Goal: Task Accomplishment & Management: Manage account settings

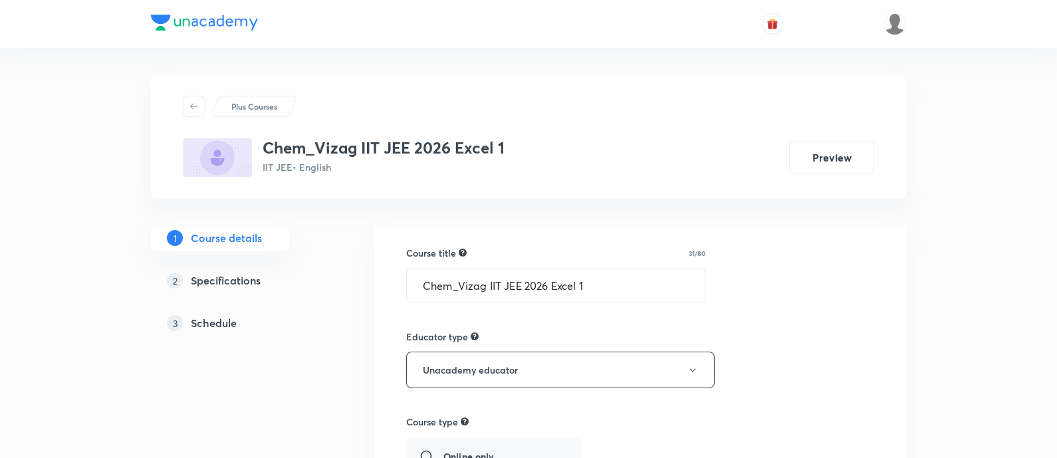
click at [200, 317] on h5 "Schedule" at bounding box center [214, 323] width 46 height 16
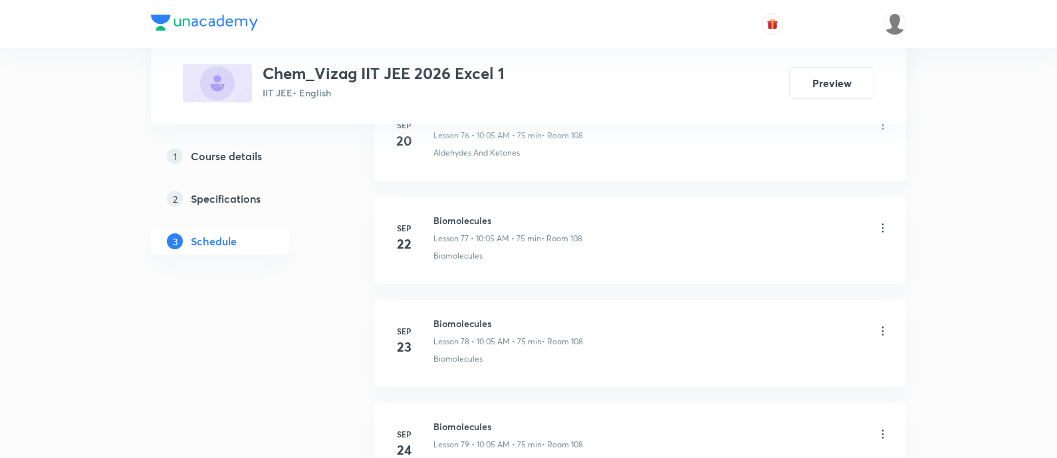
scroll to position [8936, 0]
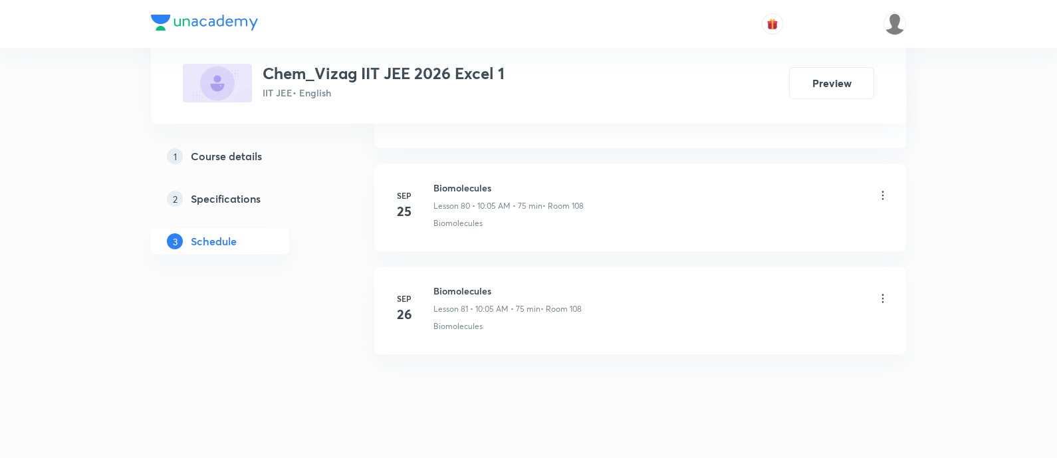
click at [463, 284] on h6 "Biomolecules" at bounding box center [508, 291] width 148 height 14
copy h6 "Biomolecules"
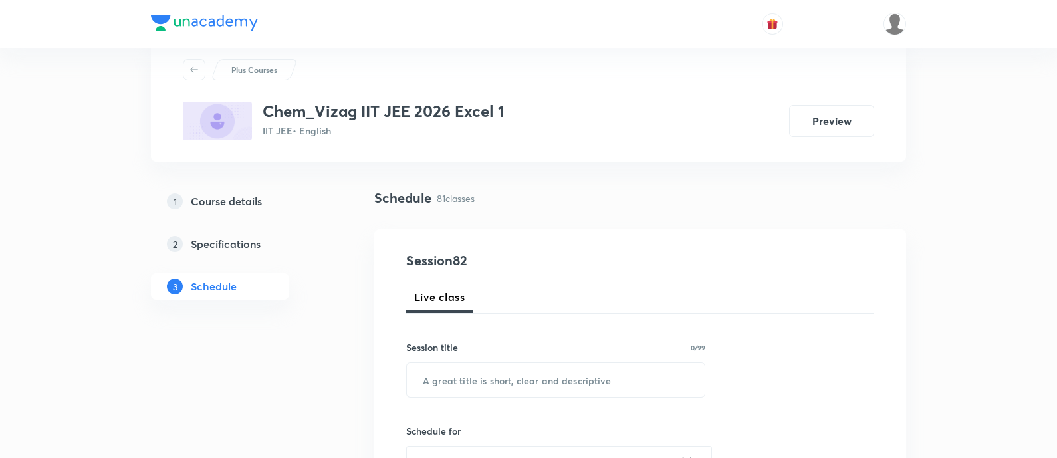
scroll to position [0, 0]
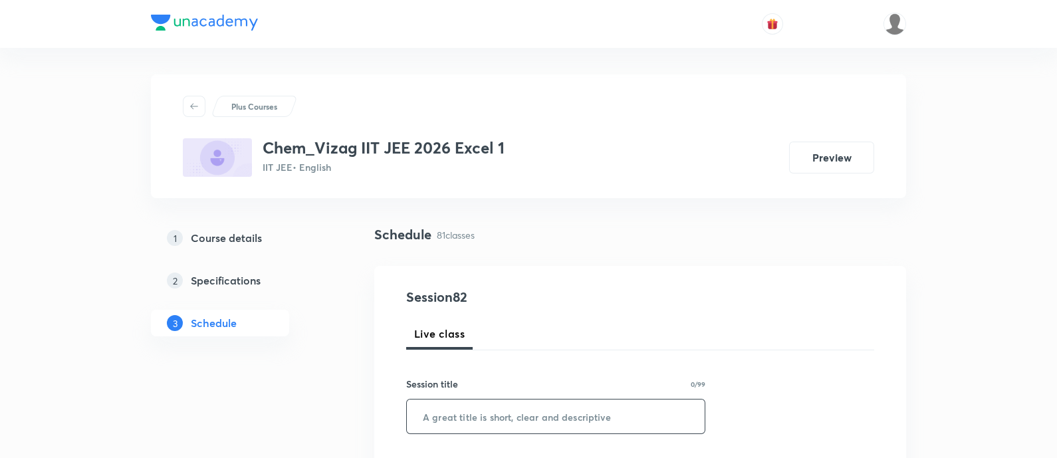
click at [491, 414] on input "text" at bounding box center [556, 417] width 298 height 34
paste input "Biomolecules"
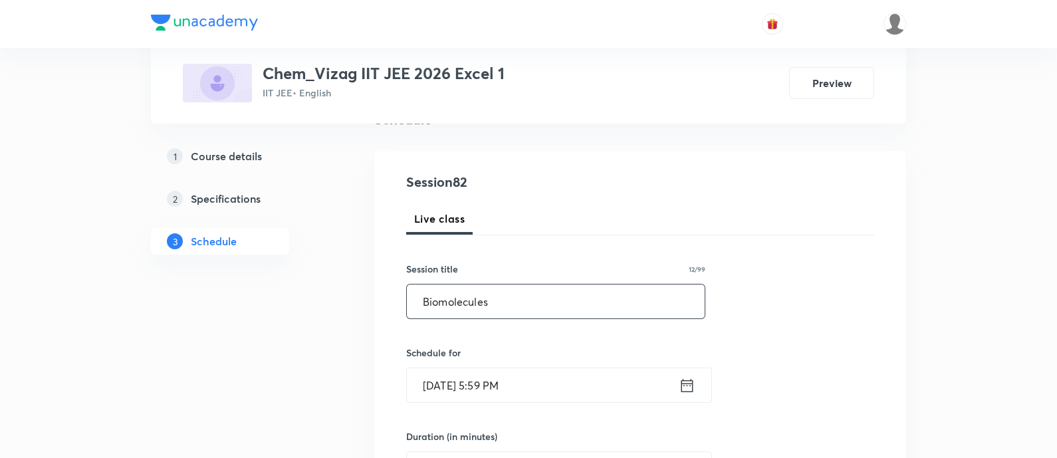
scroll to position [130, 0]
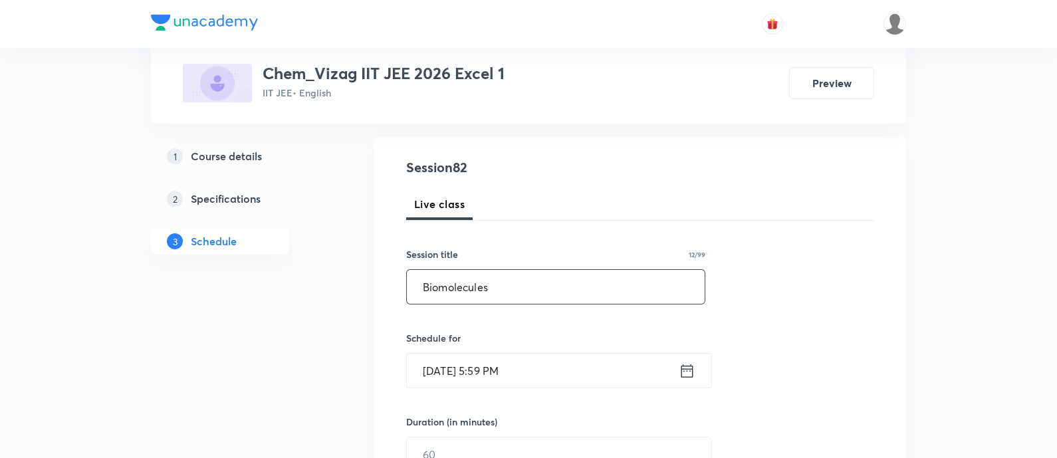
type input "Biomolecules"
click at [685, 376] on icon at bounding box center [688, 370] width 12 height 13
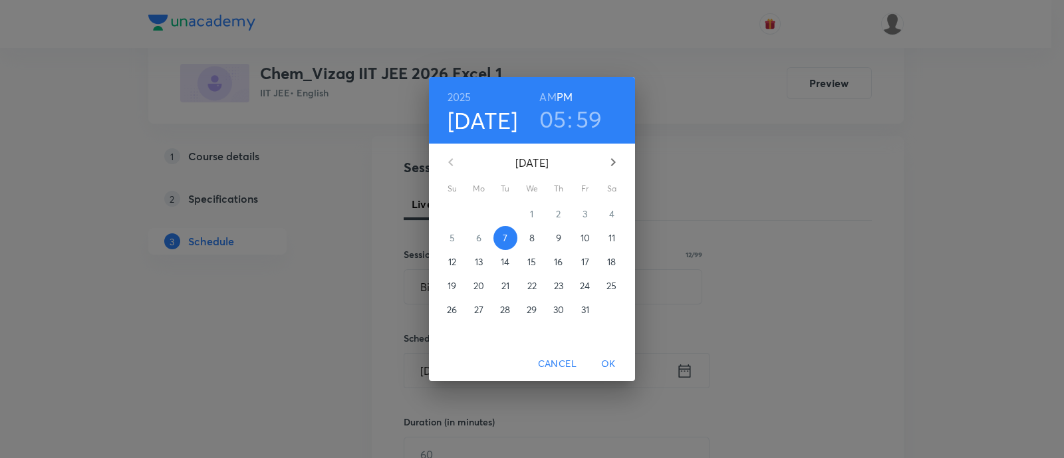
click at [533, 237] on p "8" at bounding box center [531, 237] width 5 height 13
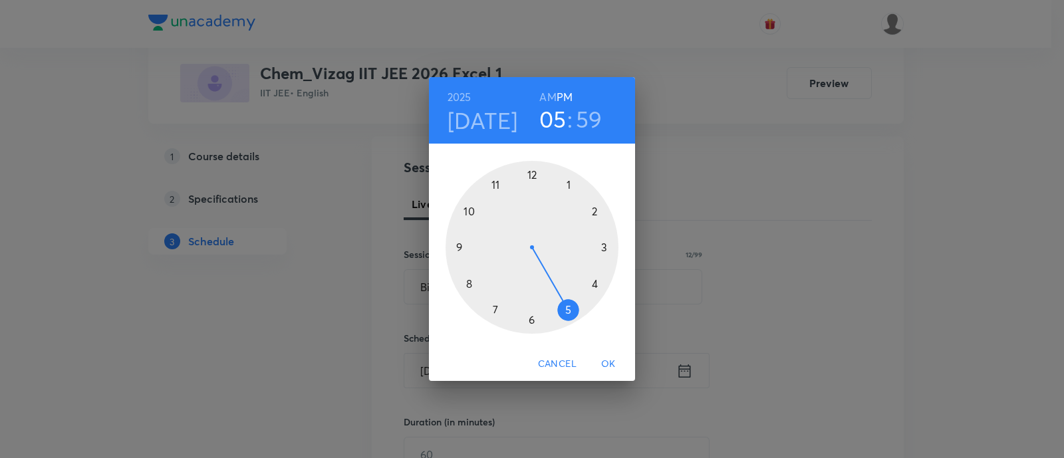
click at [550, 94] on h6 "AM" at bounding box center [547, 97] width 17 height 19
click at [471, 211] on div at bounding box center [532, 247] width 173 height 173
click at [569, 186] on div at bounding box center [532, 247] width 173 height 173
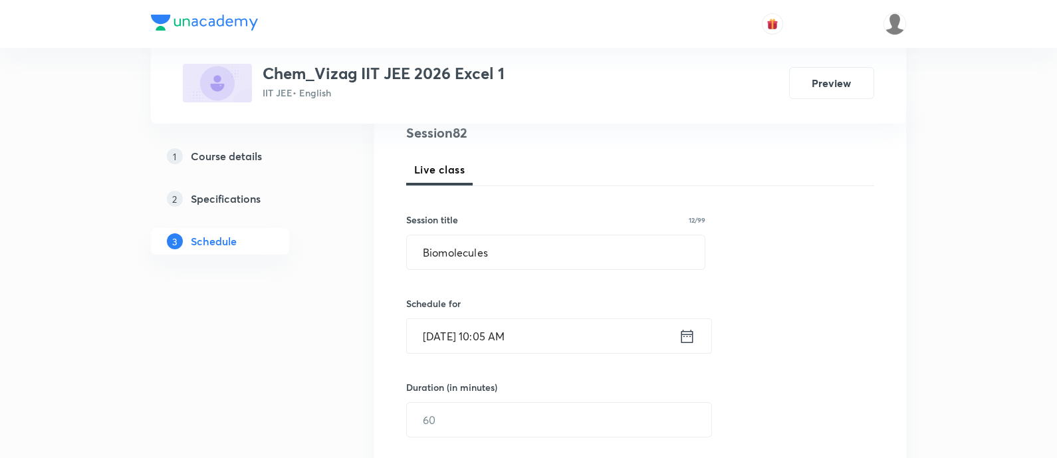
scroll to position [260, 0]
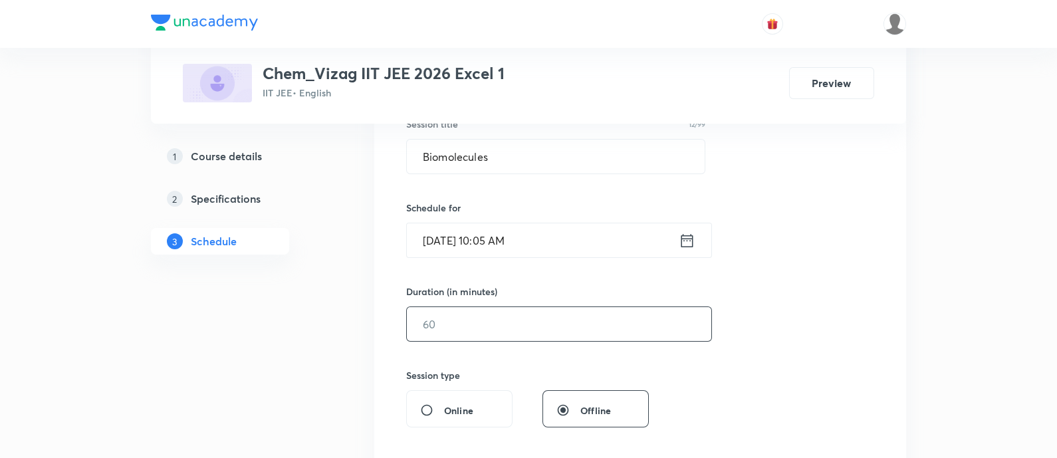
click at [553, 327] on input "text" at bounding box center [559, 324] width 305 height 34
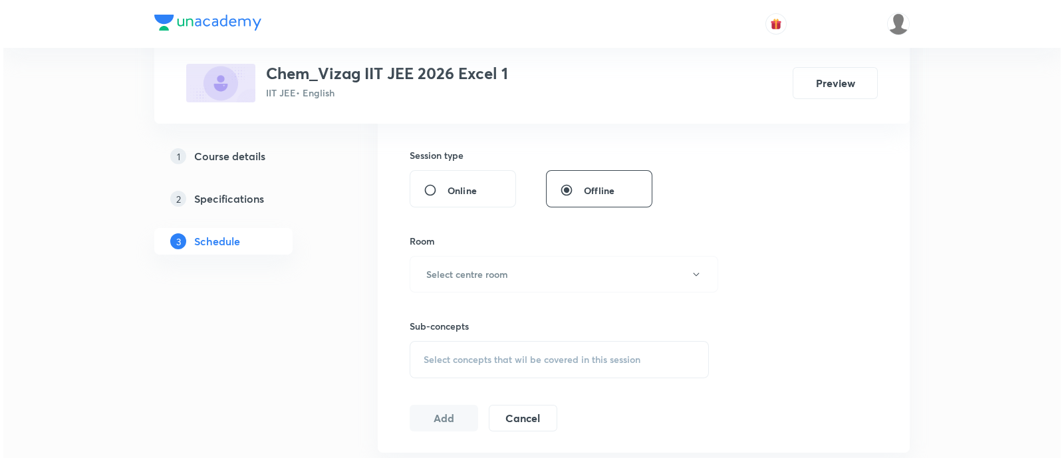
scroll to position [529, 0]
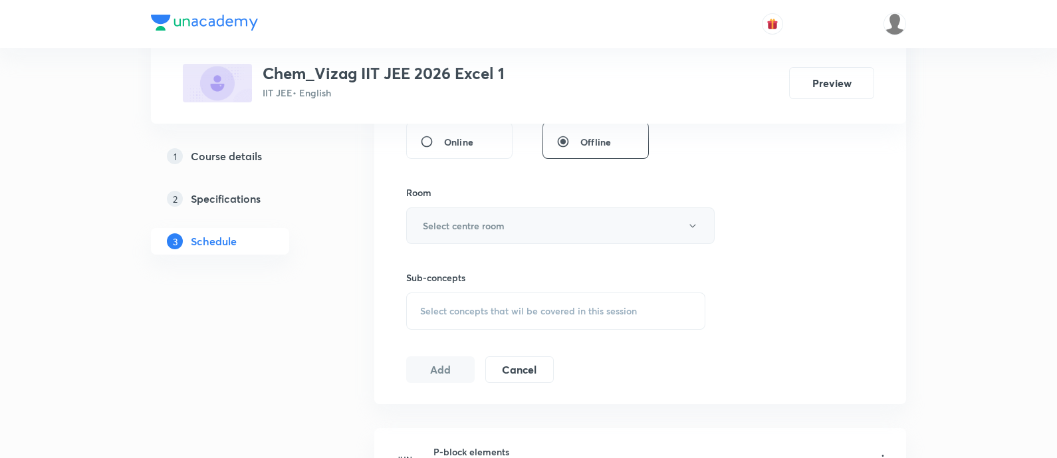
type input "75"
click at [471, 221] on h6 "Select centre room" at bounding box center [464, 226] width 82 height 14
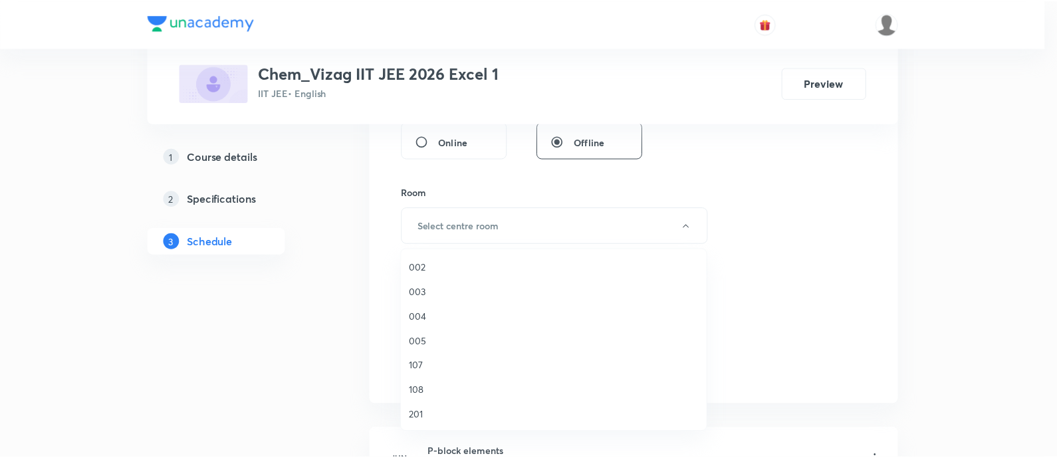
scroll to position [152, 0]
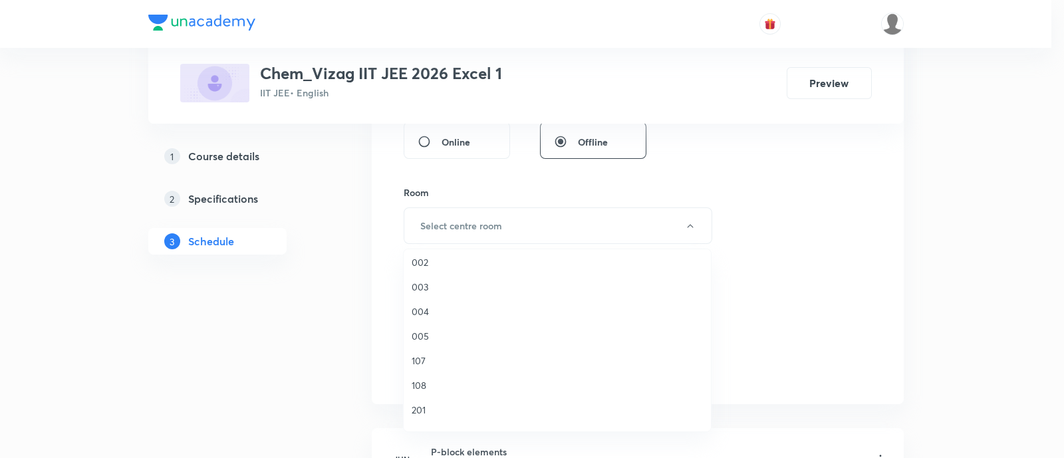
click at [436, 382] on span "108" at bounding box center [557, 385] width 291 height 14
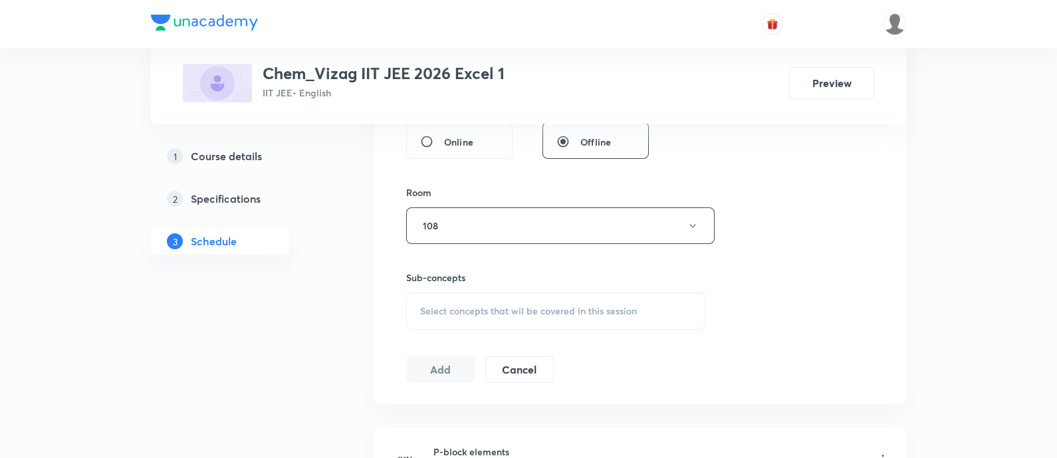
click at [487, 317] on div "Select concepts that wil be covered in this session" at bounding box center [555, 311] width 299 height 37
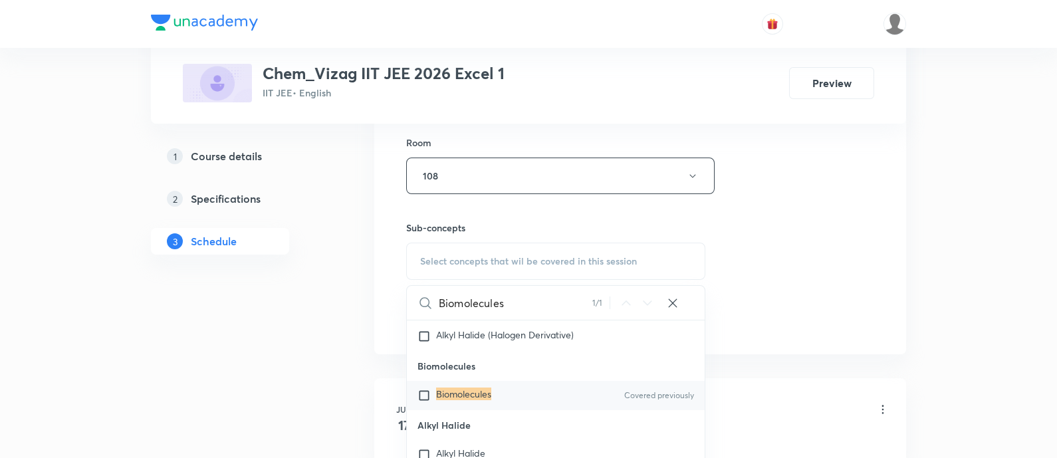
scroll to position [34000, 0]
type input "Biomolecules"
click at [534, 406] on div "Biomolecules Covered previously" at bounding box center [556, 390] width 298 height 29
checkbox input "true"
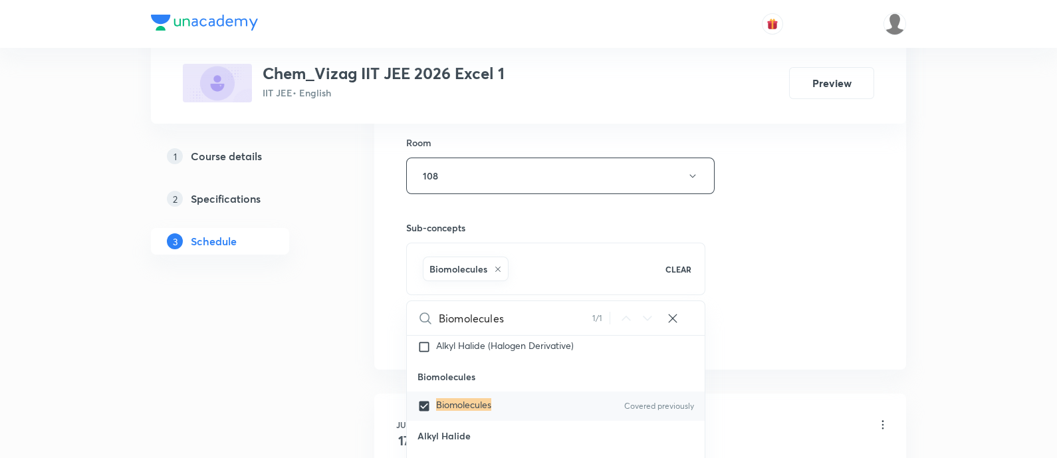
click at [859, 196] on div "Session 82 Live class Session title 12/99 Biomolecules ​ Schedule for Oct 8, 20…" at bounding box center [640, 29] width 468 height 640
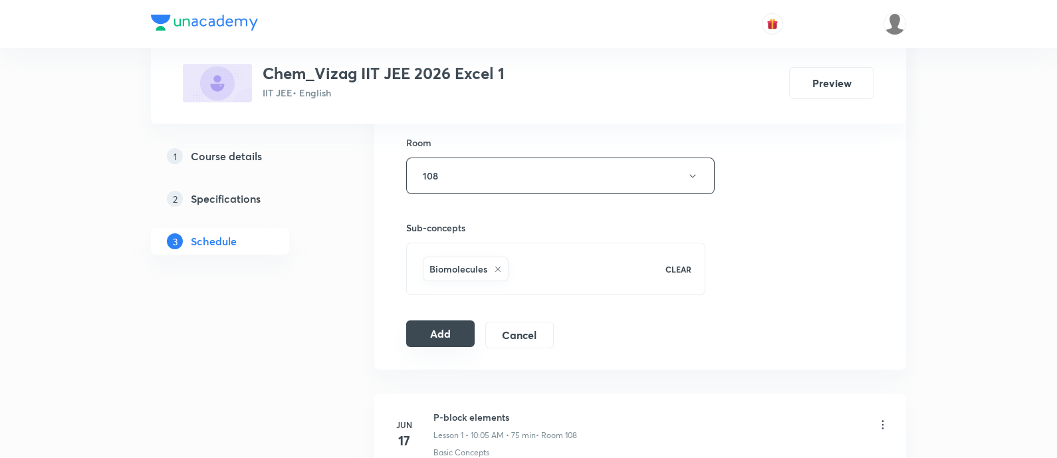
click at [439, 328] on button "Add" at bounding box center [440, 334] width 68 height 27
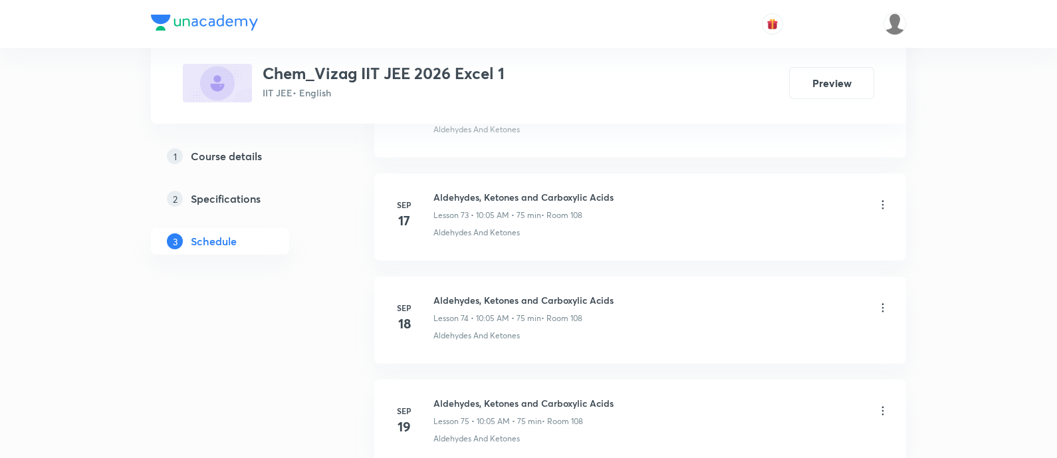
scroll to position [8221, 0]
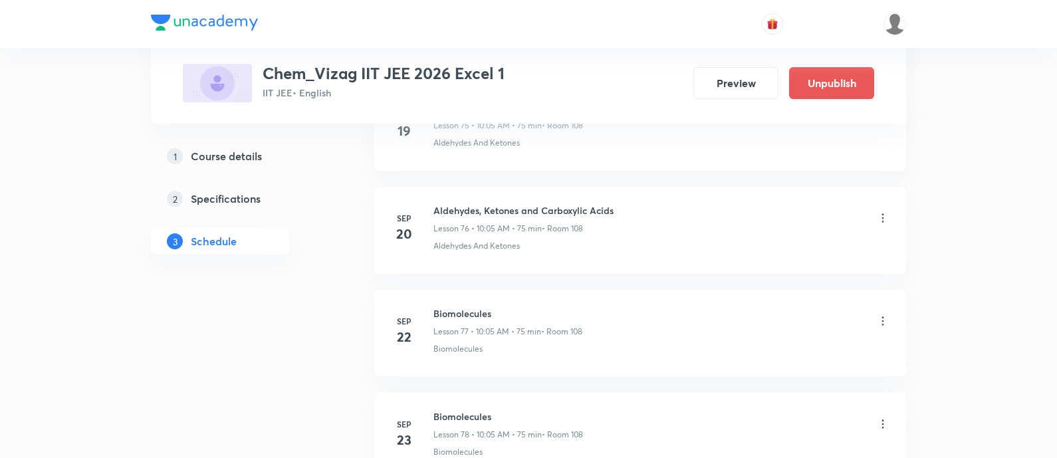
scroll to position [9039, 0]
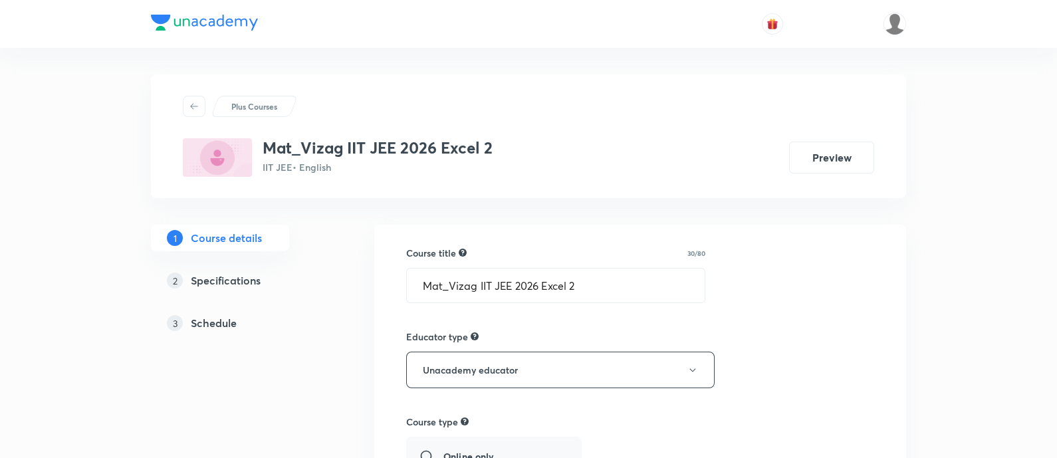
click at [215, 318] on h5 "Schedule" at bounding box center [214, 323] width 46 height 16
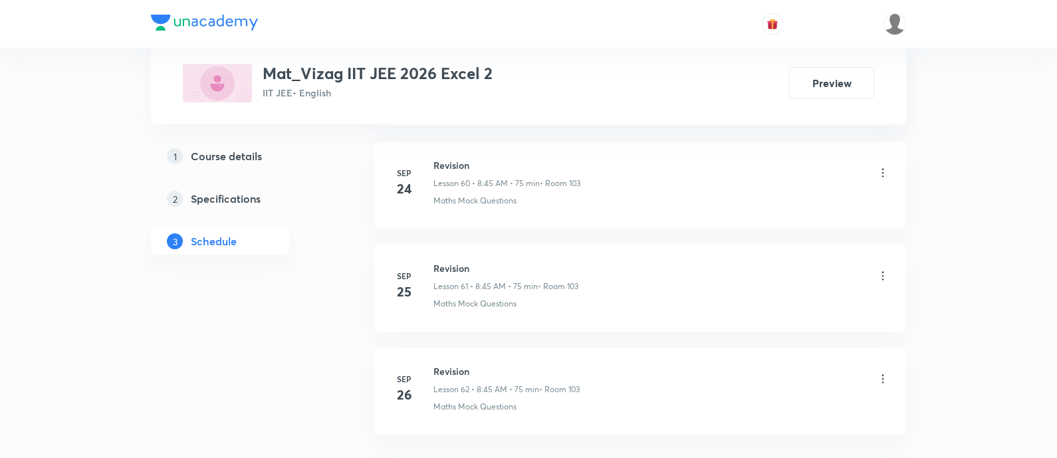
scroll to position [6982, 0]
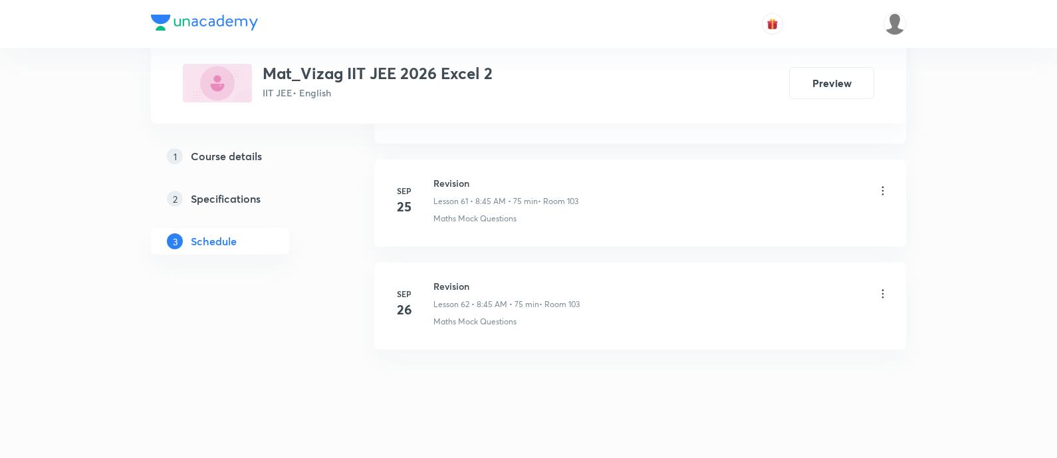
click at [464, 279] on h6 "Revision" at bounding box center [507, 286] width 146 height 14
copy h6 "Revision"
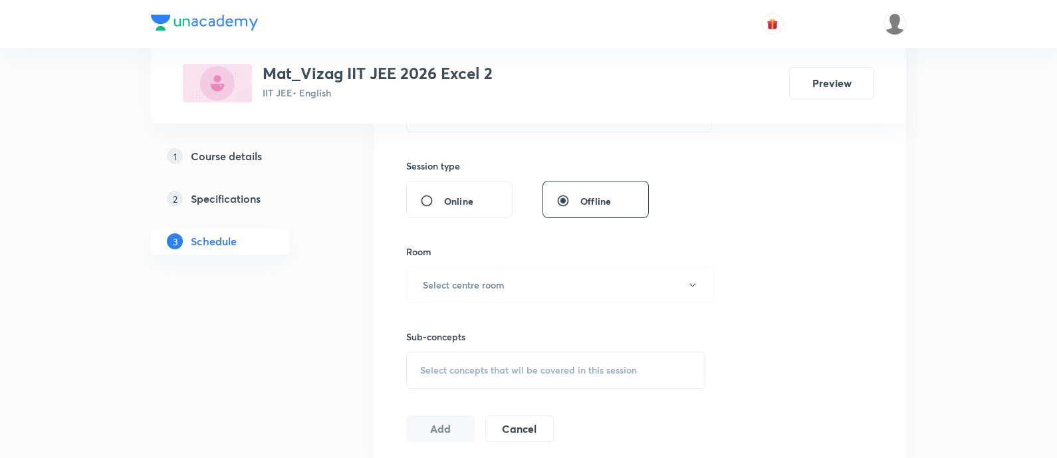
scroll to position [0, 0]
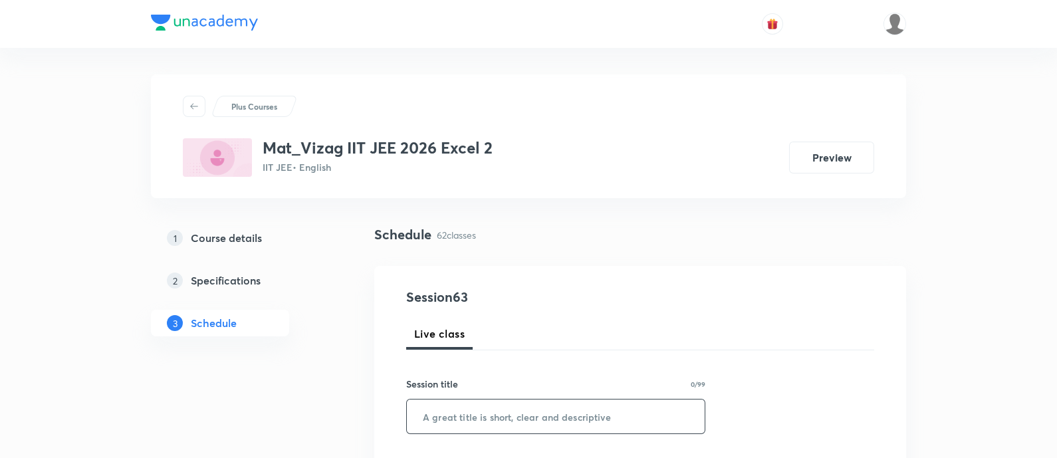
paste input "Revision"
click at [473, 422] on input "text" at bounding box center [556, 417] width 298 height 34
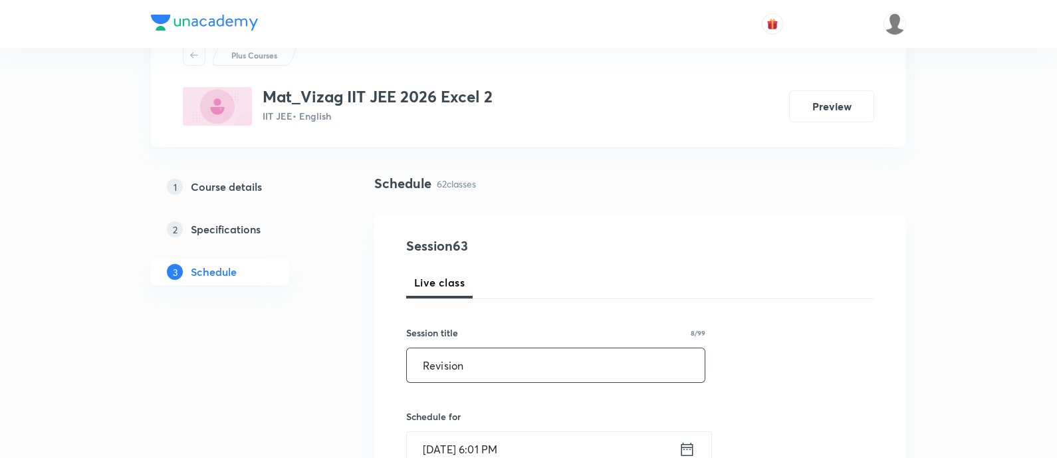
scroll to position [61, 0]
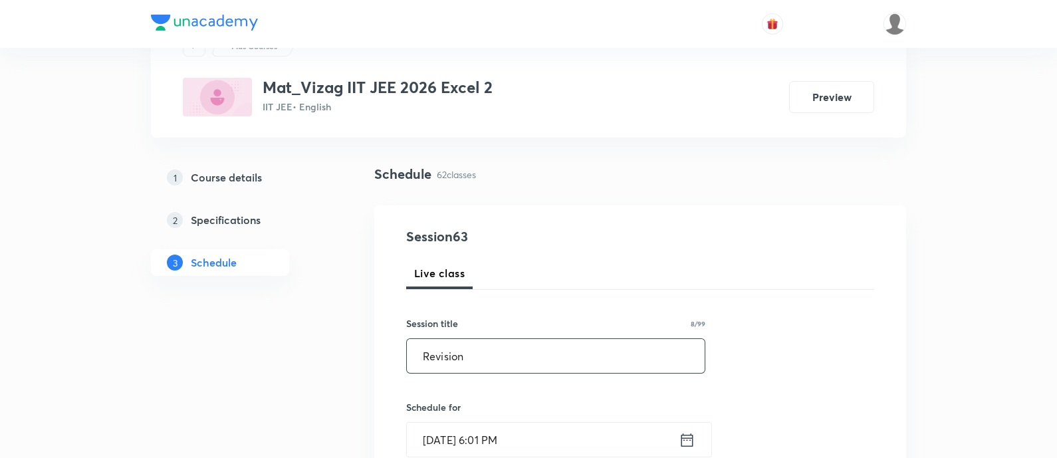
type input "Revision"
click at [687, 437] on icon at bounding box center [688, 439] width 12 height 13
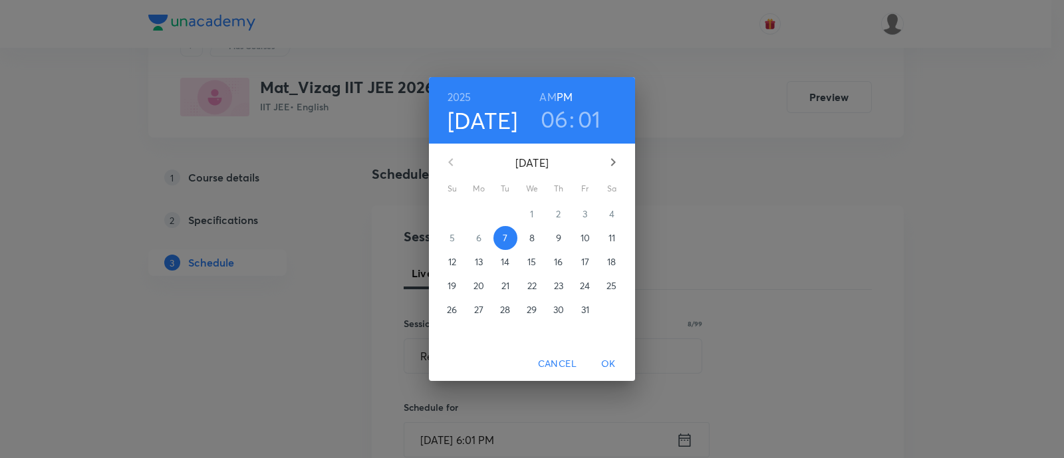
click at [535, 242] on span "8" at bounding box center [532, 237] width 24 height 13
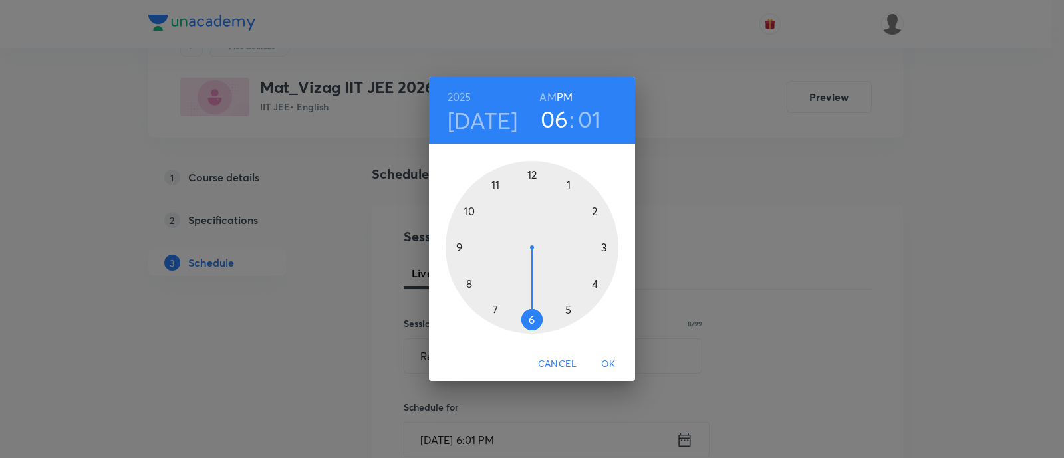
click at [544, 95] on h6 "AM" at bounding box center [547, 97] width 17 height 19
click at [470, 283] on div at bounding box center [532, 247] width 173 height 173
click at [462, 247] on div at bounding box center [532, 247] width 173 height 173
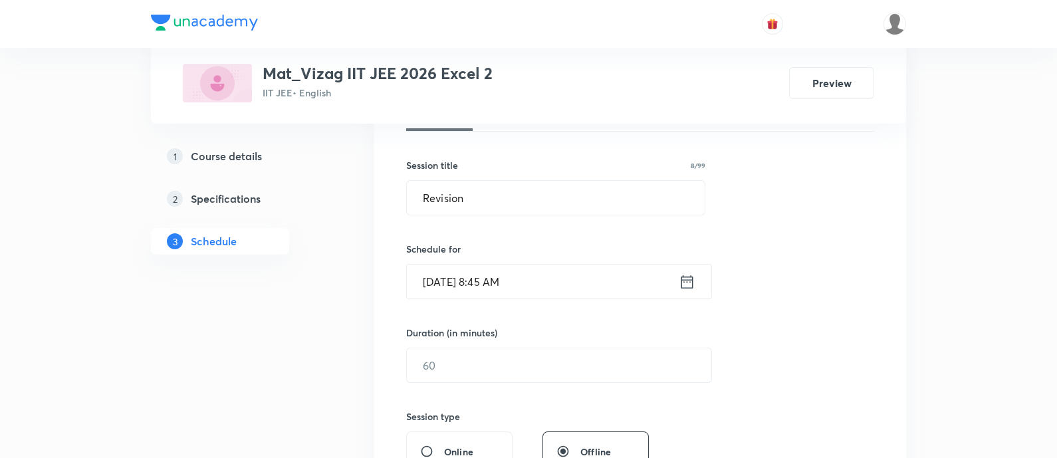
scroll to position [221, 0]
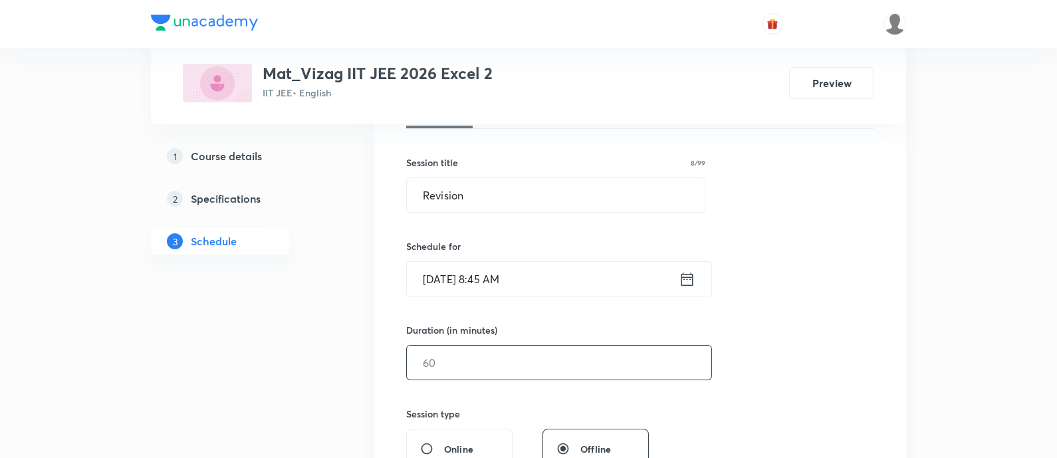
click at [479, 364] on input "text" at bounding box center [559, 363] width 305 height 34
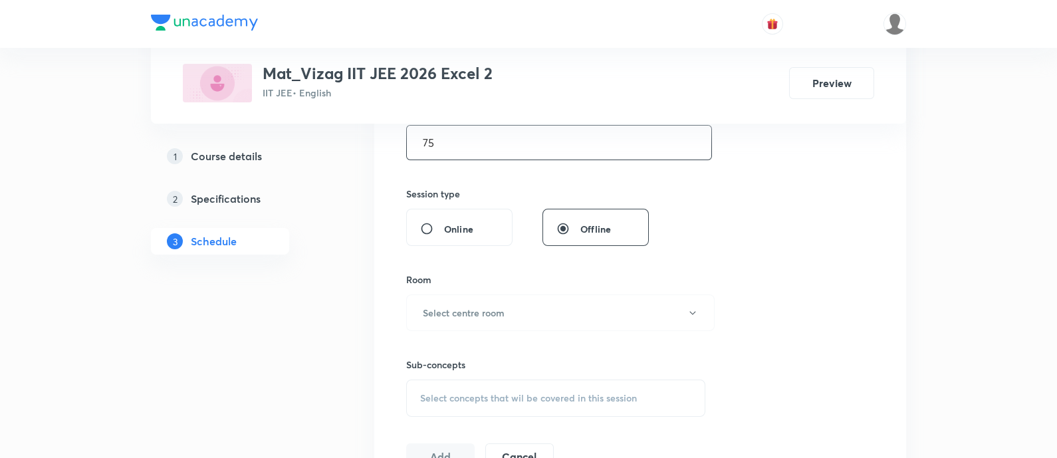
scroll to position [457, 0]
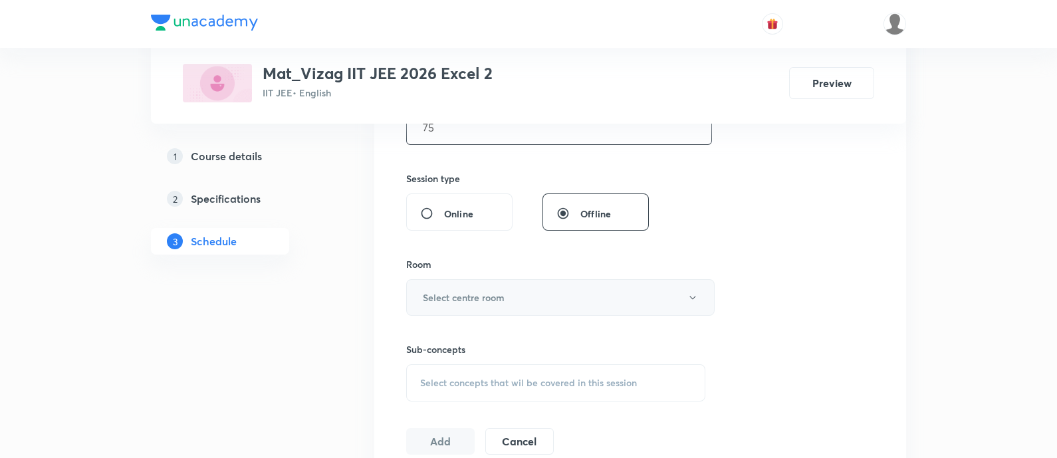
type input "75"
click at [475, 301] on h6 "Select centre room" at bounding box center [464, 298] width 82 height 14
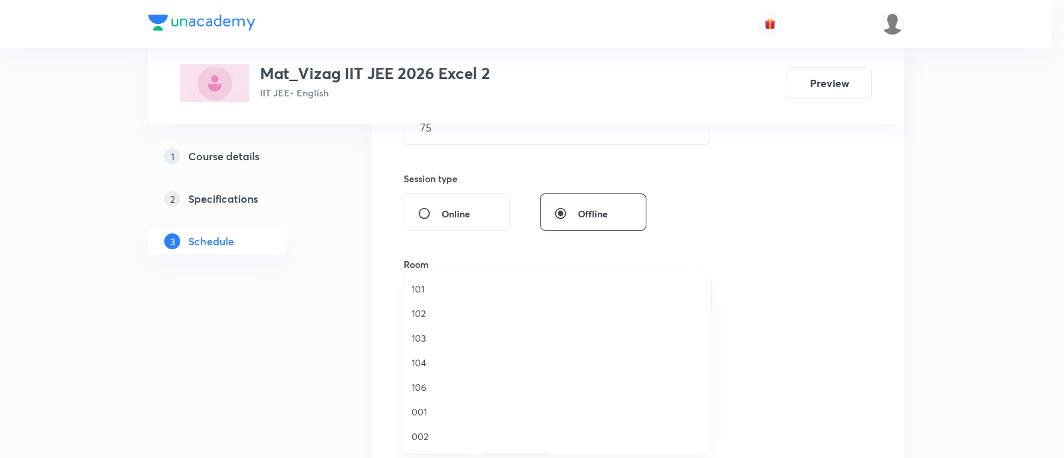
click at [466, 344] on span "103" at bounding box center [557, 338] width 291 height 14
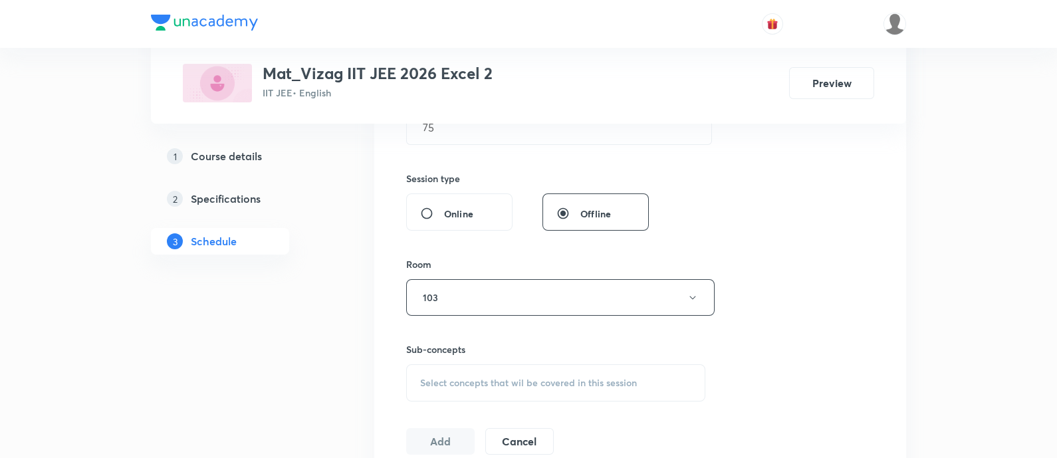
click at [479, 378] on span "Select concepts that wil be covered in this session" at bounding box center [528, 383] width 217 height 11
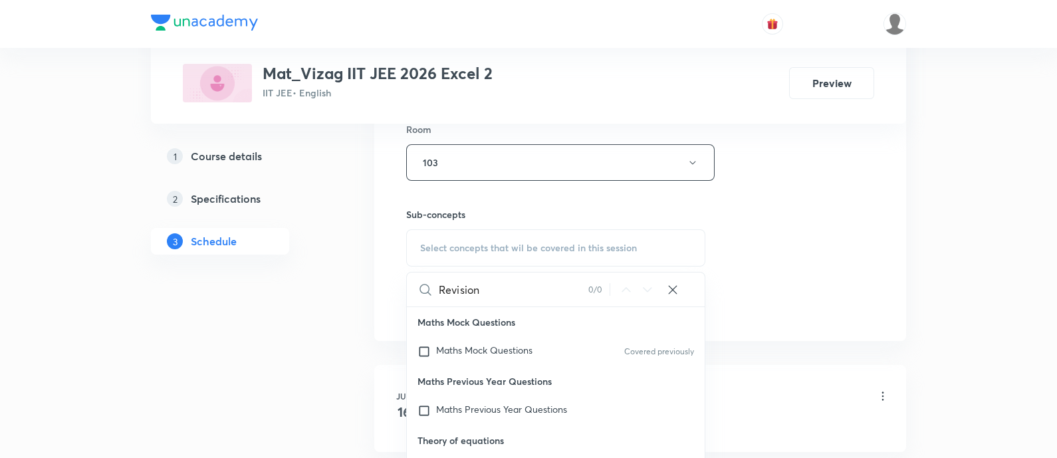
scroll to position [593, 0]
type input "Revision"
click at [505, 344] on span "Maths Mock Questions" at bounding box center [484, 349] width 96 height 13
checkbox input "true"
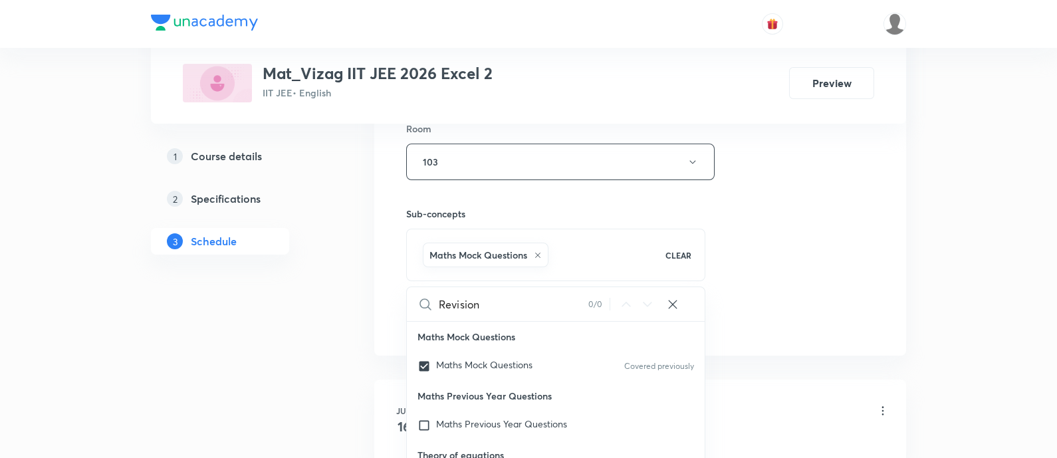
click at [660, 251] on div "Maths Mock Questions CLEAR" at bounding box center [555, 255] width 299 height 53
click at [785, 248] on div "Session 63 Live class Session title 8/99 Revision ​ Schedule for Oct 8, 2025, 8…" at bounding box center [640, 15] width 468 height 640
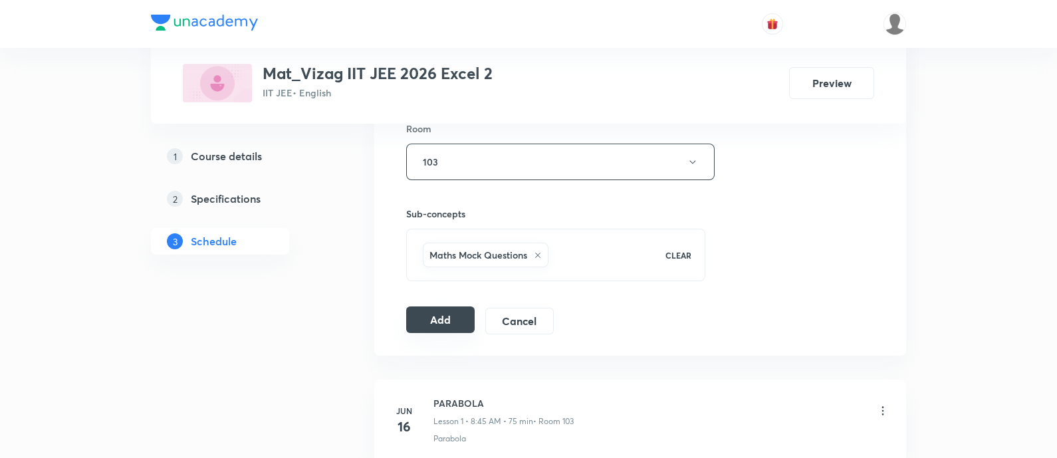
click at [439, 319] on button "Add" at bounding box center [440, 320] width 68 height 27
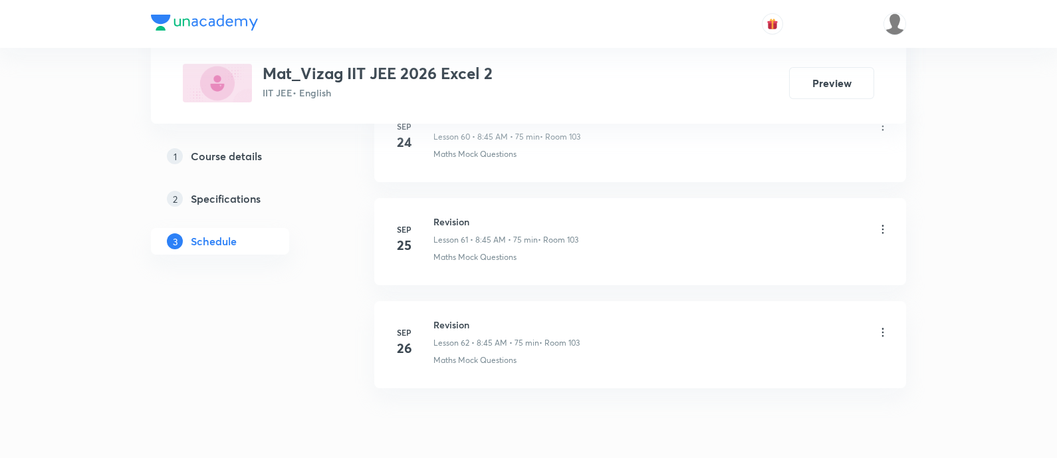
scroll to position [6997, 0]
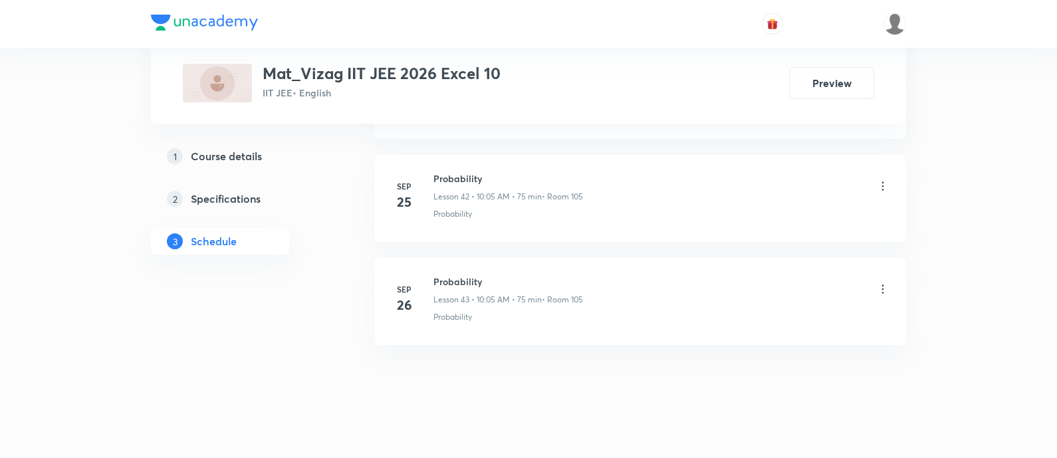
click at [455, 275] on h6 "Probability" at bounding box center [509, 282] width 150 height 14
copy h6 "Probability"
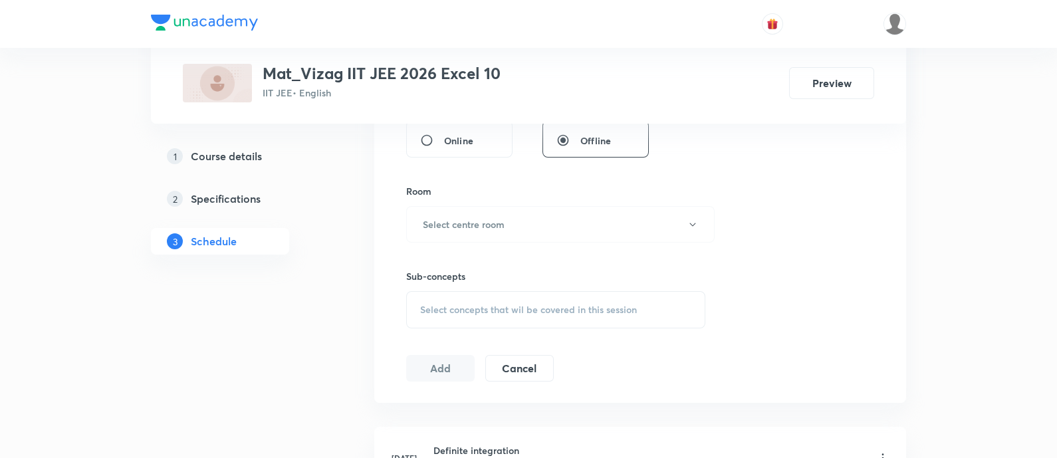
scroll to position [0, 0]
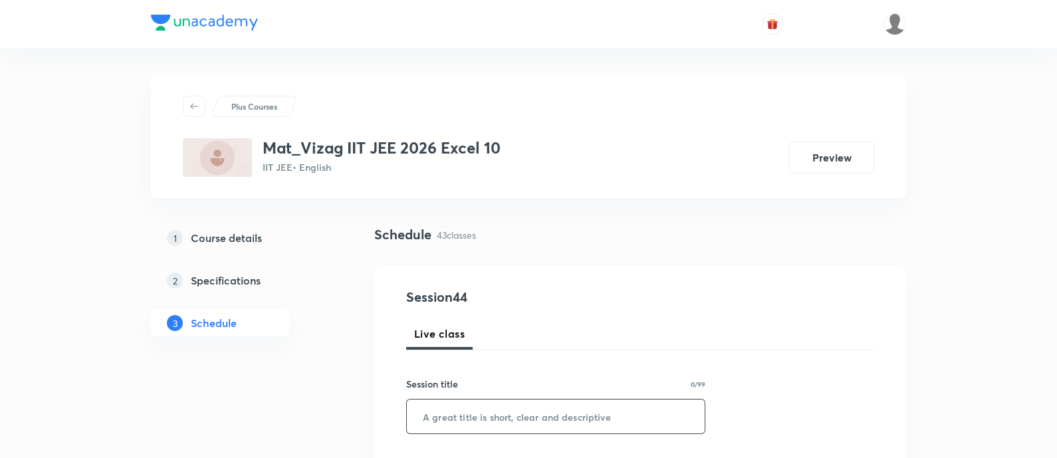
click at [466, 412] on input "text" at bounding box center [556, 417] width 298 height 34
paste input "Probability"
click at [466, 412] on input "text" at bounding box center [556, 417] width 298 height 34
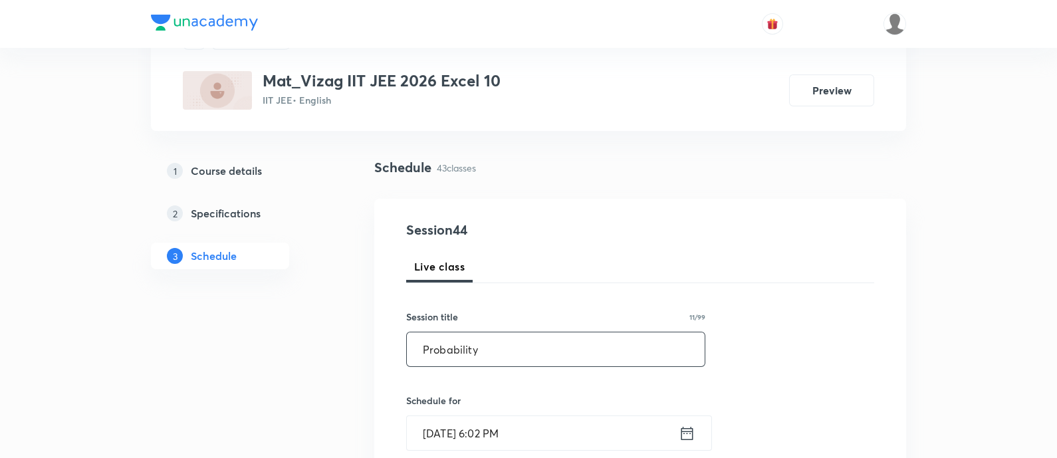
scroll to position [74, 0]
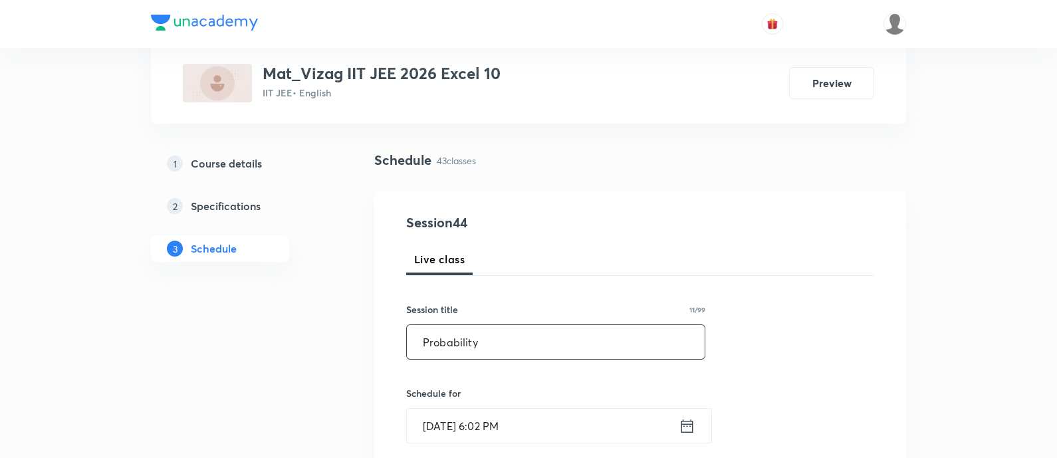
type input "Probability"
click at [683, 429] on icon at bounding box center [687, 426] width 17 height 19
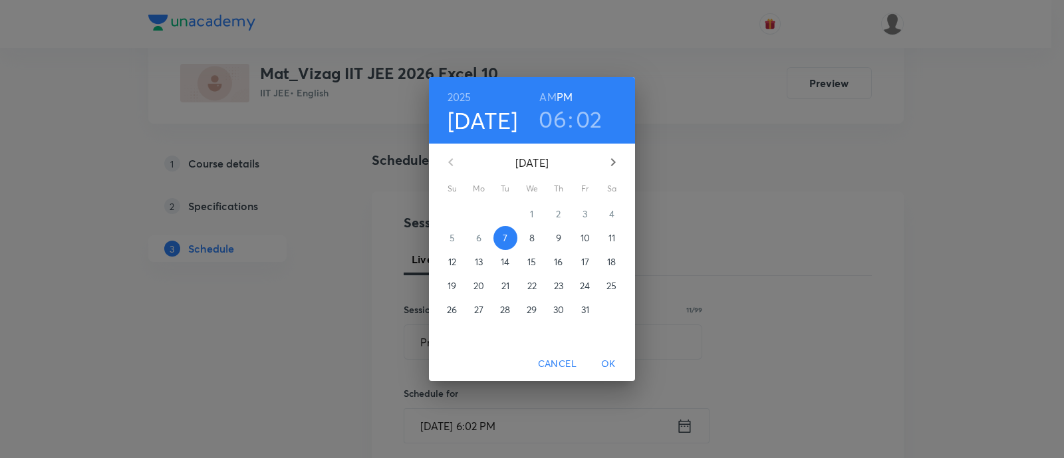
click at [529, 233] on span "8" at bounding box center [532, 237] width 24 height 13
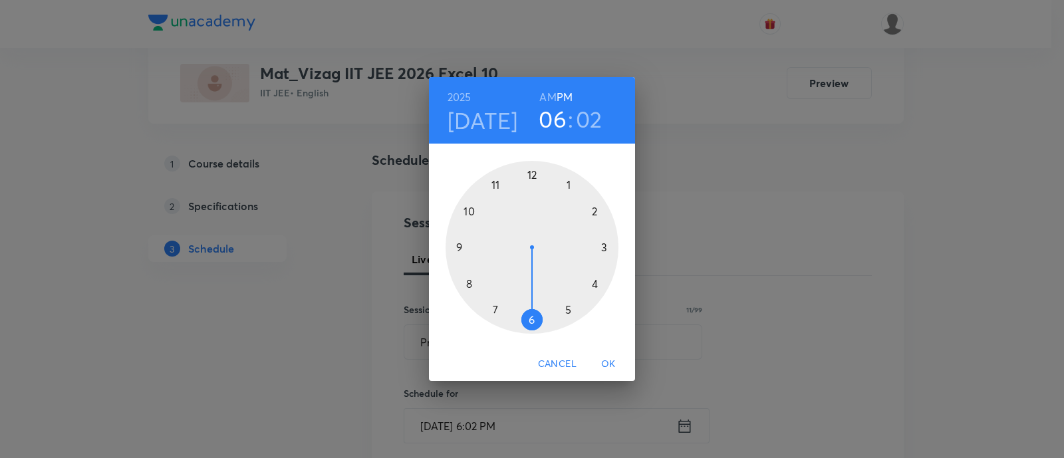
click at [549, 94] on h6 "AM" at bounding box center [547, 97] width 17 height 19
click at [467, 209] on div at bounding box center [532, 247] width 173 height 173
click at [569, 184] on div at bounding box center [532, 247] width 173 height 173
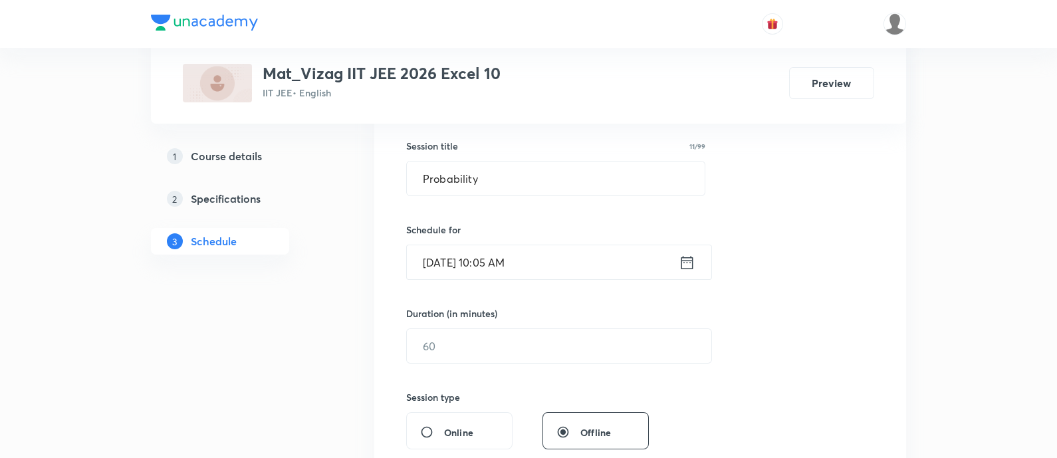
scroll to position [271, 0]
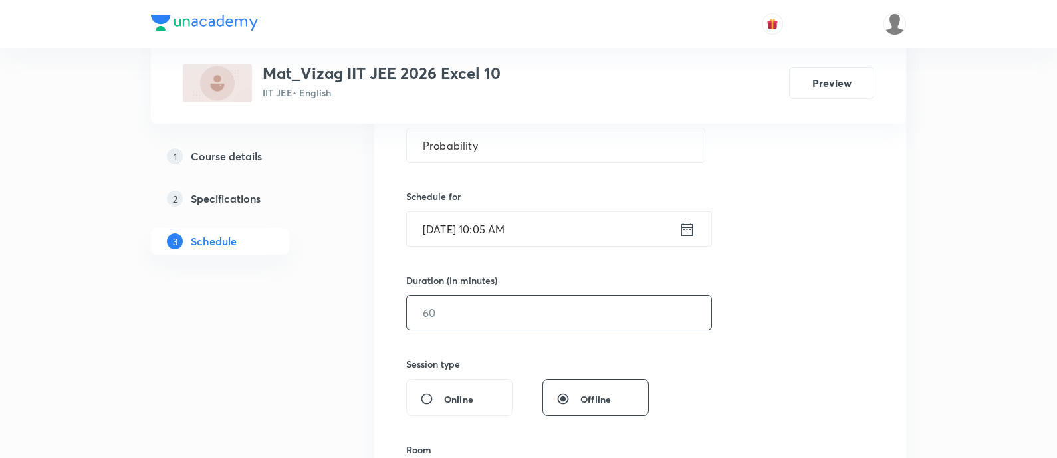
click at [517, 318] on input "text" at bounding box center [559, 313] width 305 height 34
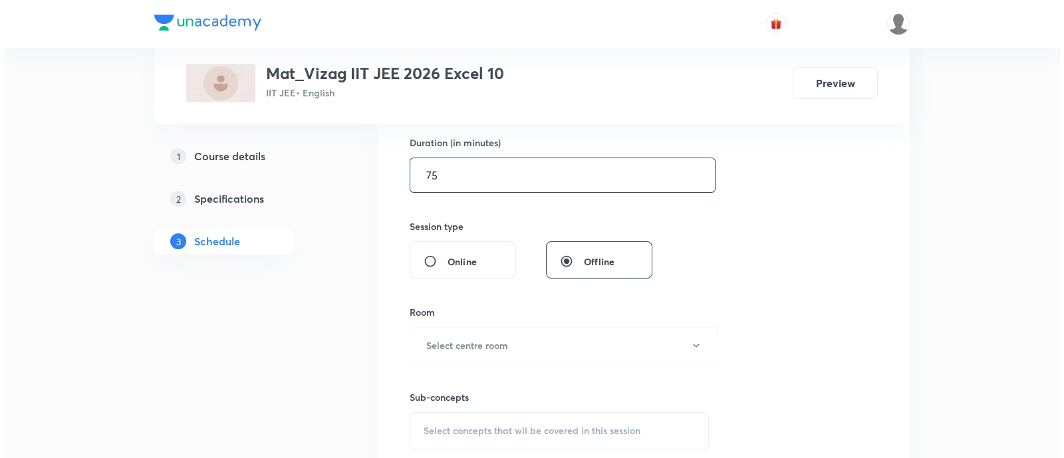
scroll to position [438, 0]
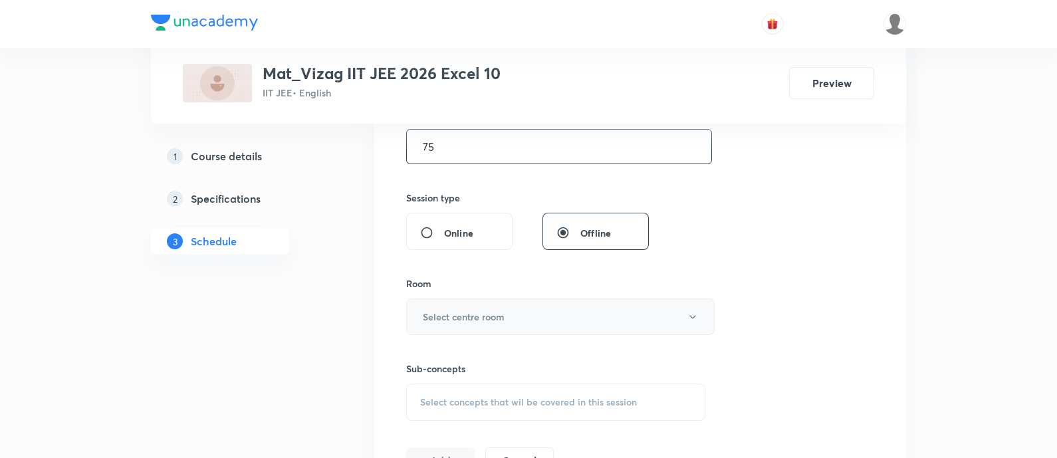
type input "75"
click at [499, 305] on button "Select centre room" at bounding box center [560, 317] width 309 height 37
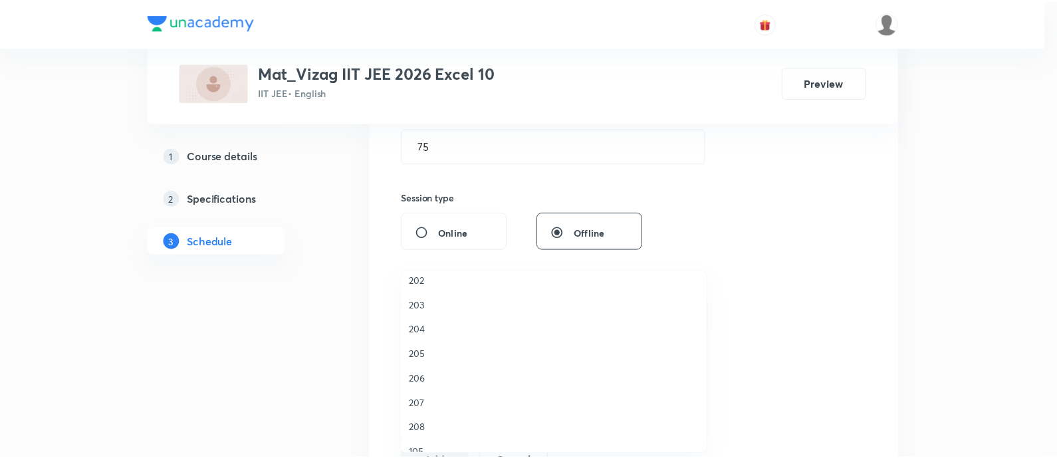
scroll to position [369, 0]
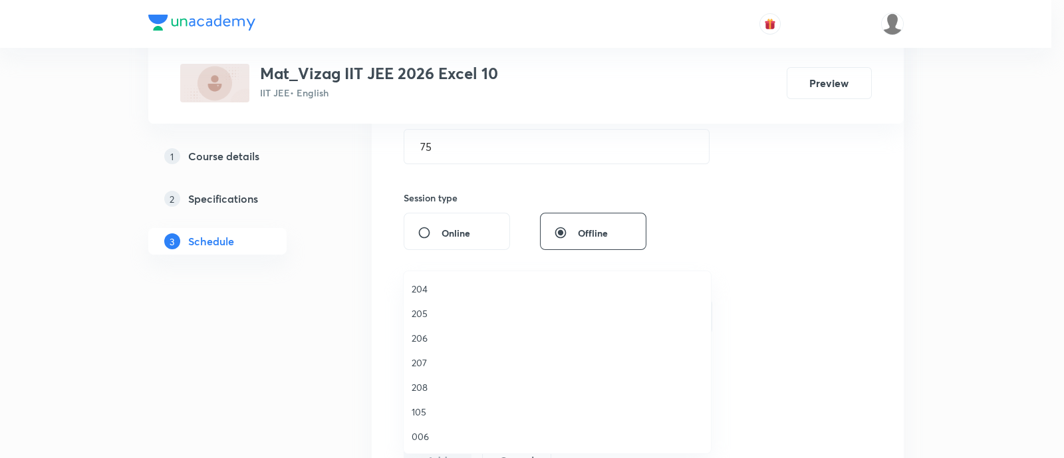
click at [430, 412] on span "105" at bounding box center [557, 412] width 291 height 14
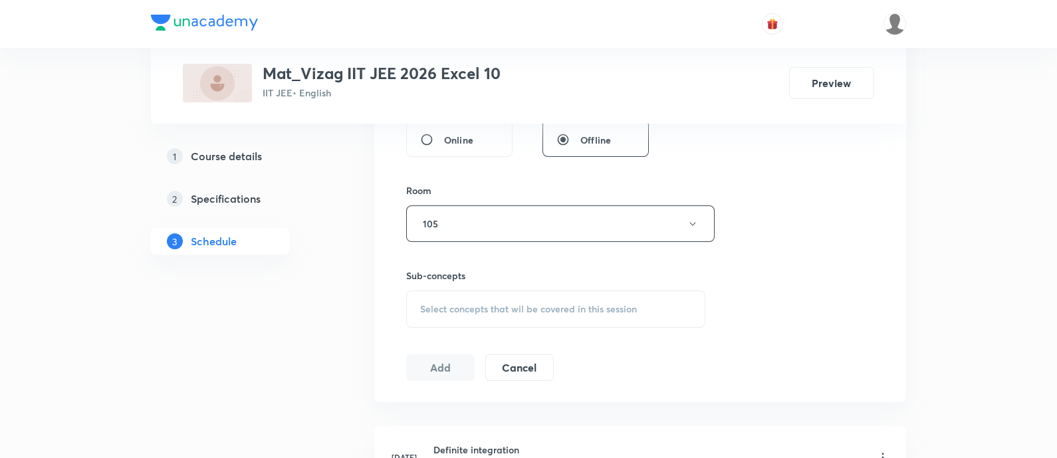
scroll to position [554, 0]
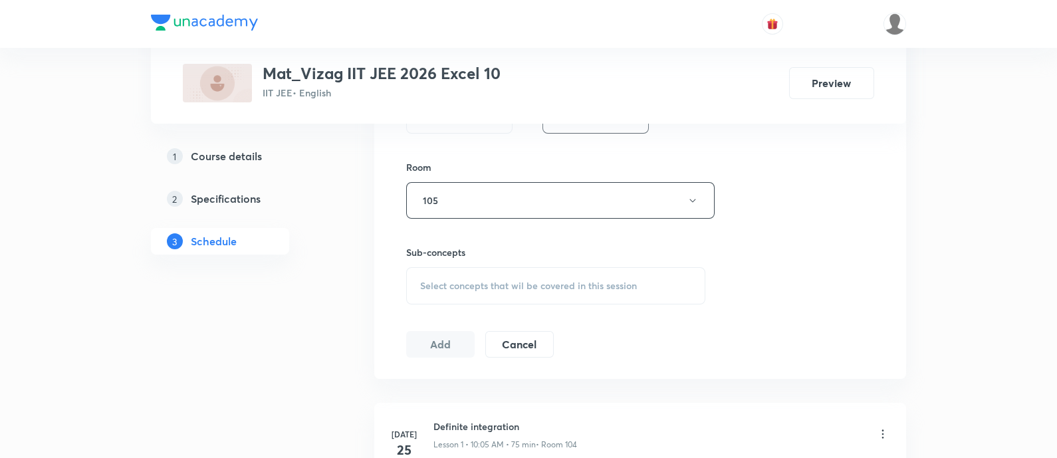
click at [509, 286] on span "Select concepts that wil be covered in this session" at bounding box center [528, 286] width 217 height 11
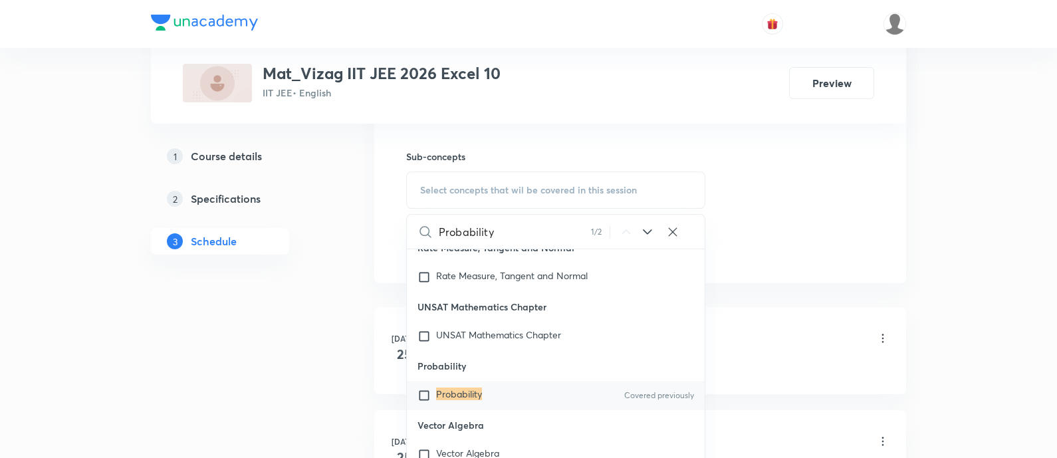
scroll to position [656, 0]
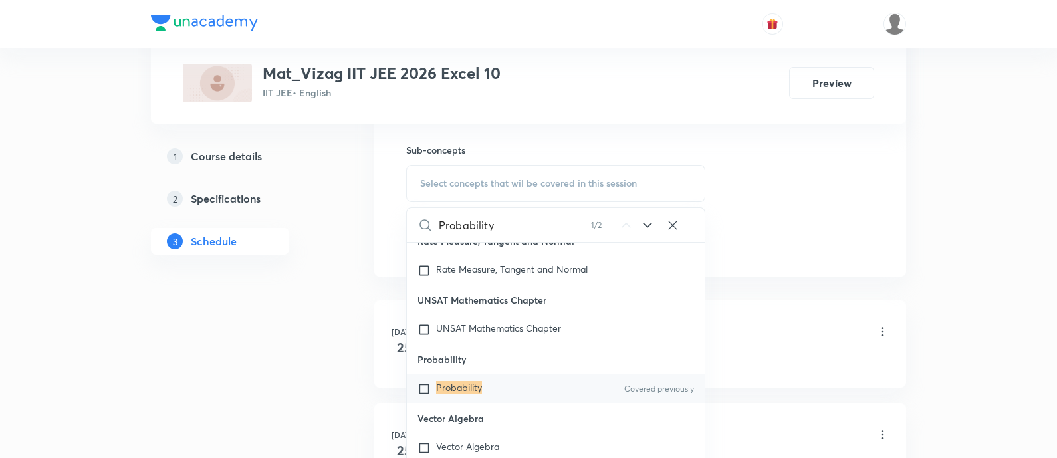
type input "Probability"
click at [500, 404] on div "Probability Covered previously" at bounding box center [556, 388] width 298 height 29
checkbox input "true"
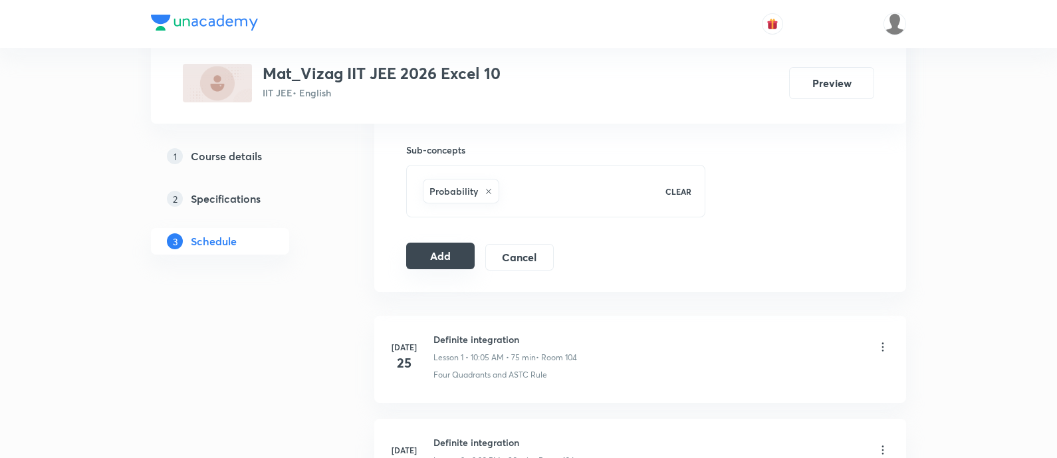
click at [432, 244] on button "Add" at bounding box center [440, 256] width 68 height 27
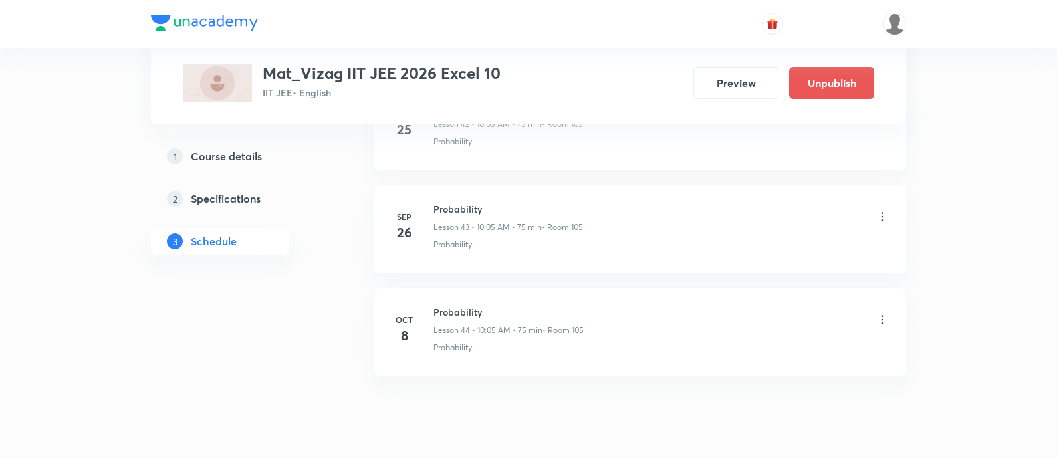
scroll to position [5131, 0]
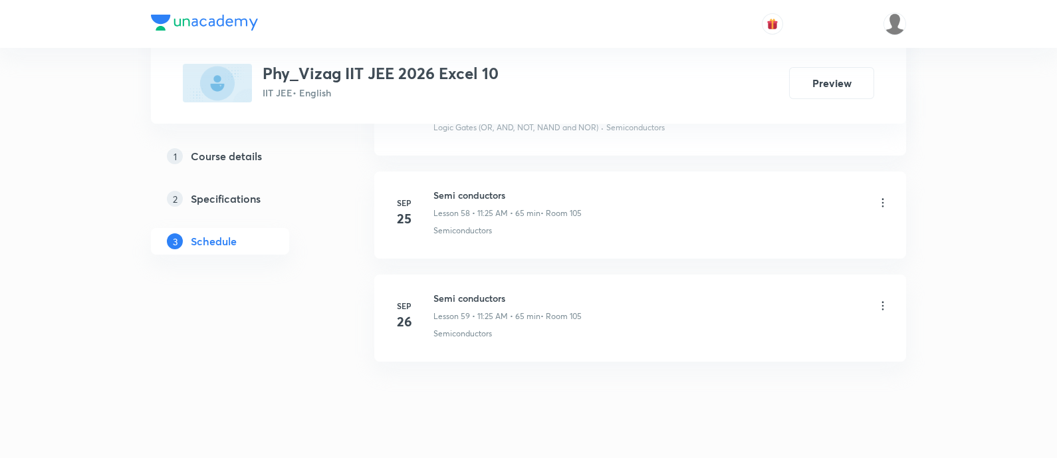
scroll to position [6674, 0]
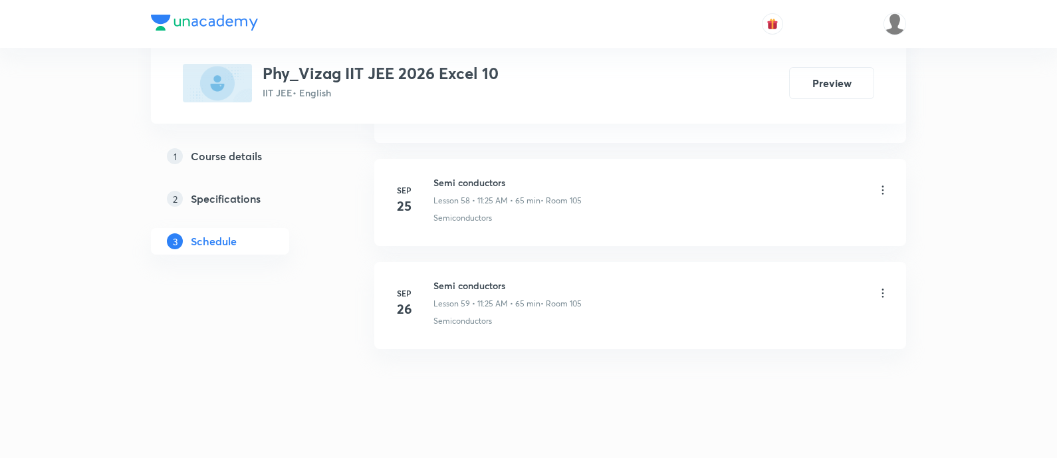
click at [464, 279] on h6 "Semi conductors" at bounding box center [508, 286] width 148 height 14
copy h6 "Semi conductors"
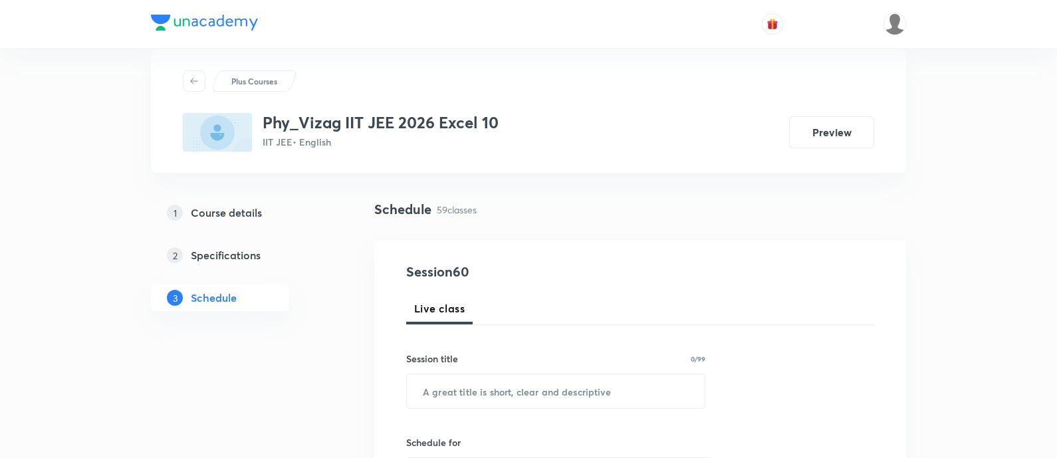
scroll to position [0, 0]
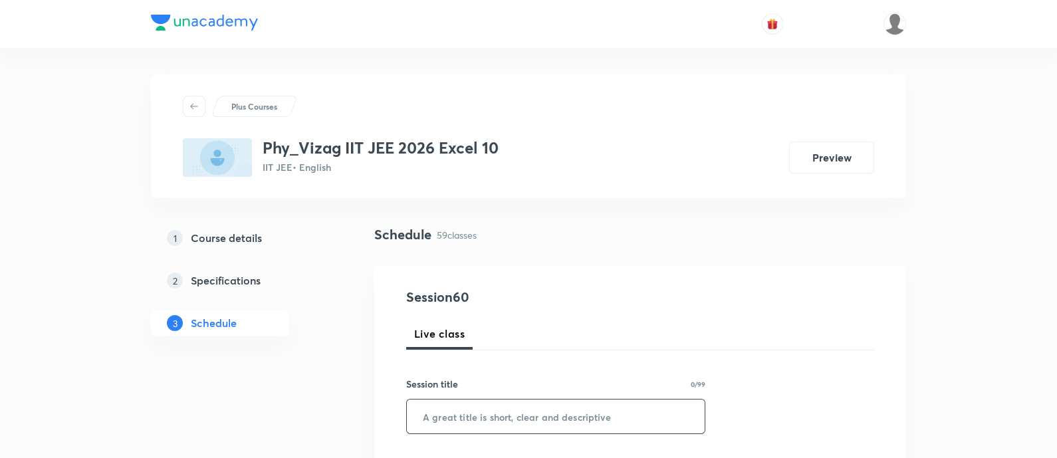
click at [483, 408] on input "text" at bounding box center [556, 417] width 298 height 34
paste input "Semi conductors"
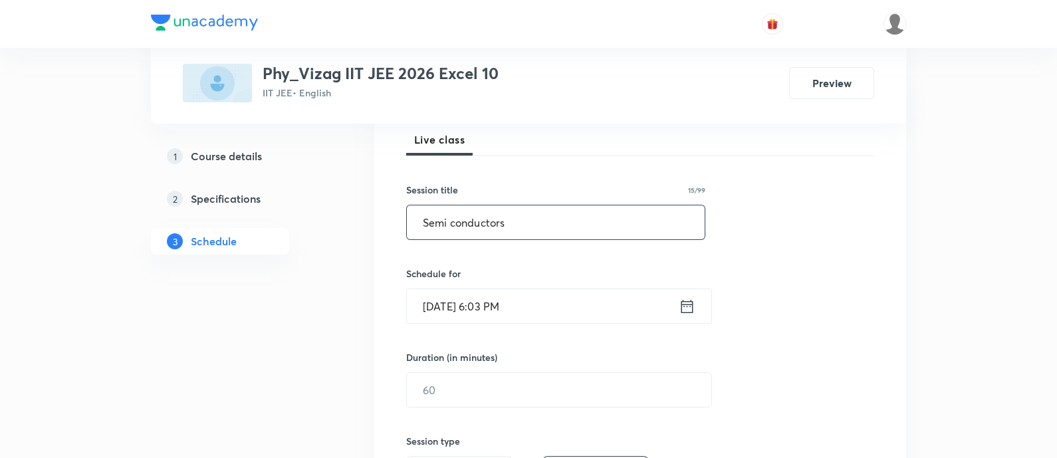
scroll to position [200, 0]
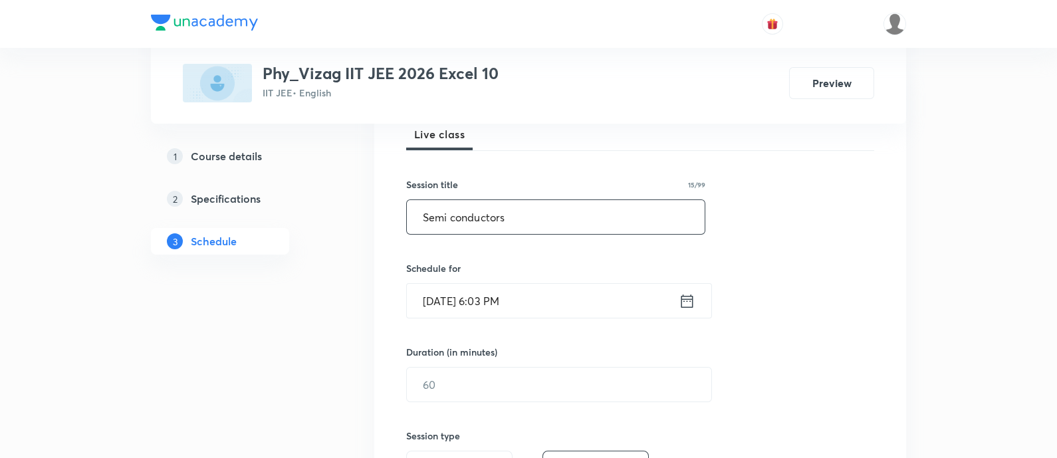
type input "Semi conductors"
click at [690, 304] on icon at bounding box center [687, 301] width 17 height 19
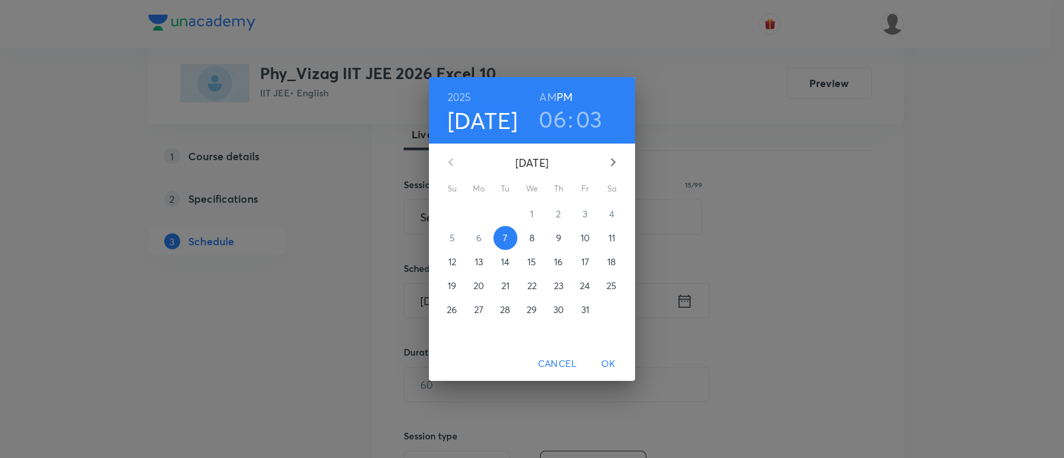
click at [531, 235] on p "8" at bounding box center [531, 237] width 5 height 13
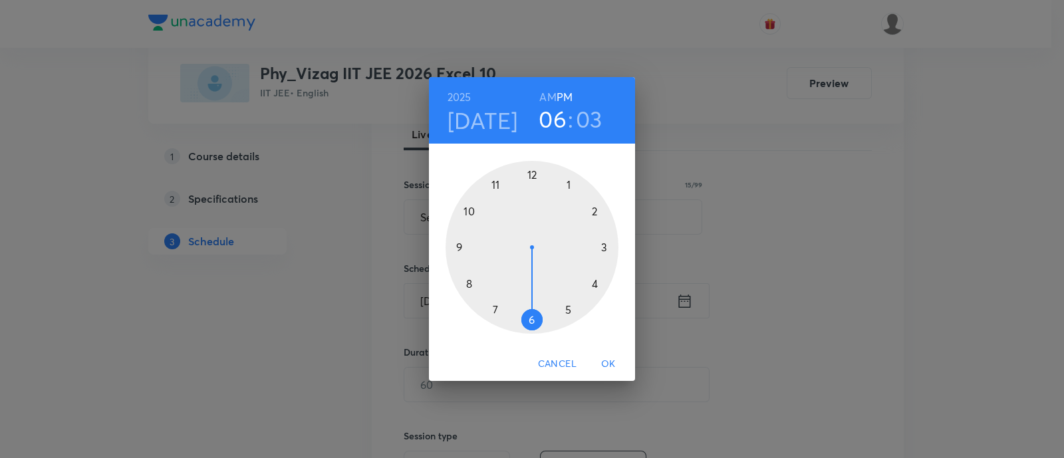
click at [546, 96] on h6 "AM" at bounding box center [547, 97] width 17 height 19
click at [496, 184] on div at bounding box center [532, 247] width 173 height 173
click at [568, 310] on div at bounding box center [532, 247] width 173 height 173
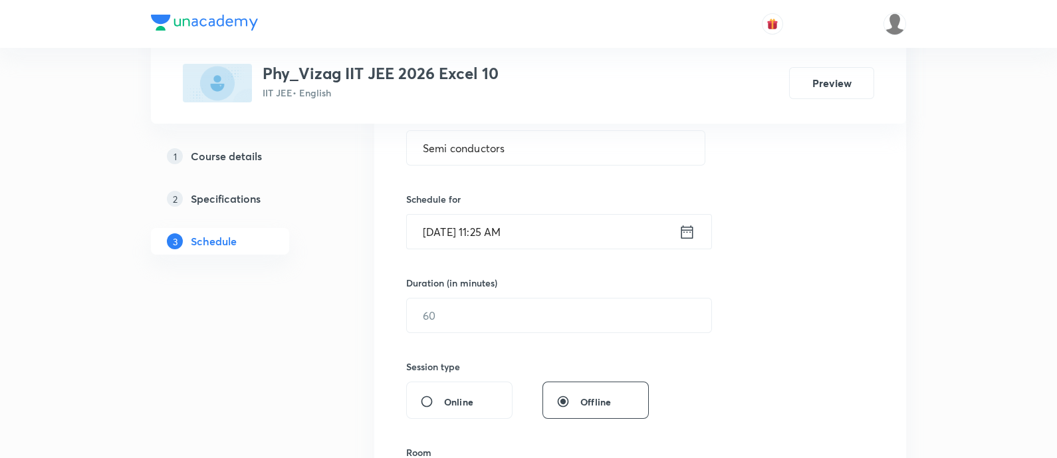
scroll to position [277, 0]
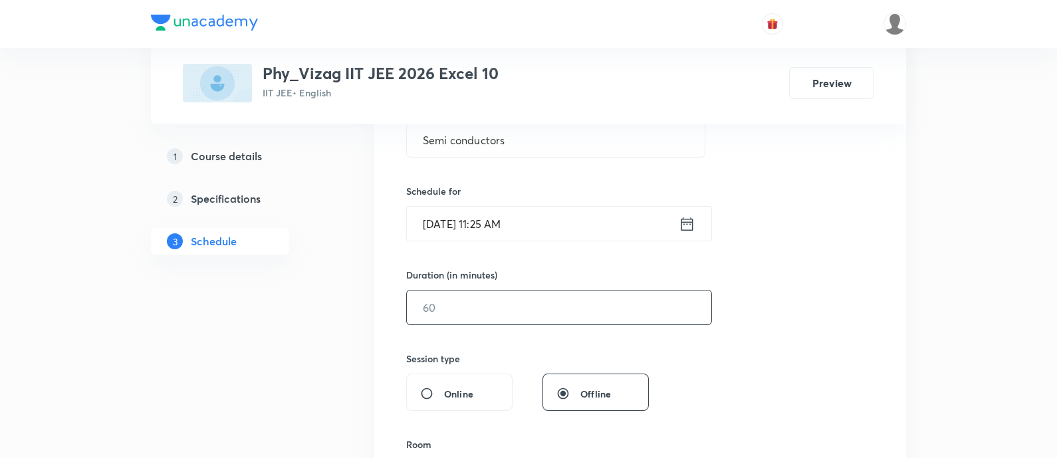
click at [490, 313] on input "text" at bounding box center [559, 308] width 305 height 34
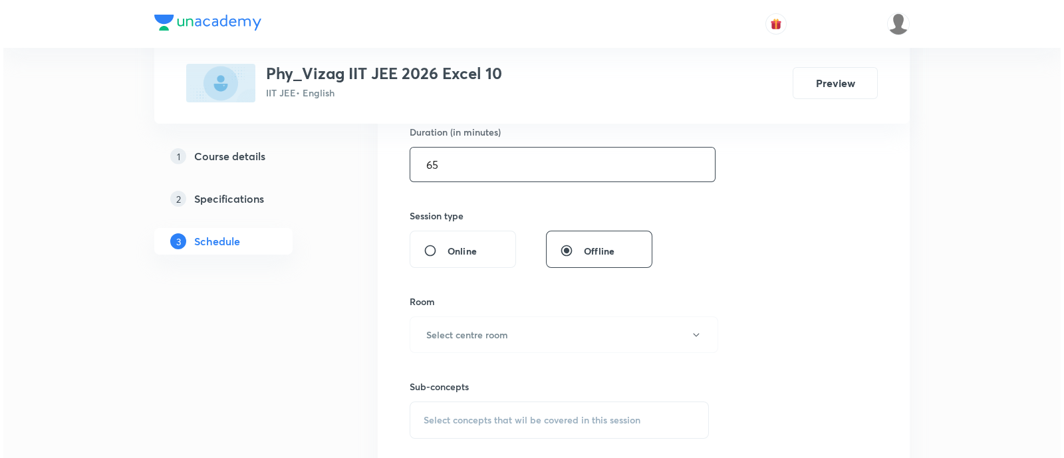
scroll to position [457, 0]
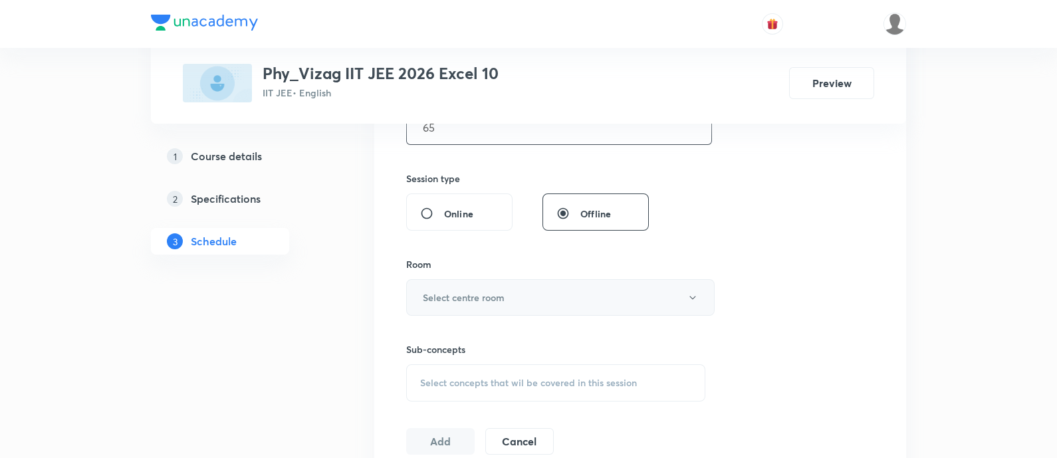
type input "65"
click at [480, 303] on button "Select centre room" at bounding box center [560, 297] width 309 height 37
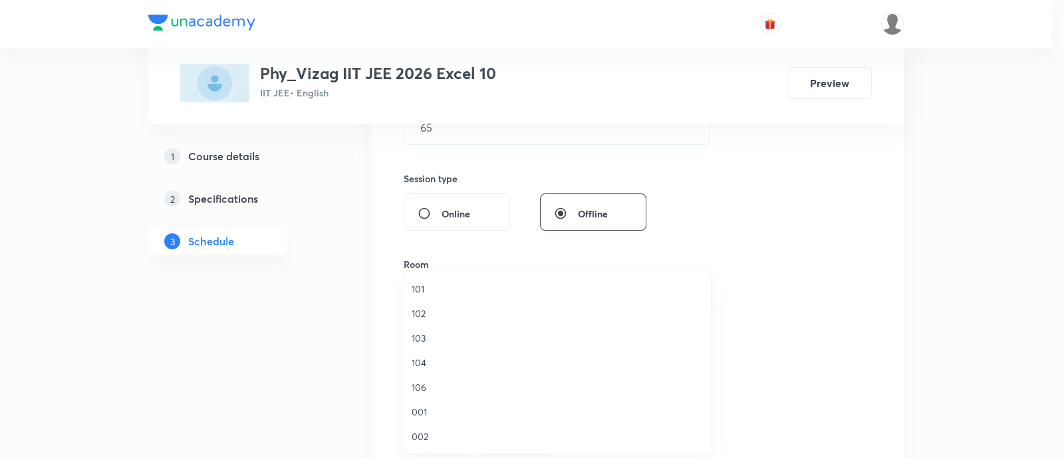
scroll to position [369, 0]
click at [462, 397] on li "208" at bounding box center [557, 387] width 307 height 25
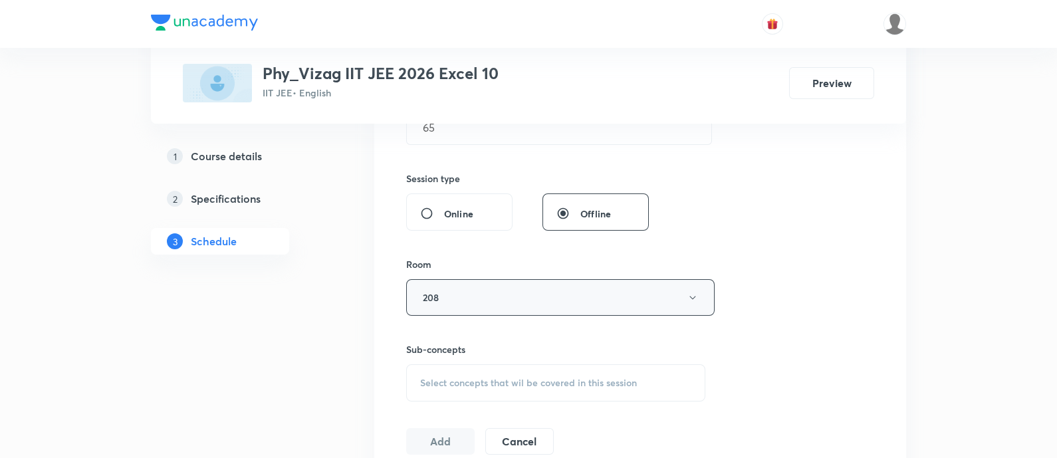
click at [470, 291] on button "208" at bounding box center [560, 297] width 309 height 37
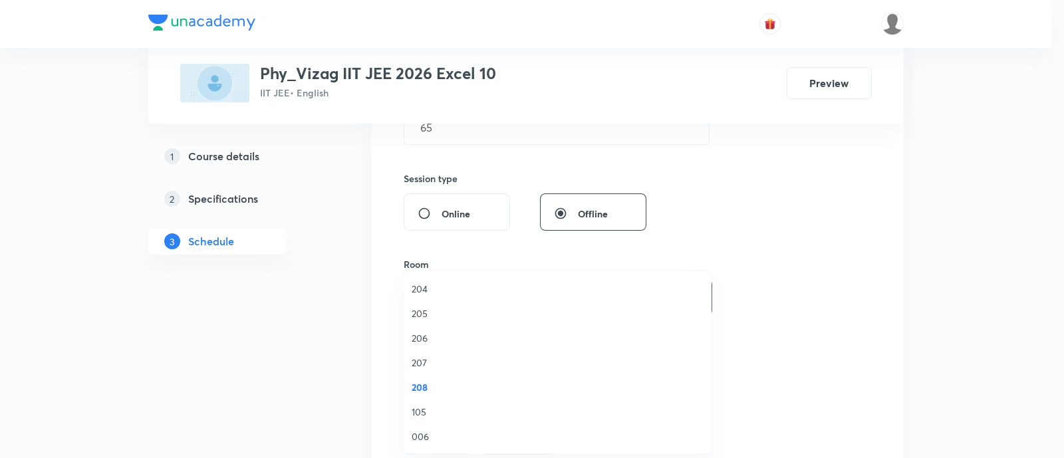
click at [464, 411] on span "105" at bounding box center [557, 412] width 291 height 14
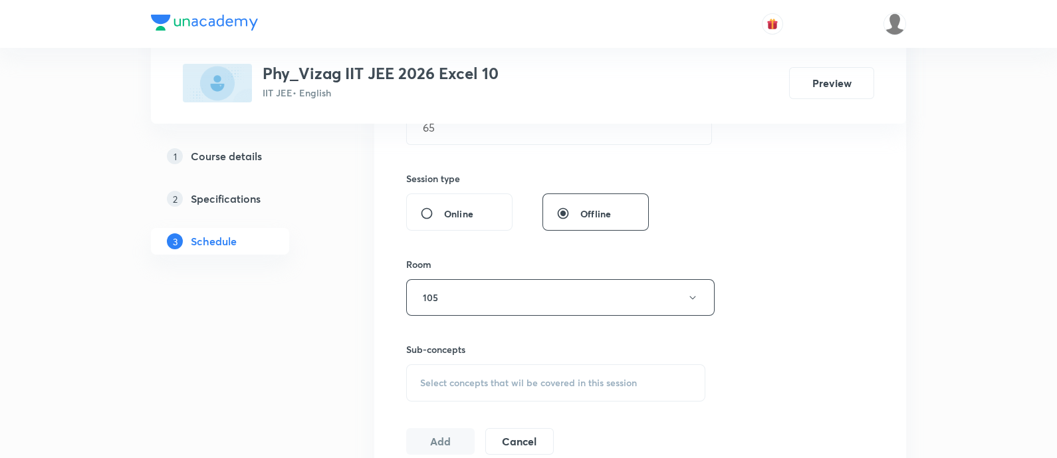
click at [498, 386] on span "Select concepts that wil be covered in this session" at bounding box center [528, 383] width 217 height 11
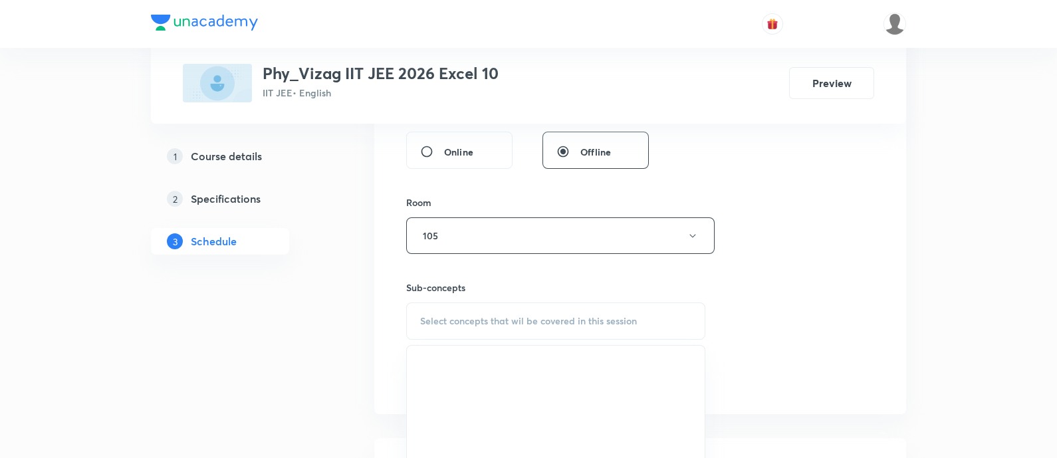
scroll to position [562, 0]
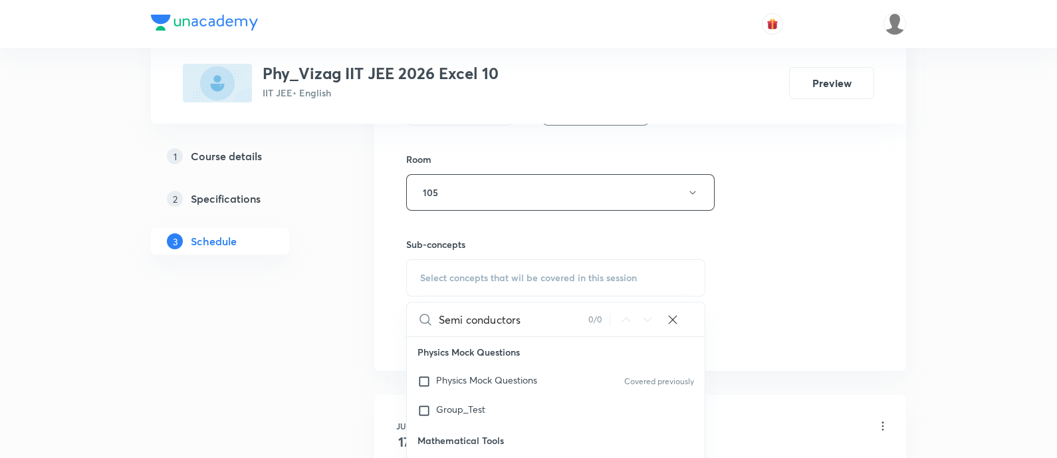
click at [491, 315] on input "Semi conductors" at bounding box center [514, 320] width 150 height 34
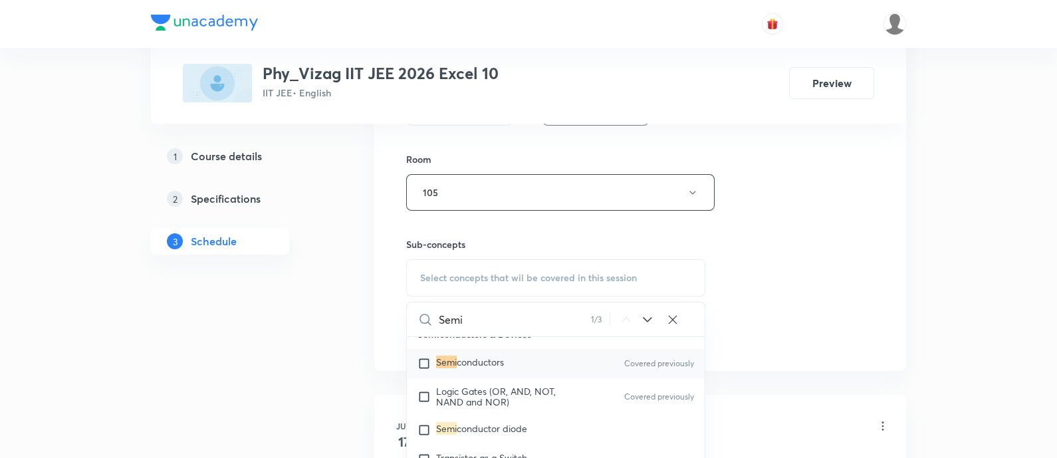
scroll to position [20595, 0]
type input "Semi"
click at [495, 364] on span "conductors" at bounding box center [480, 357] width 47 height 13
checkbox input "true"
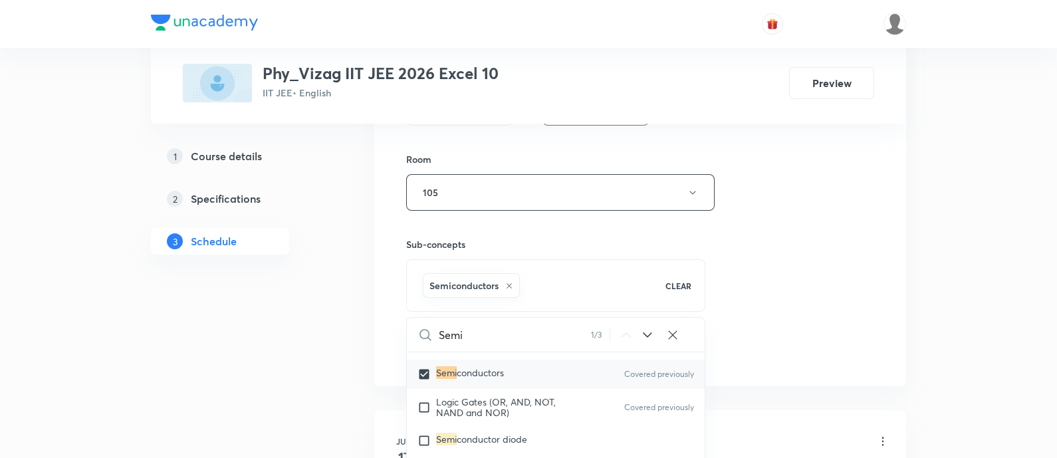
click at [784, 203] on div "Session 60 Live class Session title 15/99 Semi conductors ​ Schedule for Oct 8,…" at bounding box center [640, 45] width 468 height 640
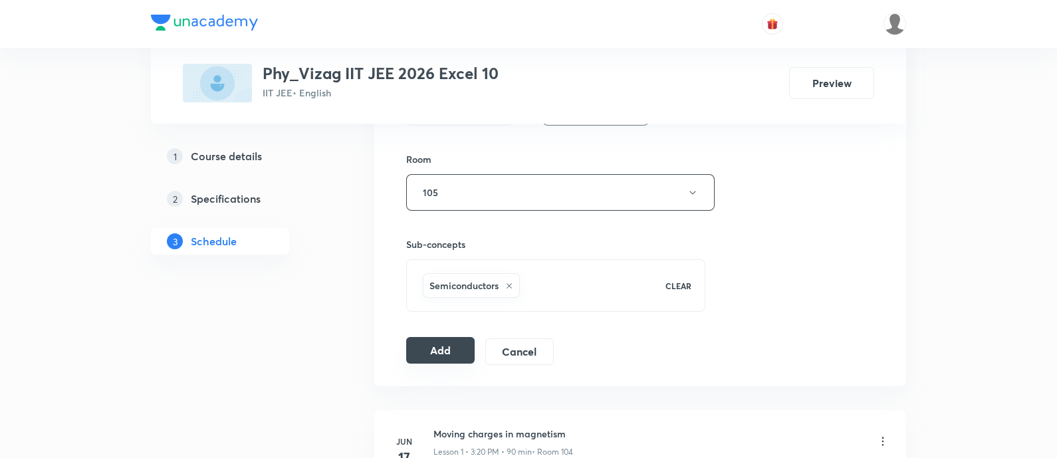
click at [440, 348] on button "Add" at bounding box center [440, 350] width 68 height 27
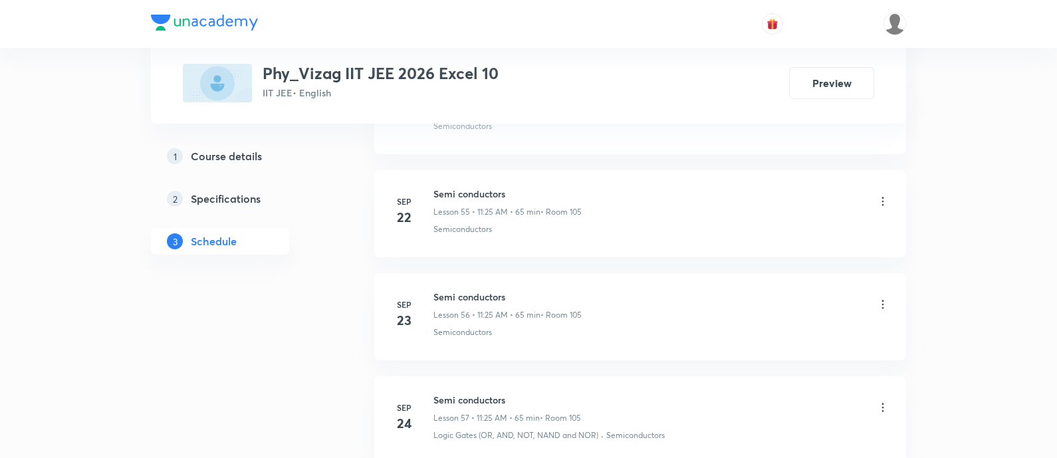
scroll to position [6689, 0]
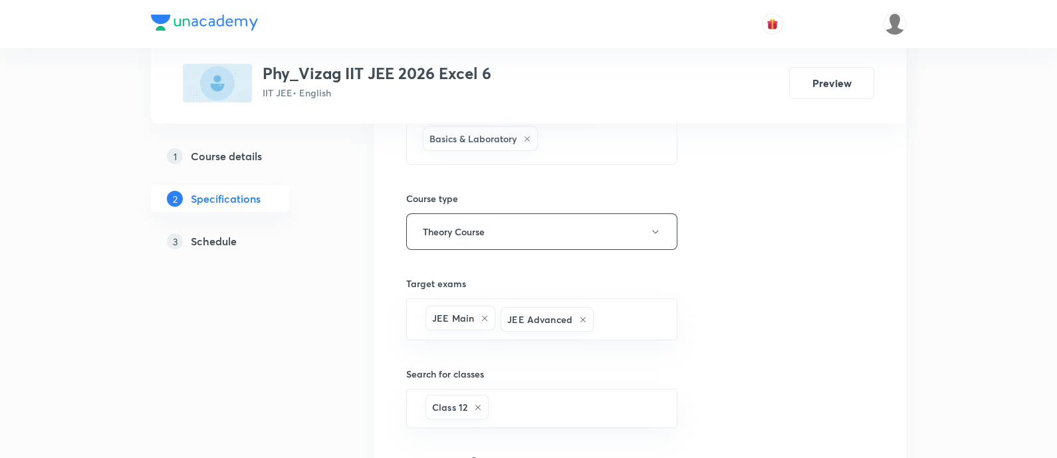
scroll to position [1333, 0]
click at [205, 245] on h5 "Schedule" at bounding box center [214, 241] width 46 height 16
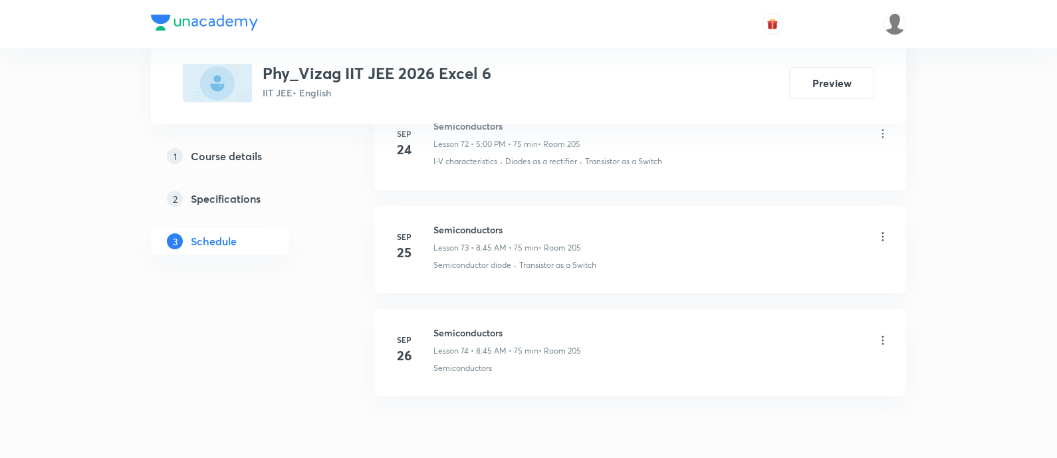
scroll to position [8302, 0]
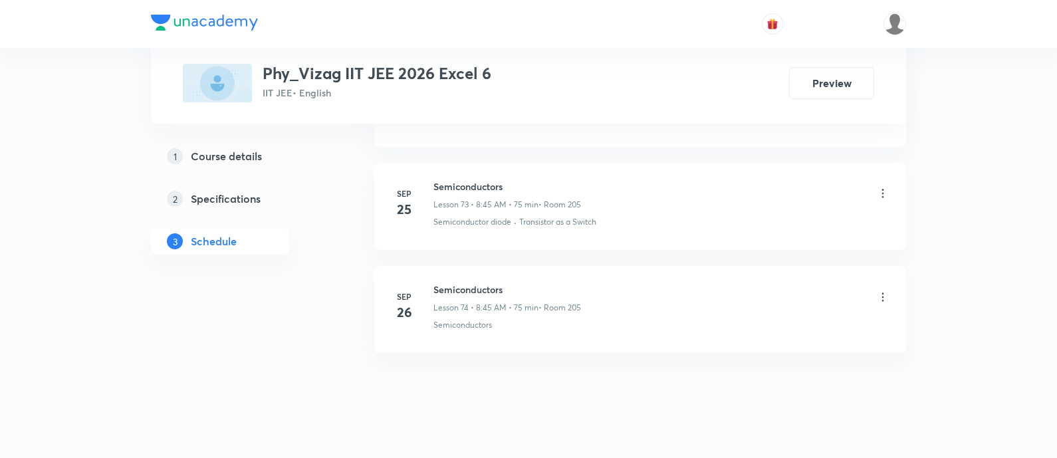
click at [468, 283] on h6 "Semiconductors" at bounding box center [508, 290] width 148 height 14
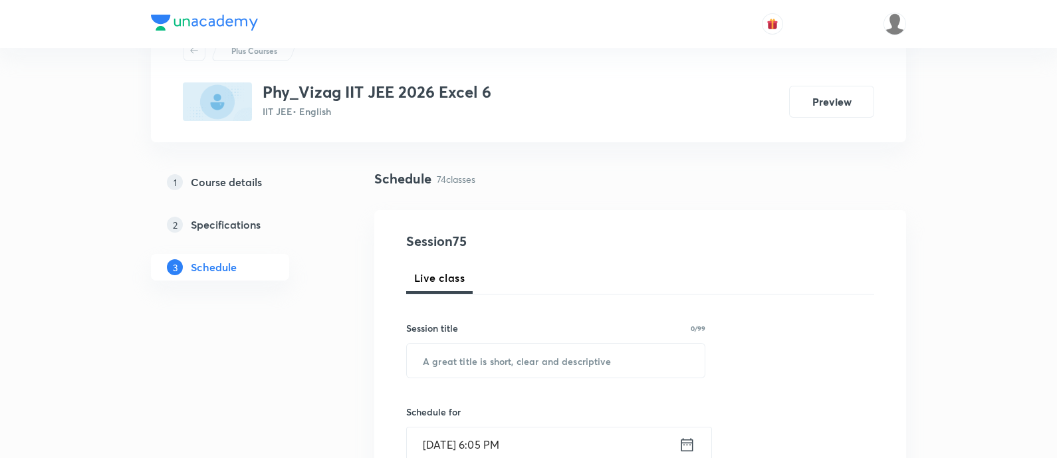
scroll to position [0, 0]
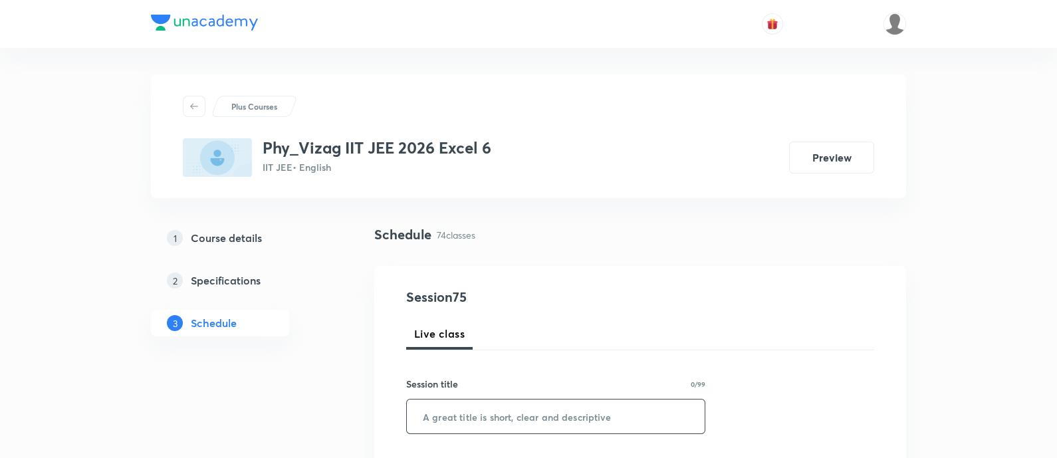
click at [475, 421] on input "text" at bounding box center [556, 417] width 298 height 34
paste input "Semi conductors"
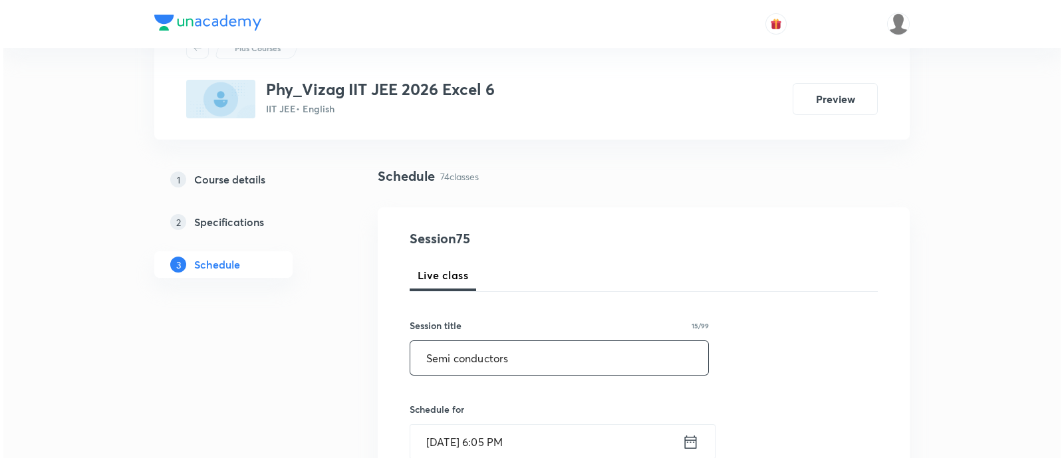
scroll to position [138, 0]
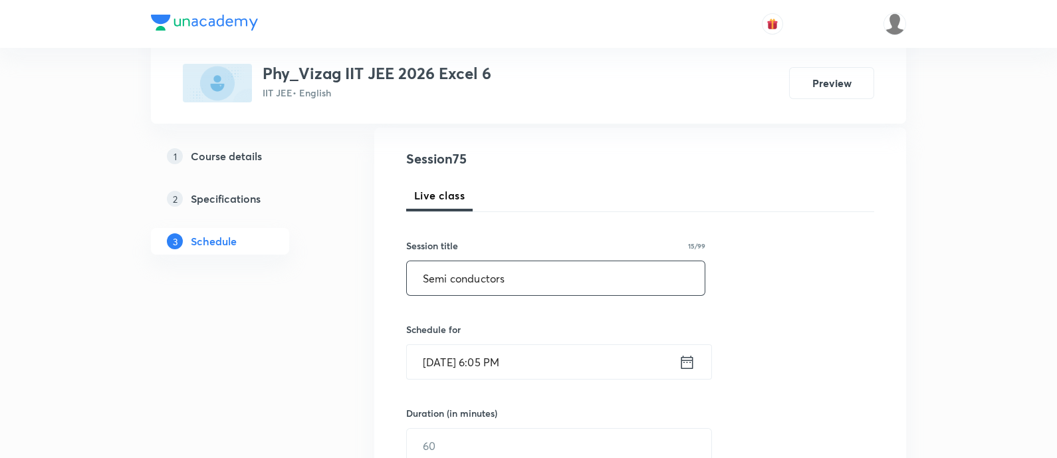
type input "Semi conductors"
click at [683, 364] on icon at bounding box center [687, 362] width 17 height 19
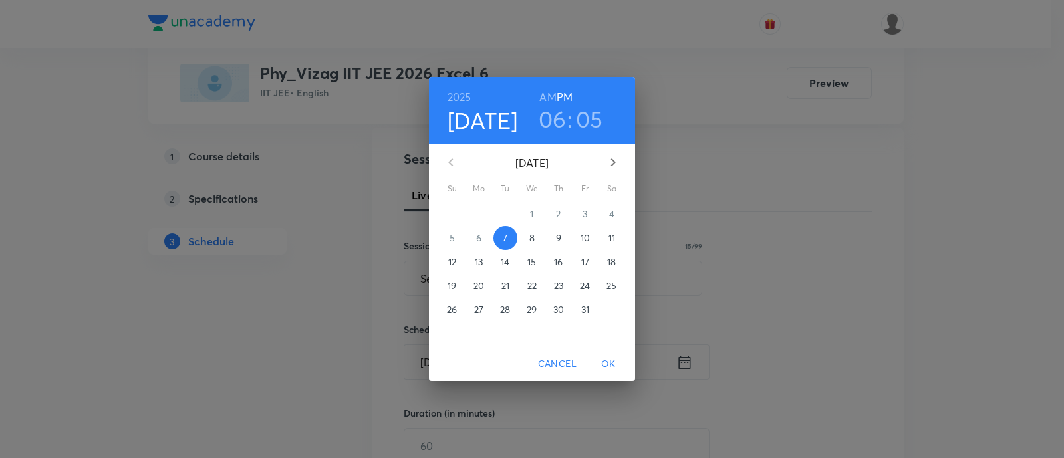
click at [529, 235] on p "8" at bounding box center [531, 237] width 5 height 13
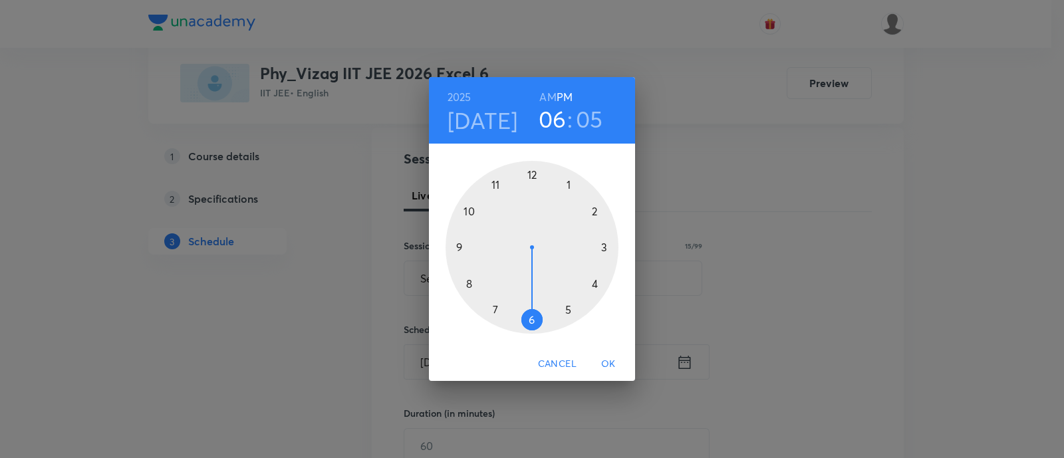
click at [549, 99] on h6 "AM" at bounding box center [547, 97] width 17 height 19
click at [471, 211] on div at bounding box center [532, 247] width 173 height 173
click at [570, 186] on div at bounding box center [532, 247] width 173 height 173
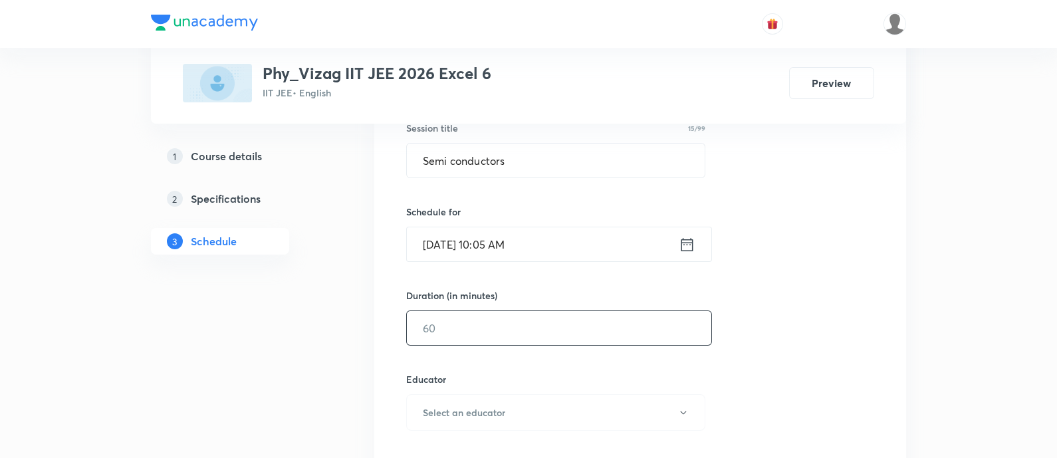
scroll to position [257, 0]
click at [542, 329] on input "text" at bounding box center [559, 328] width 305 height 34
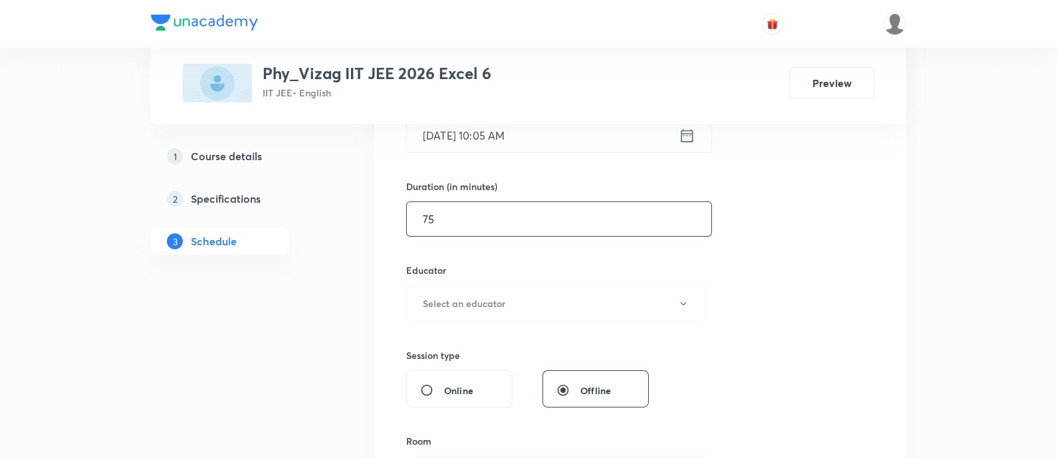
scroll to position [368, 0]
type input "75"
click at [525, 287] on button "Select an educator" at bounding box center [555, 301] width 299 height 37
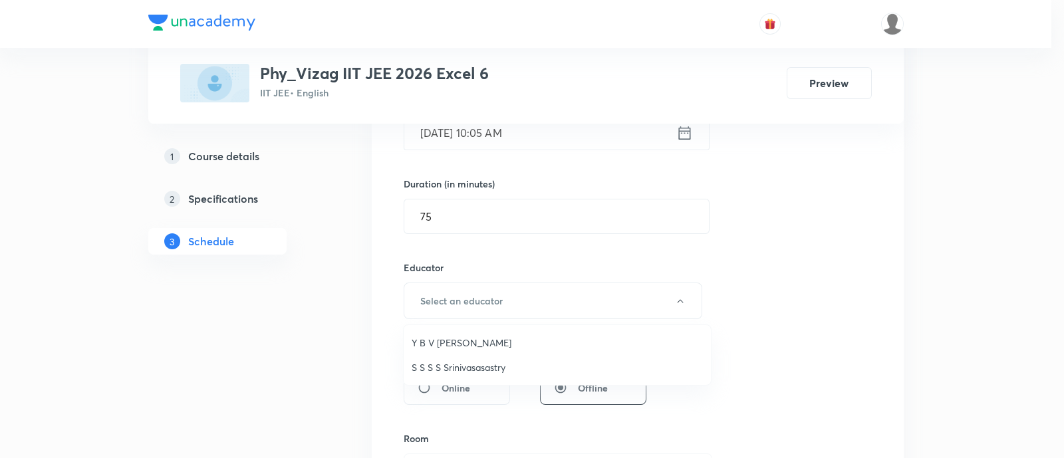
click at [499, 341] on span "Y B V [PERSON_NAME]" at bounding box center [557, 343] width 291 height 14
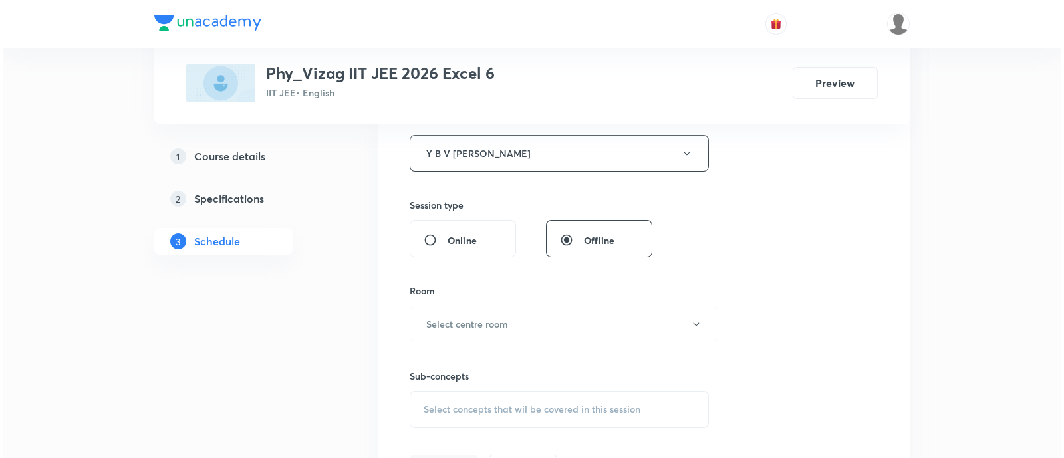
scroll to position [573, 0]
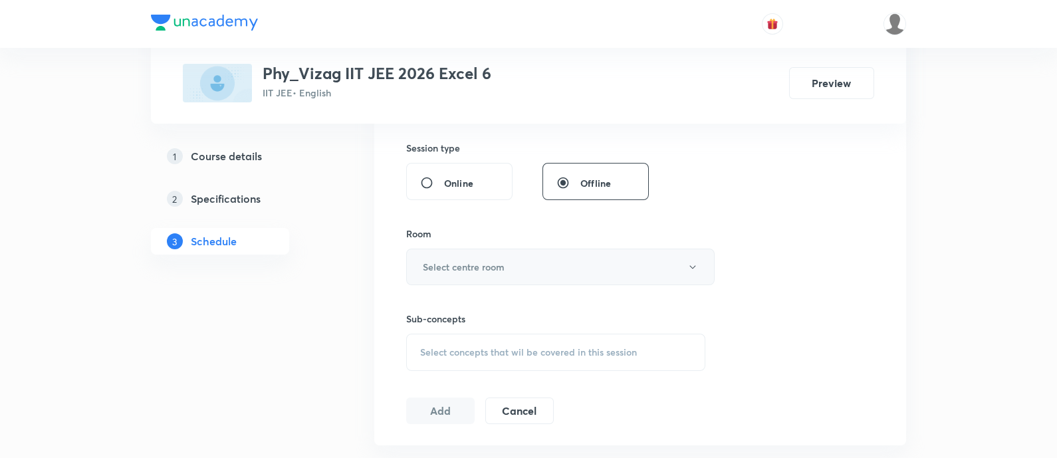
click at [497, 271] on h6 "Select centre room" at bounding box center [464, 267] width 82 height 14
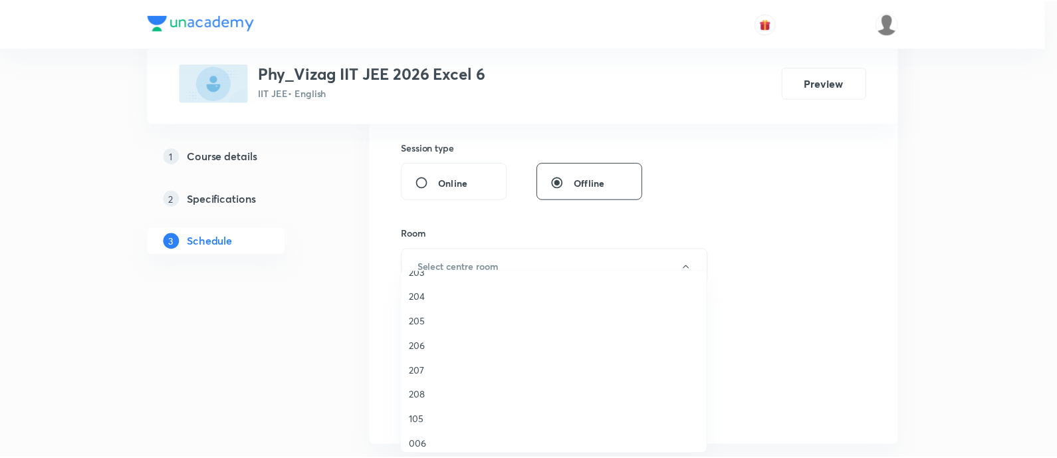
scroll to position [369, 0]
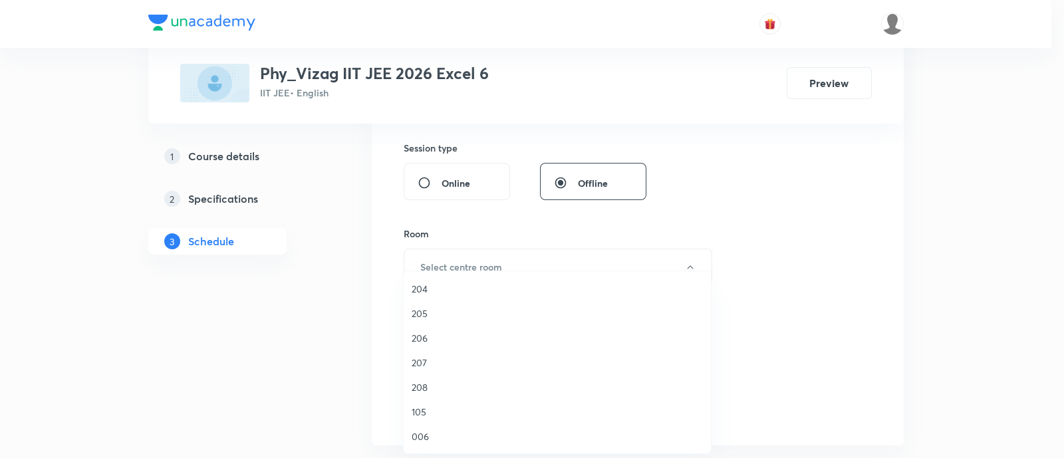
click at [456, 311] on span "205" at bounding box center [557, 314] width 291 height 14
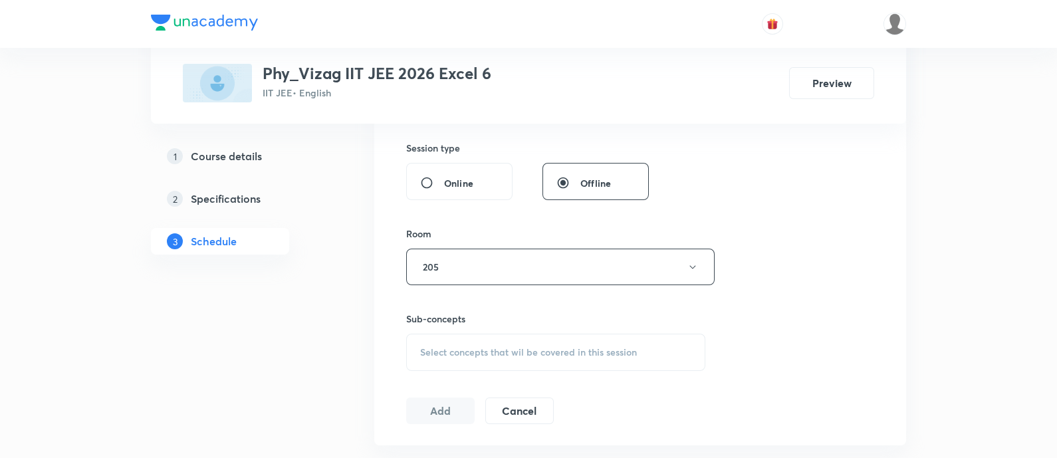
click at [466, 347] on span "Select concepts that wil be covered in this session" at bounding box center [528, 352] width 217 height 11
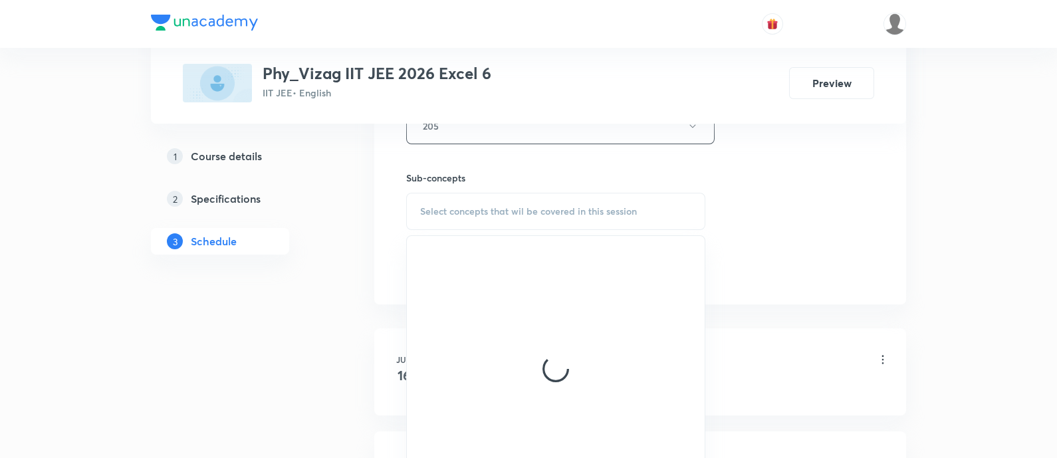
scroll to position [755, 0]
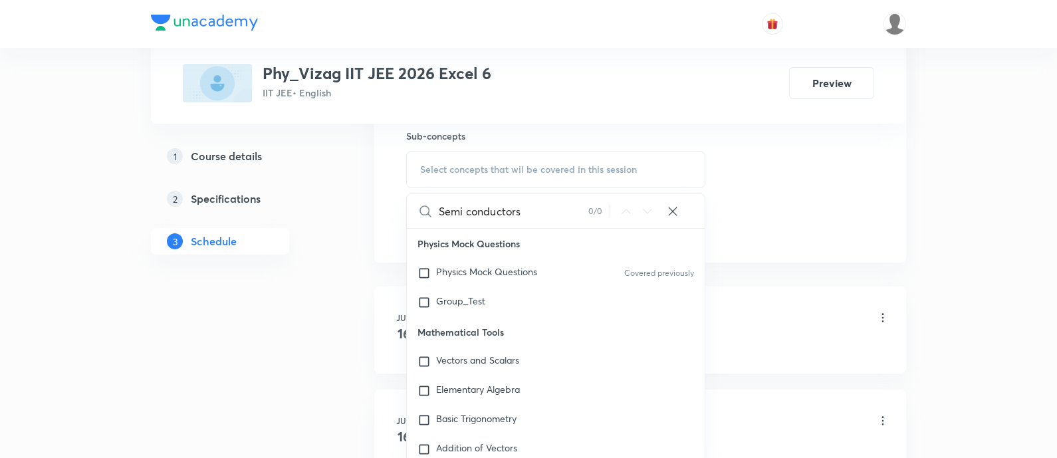
click at [504, 209] on input "Semi conductors" at bounding box center [514, 211] width 150 height 34
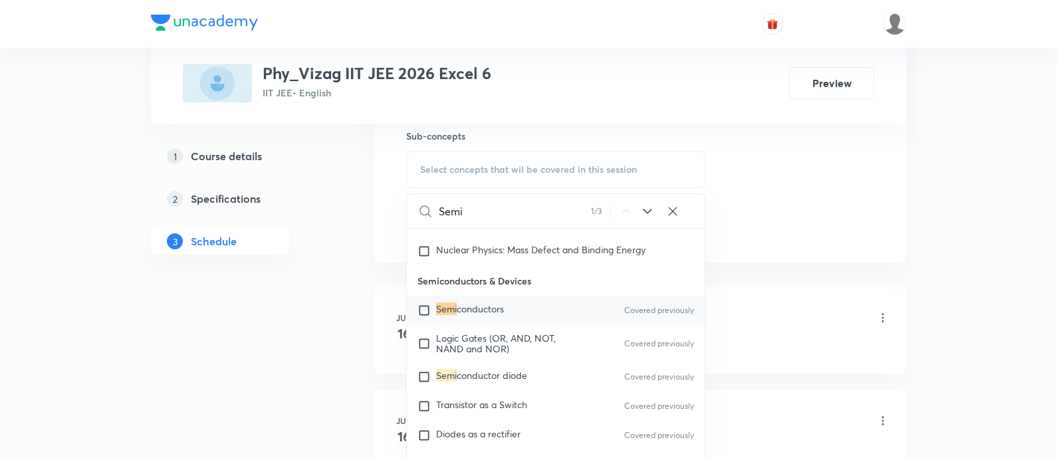
scroll to position [20542, 0]
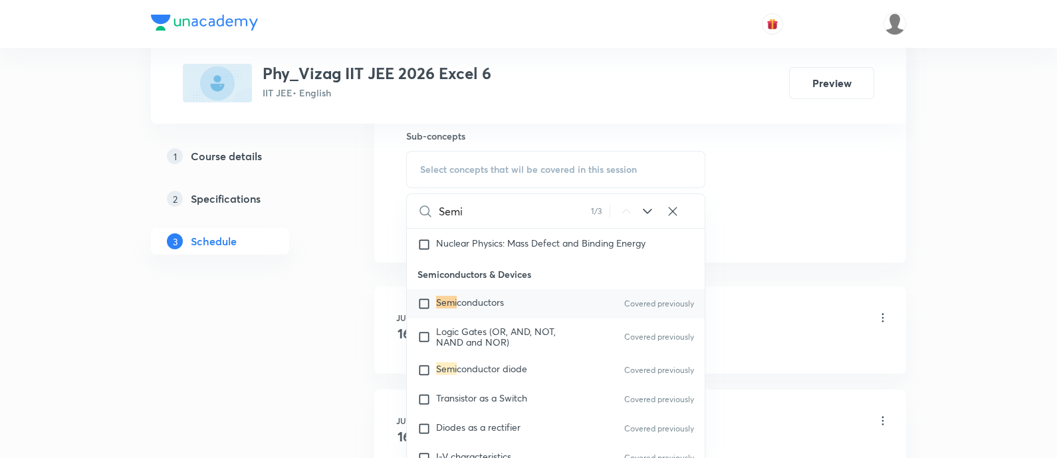
type input "Semi"
click at [522, 319] on div "Semi conductors Covered previously" at bounding box center [556, 303] width 298 height 29
checkbox input "true"
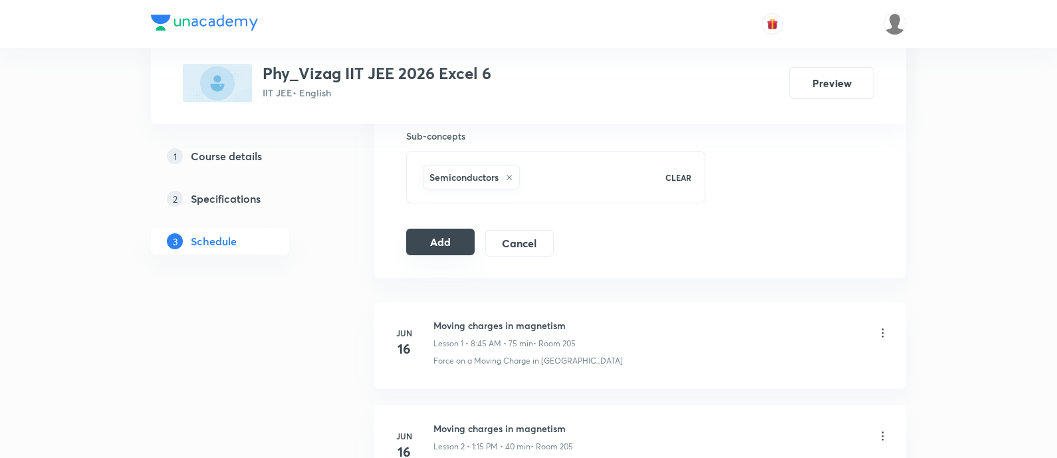
click at [447, 247] on button "Add" at bounding box center [440, 242] width 68 height 27
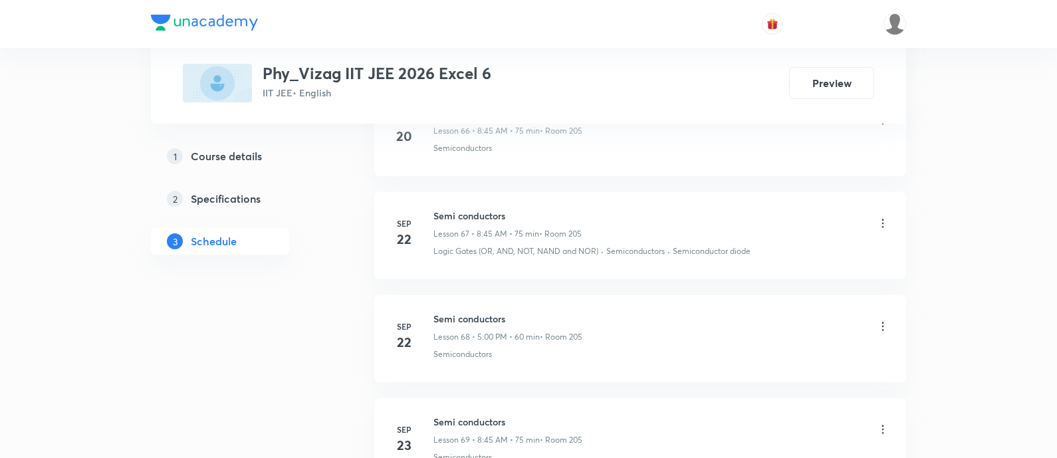
scroll to position [8317, 0]
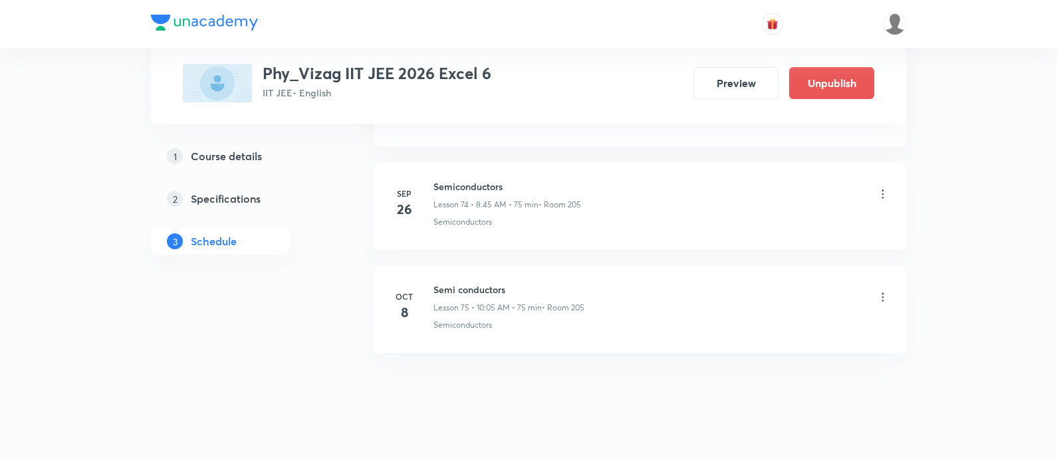
click at [881, 291] on icon at bounding box center [883, 297] width 13 height 13
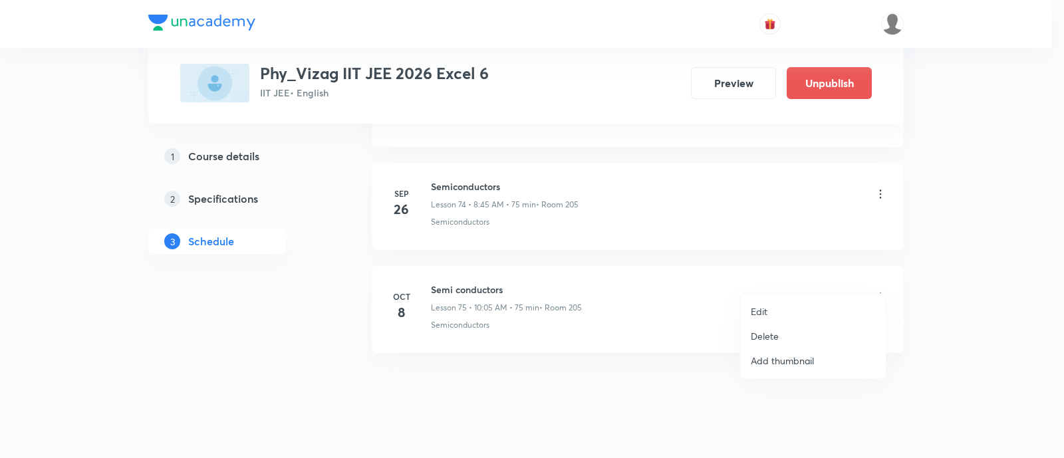
click at [779, 314] on li "Edit" at bounding box center [813, 311] width 146 height 25
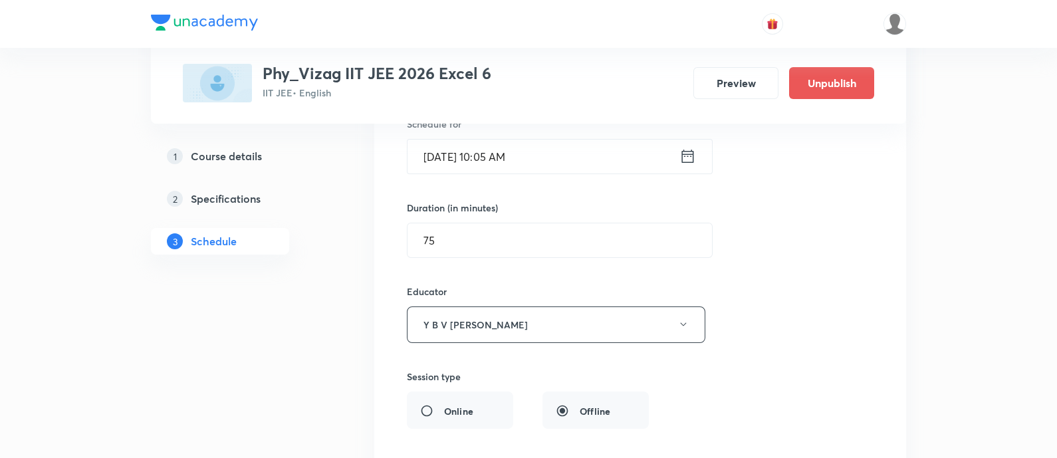
scroll to position [7961, 0]
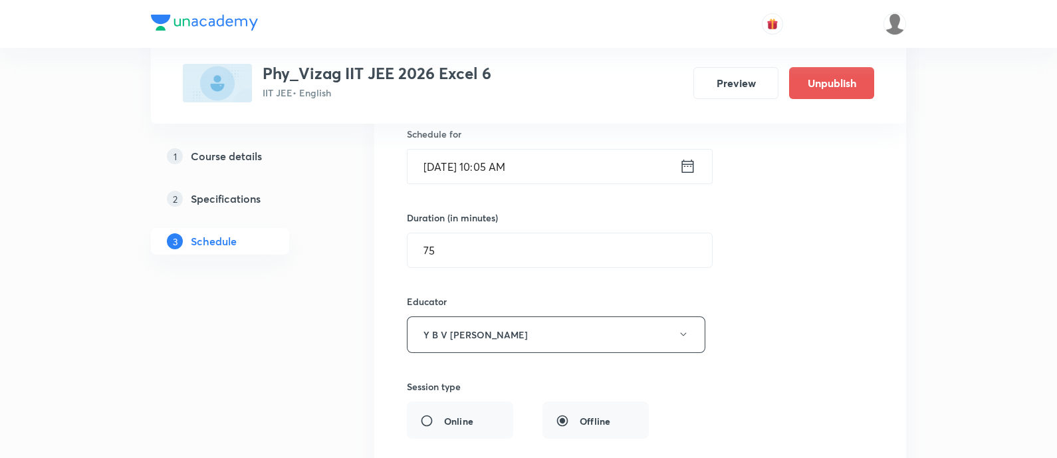
click at [682, 157] on icon at bounding box center [688, 166] width 17 height 19
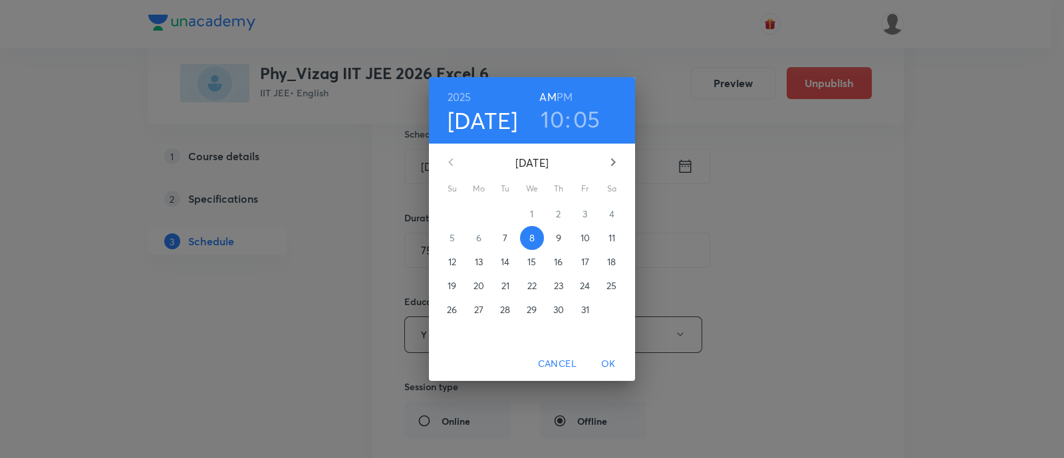
click at [560, 122] on h3 "10" at bounding box center [552, 119] width 23 height 28
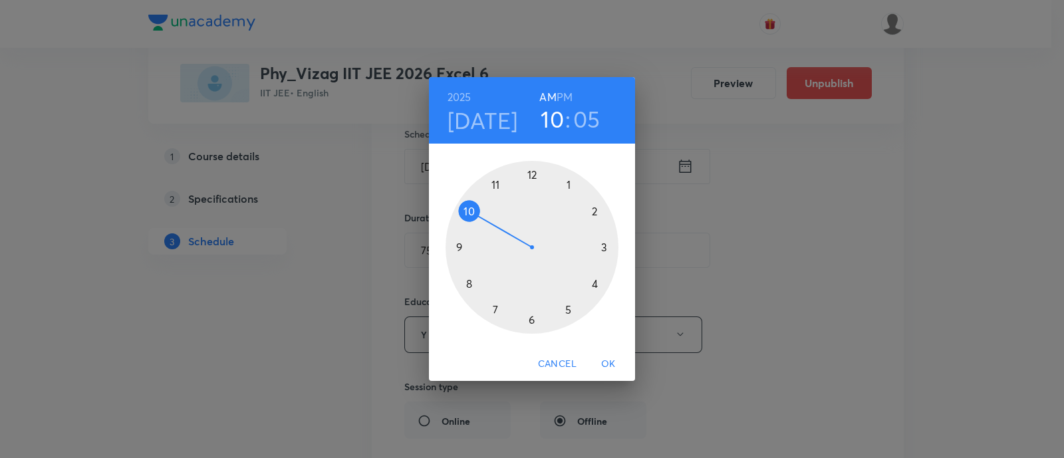
click at [467, 284] on div at bounding box center [532, 247] width 173 height 173
click at [459, 246] on div at bounding box center [532, 247] width 173 height 173
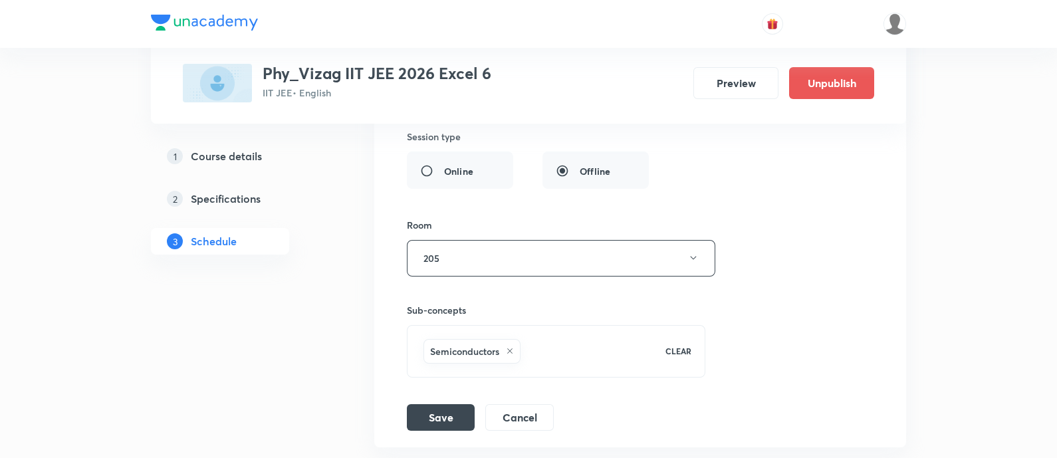
scroll to position [8305, 0]
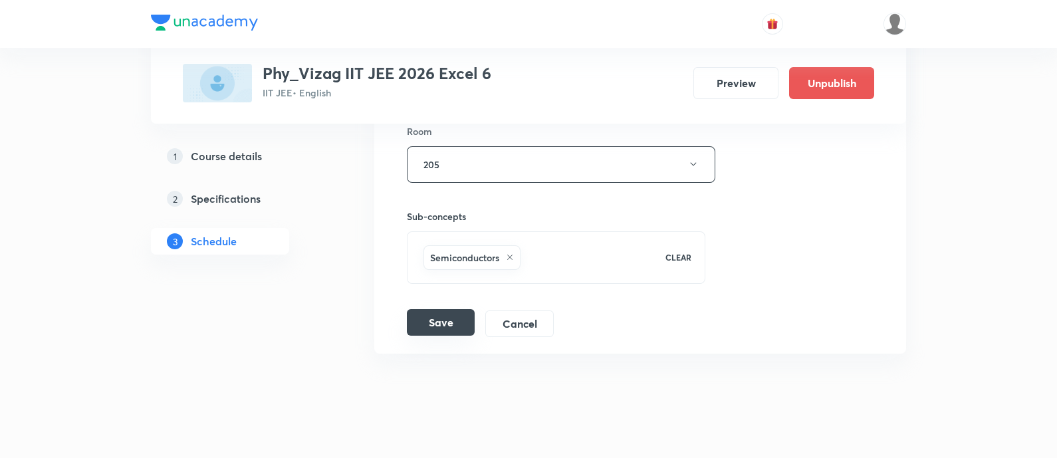
click at [426, 309] on button "Save" at bounding box center [441, 322] width 68 height 27
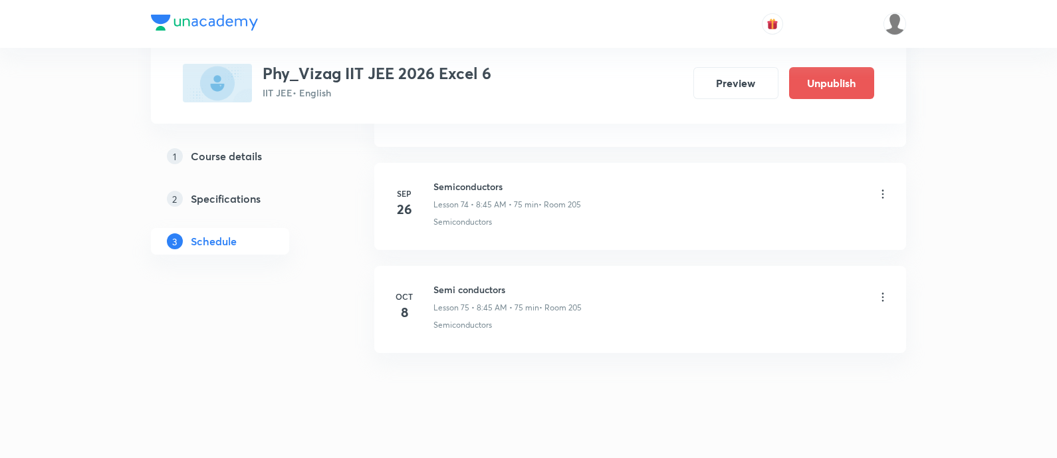
scroll to position [8405, 0]
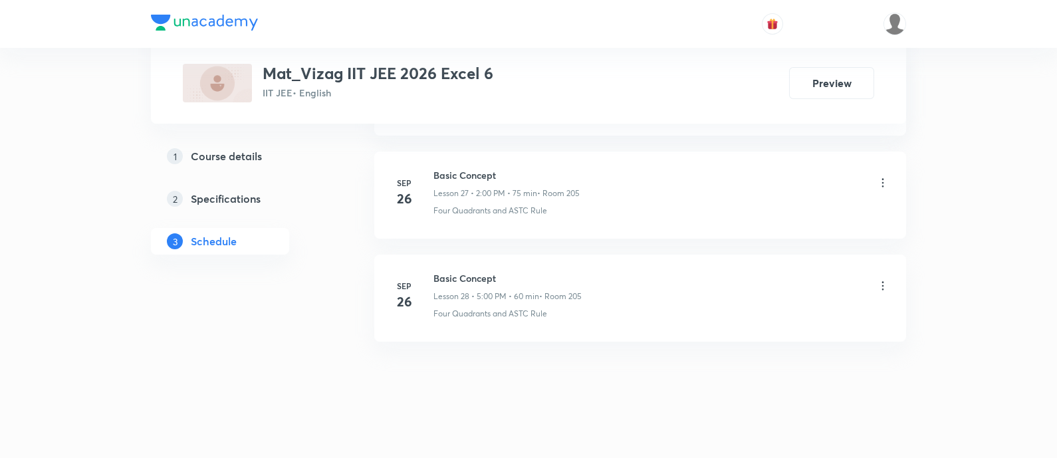
click at [473, 276] on h6 "Basic Concept" at bounding box center [508, 278] width 148 height 14
copy h6 "Basic Concept"
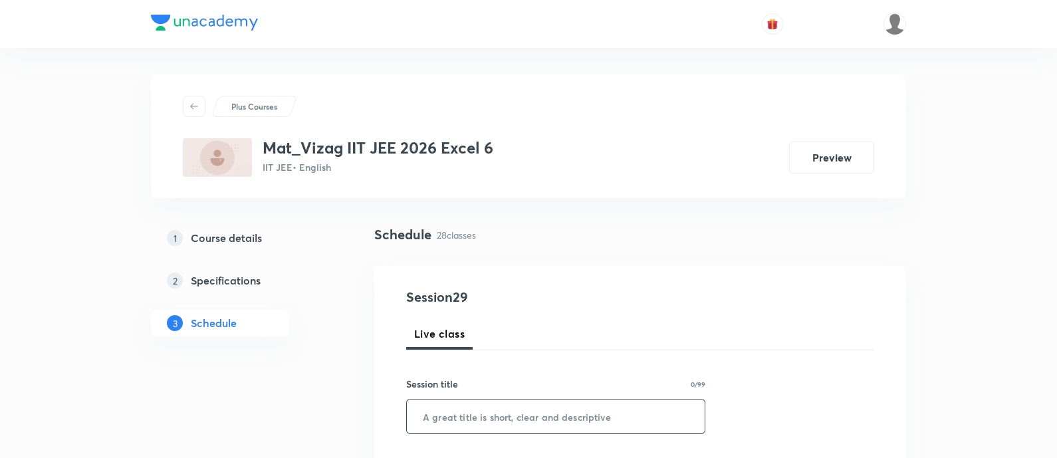
click at [493, 407] on input "text" at bounding box center [556, 417] width 298 height 34
paste input "Basic Concept"
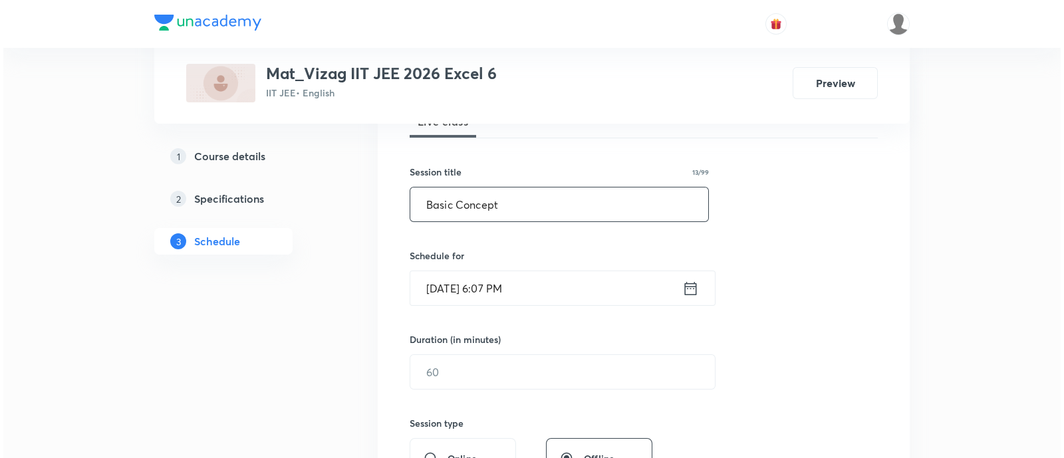
scroll to position [229, 0]
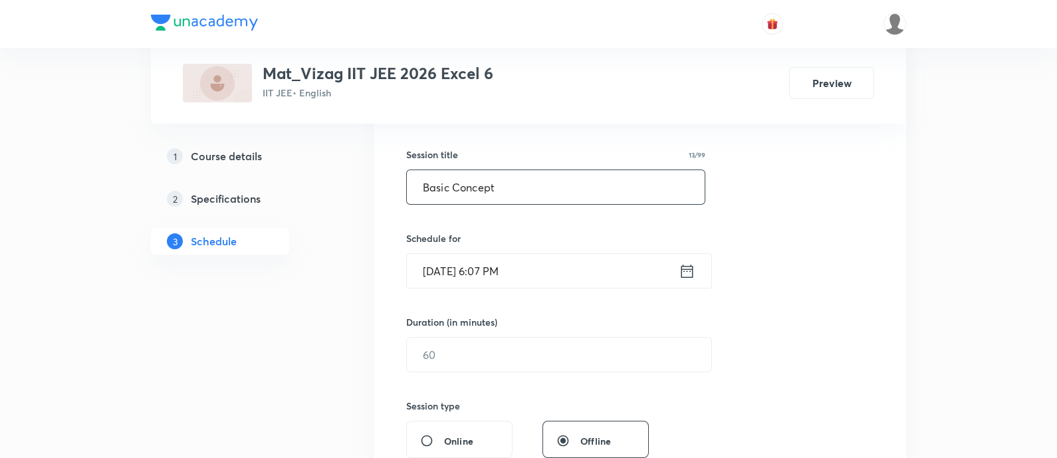
type input "Basic Concept"
click at [699, 274] on div "Oct 7, 2025, 6:07 PM ​" at bounding box center [559, 270] width 306 height 35
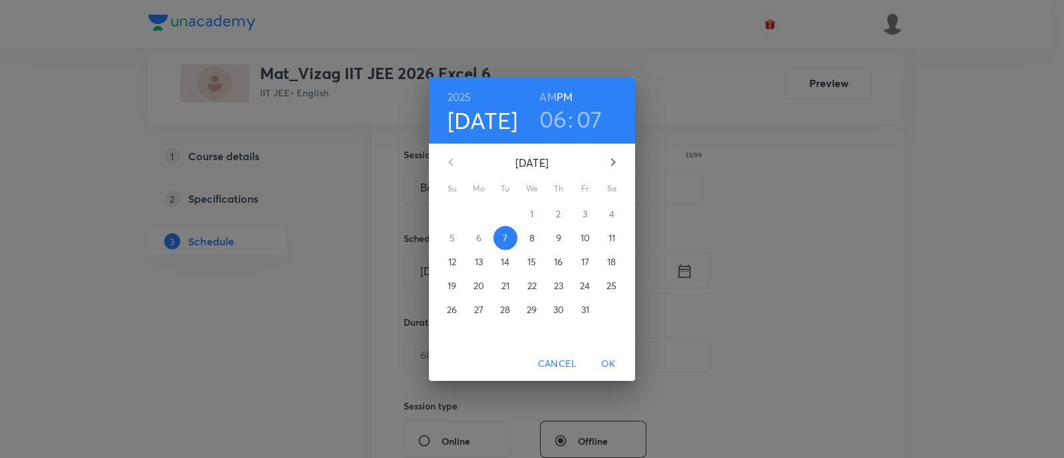
click at [532, 237] on p "8" at bounding box center [531, 237] width 5 height 13
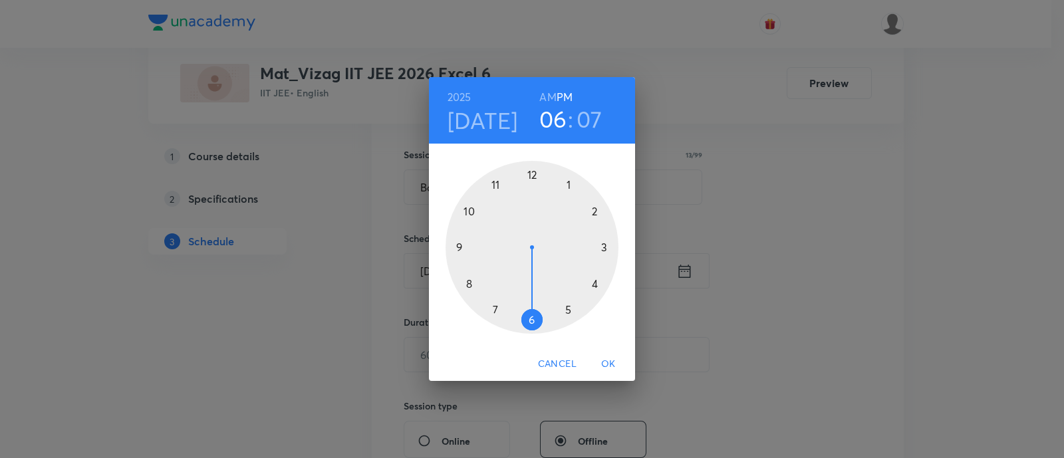
click at [548, 94] on h6 "AM" at bounding box center [547, 97] width 17 height 19
click at [495, 184] on div at bounding box center [532, 247] width 173 height 173
click at [565, 307] on div at bounding box center [532, 247] width 173 height 173
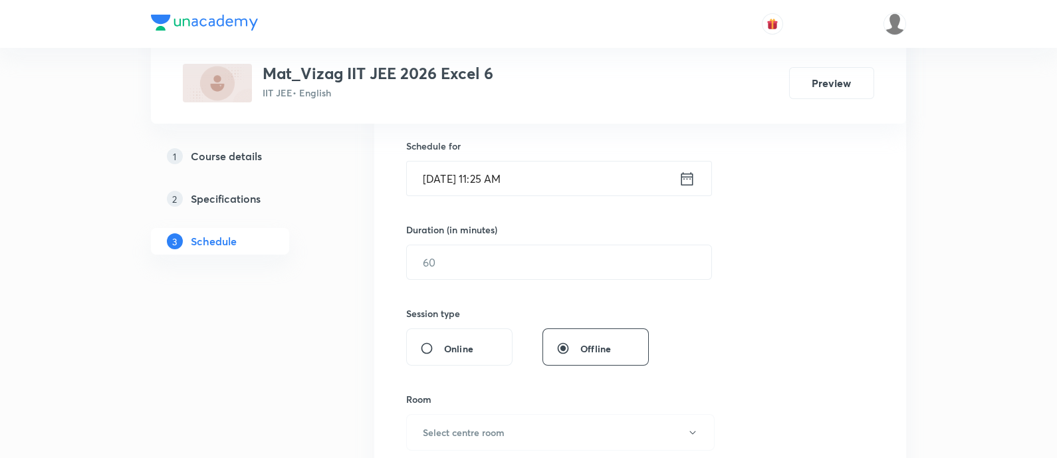
scroll to position [324, 0]
click at [547, 266] on input "text" at bounding box center [559, 260] width 305 height 34
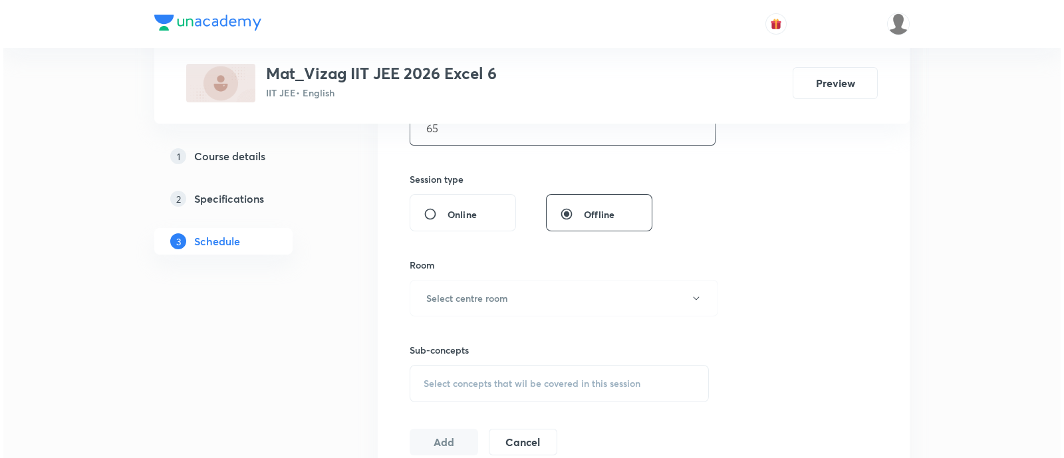
scroll to position [495, 0]
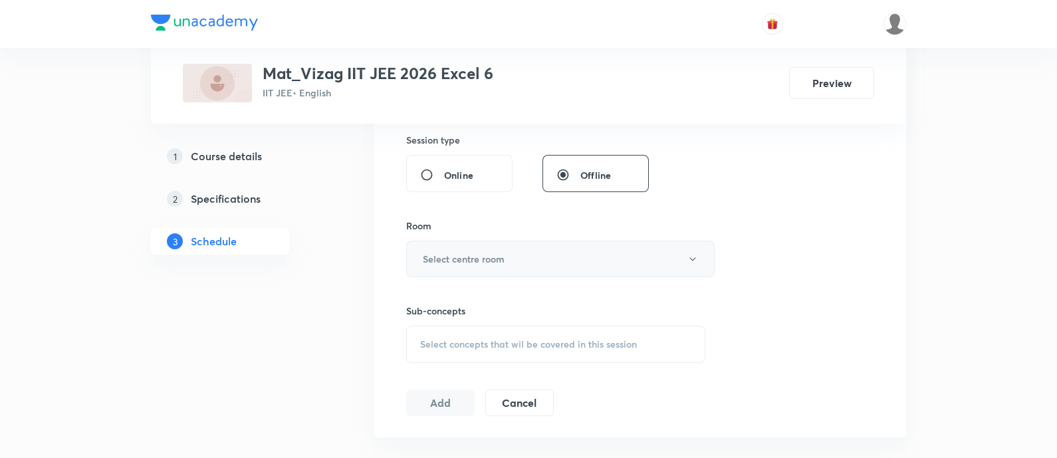
type input "65"
click at [539, 256] on button "Select centre room" at bounding box center [560, 259] width 309 height 37
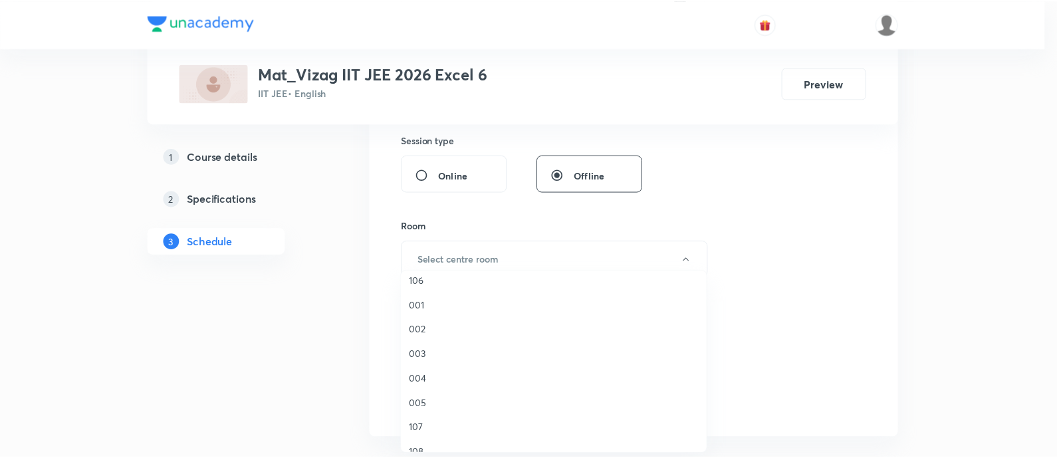
scroll to position [299, 0]
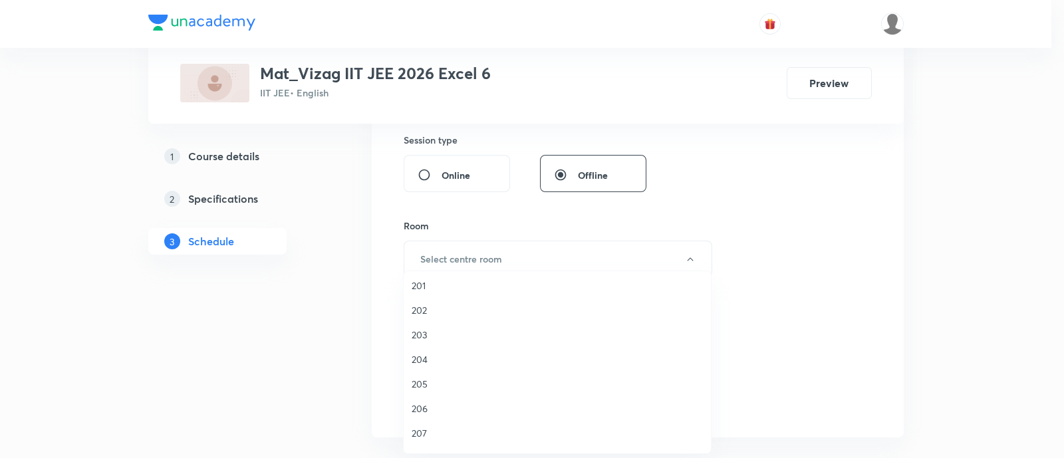
click at [444, 381] on span "205" at bounding box center [557, 384] width 291 height 14
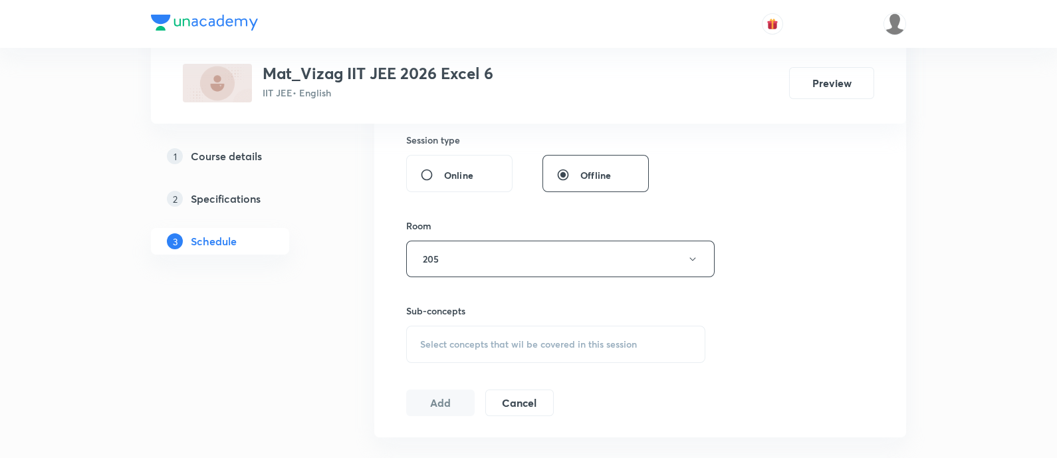
click at [472, 343] on span "Select concepts that wil be covered in this session" at bounding box center [528, 344] width 217 height 11
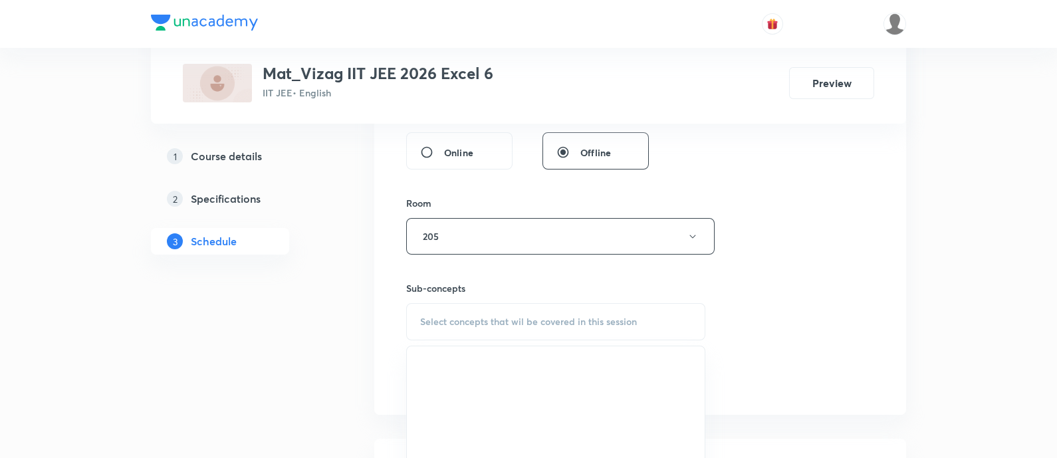
scroll to position [568, 0]
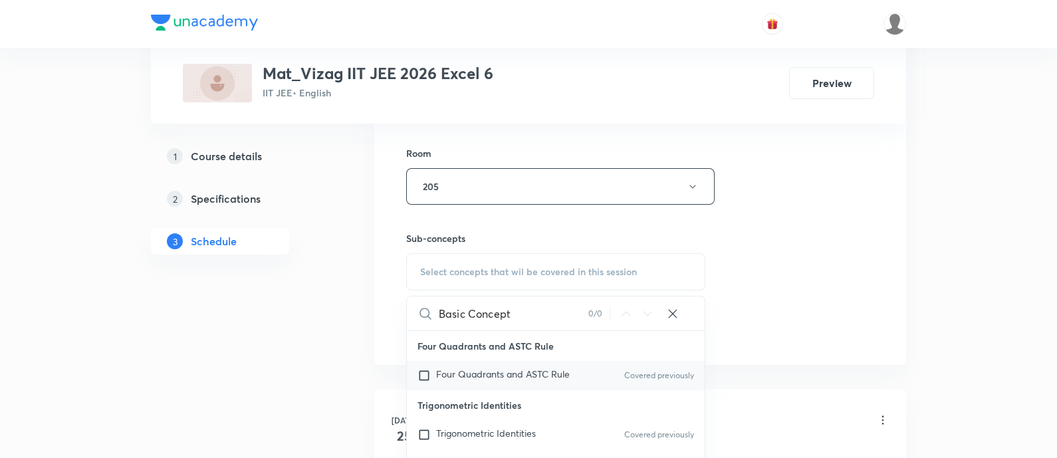
type input "Basic Concept"
click at [485, 381] on div "Four Quadrants and ASTC Rule Covered previously" at bounding box center [556, 375] width 298 height 29
checkbox input "true"
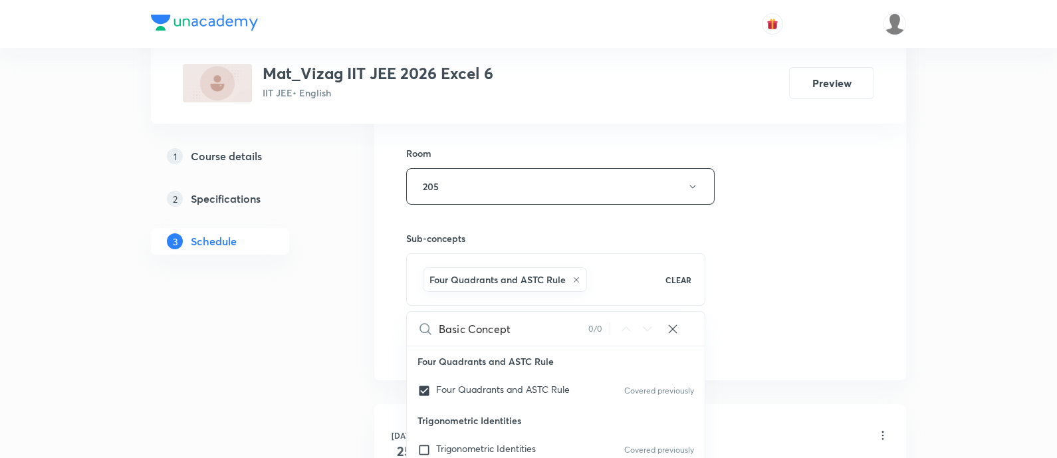
click at [783, 316] on div "Session 29 Live class Session title 13/99 Basic Concept ​ Schedule for Oct 8, 2…" at bounding box center [640, 39] width 468 height 640
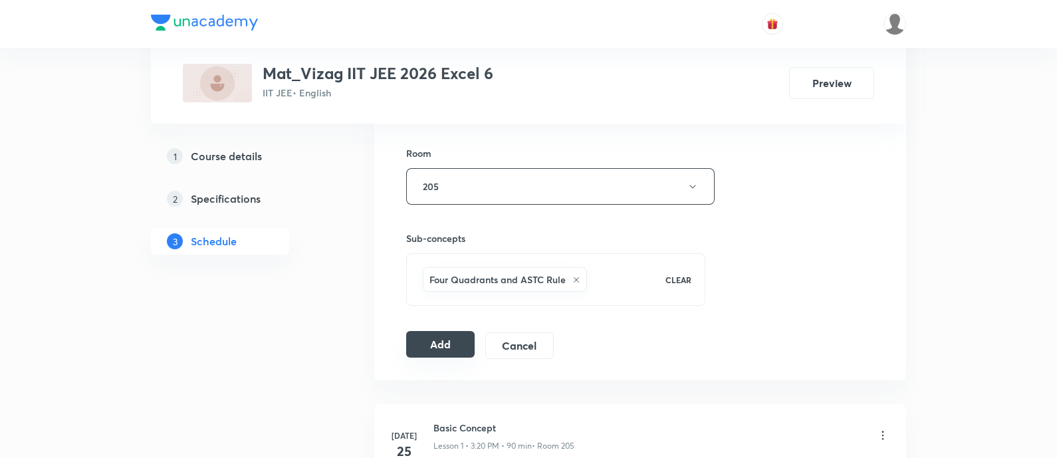
click at [459, 344] on button "Add" at bounding box center [440, 344] width 68 height 27
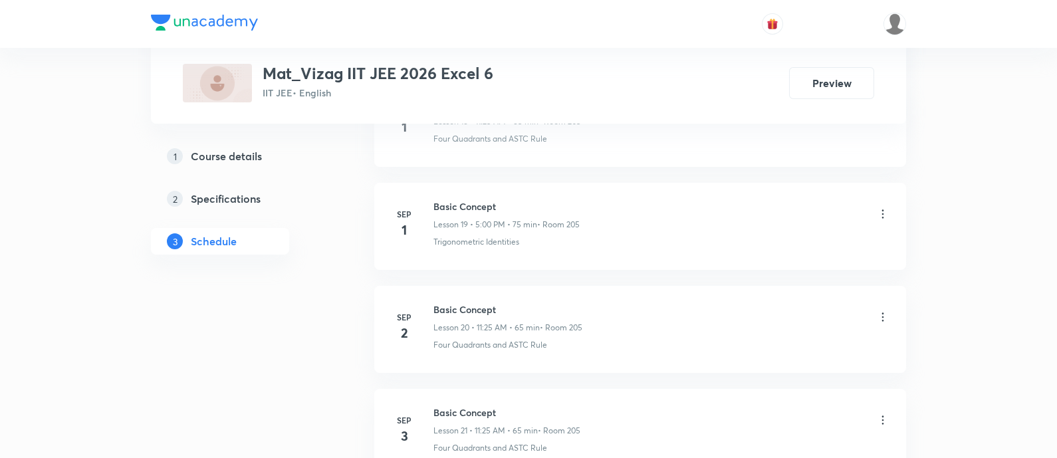
scroll to position [3501, 0]
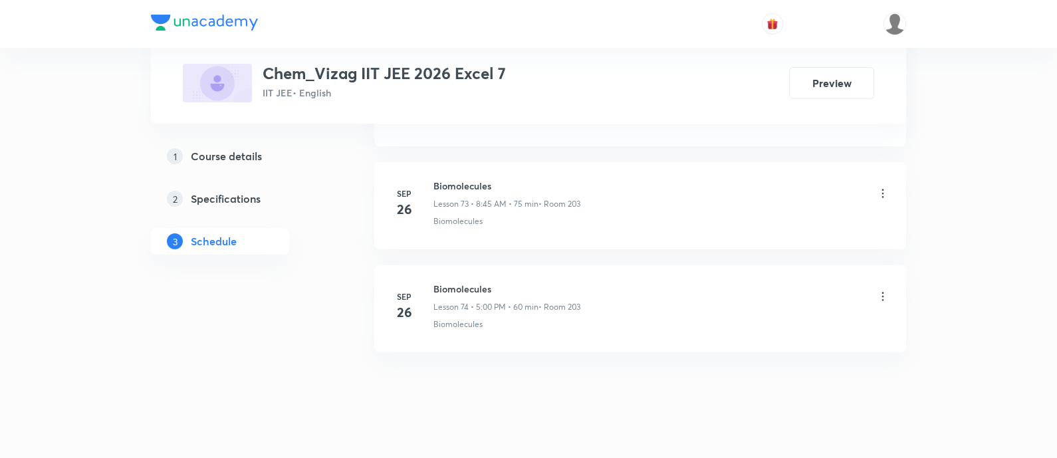
click at [446, 282] on h6 "Biomolecules" at bounding box center [507, 289] width 147 height 14
copy h6 "Biomolecules"
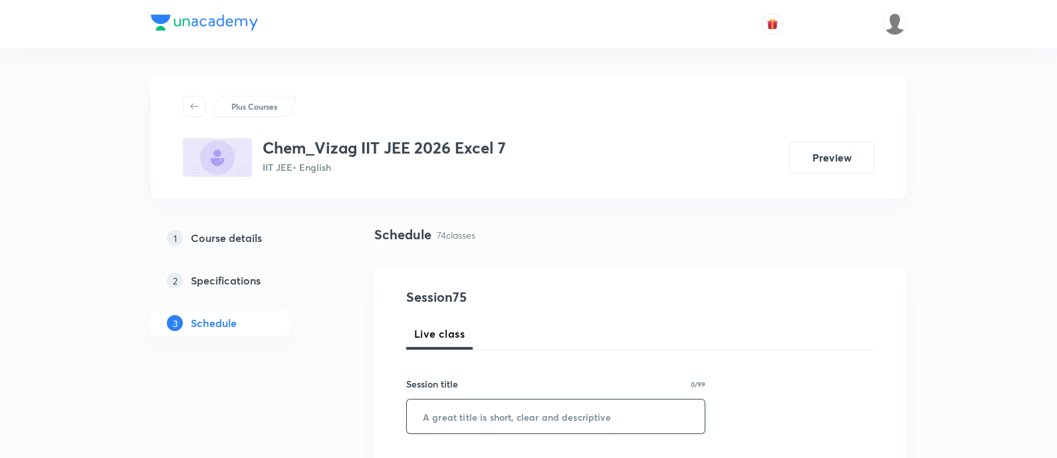
paste input "Biomolecules"
click at [489, 412] on input "Biomolecules" at bounding box center [556, 417] width 298 height 34
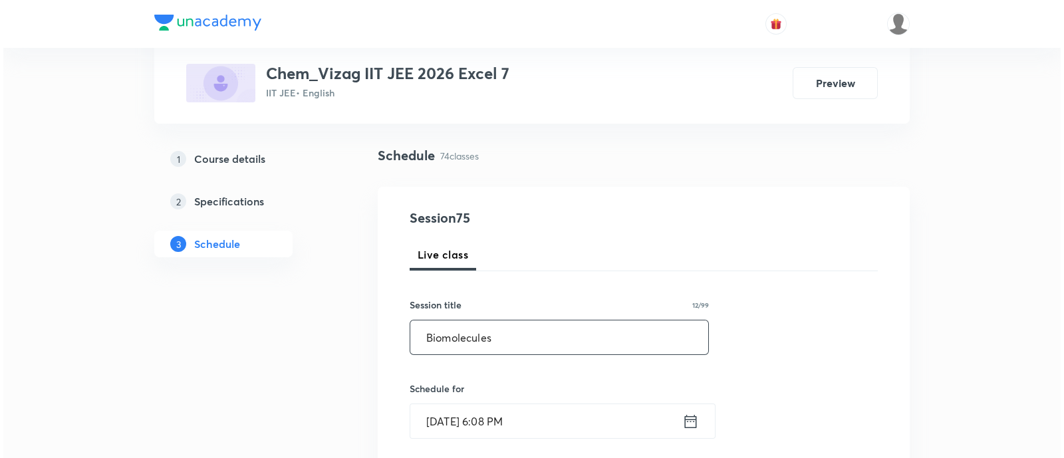
scroll to position [80, 0]
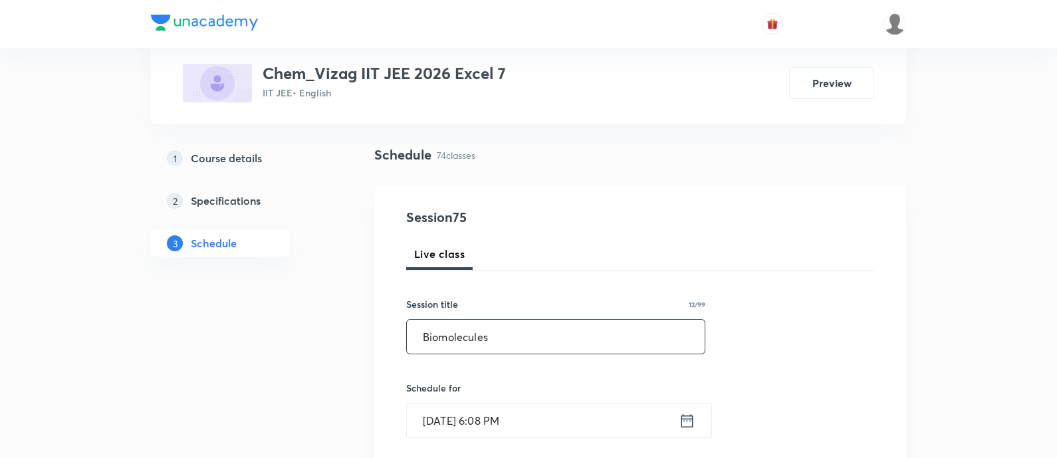
type input "Biomolecules"
click at [683, 424] on icon at bounding box center [687, 421] width 17 height 19
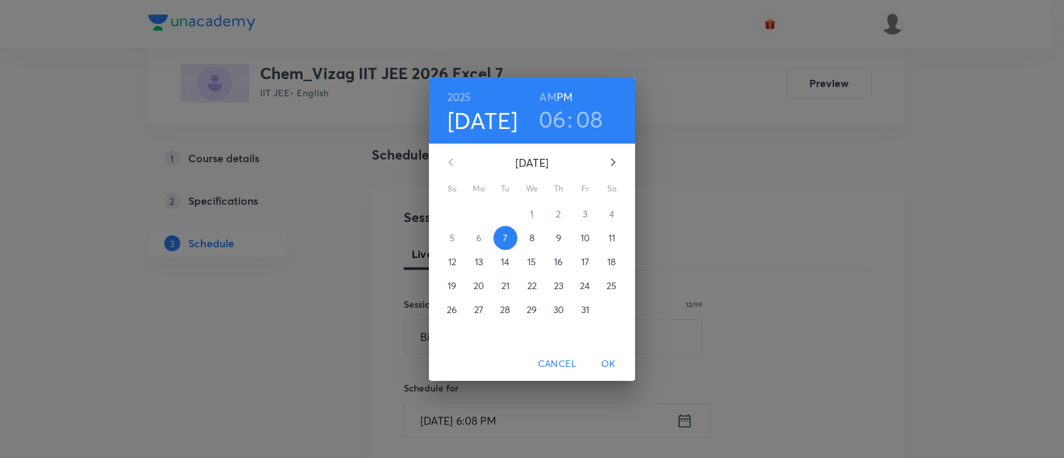
click at [533, 240] on p "8" at bounding box center [531, 237] width 5 height 13
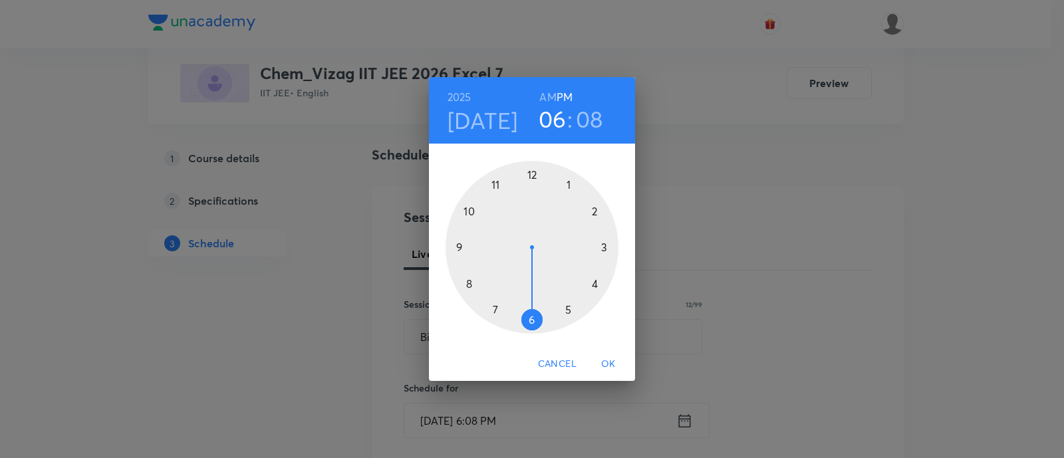
click at [545, 96] on h6 "AM" at bounding box center [547, 97] width 17 height 19
click at [470, 211] on div at bounding box center [532, 247] width 173 height 173
click at [569, 187] on div at bounding box center [532, 247] width 173 height 173
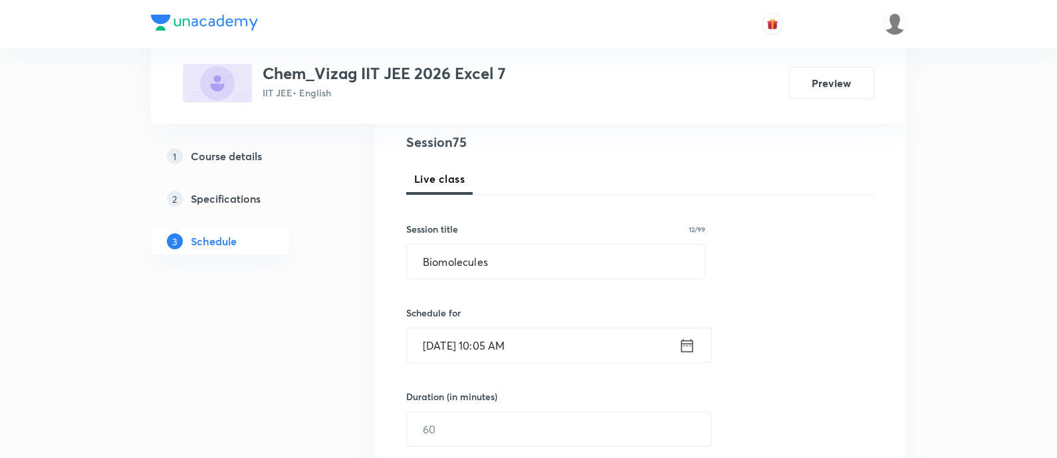
scroll to position [177, 0]
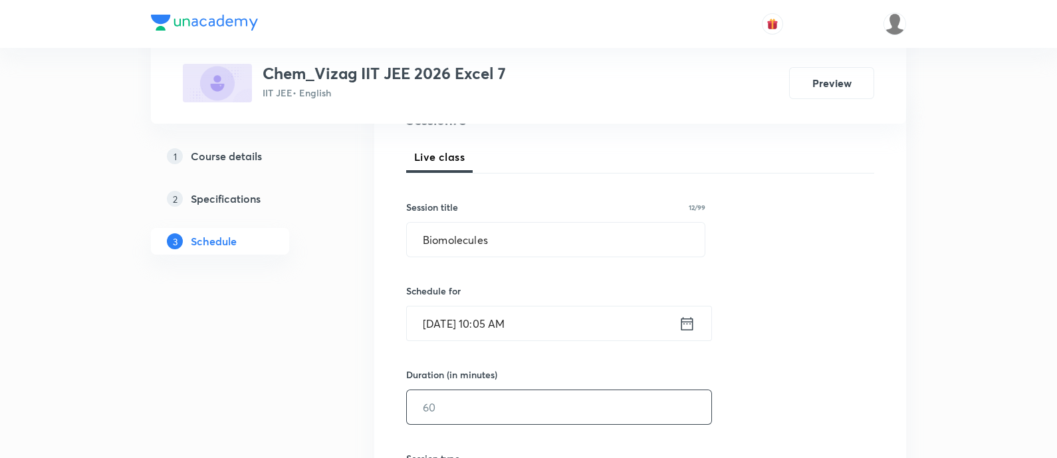
click at [521, 404] on input "text" at bounding box center [559, 407] width 305 height 34
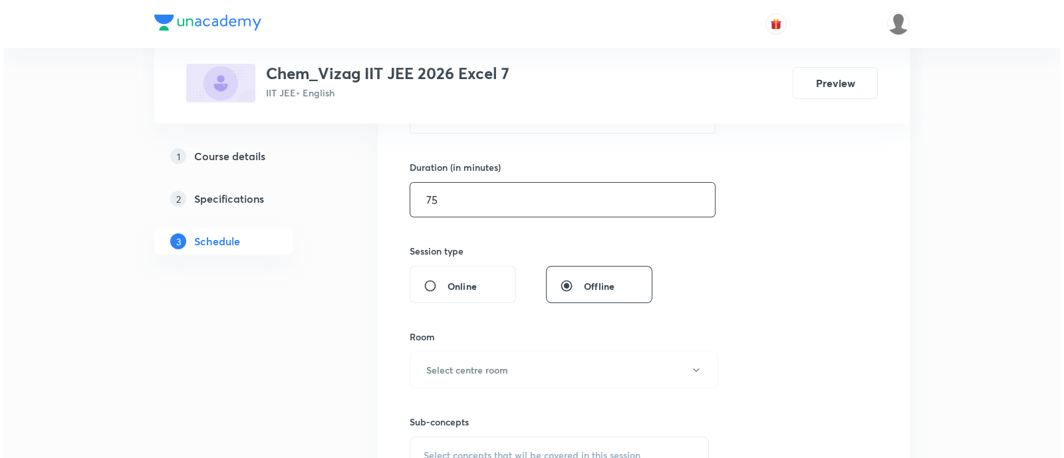
scroll to position [396, 0]
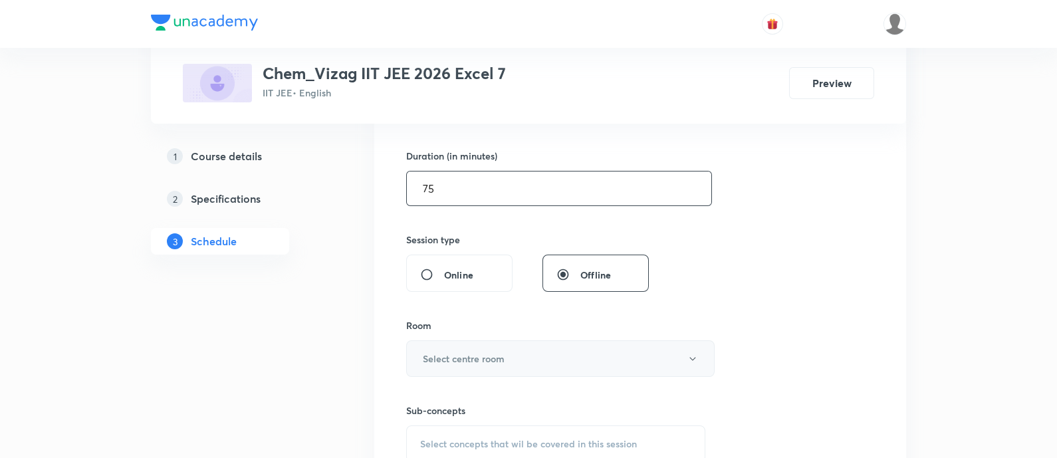
type input "75"
click at [521, 353] on button "Select centre room" at bounding box center [560, 358] width 309 height 37
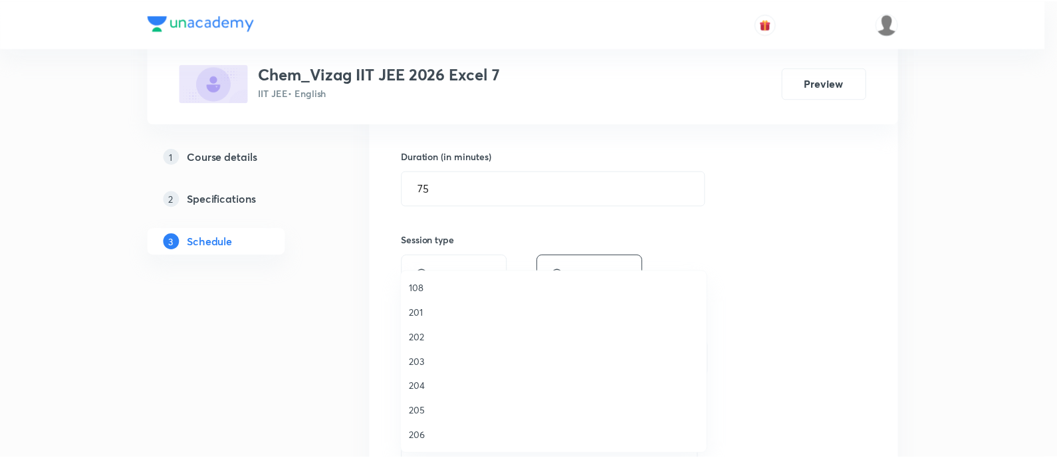
scroll to position [274, 0]
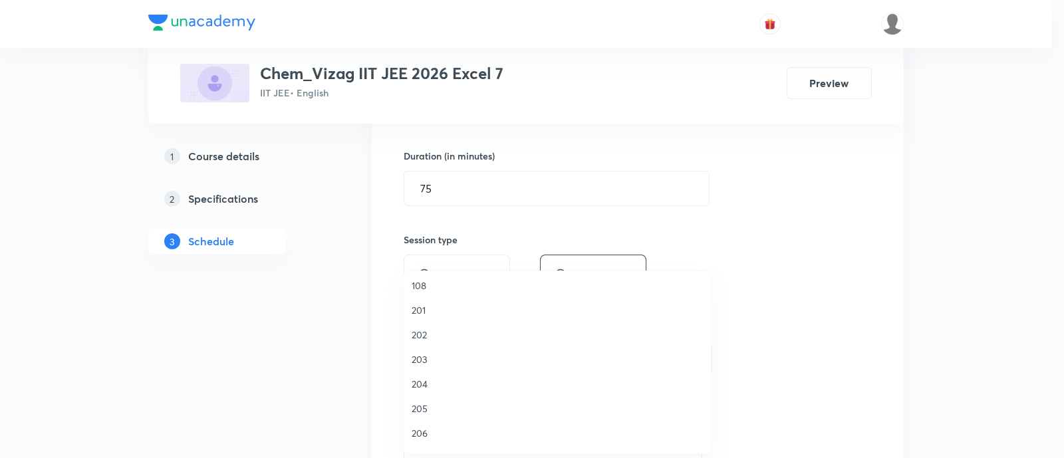
click at [490, 349] on li "203" at bounding box center [557, 359] width 307 height 25
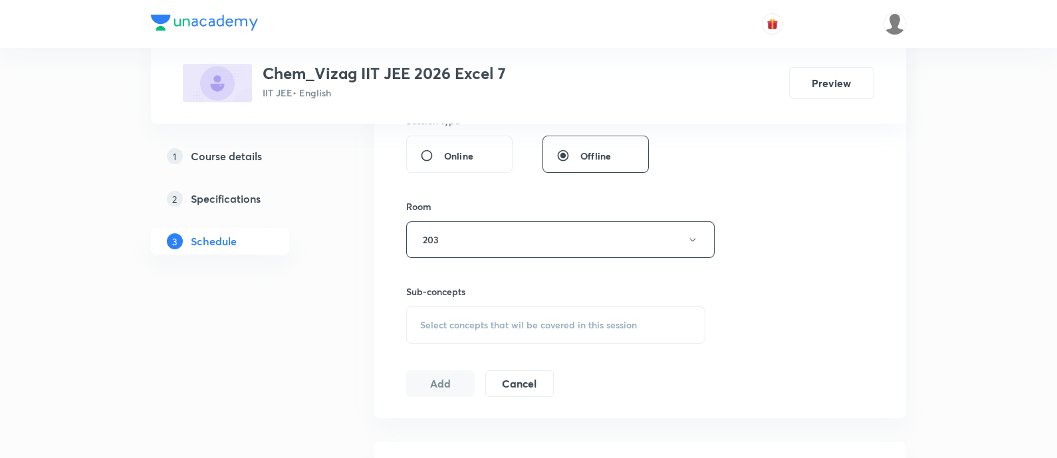
scroll to position [548, 0]
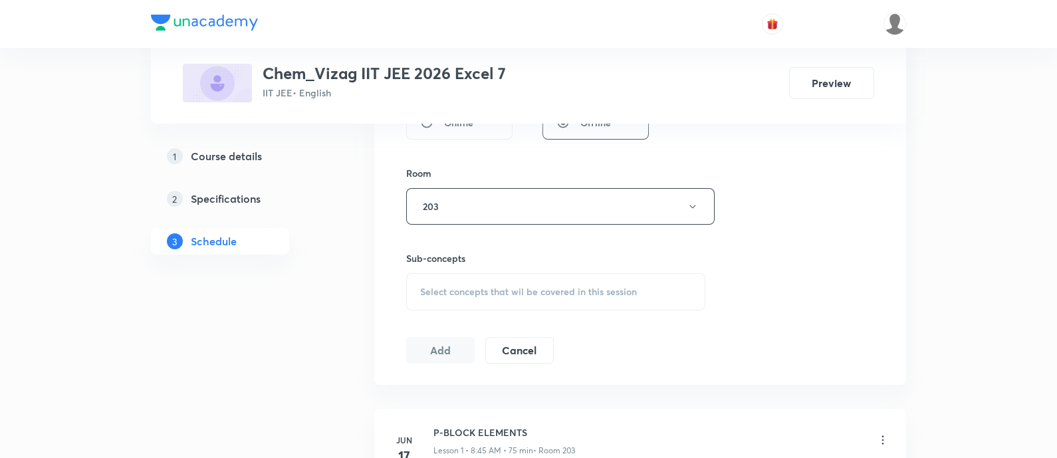
click at [506, 289] on span "Select concepts that wil be covered in this session" at bounding box center [528, 292] width 217 height 11
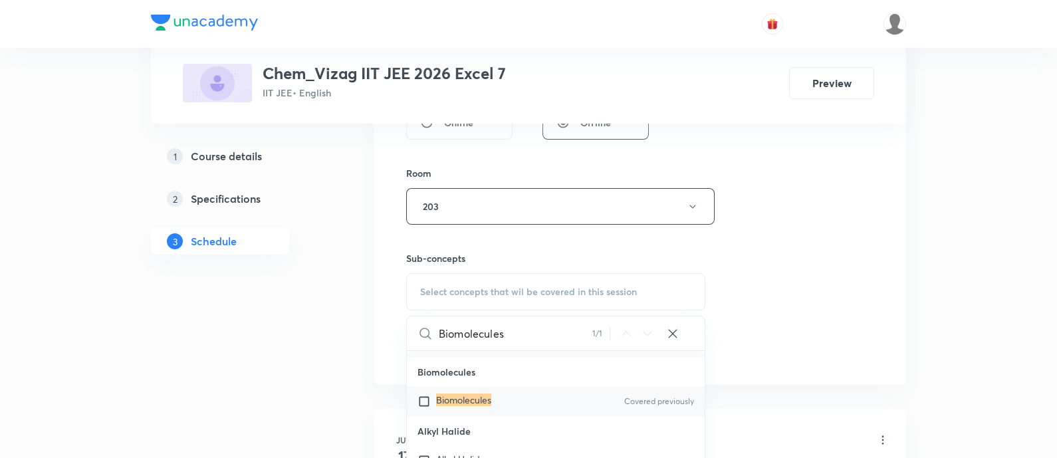
scroll to position [33936, 0]
type input "Biomolecules"
click at [514, 412] on div "Biomolecules Covered previously" at bounding box center [556, 396] width 298 height 29
checkbox input "true"
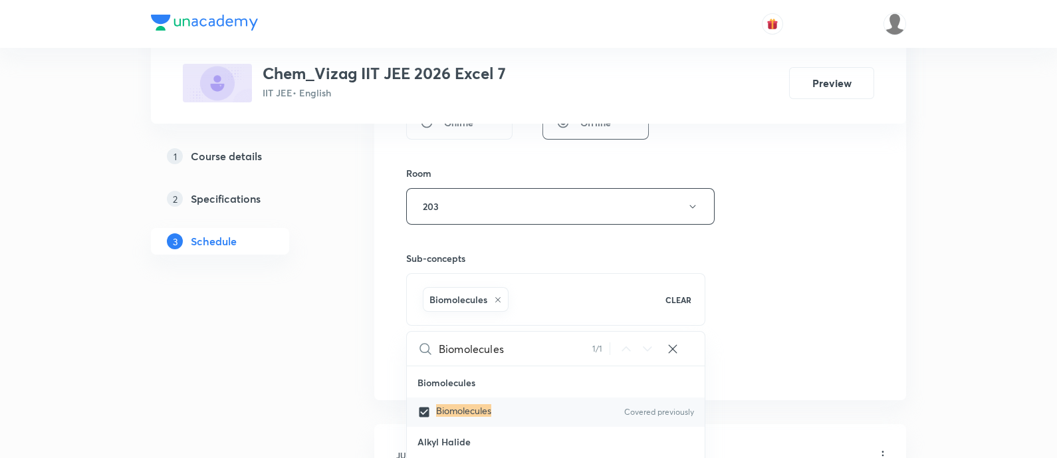
click at [730, 319] on div "Session 75 Live class Session title 12/99 Biomolecules ​ Schedule for Oct 8, 20…" at bounding box center [640, 59] width 468 height 640
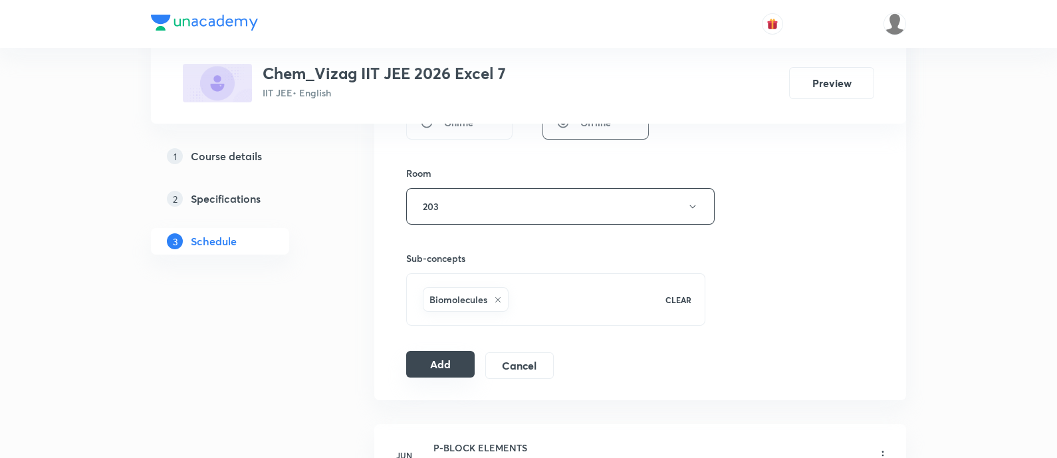
click at [451, 353] on button "Add" at bounding box center [440, 364] width 68 height 27
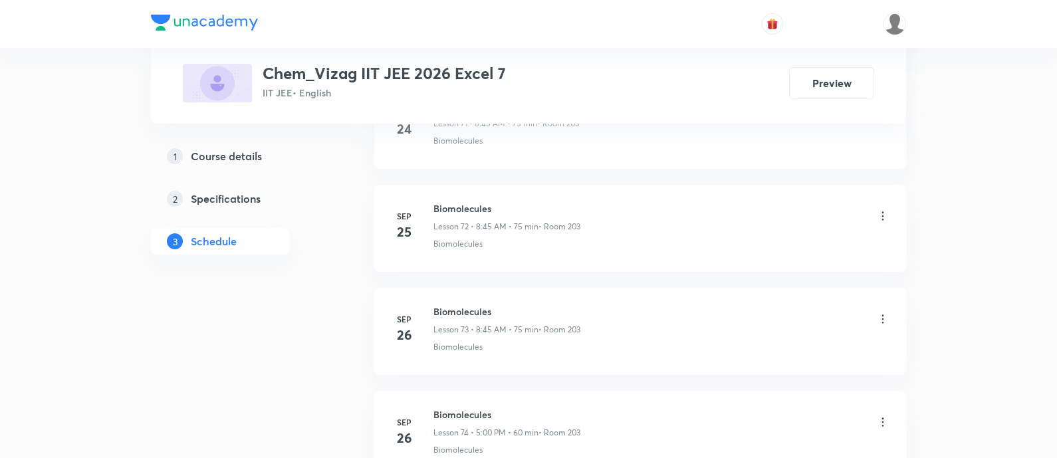
scroll to position [8231, 0]
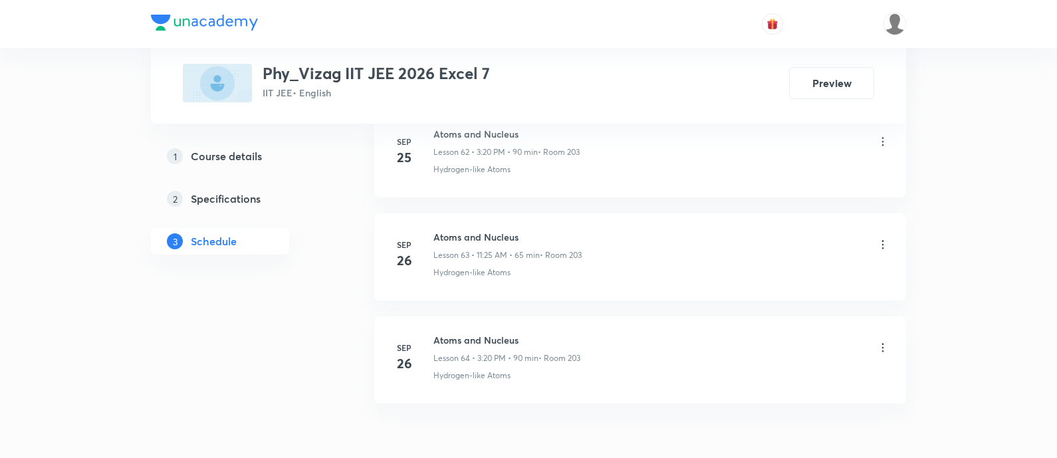
scroll to position [7273, 0]
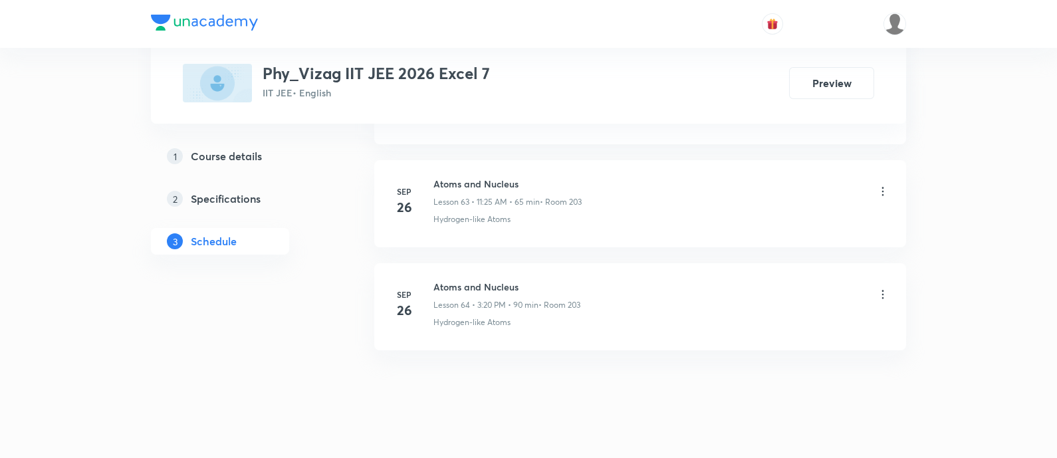
click at [468, 280] on h6 "Atoms and Nucleus" at bounding box center [507, 287] width 147 height 14
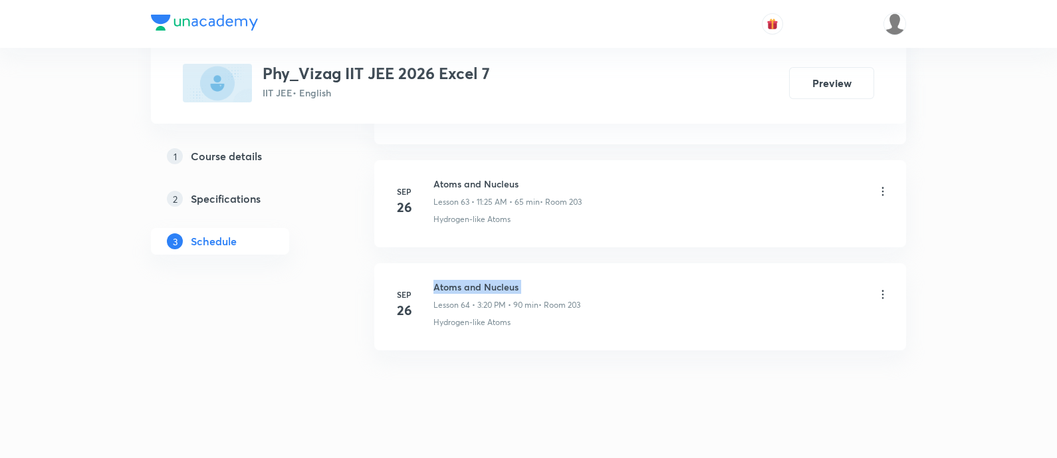
copy h6 "Atoms and Nucleus"
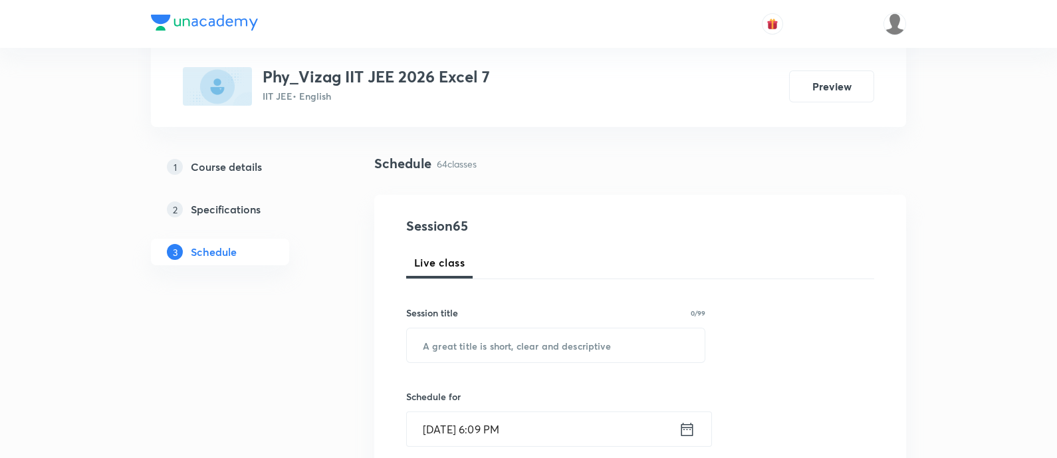
scroll to position [0, 0]
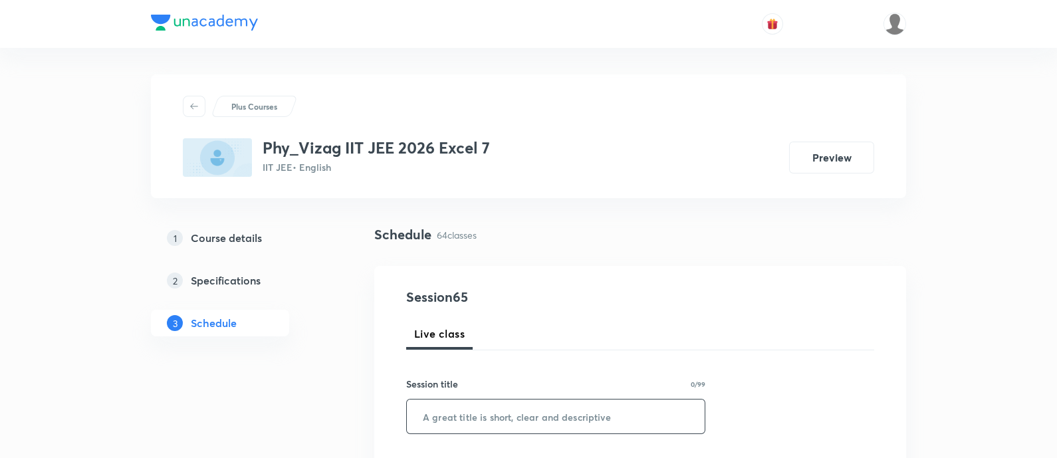
click at [494, 420] on input "text" at bounding box center [556, 417] width 298 height 34
paste input "Atoms and Nucleus"
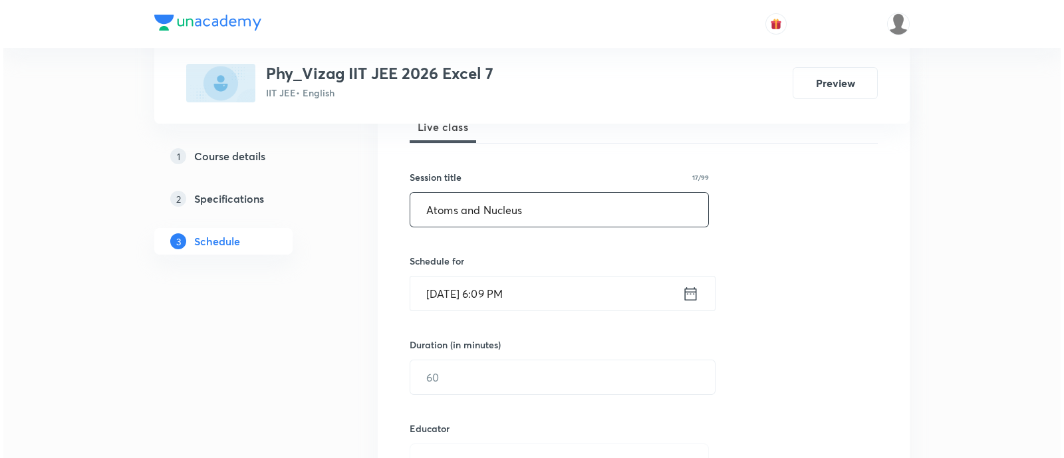
scroll to position [210, 0]
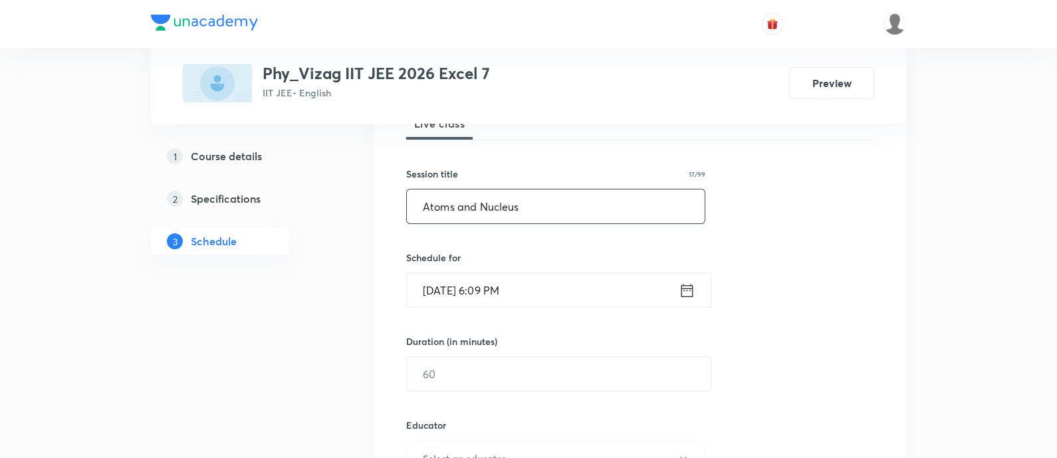
type input "Atoms and Nucleus"
click at [686, 293] on icon at bounding box center [687, 290] width 17 height 19
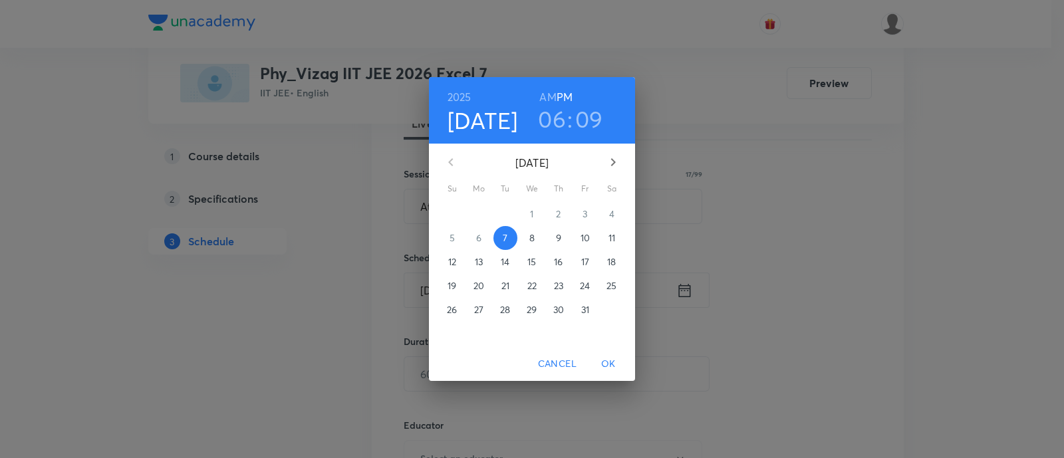
click at [528, 239] on span "8" at bounding box center [532, 237] width 24 height 13
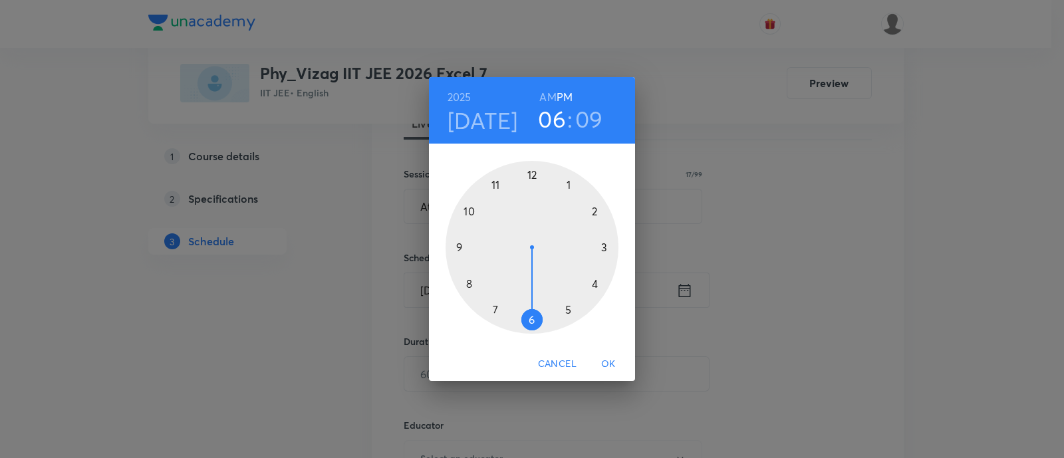
click at [545, 96] on h6 "AM" at bounding box center [547, 97] width 17 height 19
click at [495, 185] on div at bounding box center [532, 247] width 173 height 173
click at [570, 309] on div at bounding box center [532, 247] width 173 height 173
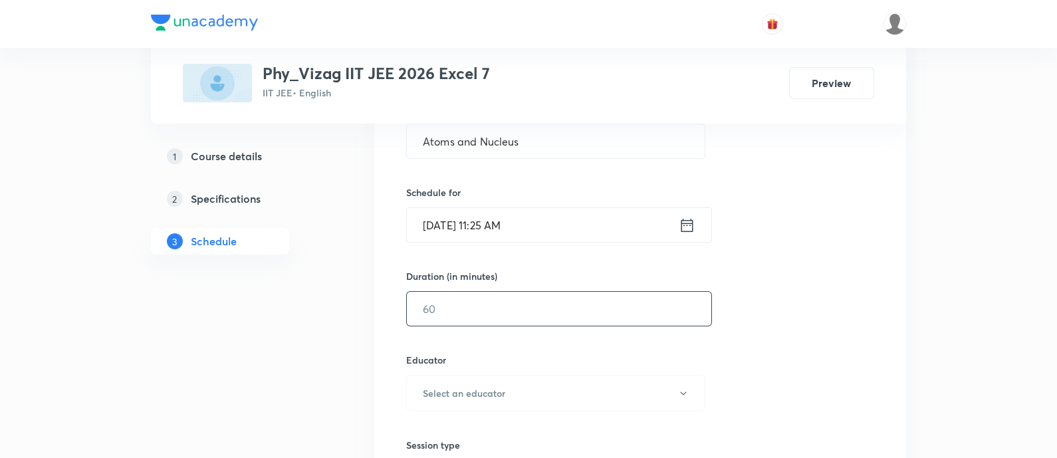
scroll to position [277, 0]
click at [549, 311] on input "text" at bounding box center [559, 308] width 305 height 34
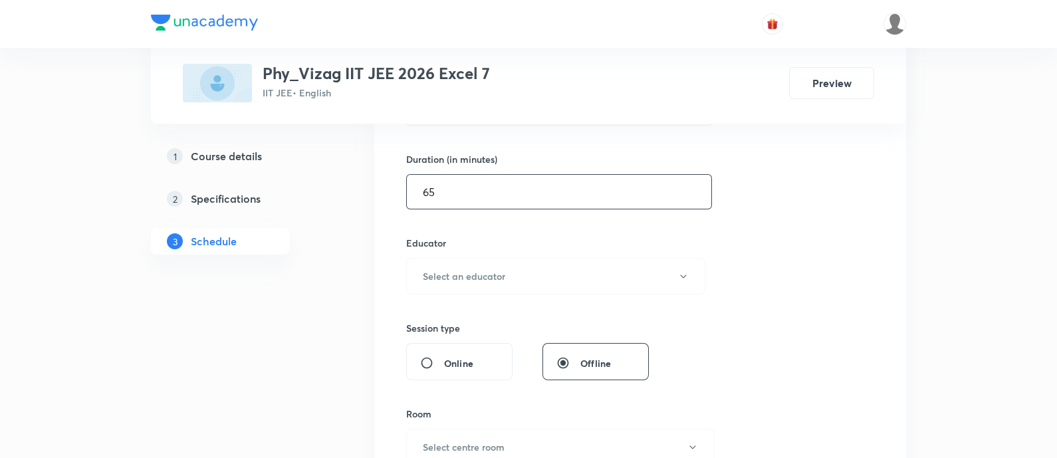
scroll to position [393, 0]
type input "65"
click at [525, 271] on button "Select an educator" at bounding box center [555, 275] width 299 height 37
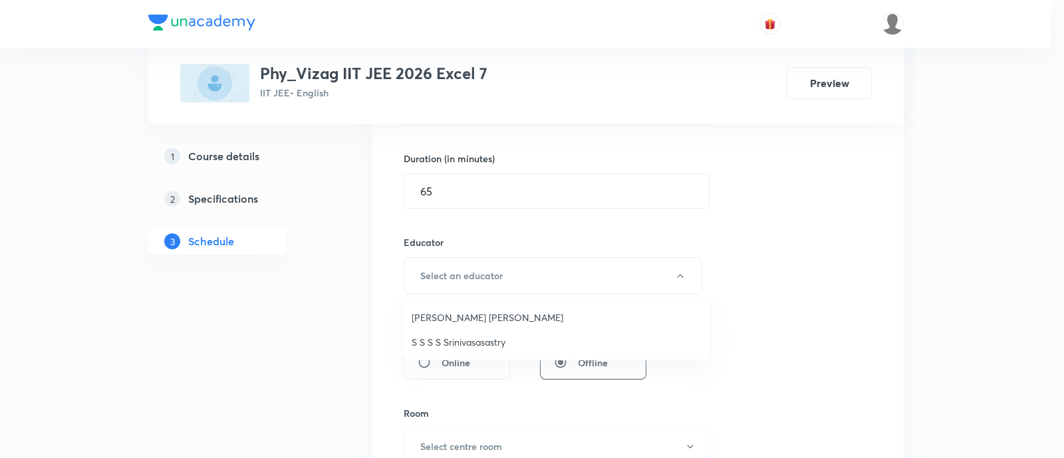
click at [512, 337] on span "S S S S Srinivasasastry" at bounding box center [557, 342] width 291 height 14
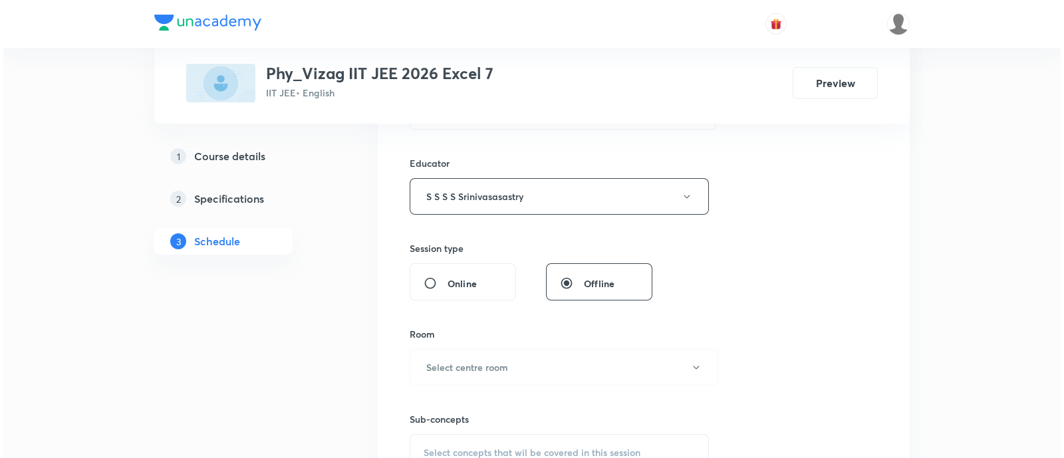
scroll to position [504, 0]
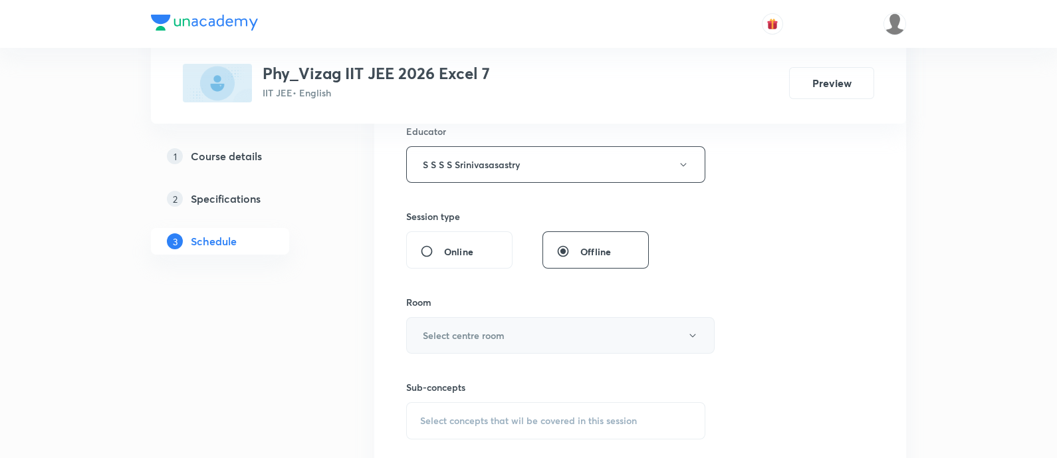
click at [512, 334] on button "Select centre room" at bounding box center [560, 335] width 309 height 37
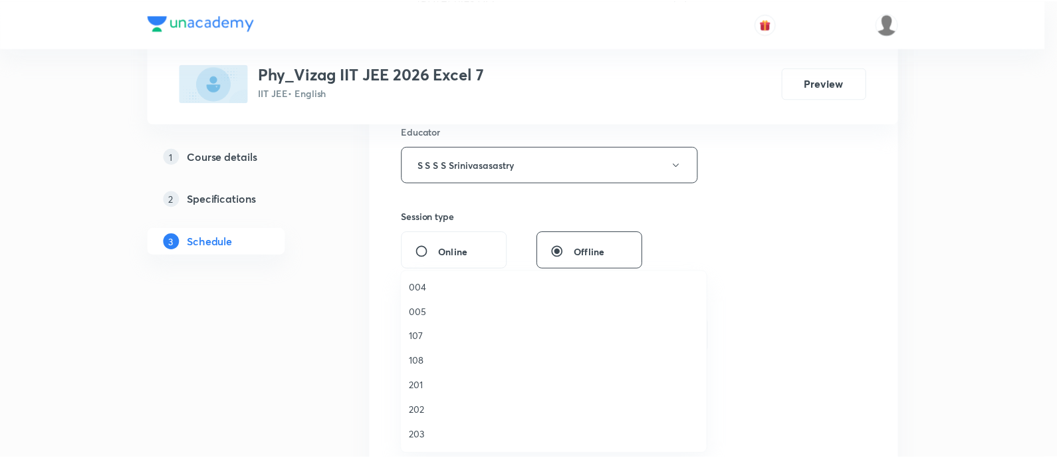
scroll to position [235, 0]
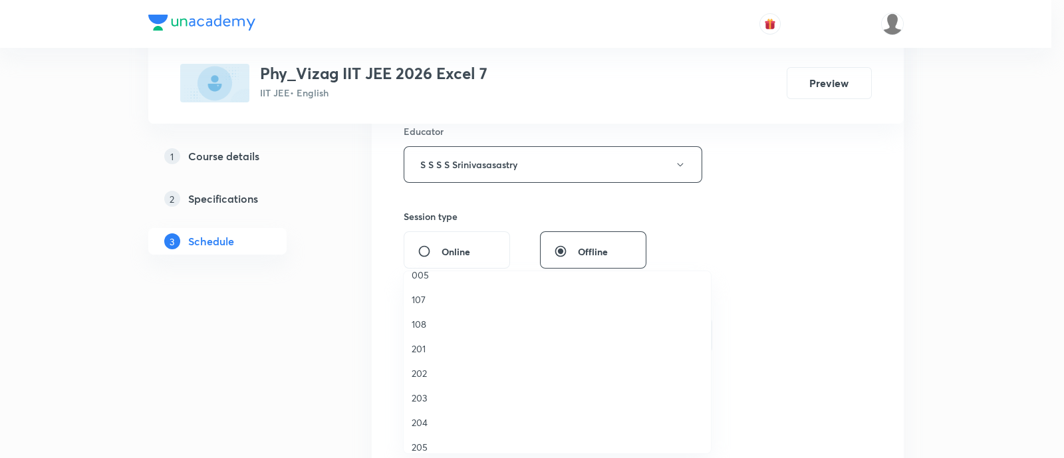
click at [469, 394] on span "203" at bounding box center [557, 398] width 291 height 14
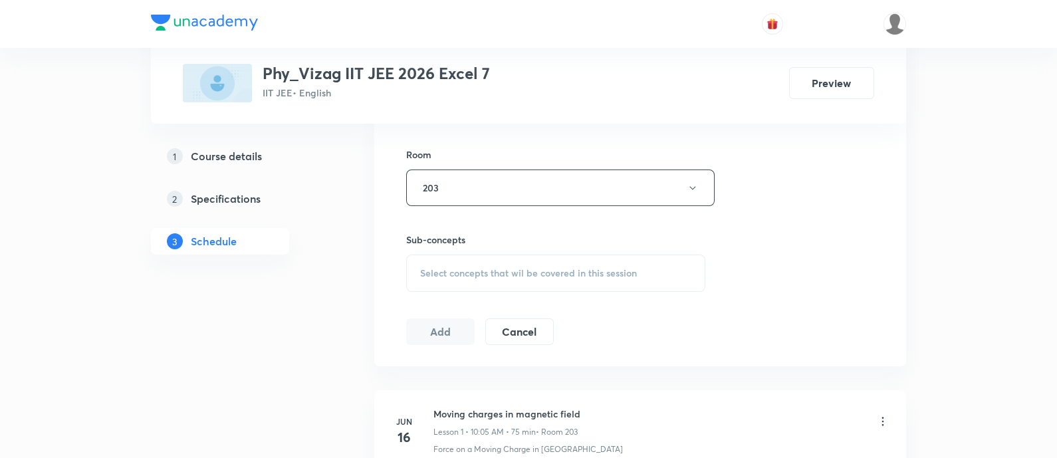
scroll to position [662, 0]
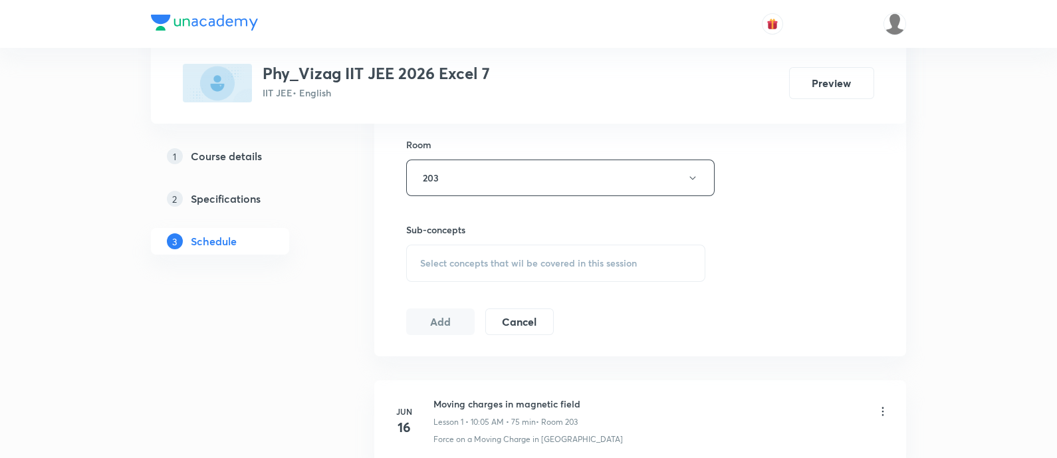
click at [531, 260] on span "Select concepts that wil be covered in this session" at bounding box center [528, 263] width 217 height 11
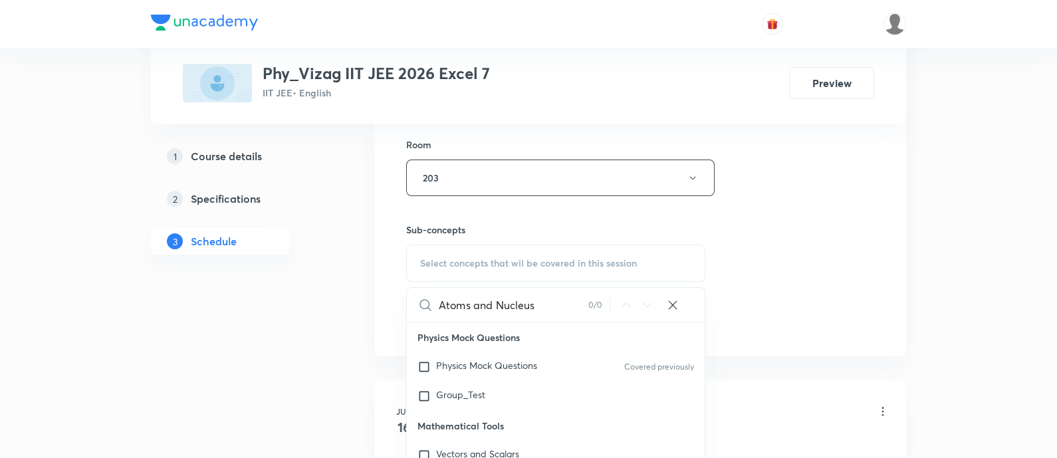
click at [515, 301] on input "Atoms and Nucleus" at bounding box center [514, 305] width 150 height 34
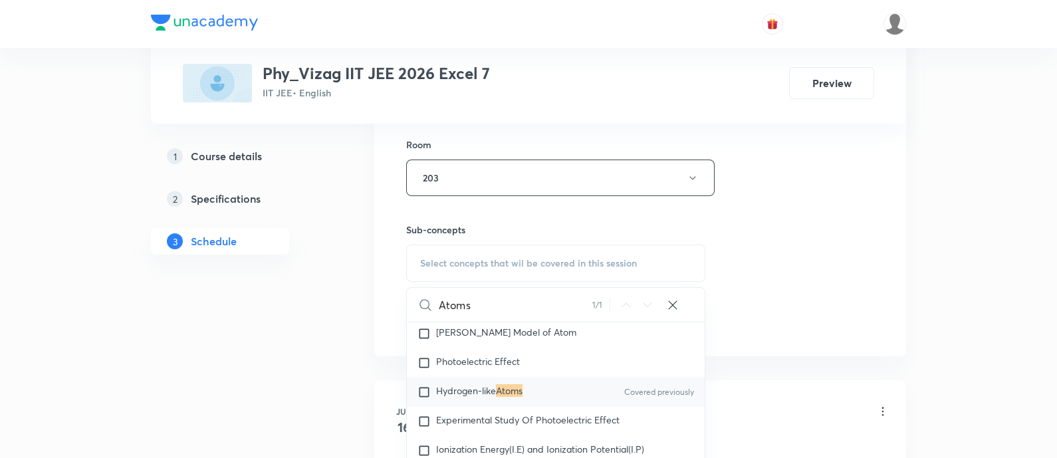
scroll to position [19046, 0]
type input "Atoms"
click at [523, 396] on mark "Atoms" at bounding box center [509, 390] width 27 height 13
checkbox input "true"
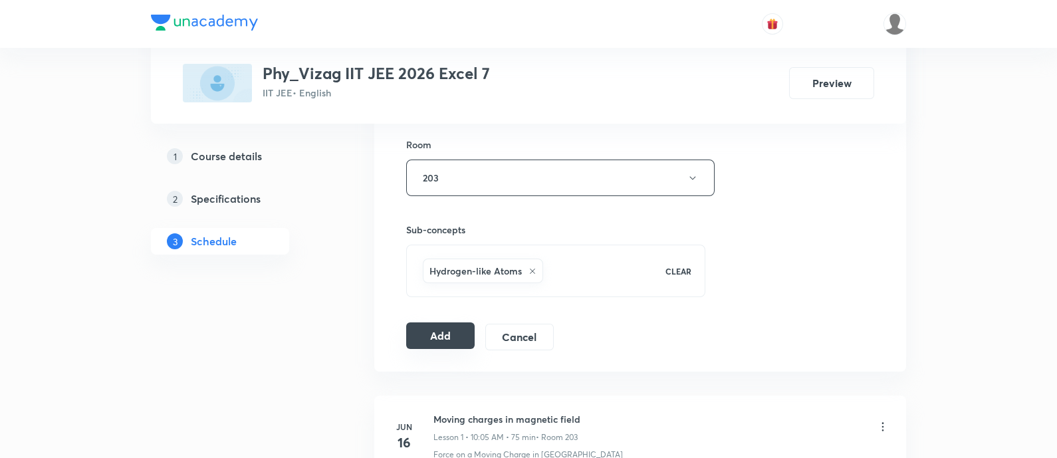
click at [424, 325] on button "Add" at bounding box center [440, 336] width 68 height 27
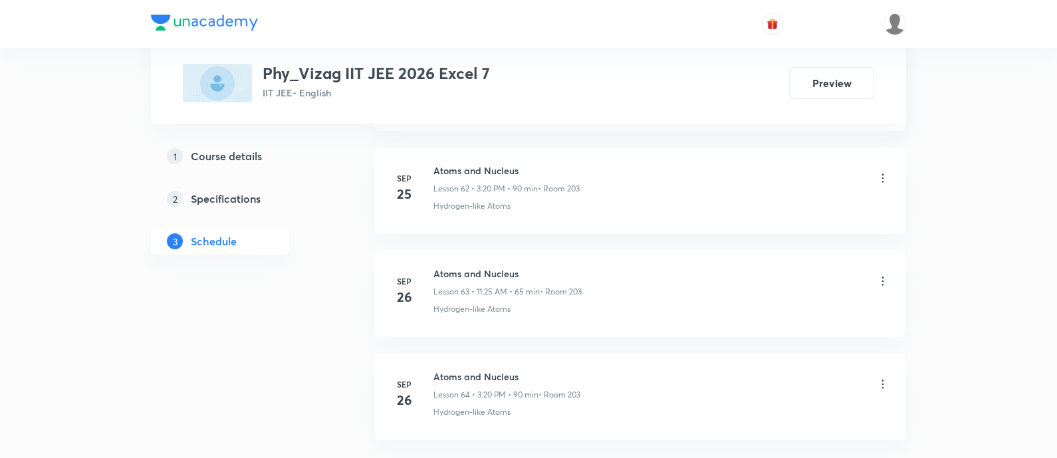
scroll to position [7287, 0]
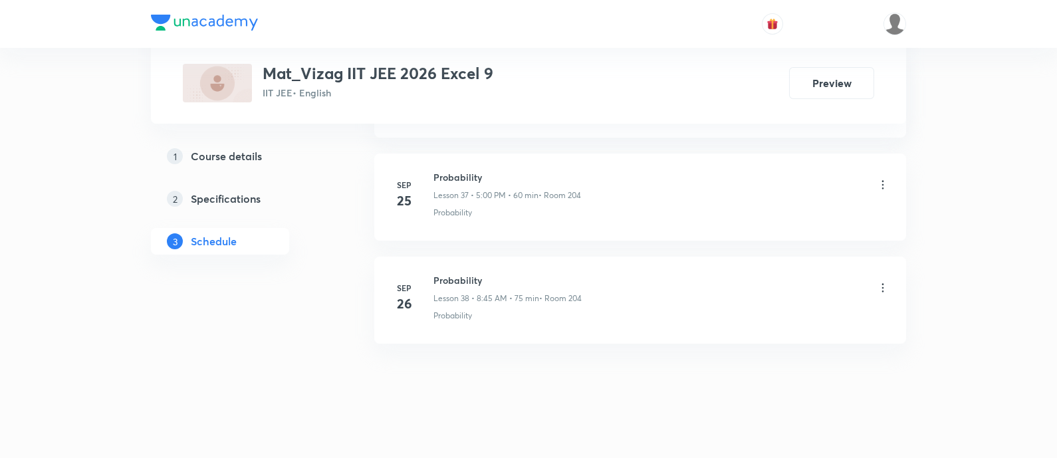
click at [449, 273] on h6 "Probability" at bounding box center [508, 280] width 148 height 14
copy h6 "Probability"
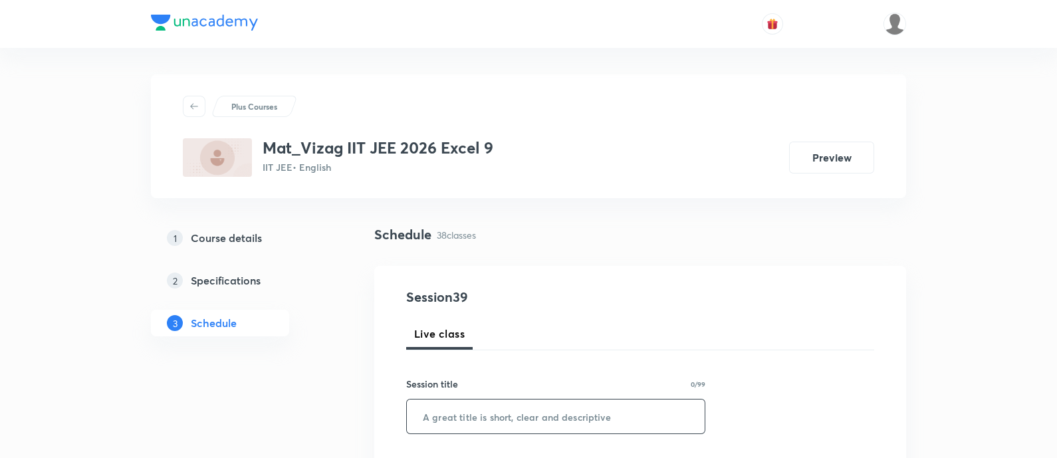
click at [466, 416] on input "text" at bounding box center [556, 417] width 298 height 34
paste input "Probability"
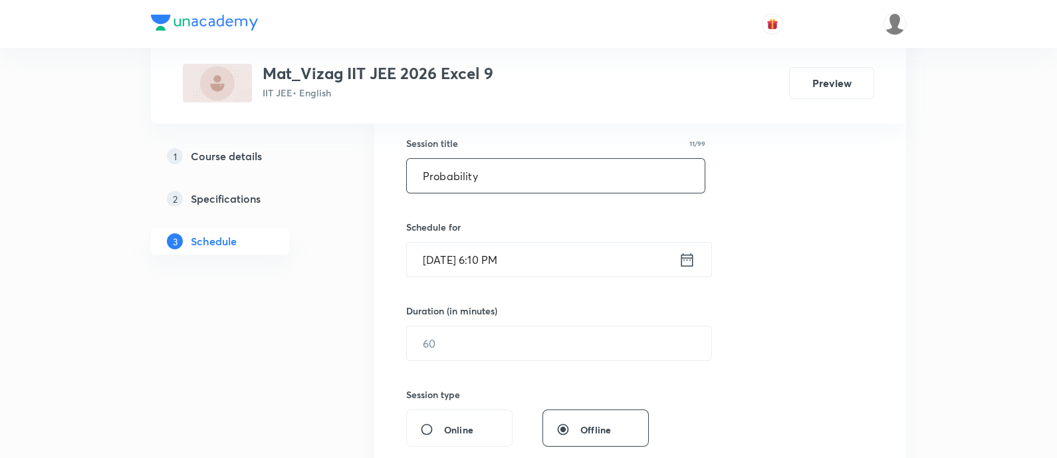
scroll to position [243, 0]
type input "Probability"
click at [688, 256] on icon at bounding box center [688, 256] width 12 height 13
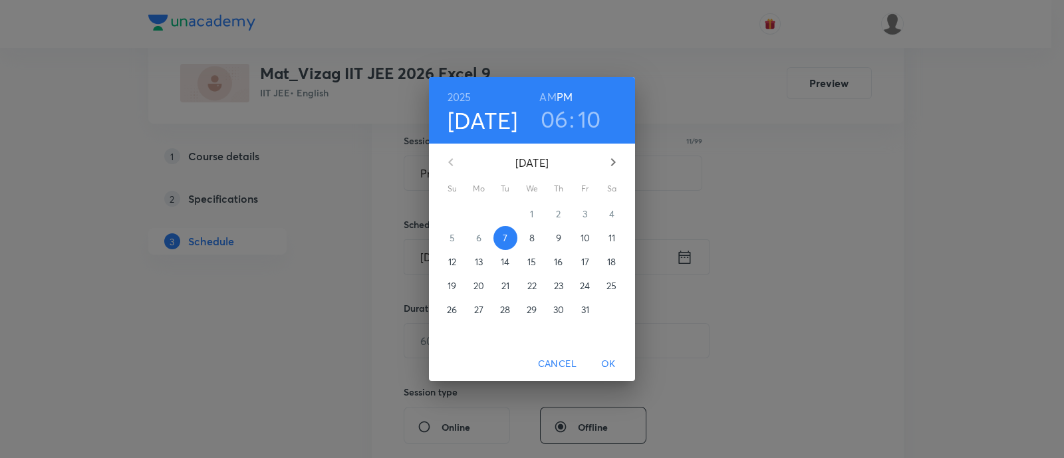
click at [532, 240] on p "8" at bounding box center [531, 237] width 5 height 13
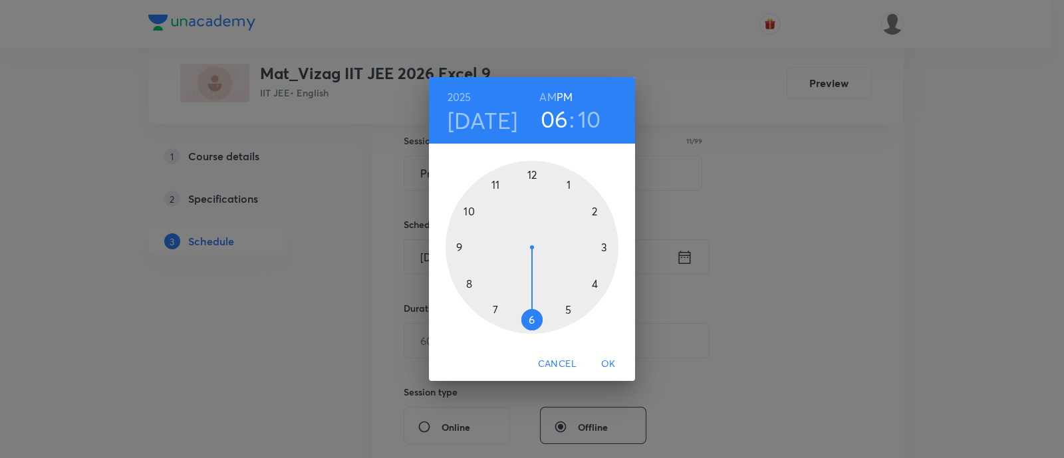
click at [545, 100] on h6 "AM" at bounding box center [547, 97] width 17 height 19
click at [469, 281] on div at bounding box center [532, 247] width 173 height 173
click at [458, 246] on div at bounding box center [532, 247] width 173 height 173
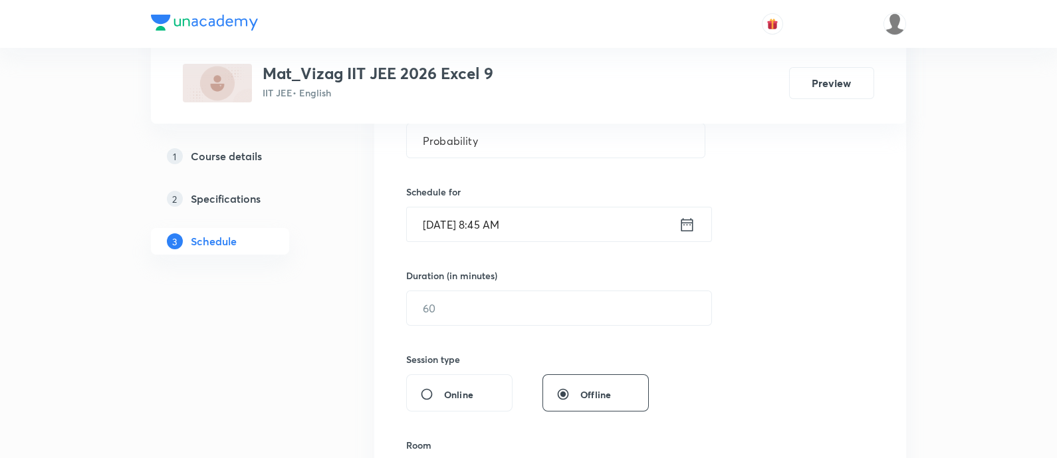
scroll to position [362, 0]
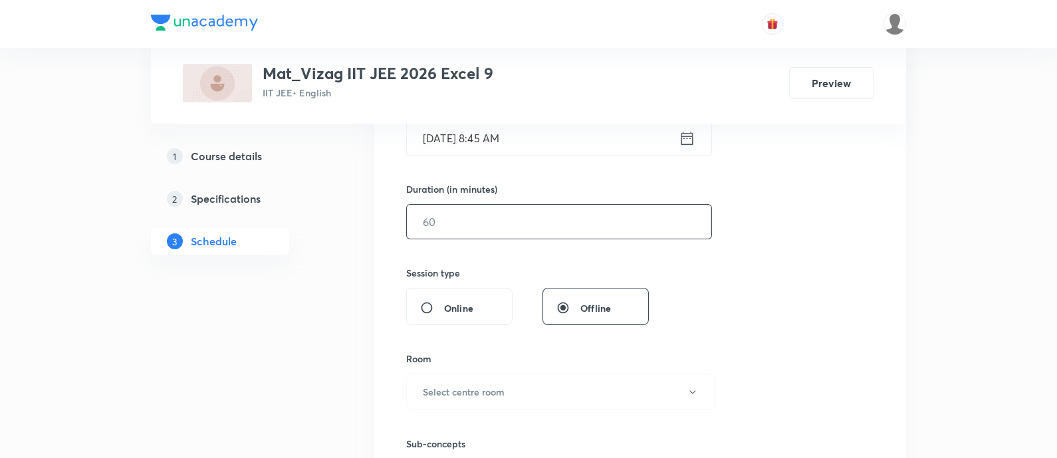
click at [462, 230] on input "text" at bounding box center [559, 222] width 305 height 34
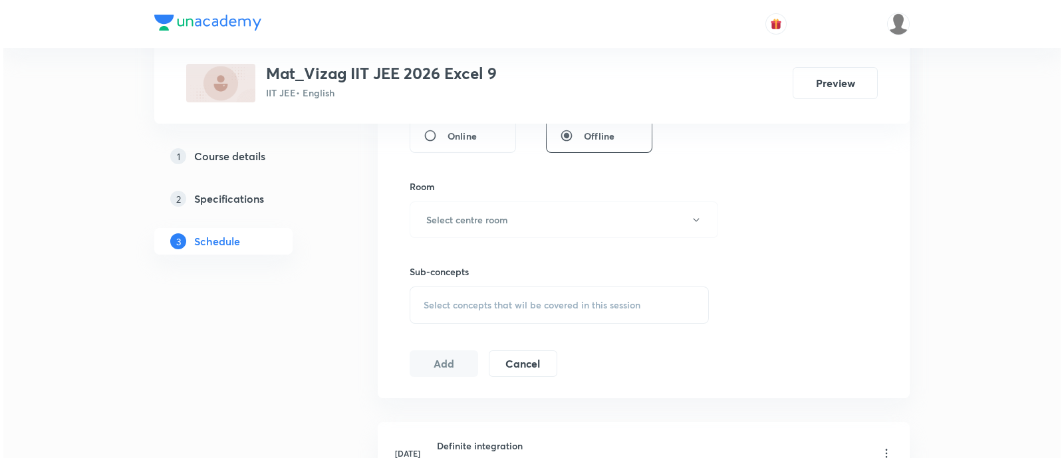
scroll to position [537, 0]
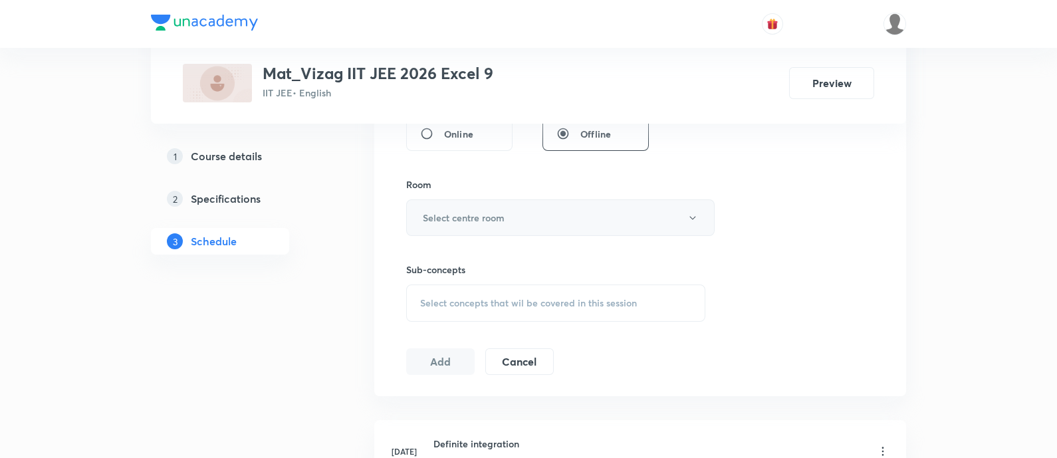
type input "75"
click at [468, 220] on h6 "Select centre room" at bounding box center [464, 218] width 82 height 14
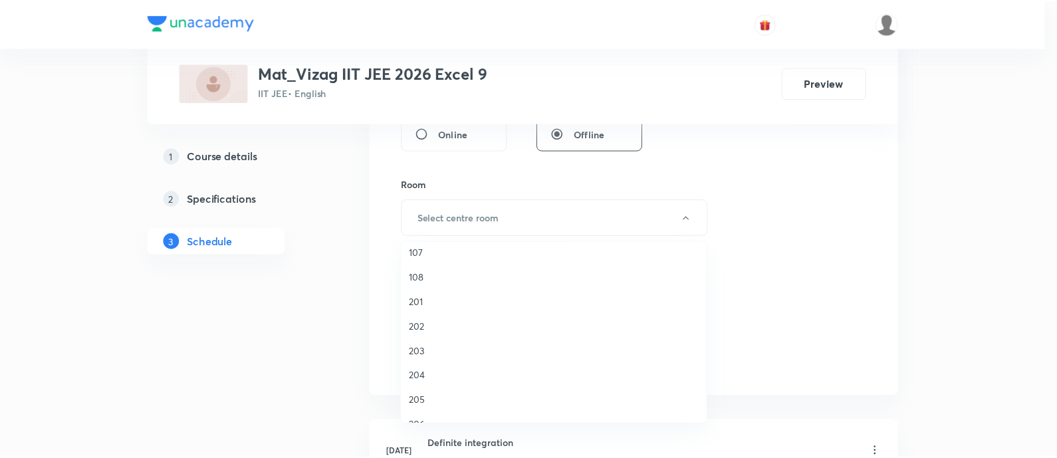
scroll to position [255, 0]
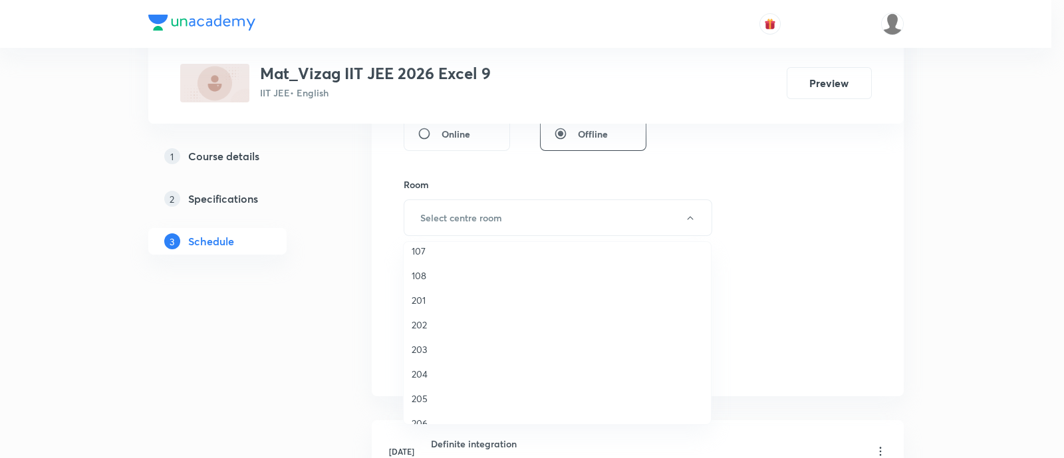
click at [449, 367] on span "204" at bounding box center [557, 374] width 291 height 14
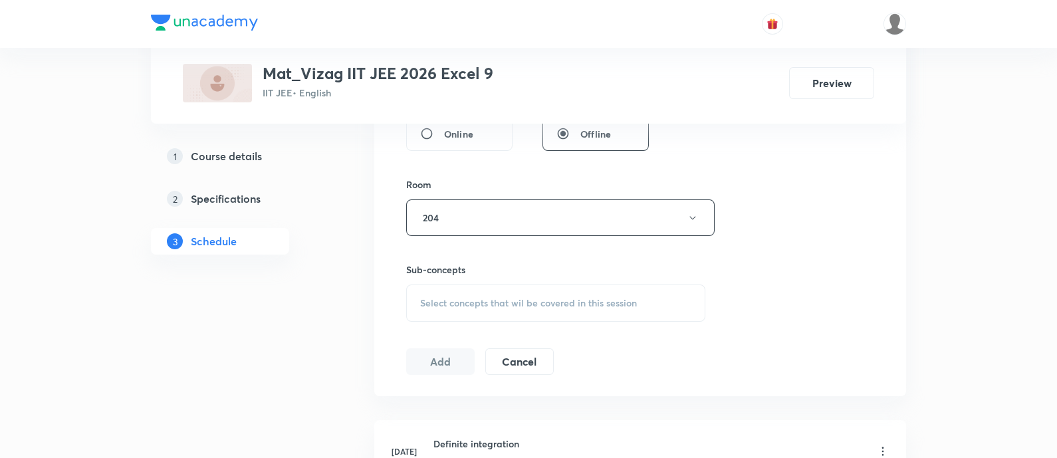
click at [493, 305] on span "Select concepts that wil be covered in this session" at bounding box center [528, 303] width 217 height 11
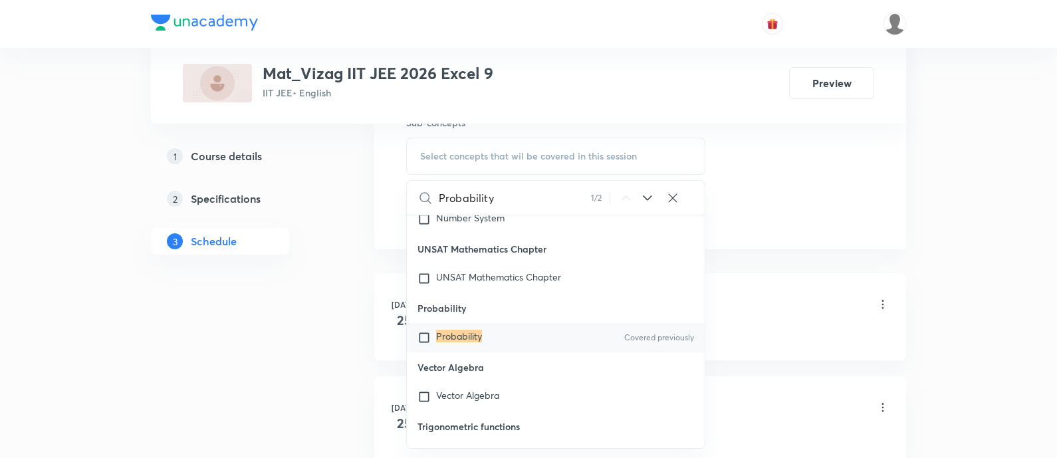
scroll to position [5860, 0]
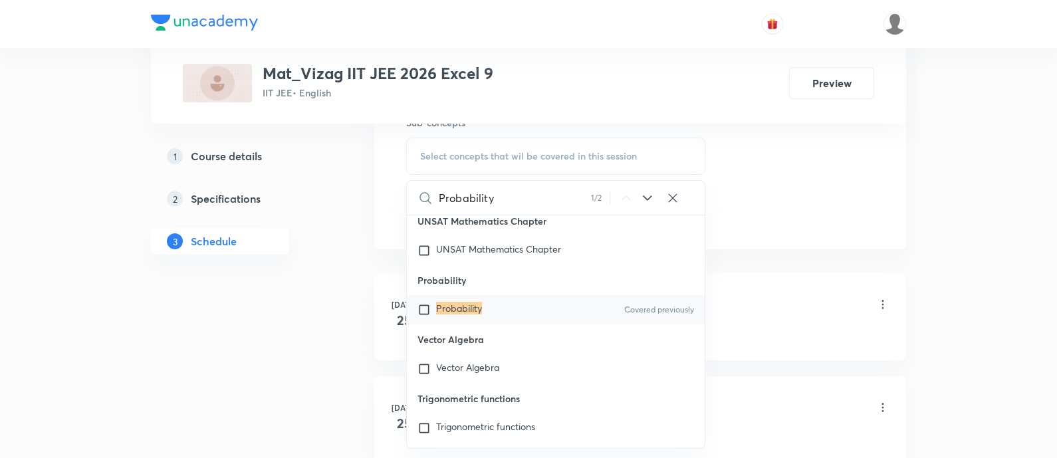
type input "Probability"
click at [491, 325] on div "Probability Covered previously" at bounding box center [556, 309] width 298 height 29
checkbox input "true"
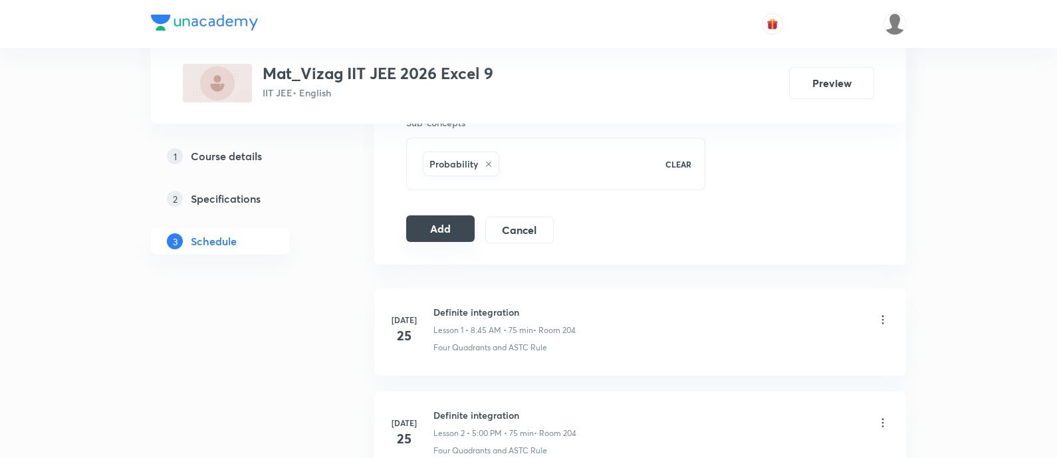
click at [462, 227] on button "Add" at bounding box center [440, 228] width 68 height 27
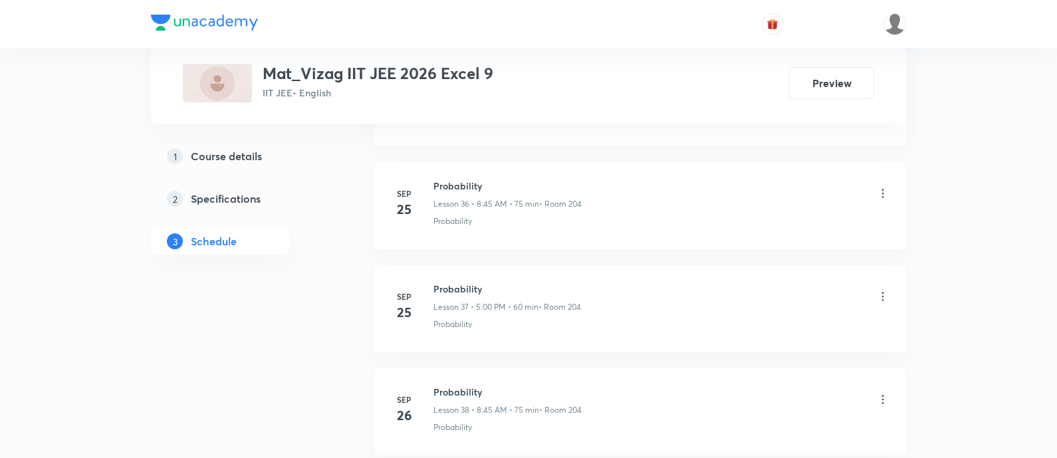
scroll to position [4529, 0]
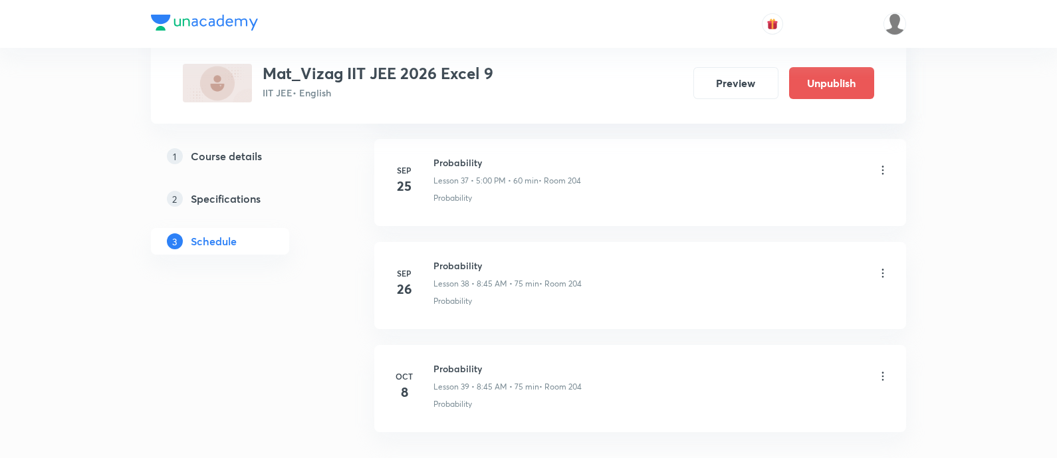
scroll to position [4617, 0]
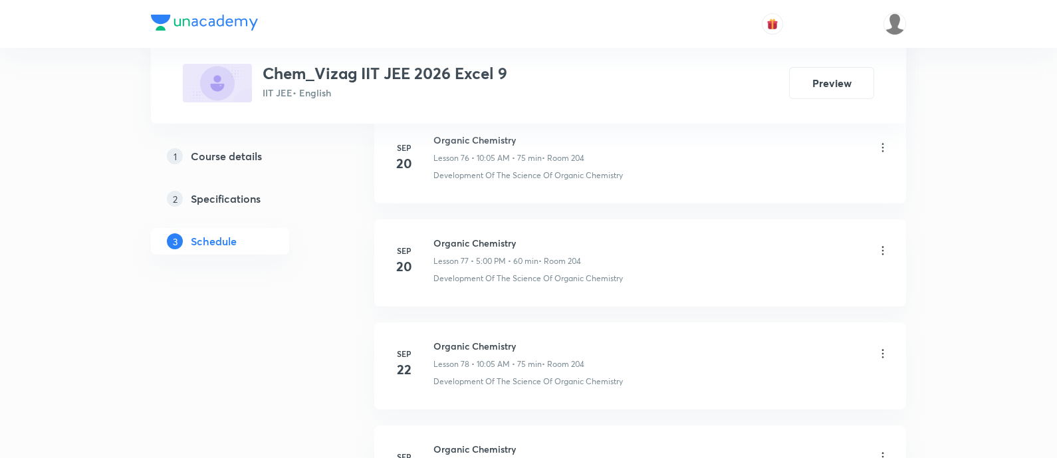
scroll to position [9347, 0]
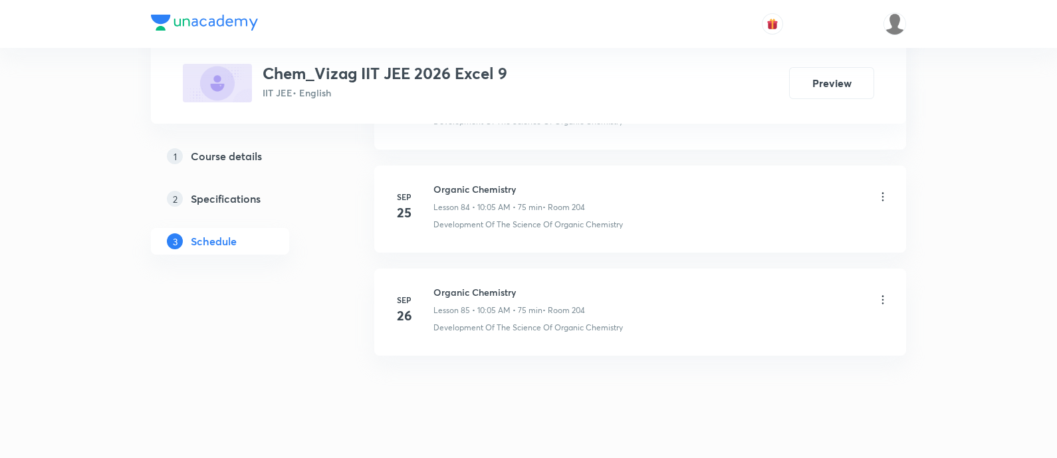
click at [473, 285] on h6 "Organic Chemistry" at bounding box center [510, 292] width 152 height 14
copy h6 "Organic Chemistry"
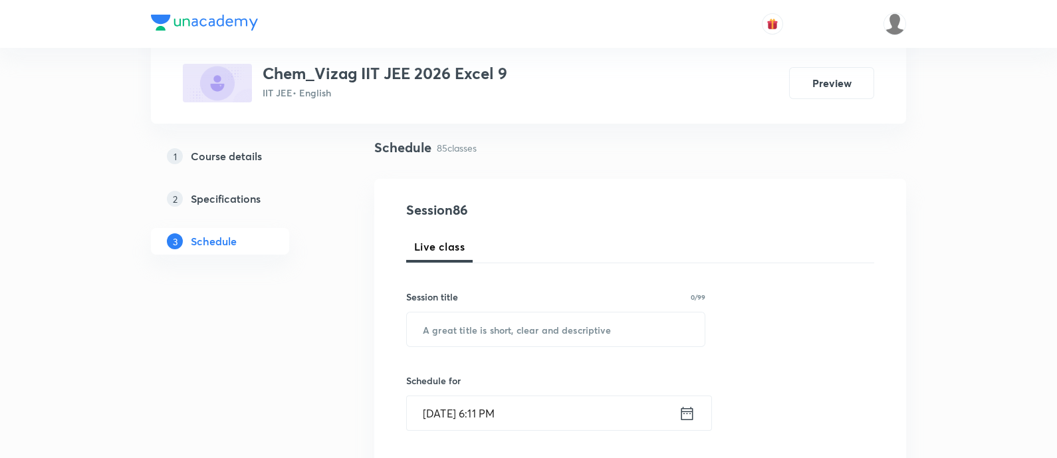
scroll to position [0, 0]
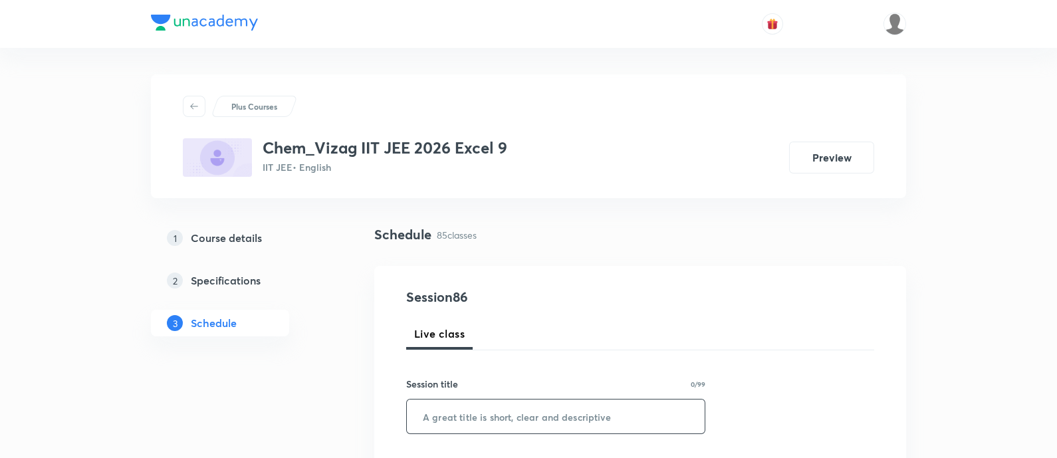
click at [494, 404] on input "text" at bounding box center [556, 417] width 298 height 34
paste input "Organic Chemistry"
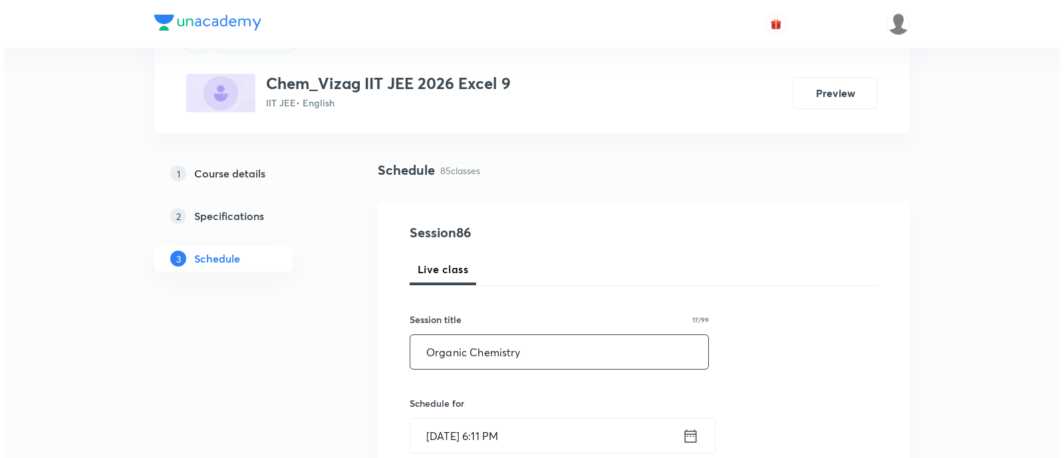
scroll to position [91, 0]
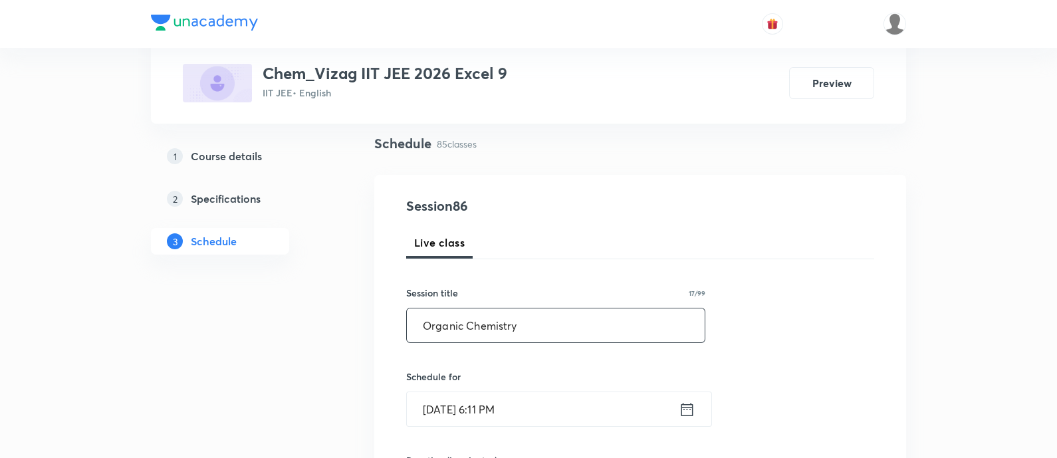
type input "Organic Chemistry"
click at [684, 405] on icon at bounding box center [687, 409] width 17 height 19
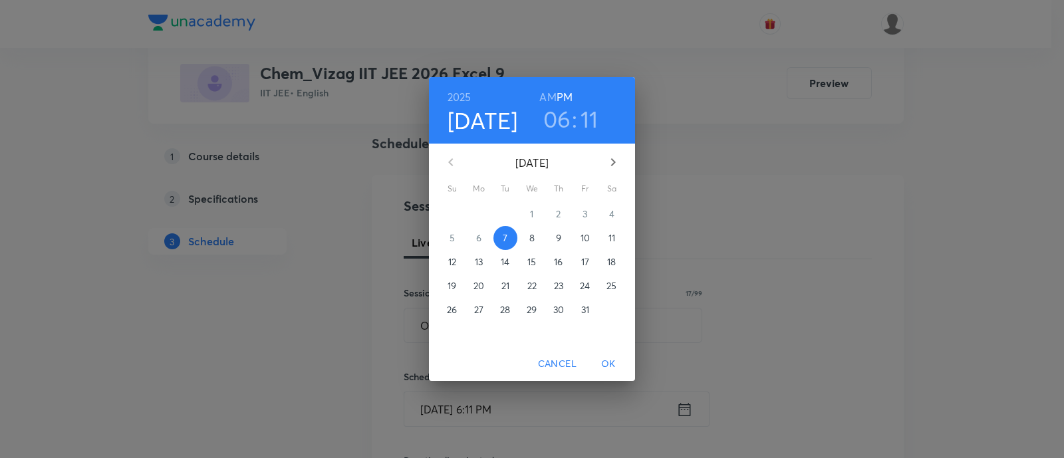
click at [529, 239] on p "8" at bounding box center [531, 237] width 5 height 13
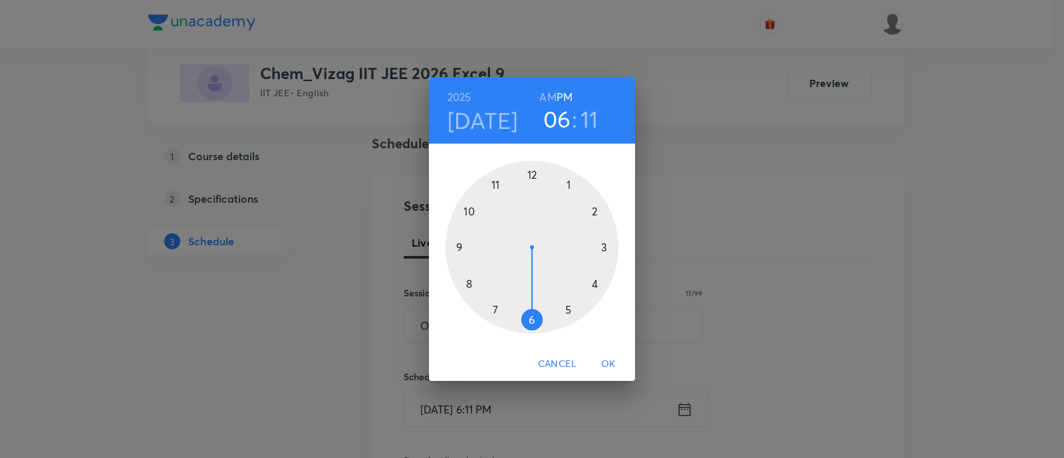
click at [549, 94] on h6 "AM" at bounding box center [547, 97] width 17 height 19
click at [470, 213] on div at bounding box center [532, 247] width 173 height 173
click at [570, 182] on div at bounding box center [532, 247] width 173 height 173
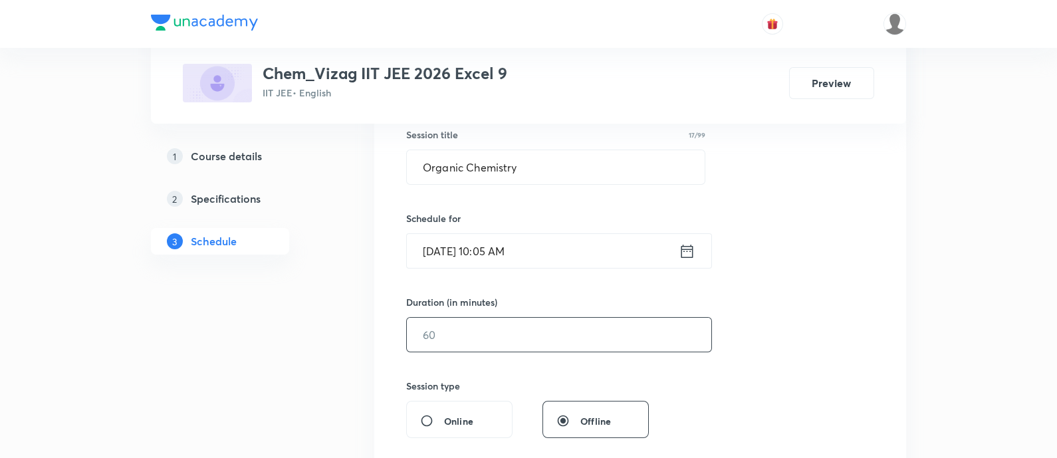
scroll to position [252, 0]
click at [546, 337] on input "text" at bounding box center [559, 332] width 305 height 34
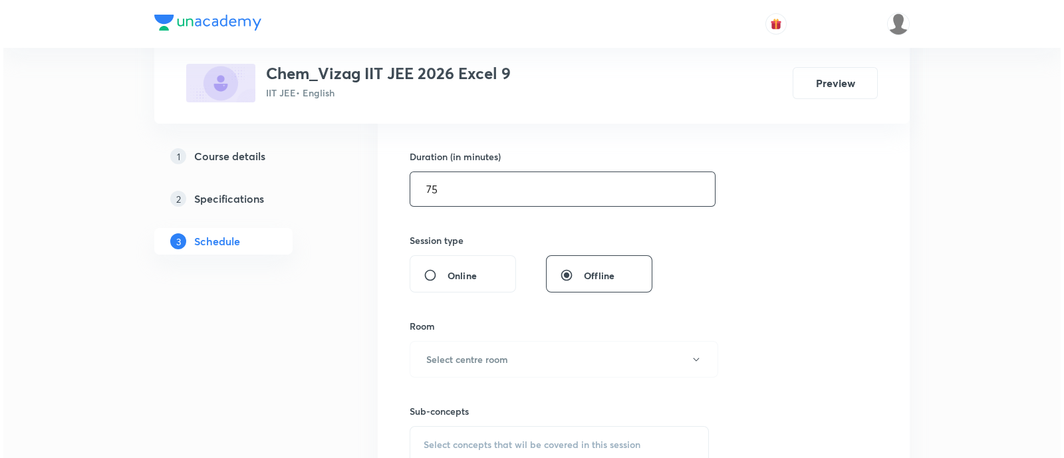
scroll to position [416, 0]
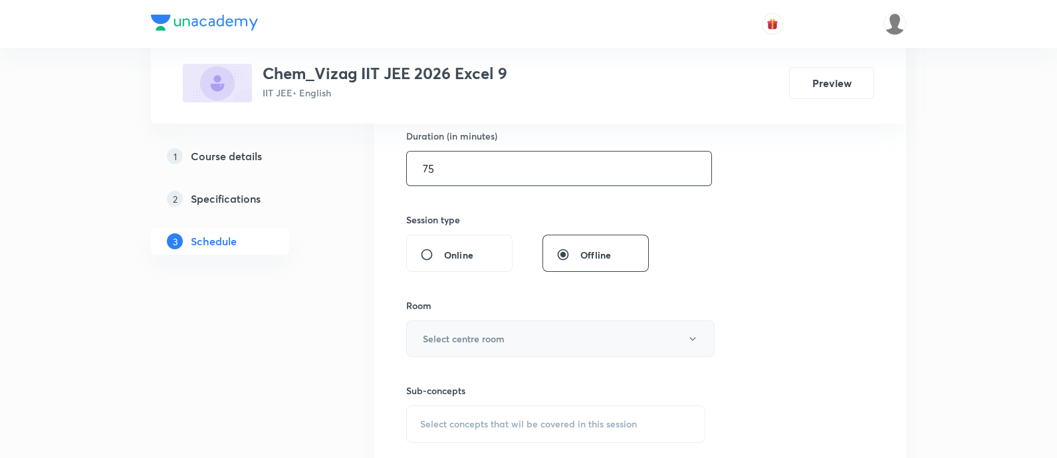
type input "75"
click at [531, 338] on button "Select centre room" at bounding box center [560, 339] width 309 height 37
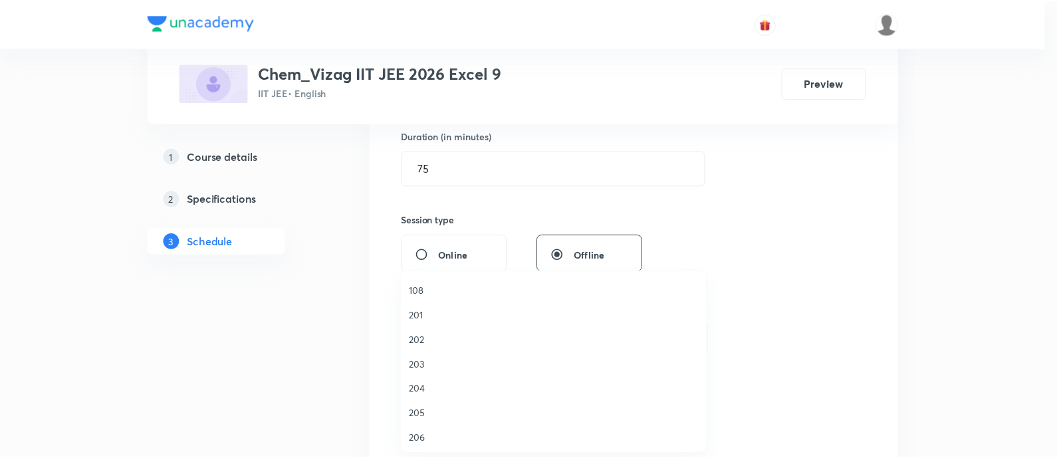
scroll to position [271, 0]
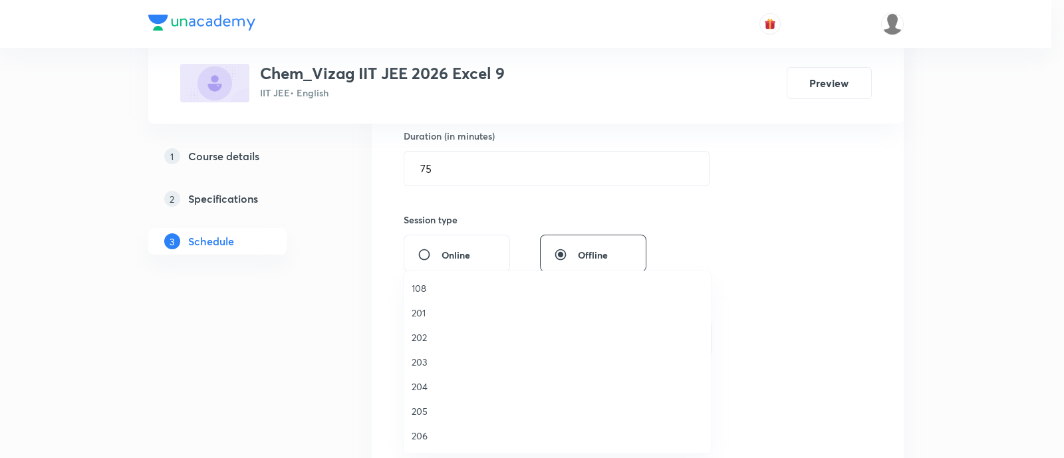
click at [487, 376] on li "204" at bounding box center [557, 386] width 307 height 25
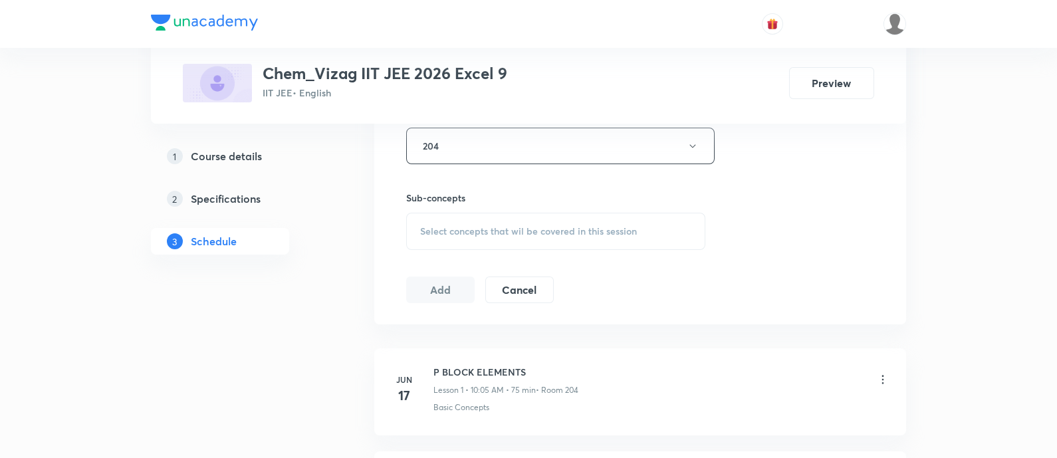
scroll to position [609, 0]
click at [505, 247] on div "Select concepts that wil be covered in this session" at bounding box center [555, 230] width 299 height 37
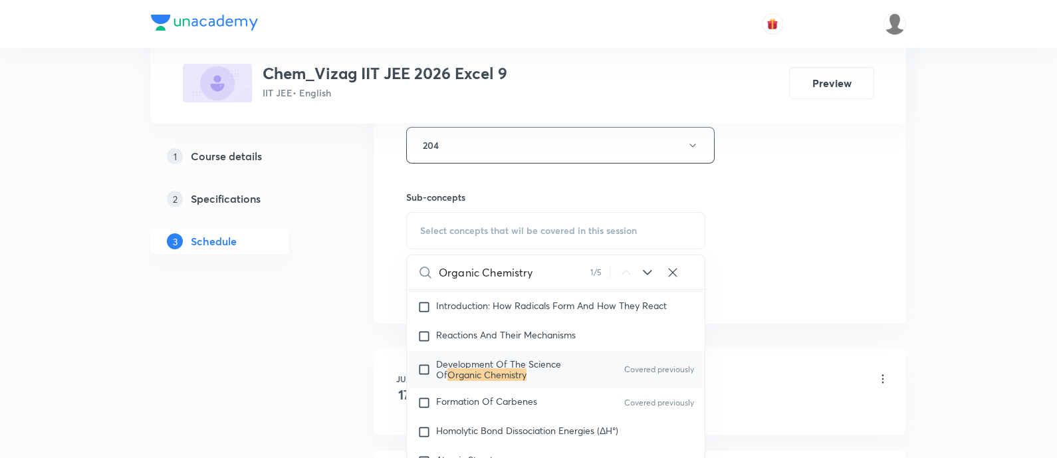
scroll to position [21929, 0]
type input "Organic Chemistry"
click at [536, 370] on p "Development Of The Science Of Organic Chemistry" at bounding box center [503, 368] width 134 height 21
checkbox input "true"
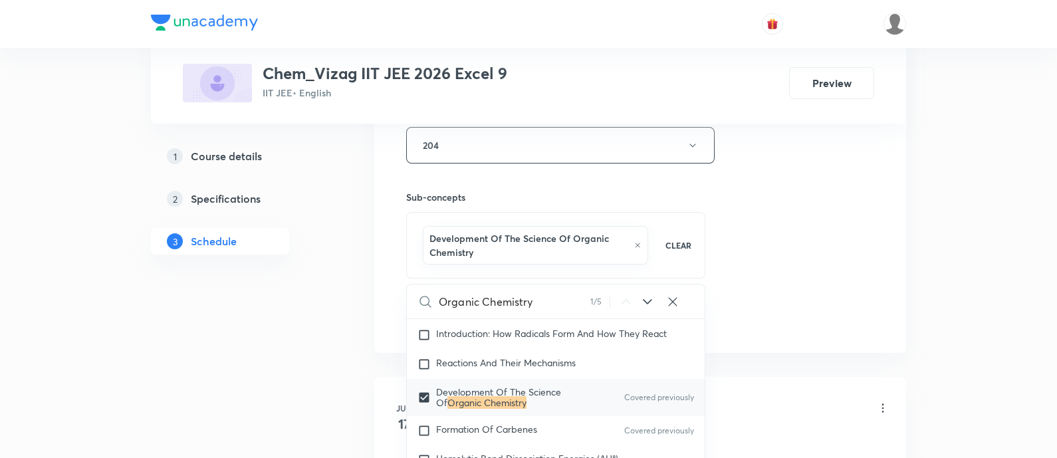
click at [851, 200] on div "Session 86 Live class Session title 17/99 Organic Chemistry ​ Schedule for Oct …" at bounding box center [640, 5] width 468 height 654
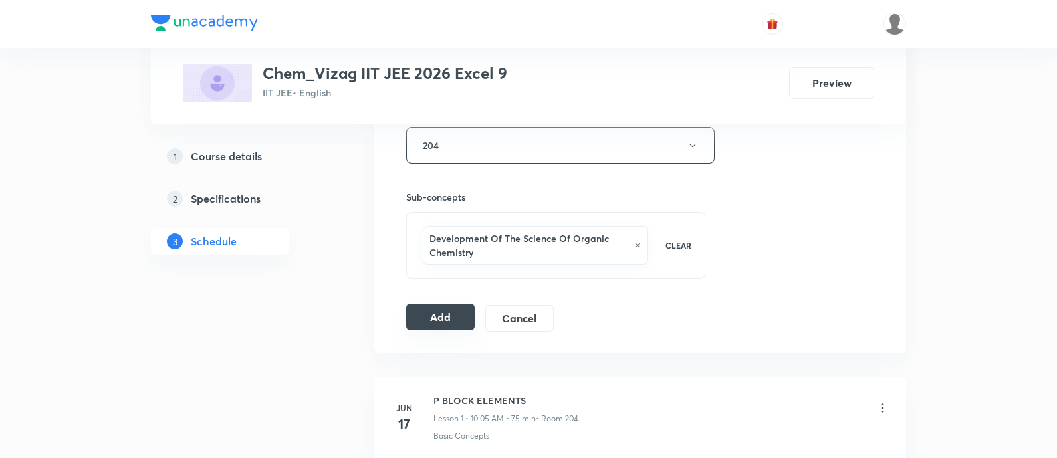
click at [436, 320] on button "Add" at bounding box center [440, 317] width 68 height 27
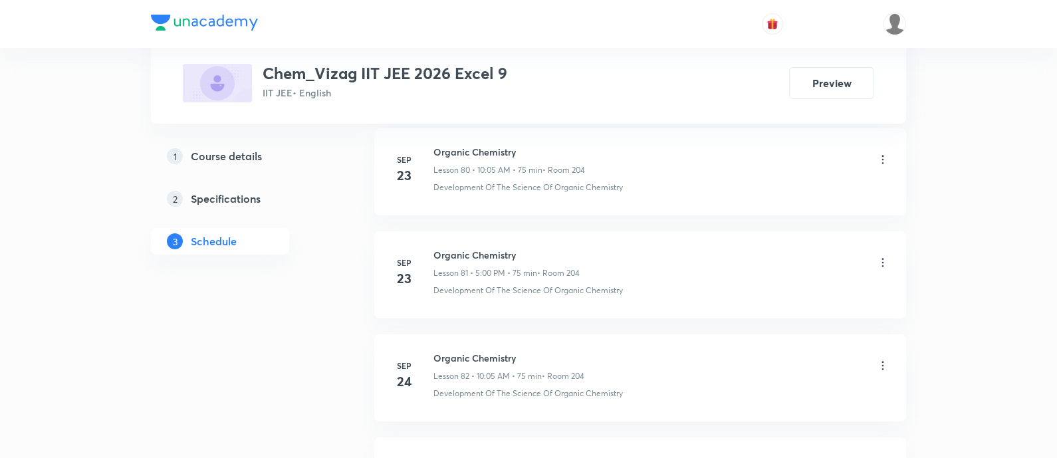
scroll to position [9376, 0]
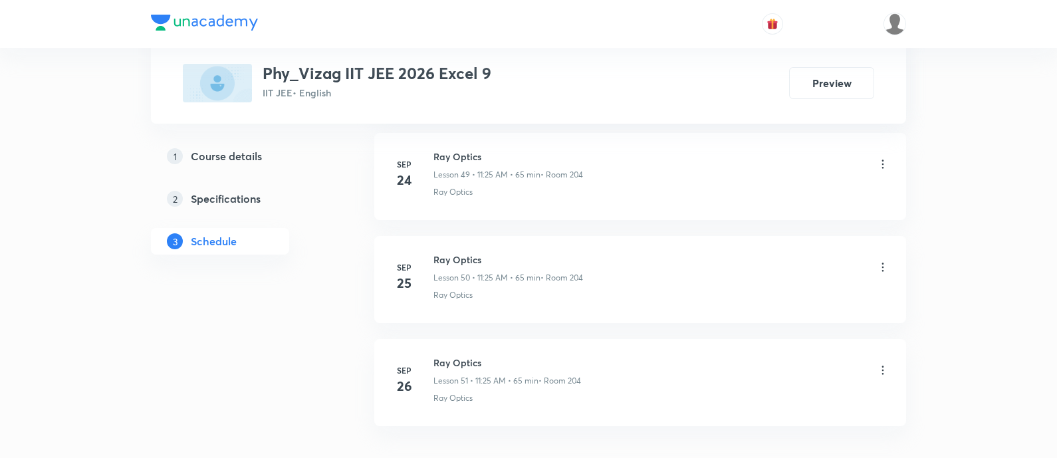
scroll to position [5935, 0]
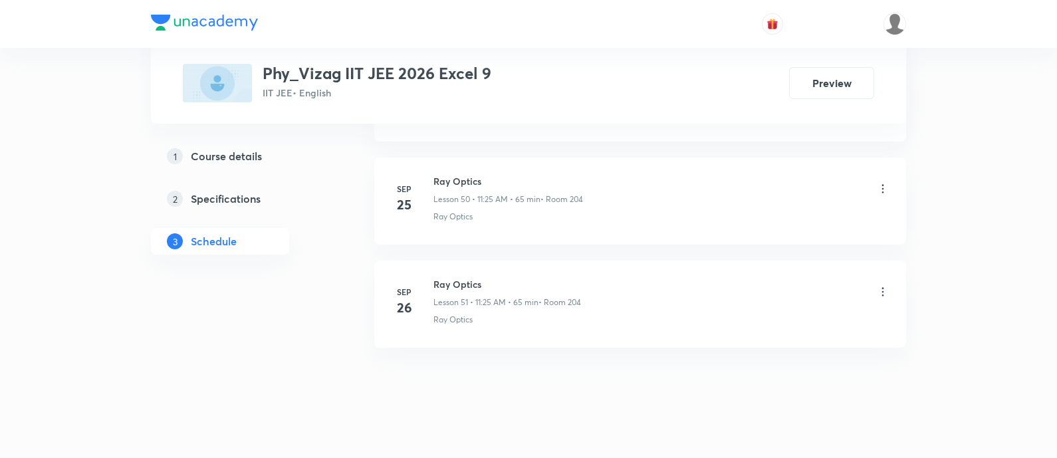
click at [451, 277] on h6 "Ray Optics" at bounding box center [508, 284] width 148 height 14
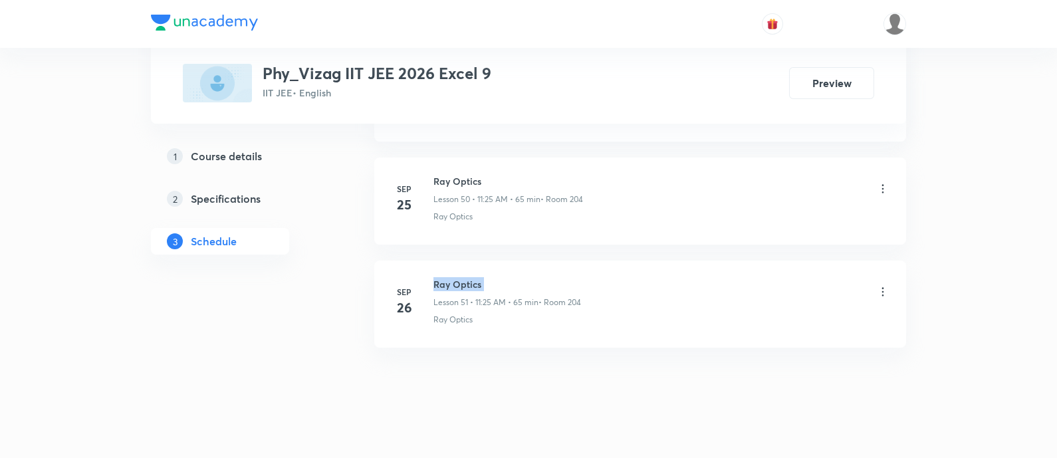
copy h6 "Ray Optics"
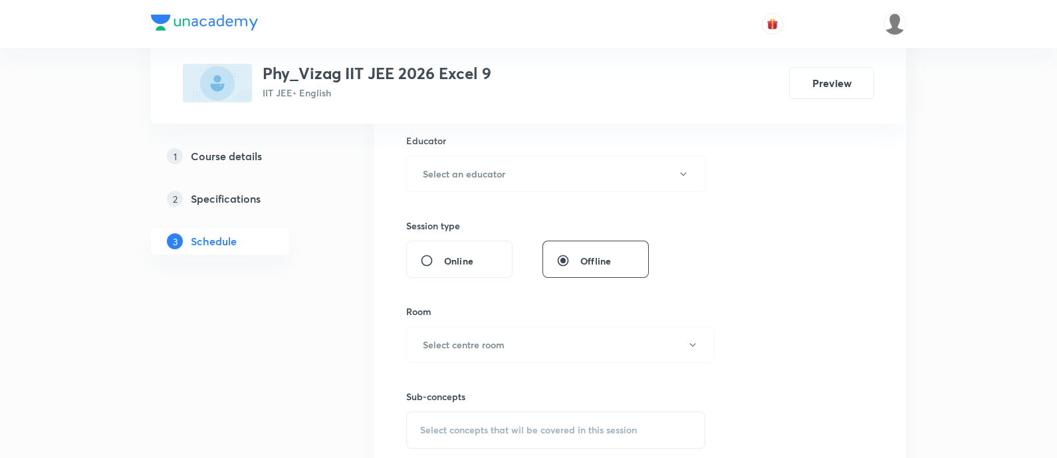
scroll to position [0, 0]
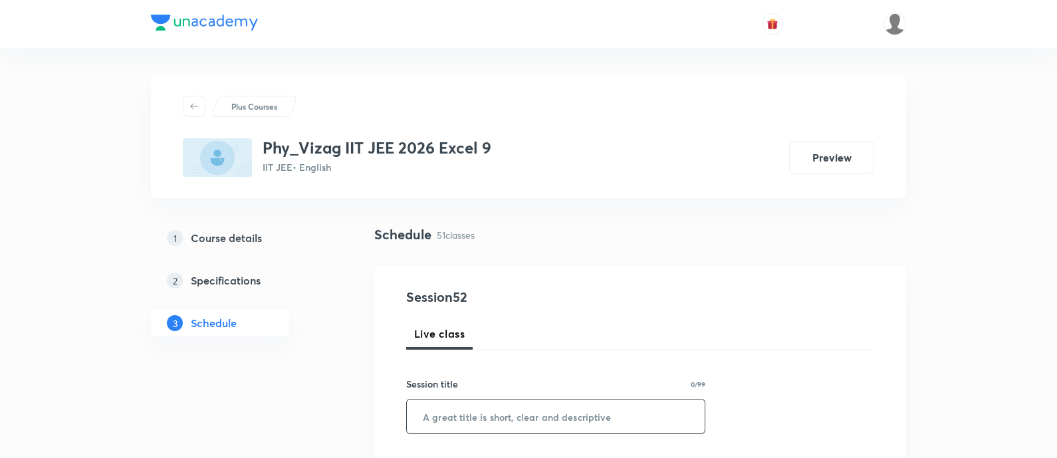
click at [485, 410] on input "text" at bounding box center [556, 417] width 298 height 34
paste input "Ray Optics"
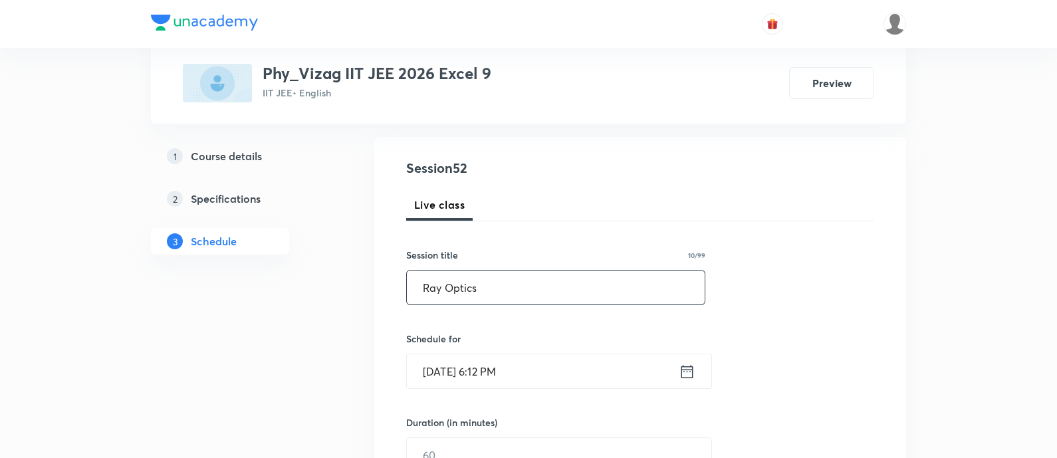
scroll to position [188, 0]
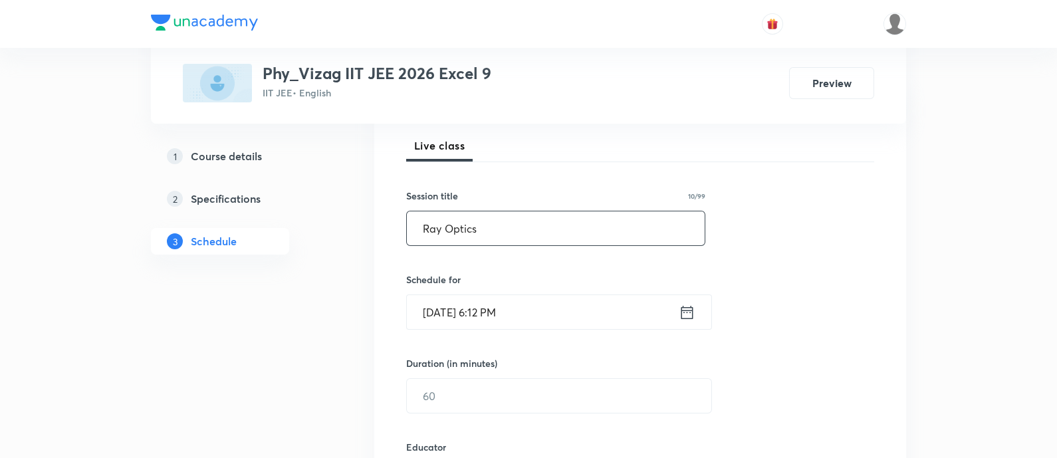
type input "Ray Optics"
click at [690, 314] on icon at bounding box center [687, 312] width 17 height 19
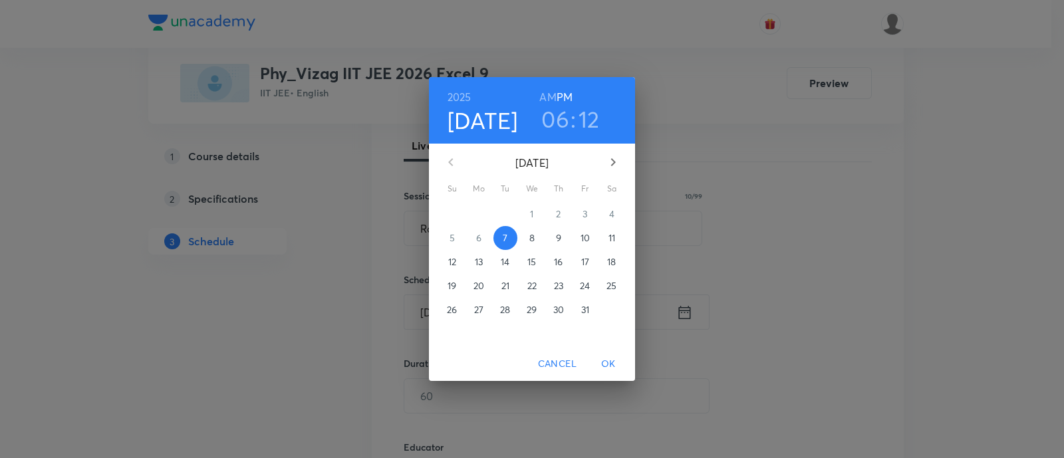
click at [529, 239] on span "8" at bounding box center [532, 237] width 24 height 13
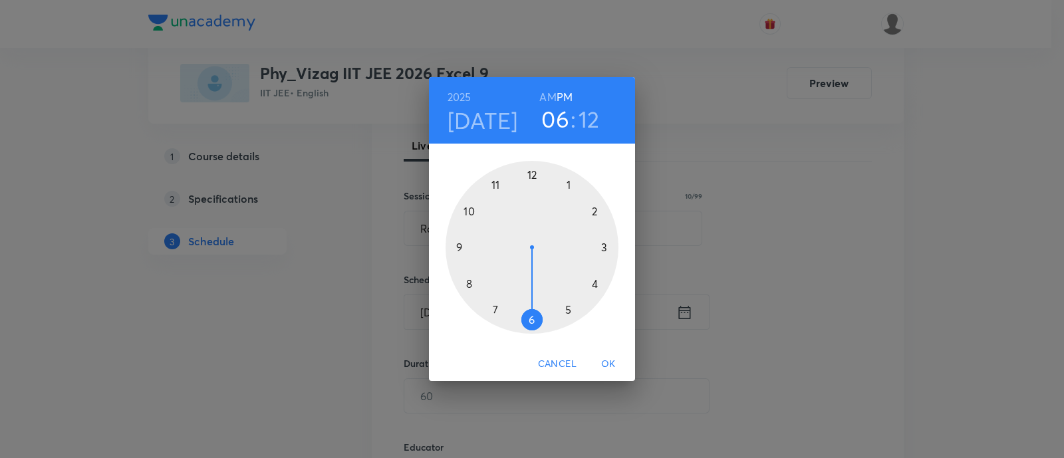
click at [551, 93] on h6 "AM" at bounding box center [547, 97] width 17 height 19
click at [497, 186] on div at bounding box center [532, 247] width 173 height 173
click at [569, 306] on div at bounding box center [532, 247] width 173 height 173
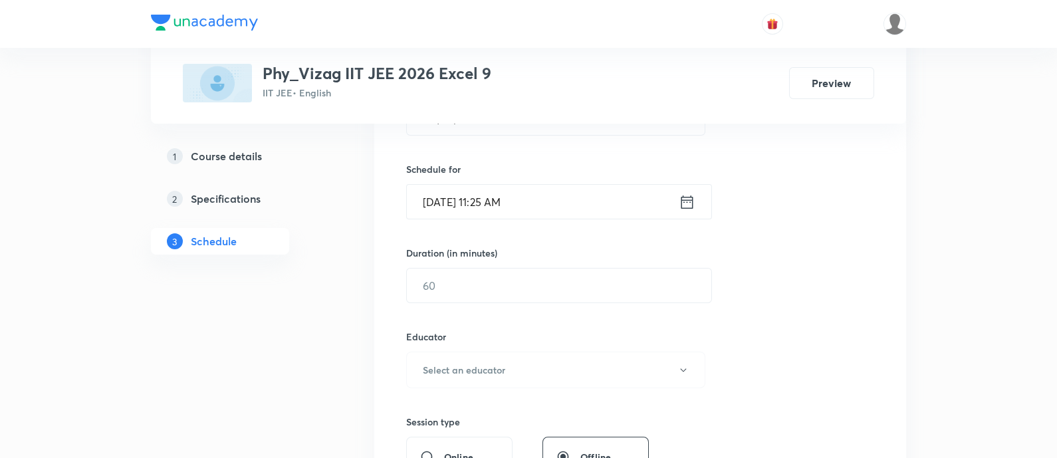
scroll to position [329, 0]
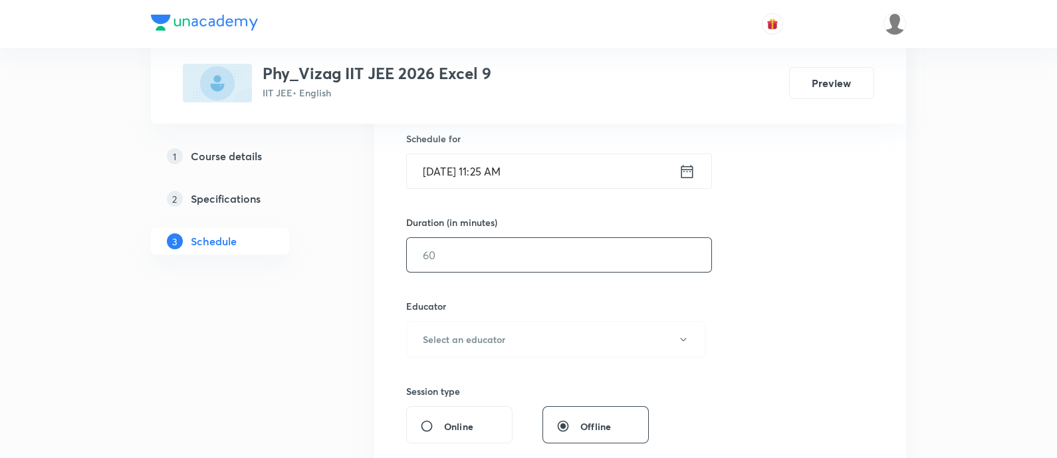
click at [543, 259] on input "text" at bounding box center [559, 255] width 305 height 34
type input "65"
click at [545, 346] on button "Select an educator" at bounding box center [555, 339] width 299 height 37
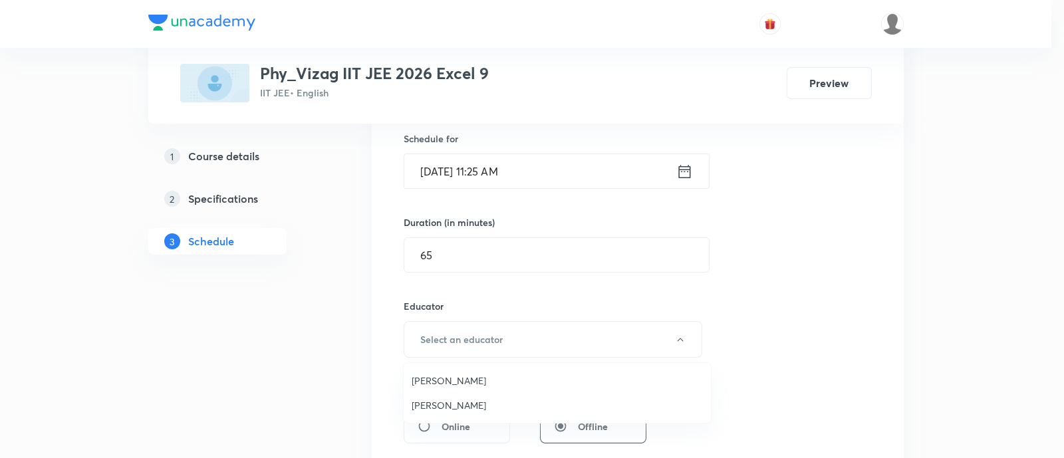
click at [525, 405] on span "[PERSON_NAME]" at bounding box center [557, 405] width 291 height 14
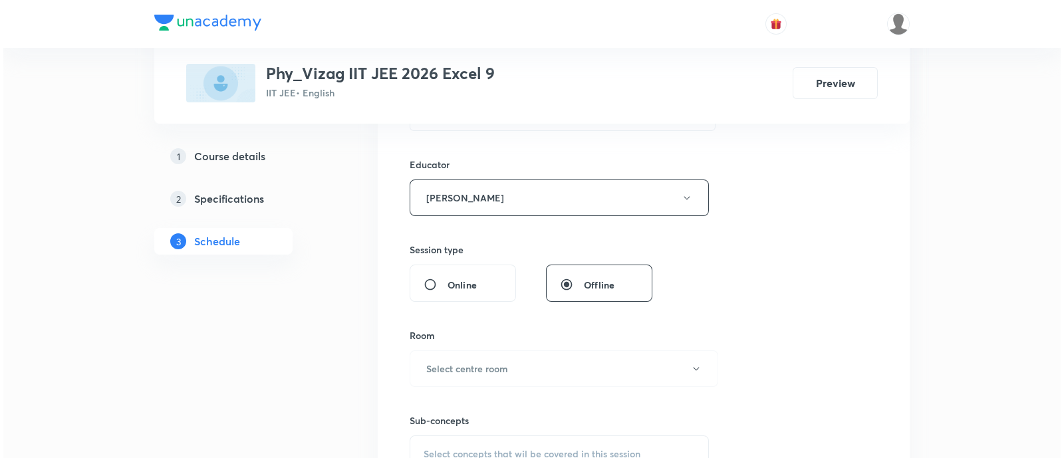
scroll to position [493, 0]
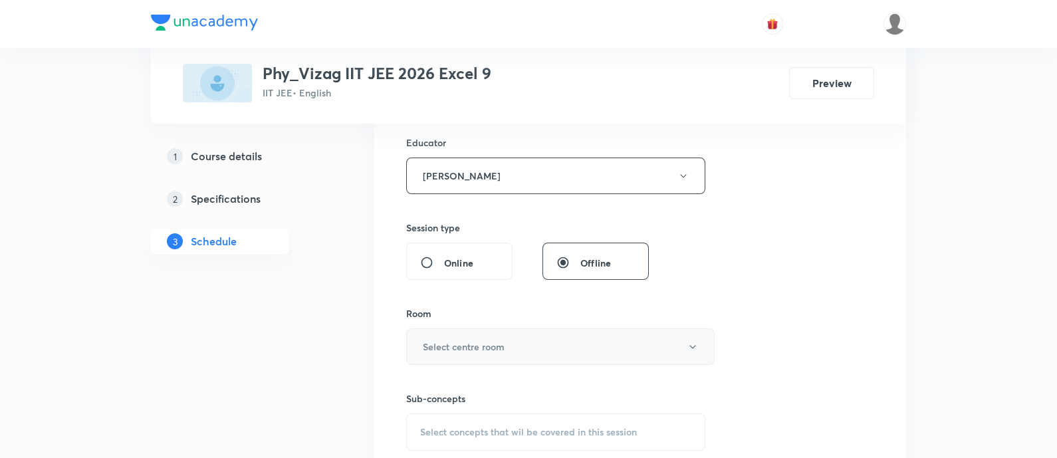
click at [502, 340] on h6 "Select centre room" at bounding box center [464, 347] width 82 height 14
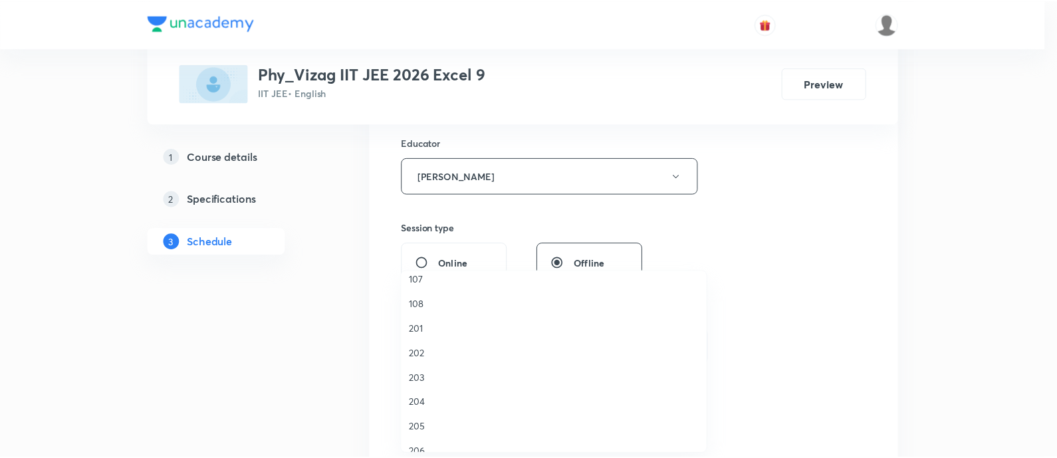
scroll to position [260, 0]
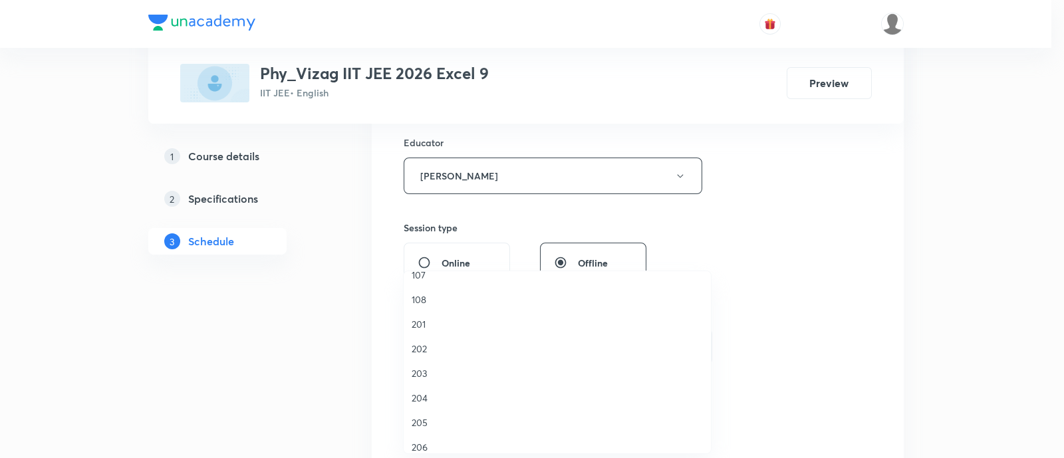
click at [480, 399] on span "204" at bounding box center [557, 398] width 291 height 14
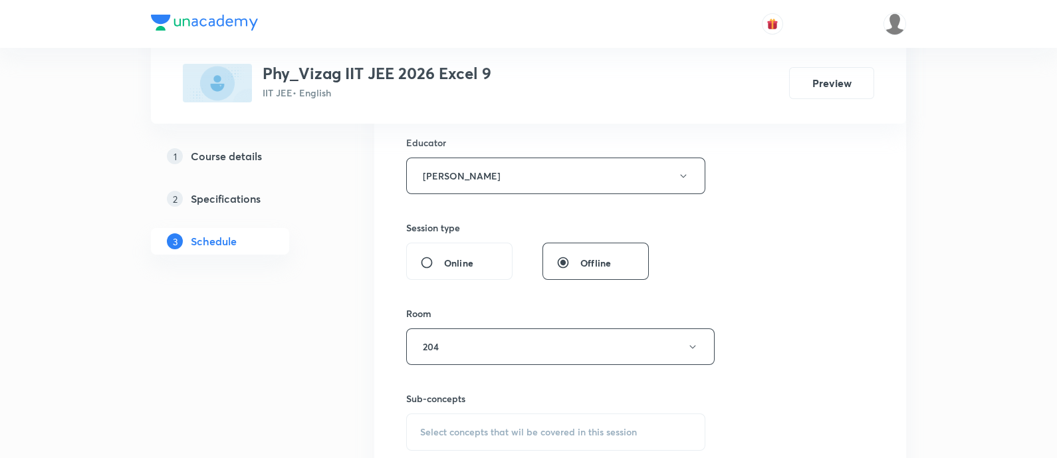
click at [483, 427] on span "Select concepts that wil be covered in this session" at bounding box center [528, 432] width 217 height 11
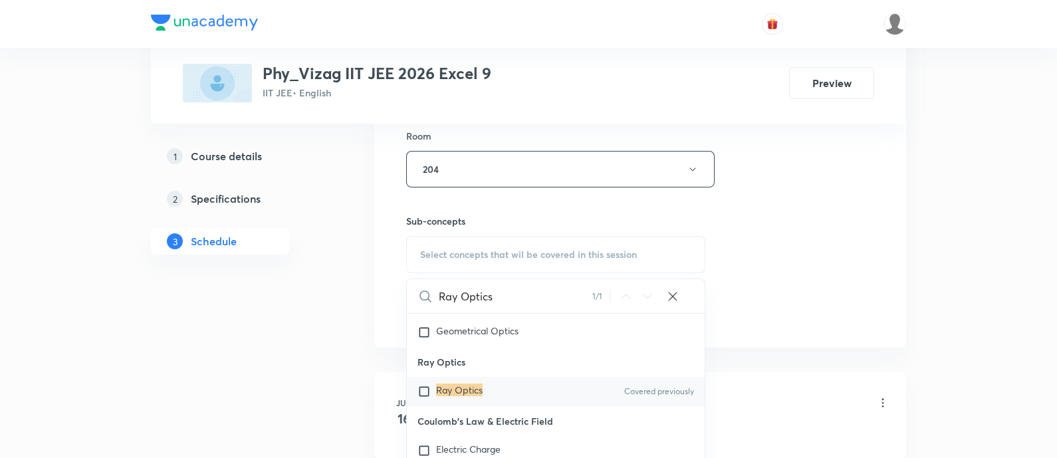
scroll to position [11240, 0]
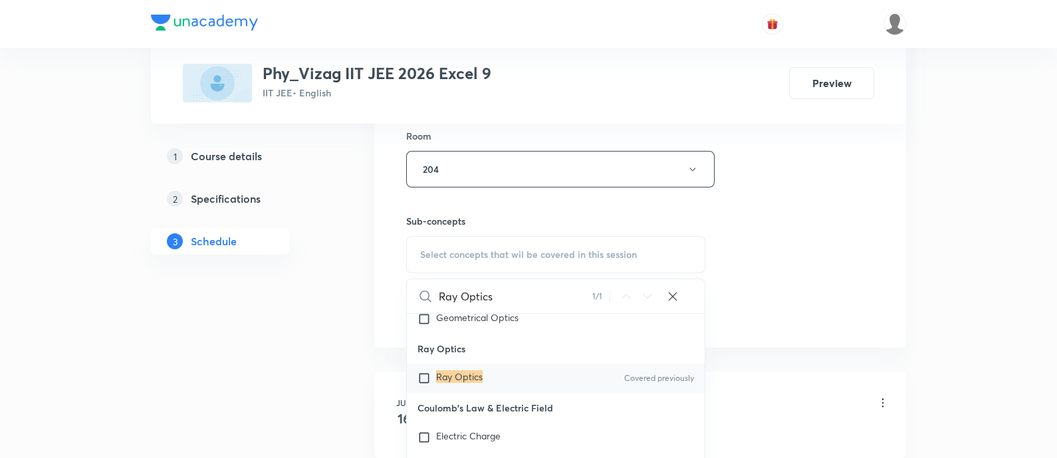
type input "Ray Optics"
click at [585, 377] on div "Ray Optics Covered previously" at bounding box center [556, 378] width 298 height 29
checkbox input "true"
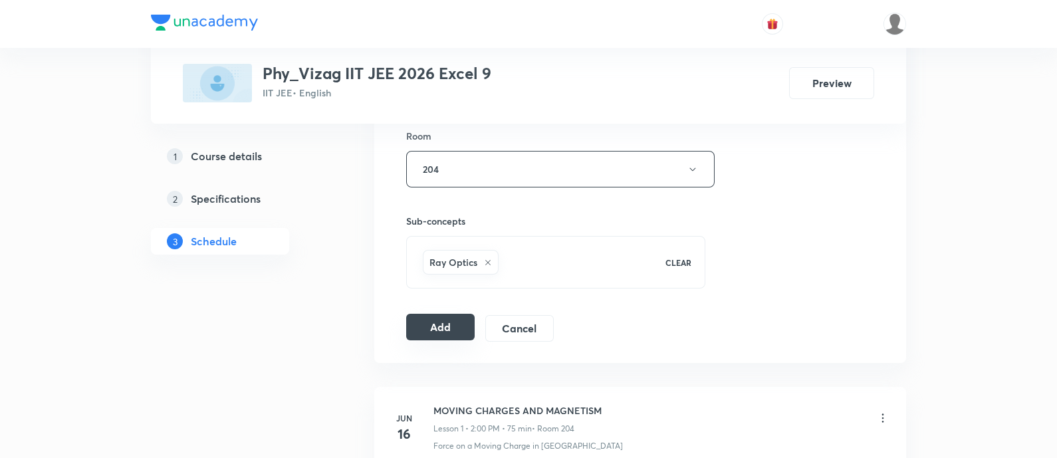
click at [442, 321] on button "Add" at bounding box center [440, 327] width 68 height 27
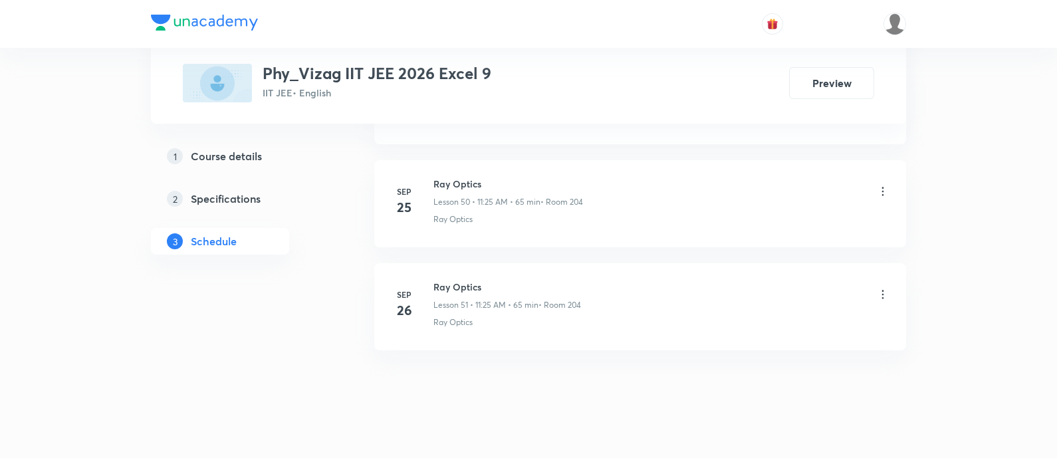
scroll to position [5951, 0]
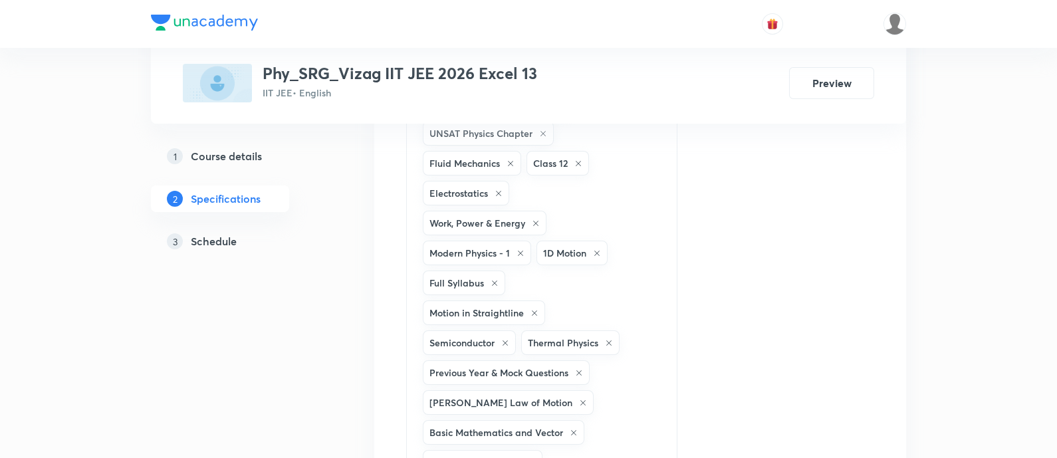
click at [213, 244] on h5 "Schedule" at bounding box center [214, 241] width 46 height 16
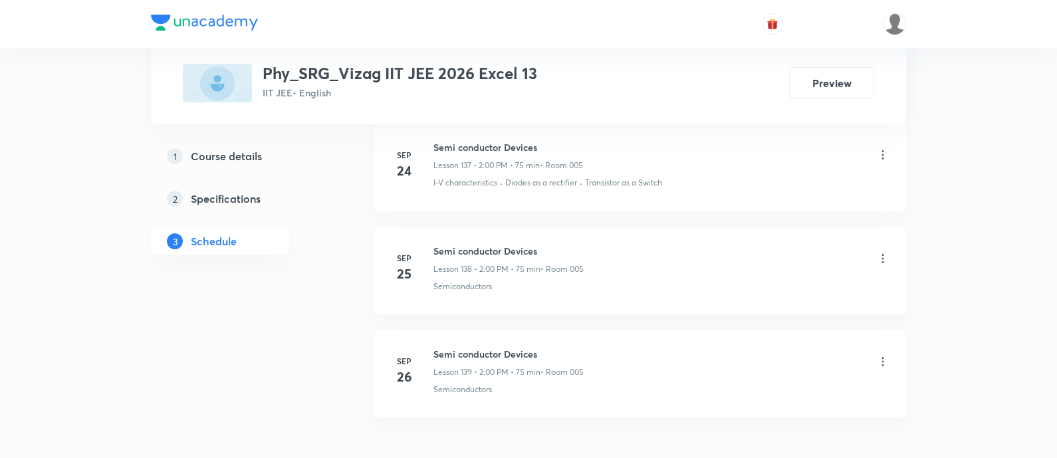
scroll to position [14966, 0]
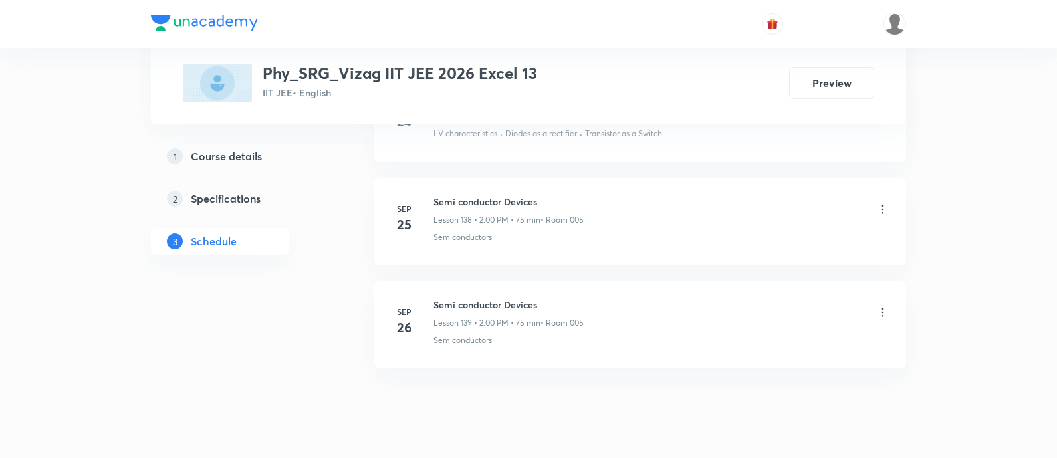
click at [483, 298] on h6 "Semi conductor Devices" at bounding box center [509, 305] width 150 height 14
copy h6 "Semi conductor Devices"
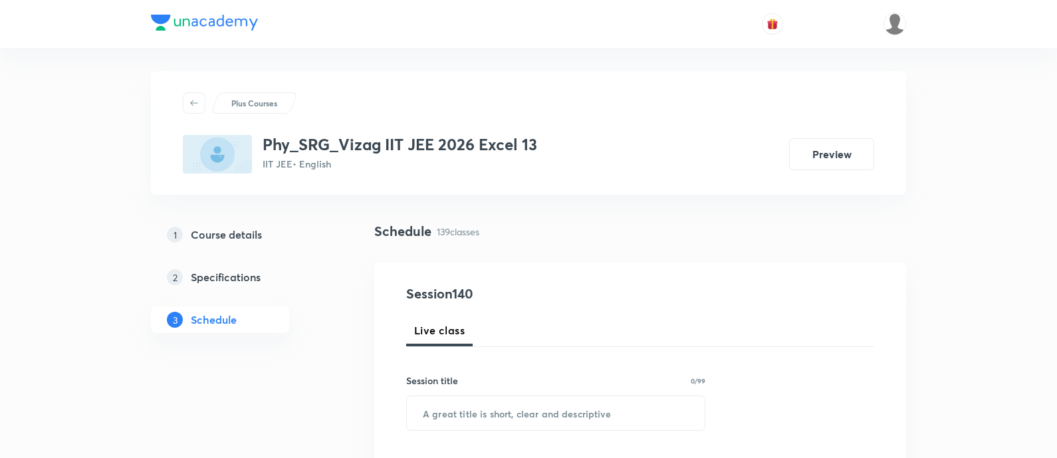
scroll to position [0, 0]
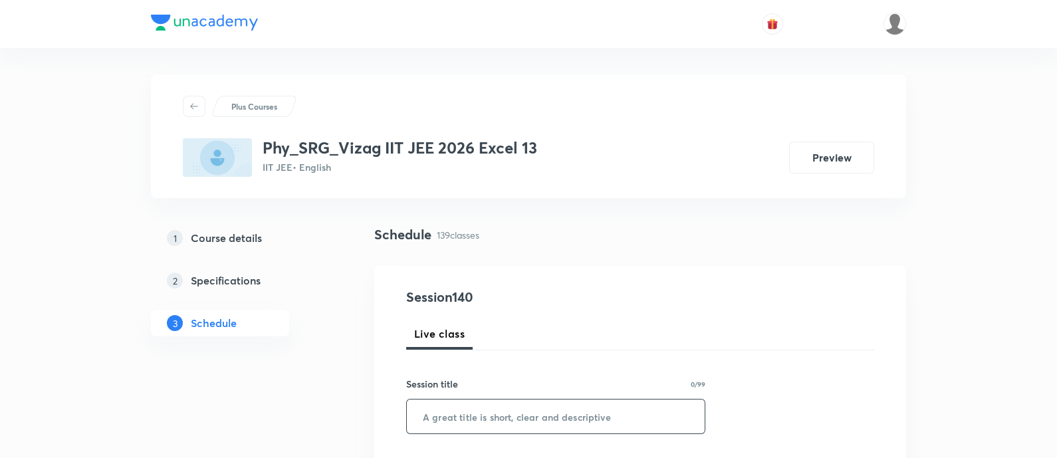
click at [493, 425] on input "text" at bounding box center [556, 417] width 298 height 34
paste input "Semi conductor Devices"
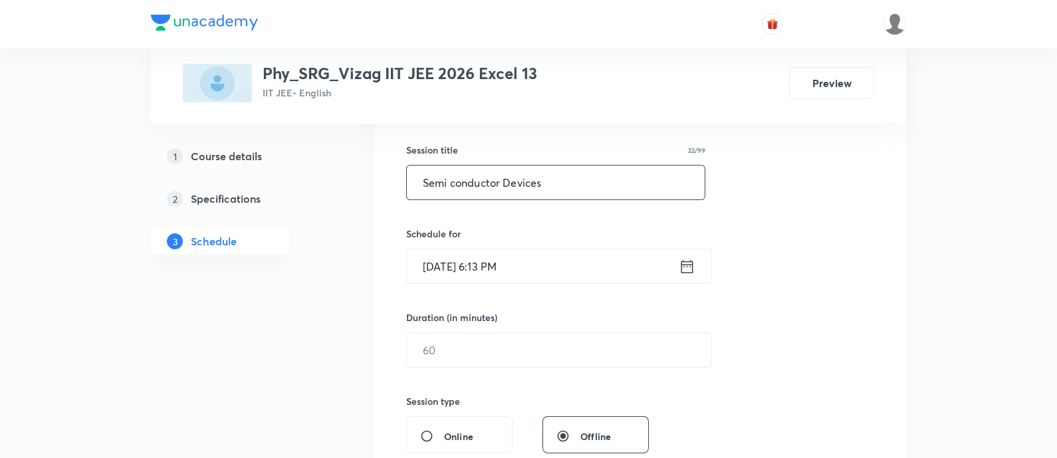
scroll to position [235, 0]
type input "Semi conductor Devices"
click at [683, 261] on icon at bounding box center [687, 265] width 17 height 19
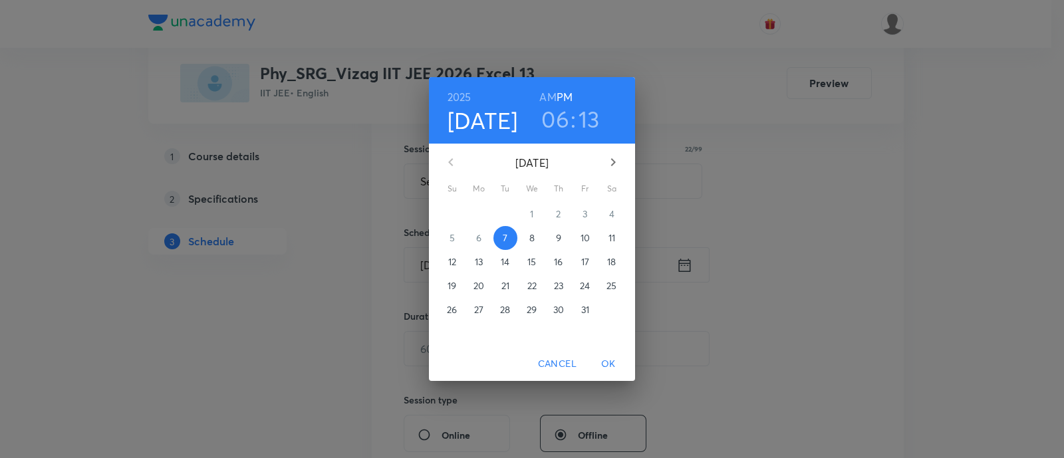
click at [535, 238] on span "8" at bounding box center [532, 237] width 24 height 13
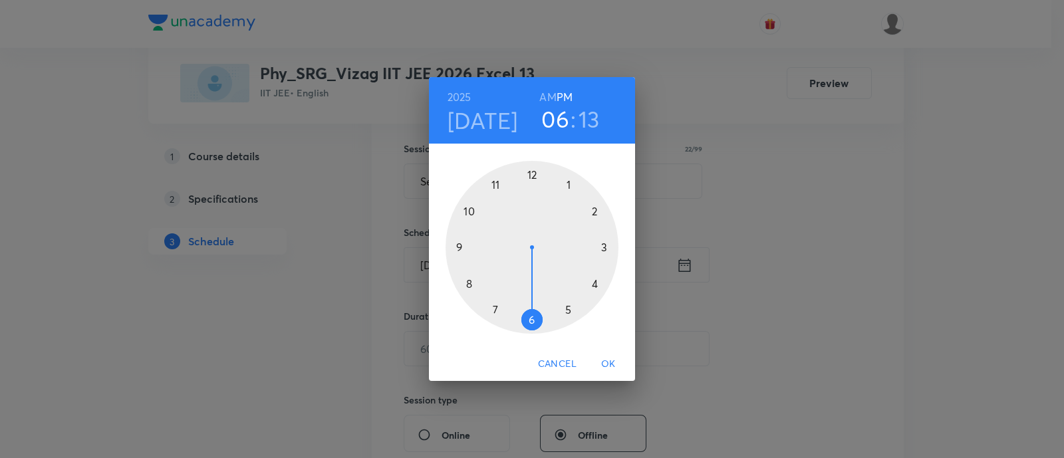
click at [551, 98] on h6 "AM" at bounding box center [547, 97] width 17 height 19
click at [469, 284] on div at bounding box center [532, 247] width 173 height 173
click at [459, 247] on div at bounding box center [532, 247] width 173 height 173
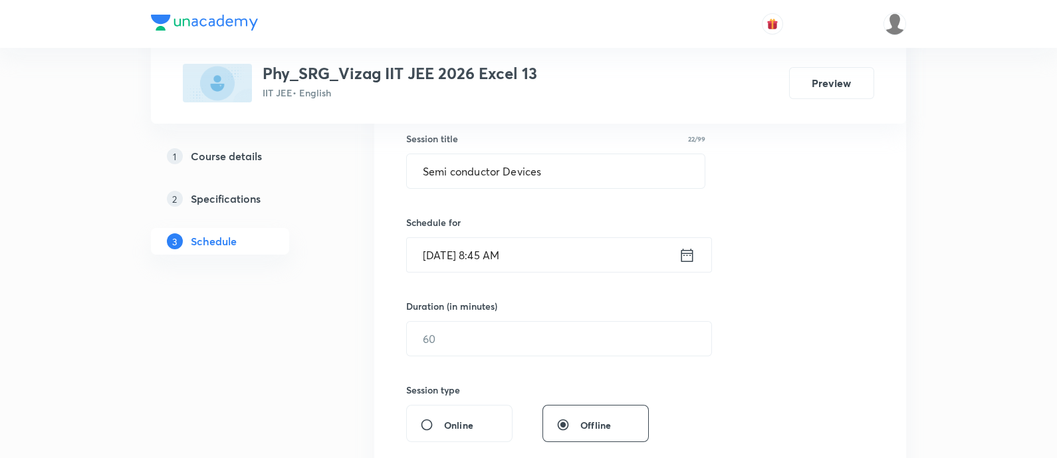
scroll to position [285, 0]
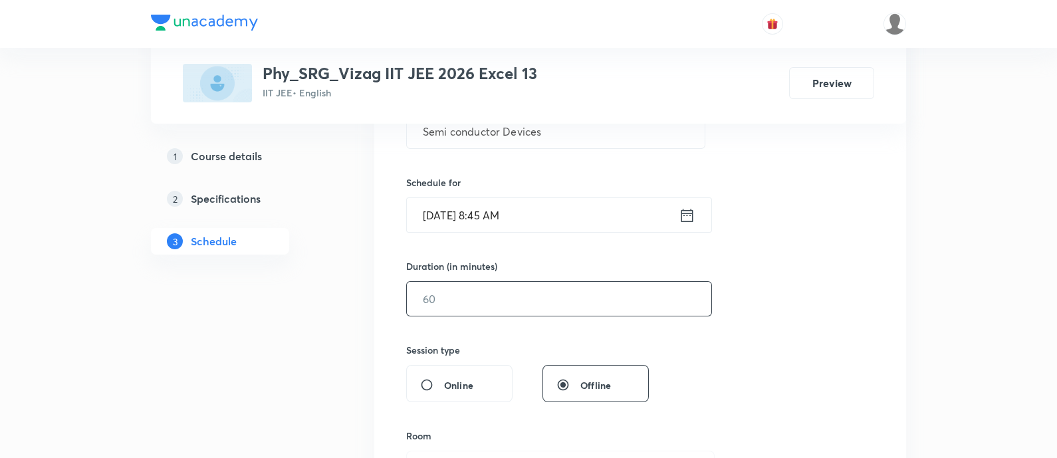
click at [464, 297] on input "text" at bounding box center [559, 299] width 305 height 34
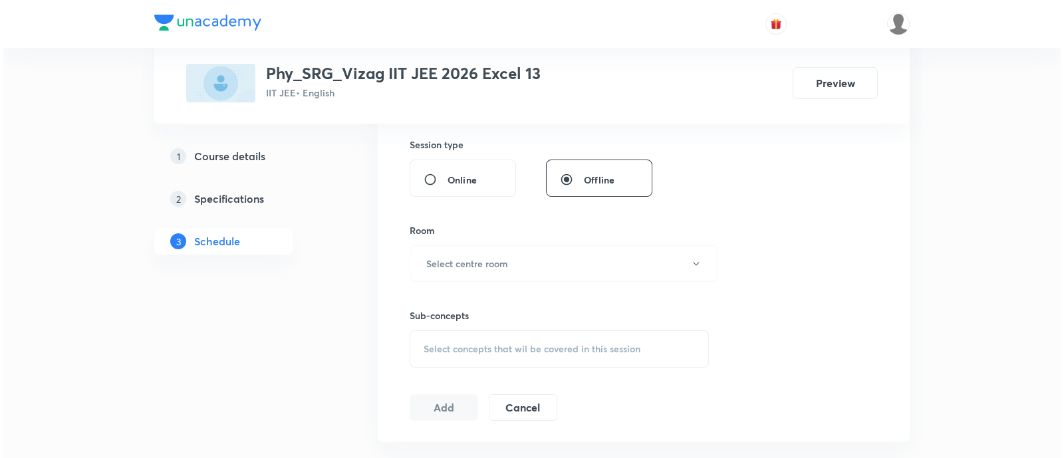
scroll to position [512, 0]
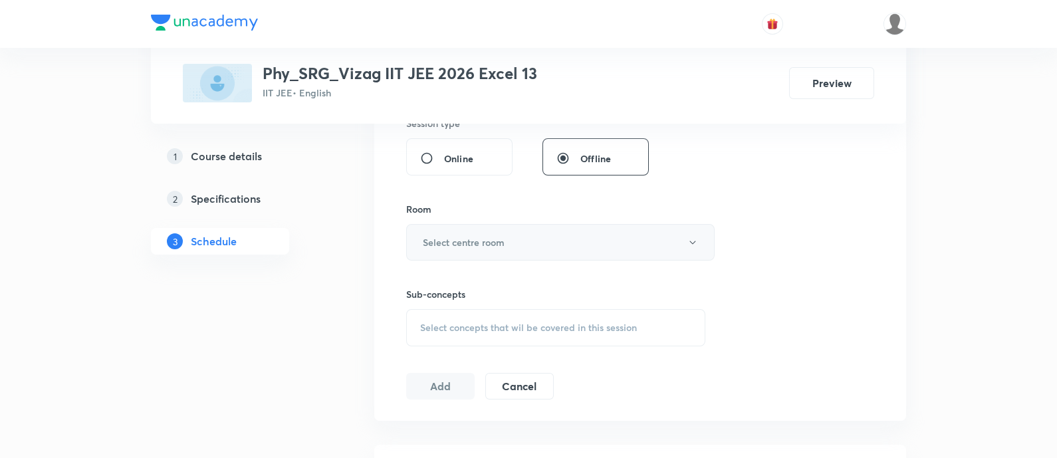
type input "75"
click at [466, 245] on h6 "Select centre room" at bounding box center [464, 242] width 82 height 14
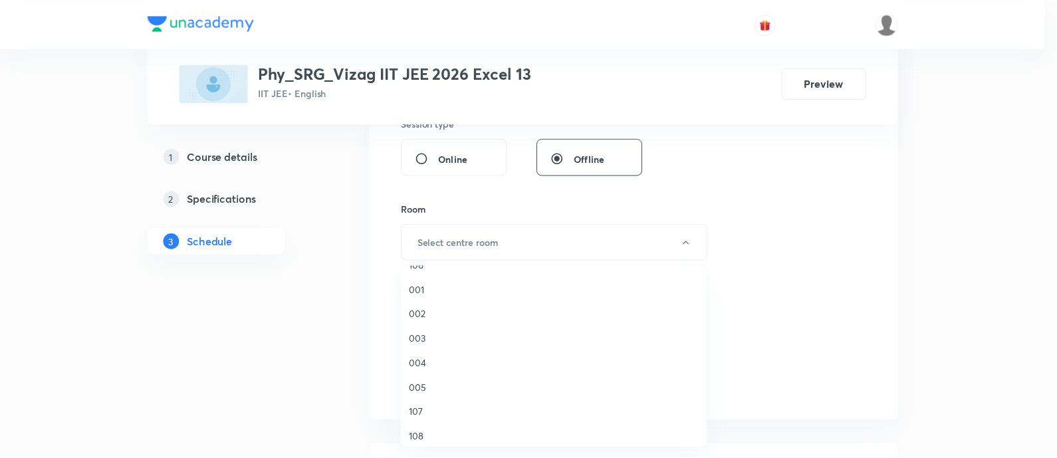
scroll to position [119, 0]
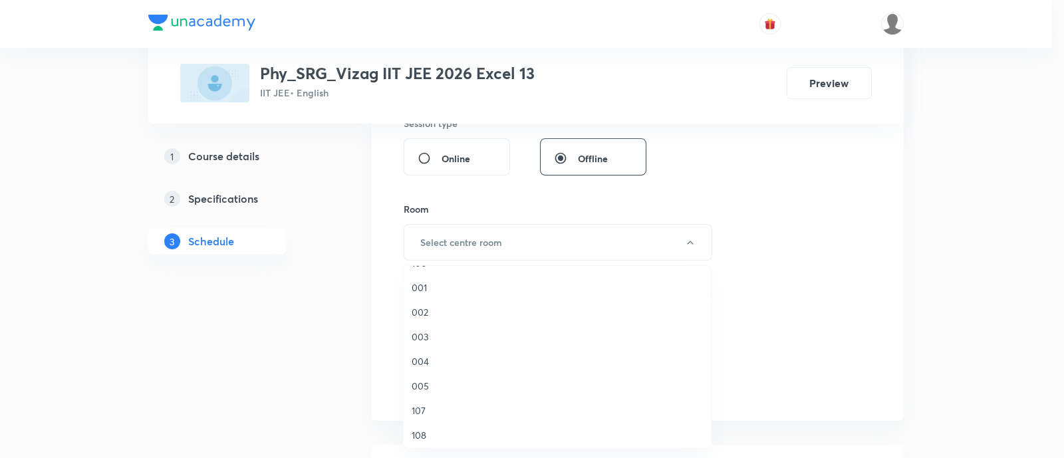
click at [436, 384] on span "005" at bounding box center [557, 386] width 291 height 14
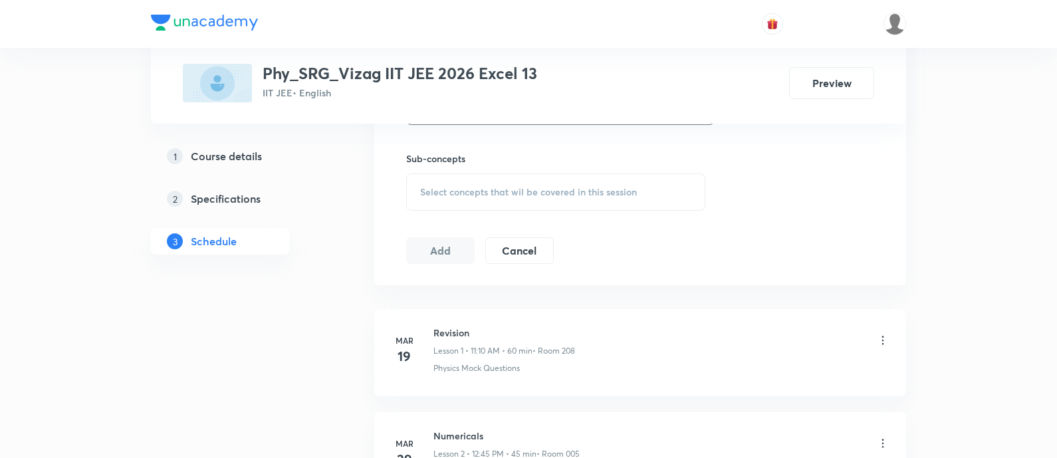
scroll to position [648, 0]
click at [470, 186] on span "Select concepts that wil be covered in this session" at bounding box center [528, 191] width 217 height 11
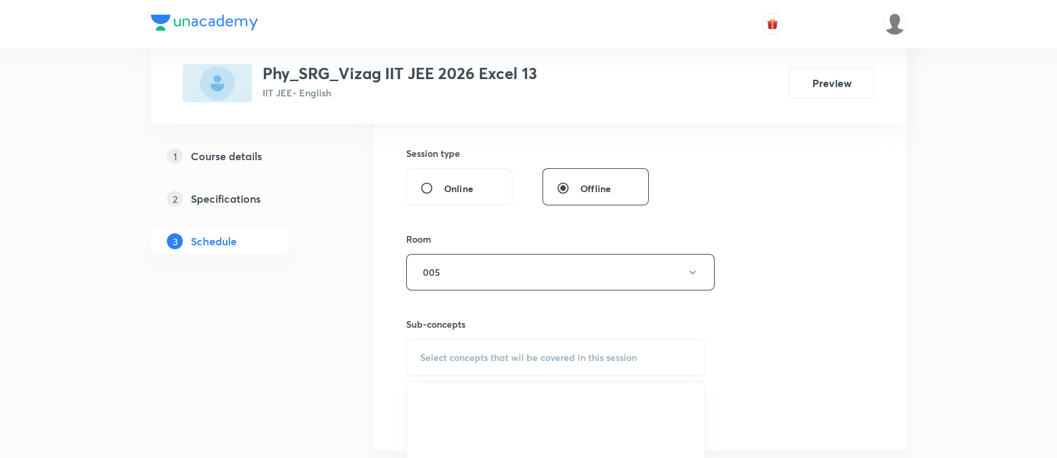
scroll to position [574, 0]
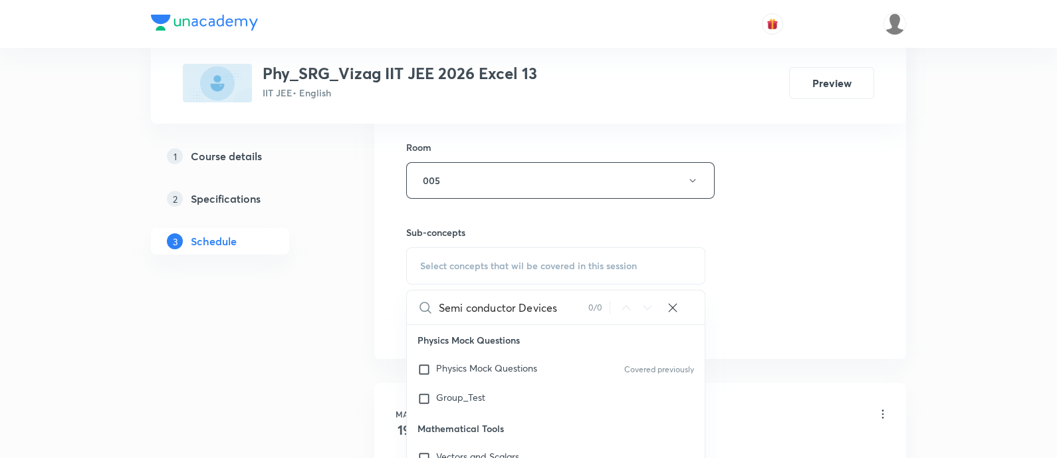
click at [538, 307] on input "Semi conductor Devices" at bounding box center [514, 308] width 150 height 34
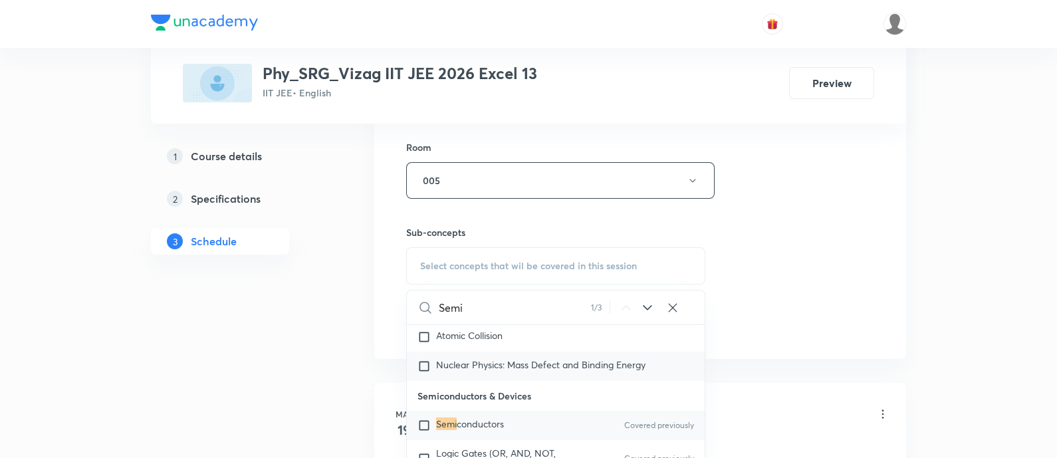
scroll to position [20723, 0]
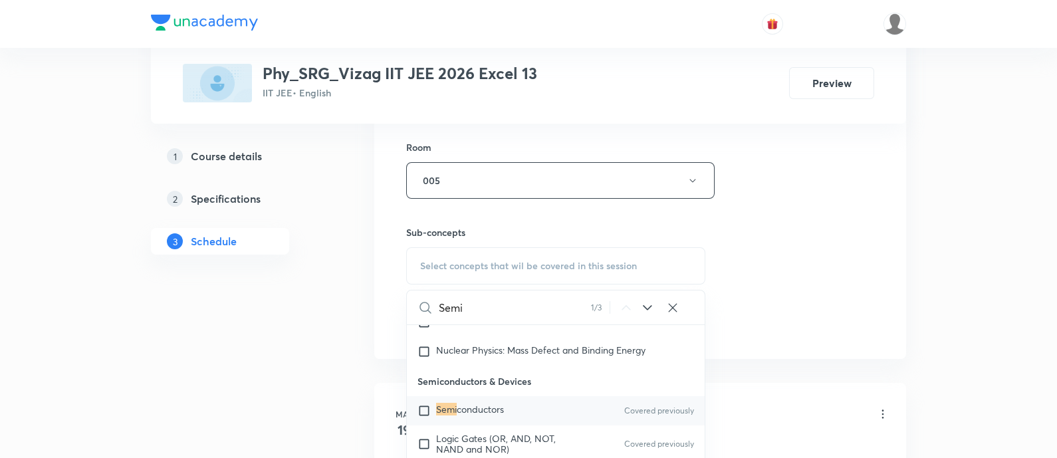
type input "Semi"
click at [541, 426] on div "Semi conductors Covered previously" at bounding box center [556, 410] width 298 height 29
checkbox input "true"
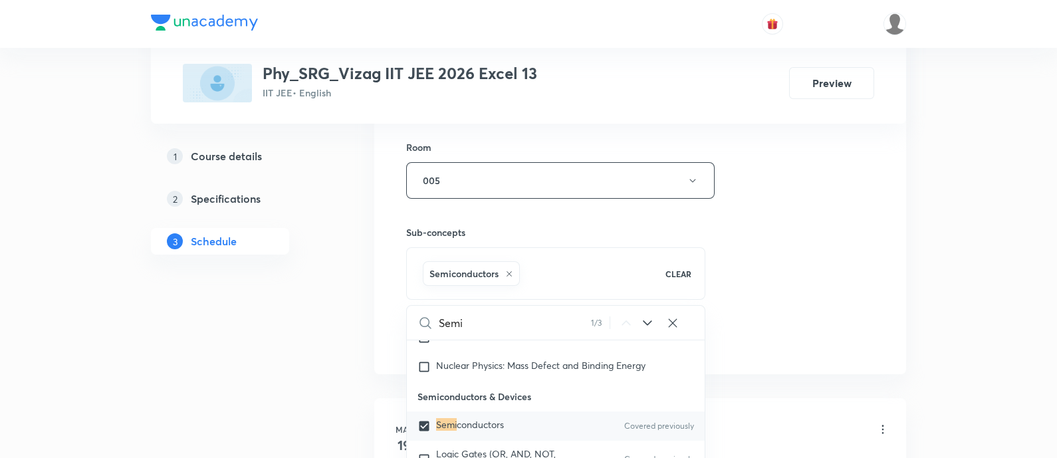
click at [747, 277] on div "Session 140 Live class Session title 22/99 Semi conductor Devices ​ Schedule fo…" at bounding box center [640, 33] width 468 height 640
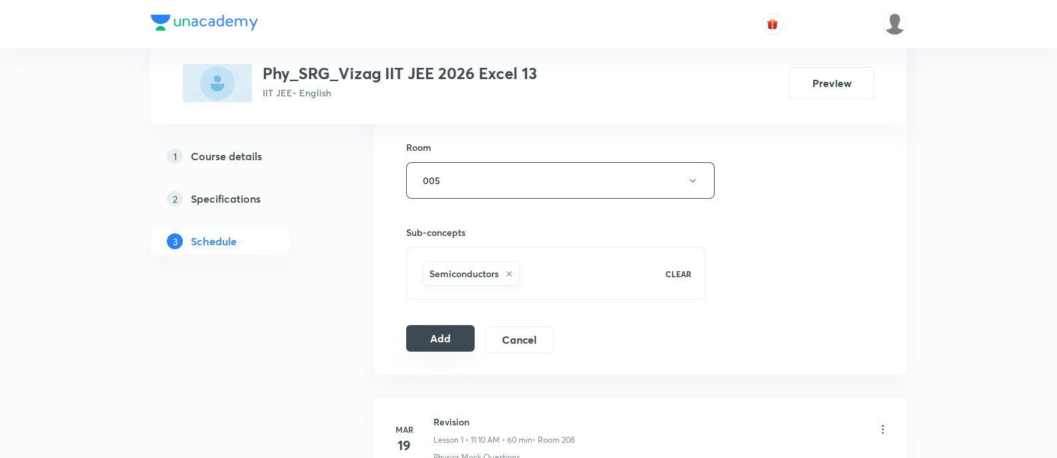
click at [426, 344] on button "Add" at bounding box center [440, 338] width 68 height 27
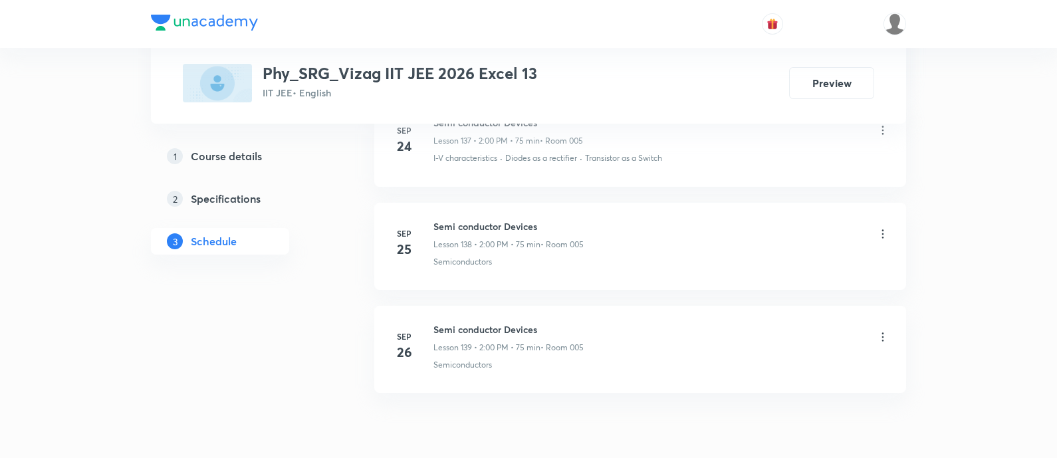
scroll to position [14980, 0]
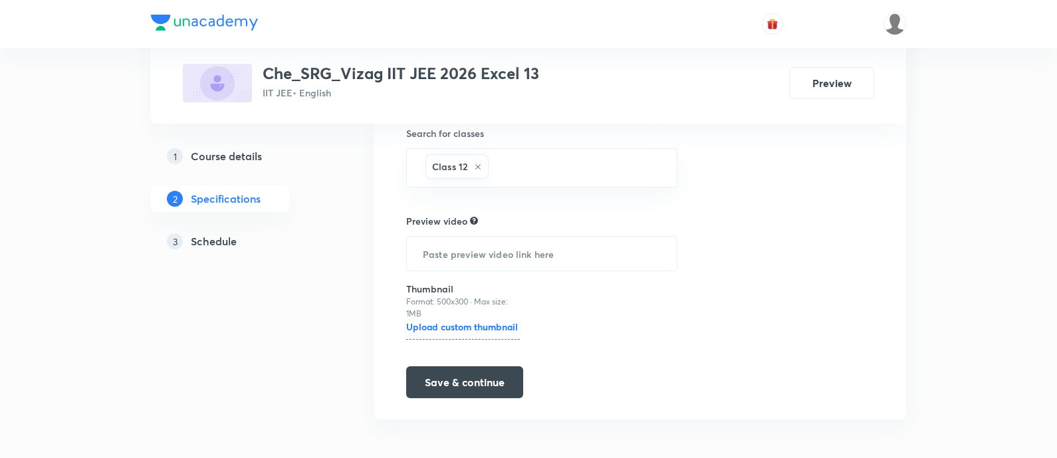
drag, startPoint x: 0, startPoint y: 0, endPoint x: 247, endPoint y: 232, distance: 338.7
click at [247, 232] on link "3 Schedule" at bounding box center [241, 241] width 181 height 27
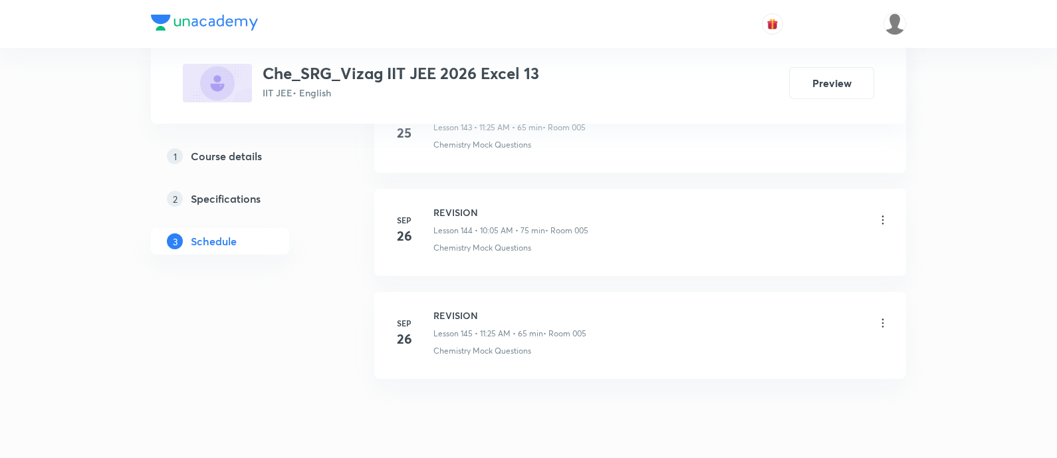
scroll to position [15605, 0]
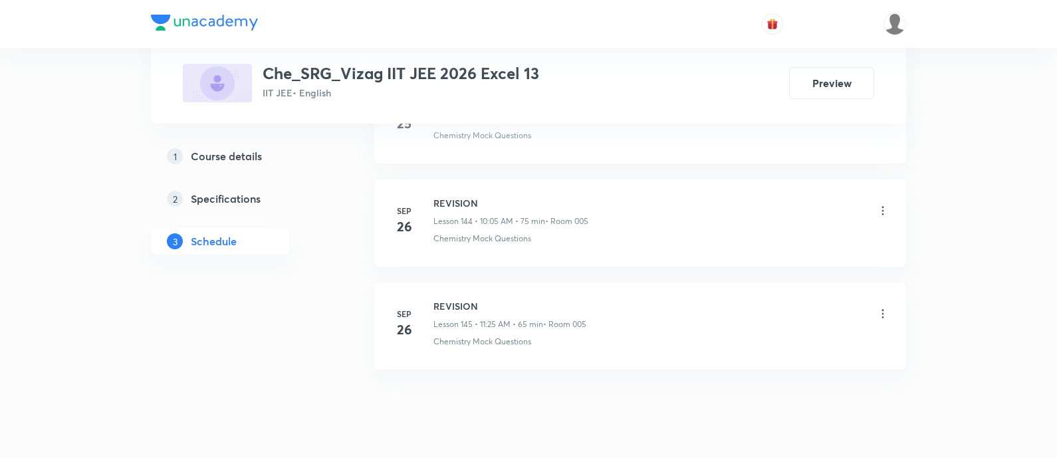
click at [462, 299] on h6 "REVISION" at bounding box center [510, 306] width 153 height 14
copy h6 "REVISION"
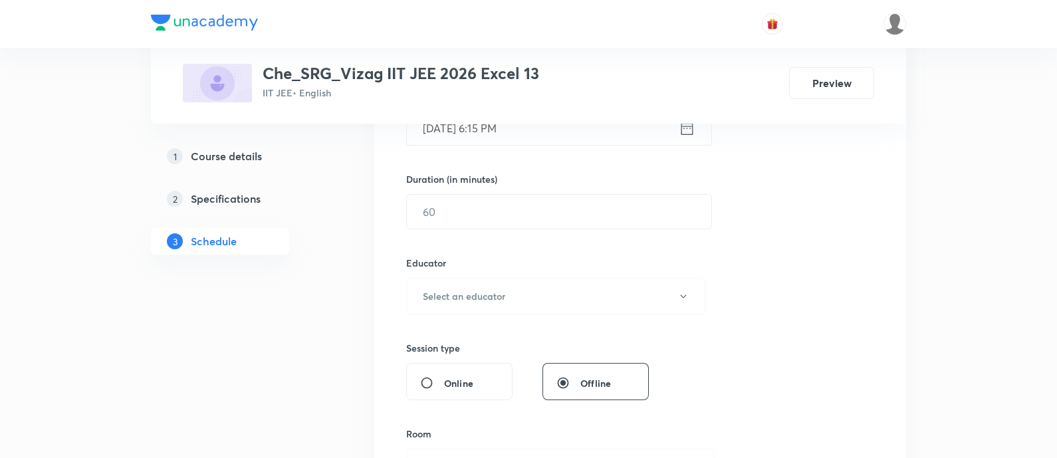
scroll to position [0, 0]
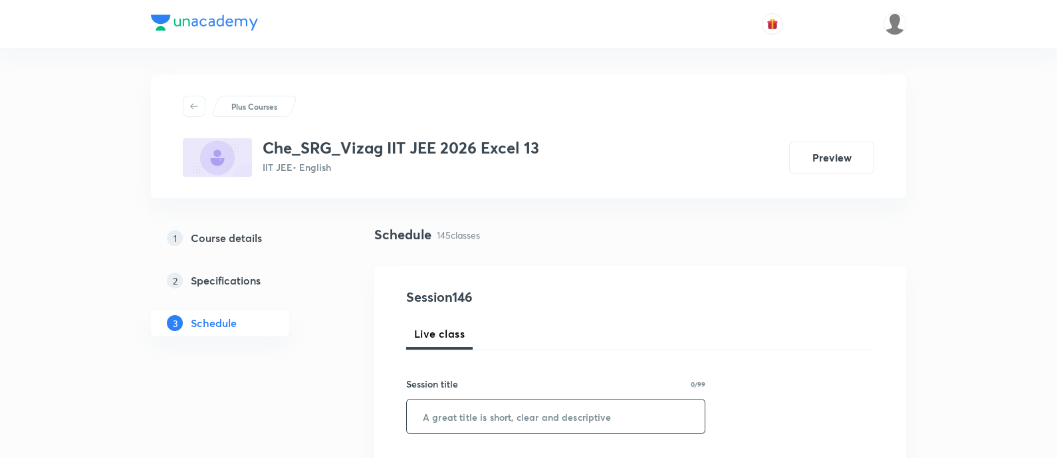
paste input "REVISION"
click at [511, 426] on input "REVISION" at bounding box center [556, 417] width 298 height 34
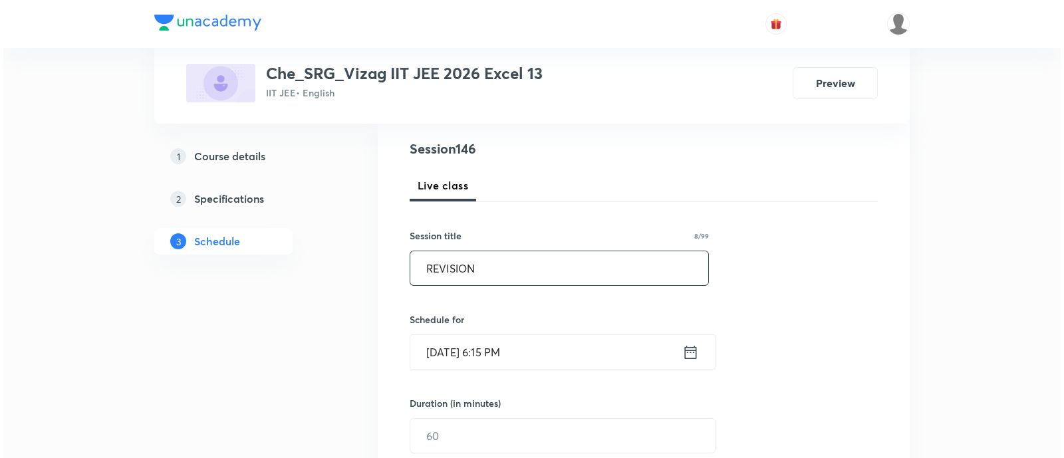
scroll to position [150, 0]
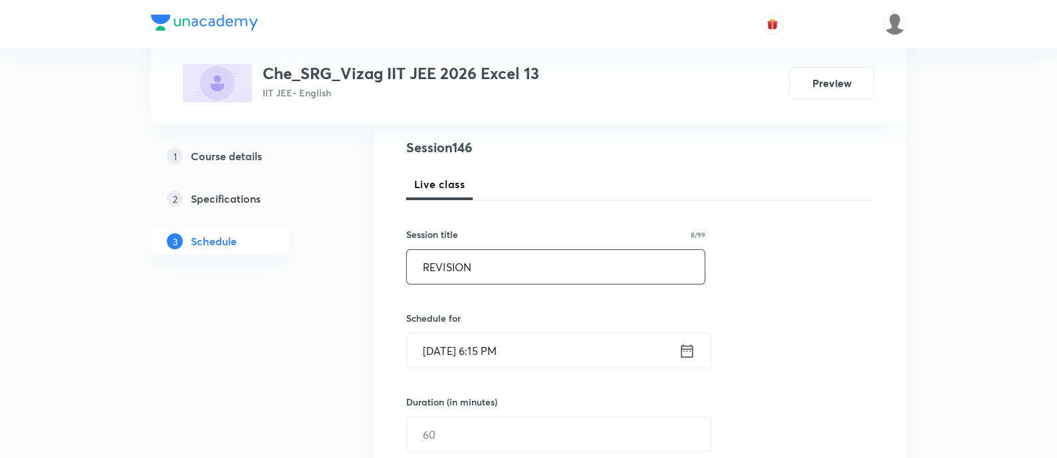
type input "REVISION"
click at [692, 344] on icon at bounding box center [688, 350] width 12 height 13
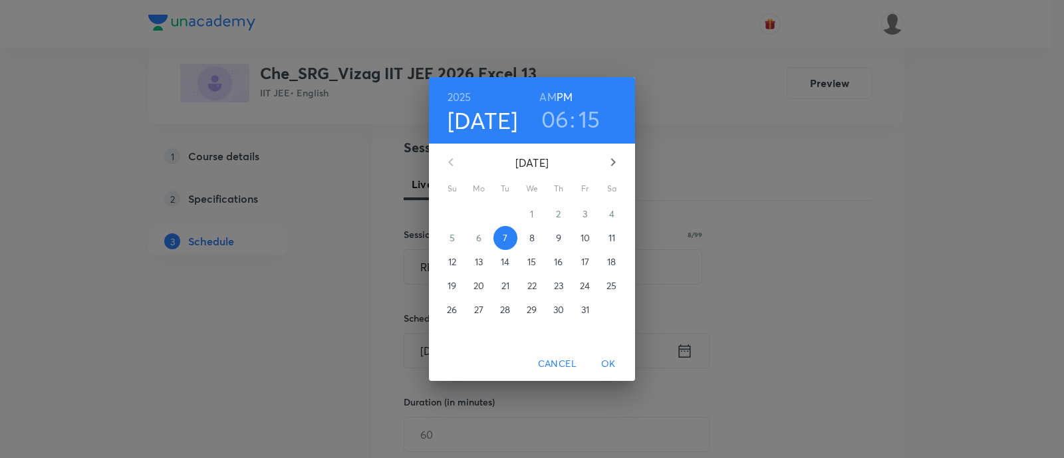
click at [527, 237] on span "8" at bounding box center [532, 237] width 24 height 13
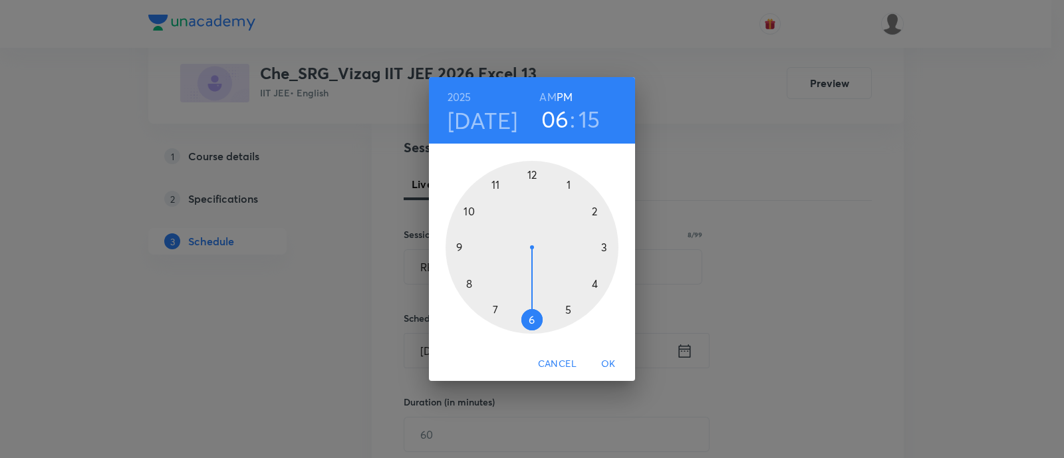
click at [542, 94] on h6 "AM" at bounding box center [547, 97] width 17 height 19
click at [467, 211] on div at bounding box center [532, 247] width 173 height 173
click at [571, 182] on div at bounding box center [532, 247] width 173 height 173
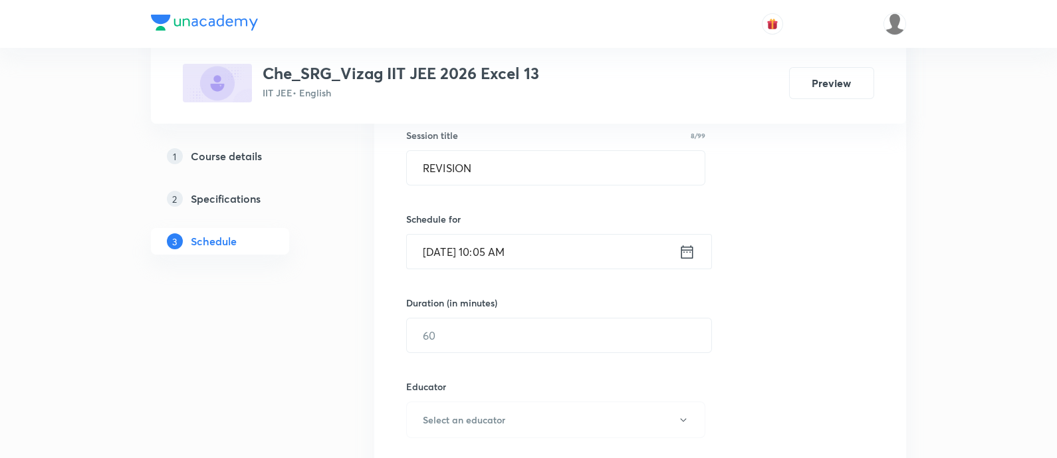
scroll to position [252, 0]
click at [551, 325] on input "text" at bounding box center [559, 332] width 305 height 34
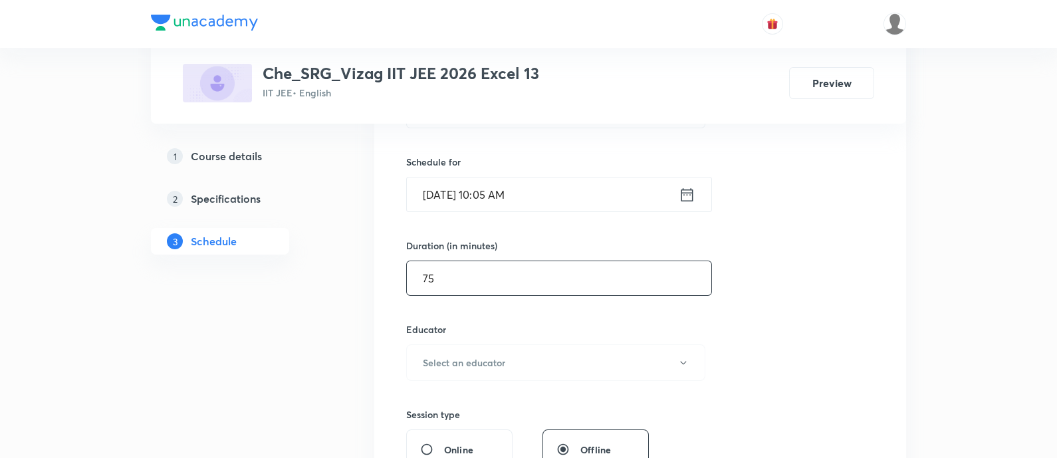
scroll to position [313, 0]
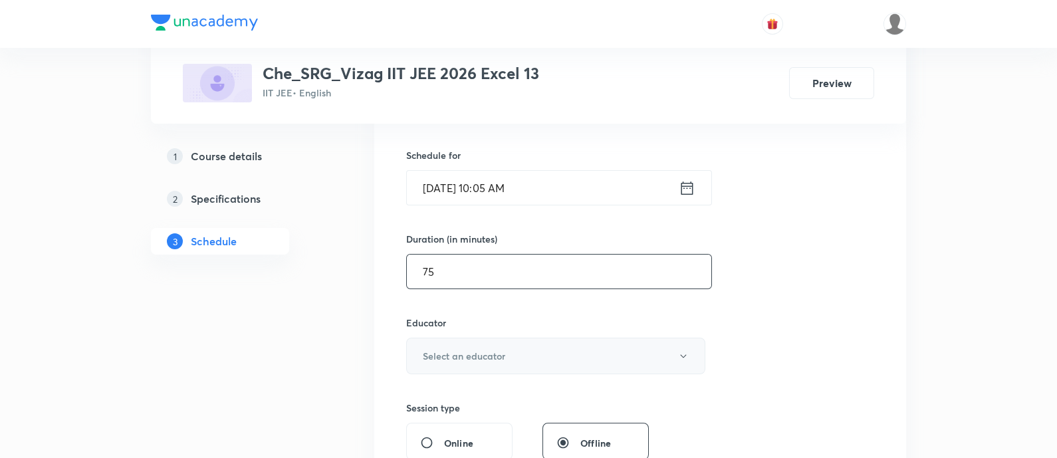
type input "75"
click at [544, 347] on button "Select an educator" at bounding box center [555, 356] width 299 height 37
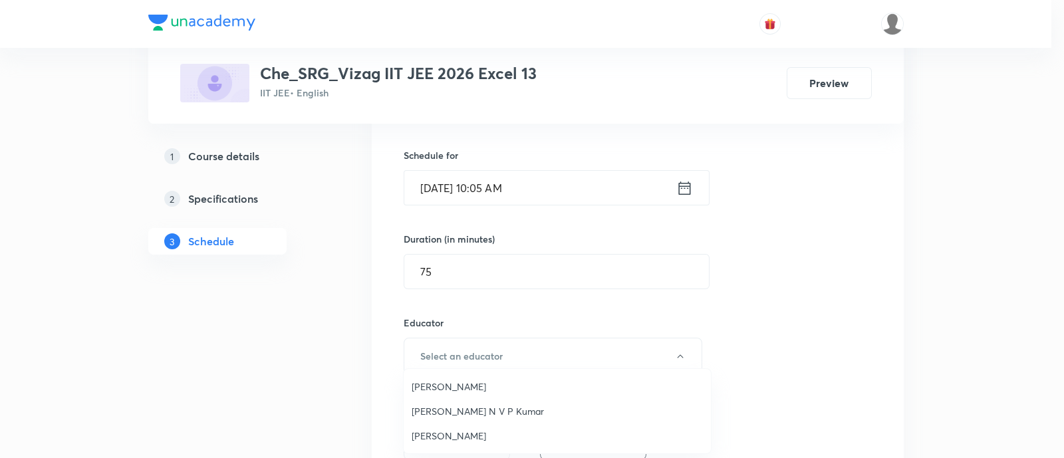
click at [523, 404] on span "[PERSON_NAME] N V P Kumar" at bounding box center [557, 411] width 291 height 14
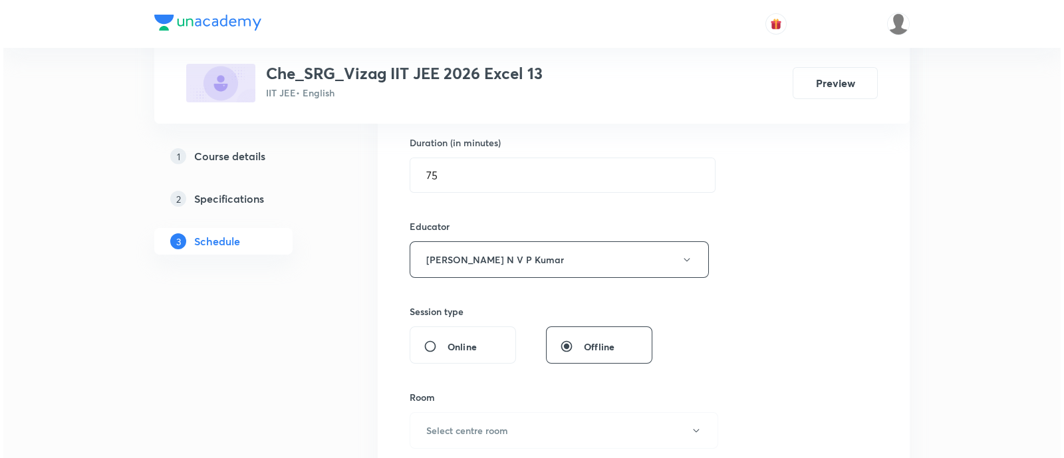
scroll to position [523, 0]
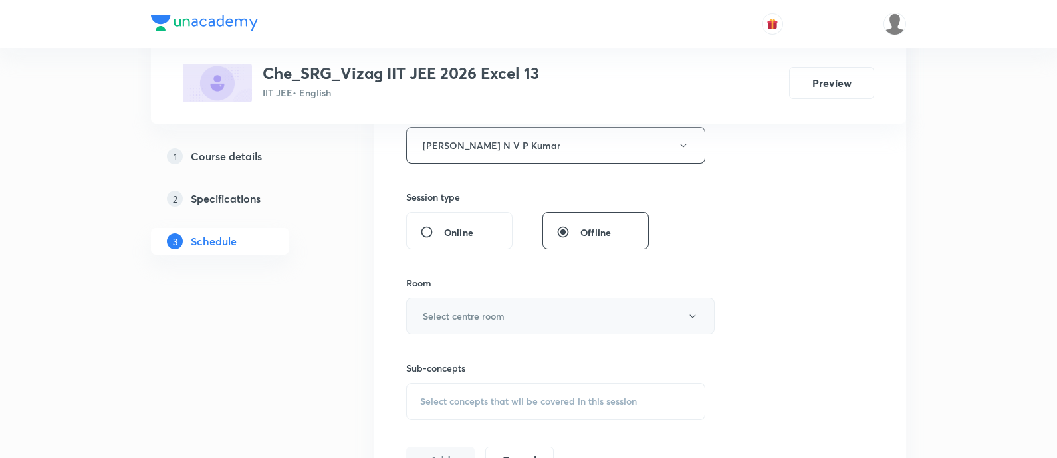
click at [535, 313] on button "Select centre room" at bounding box center [560, 316] width 309 height 37
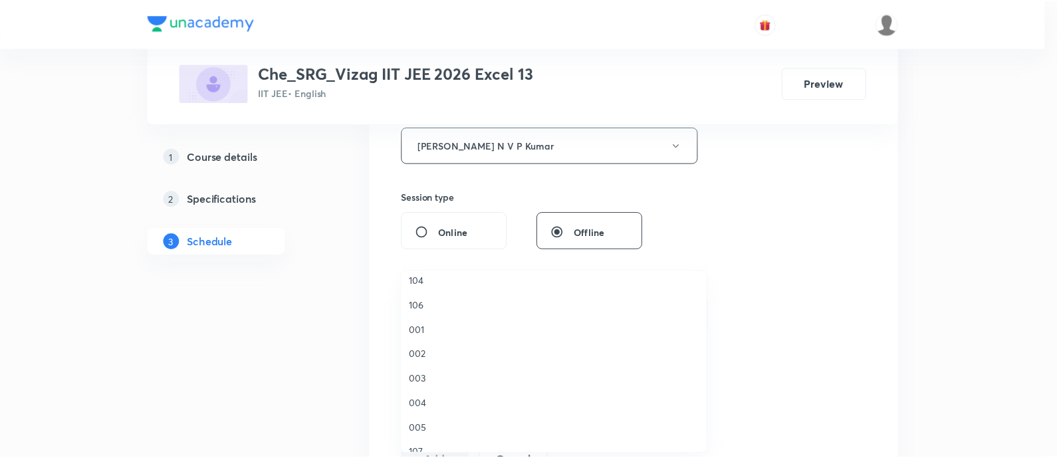
scroll to position [86, 0]
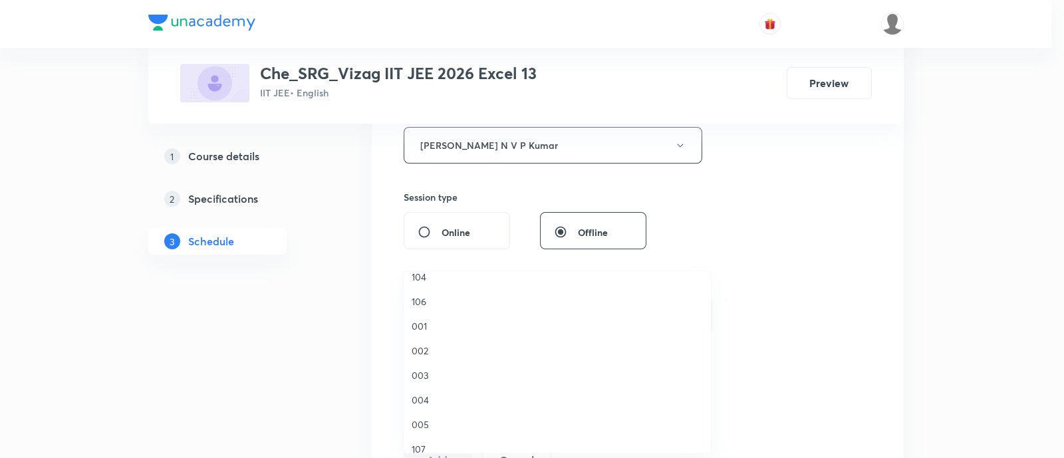
click at [473, 420] on span "005" at bounding box center [557, 425] width 291 height 14
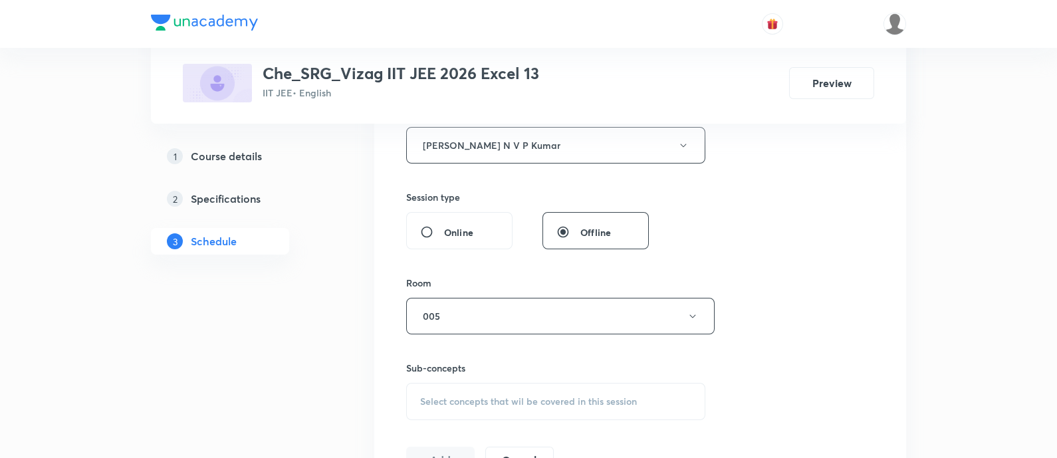
click at [487, 405] on span "Select concepts that wil be covered in this session" at bounding box center [528, 401] width 217 height 11
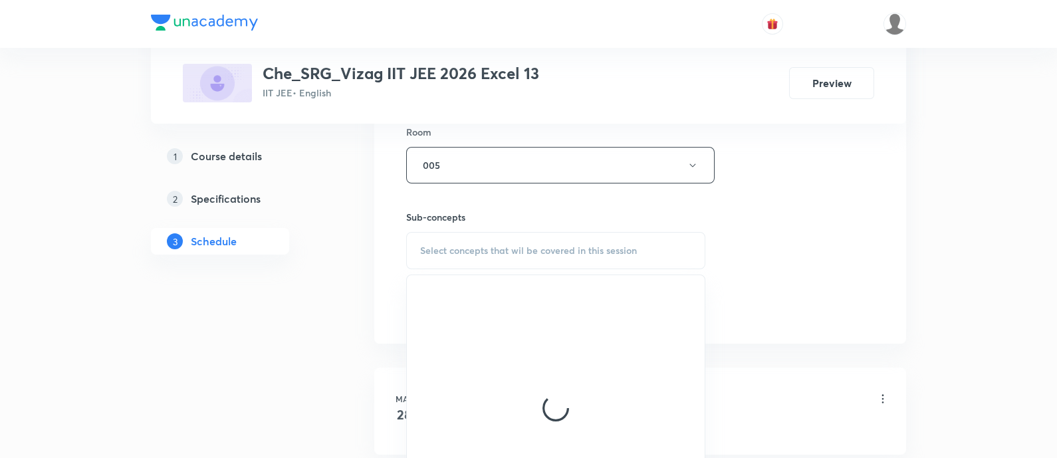
scroll to position [676, 0]
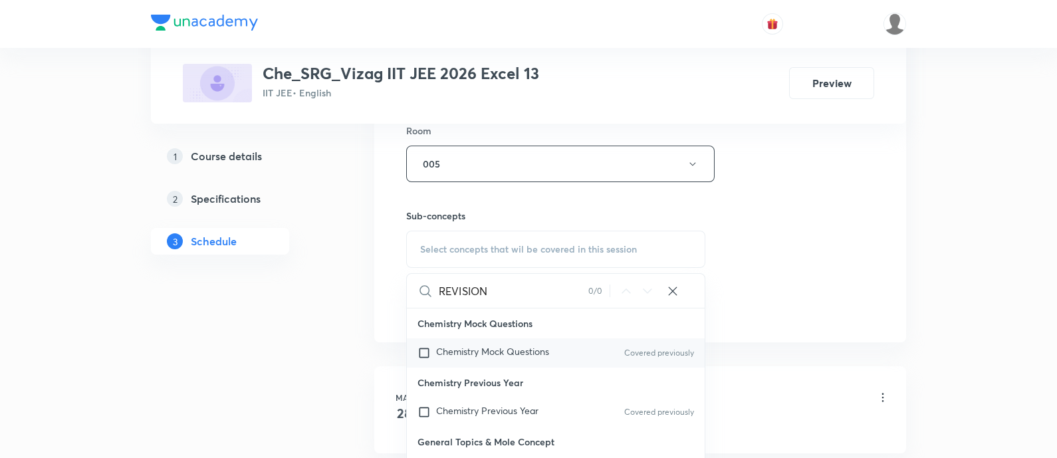
type input "REVISION"
click at [574, 354] on div "Chemistry Mock Questions Covered previously" at bounding box center [556, 352] width 298 height 29
checkbox input "true"
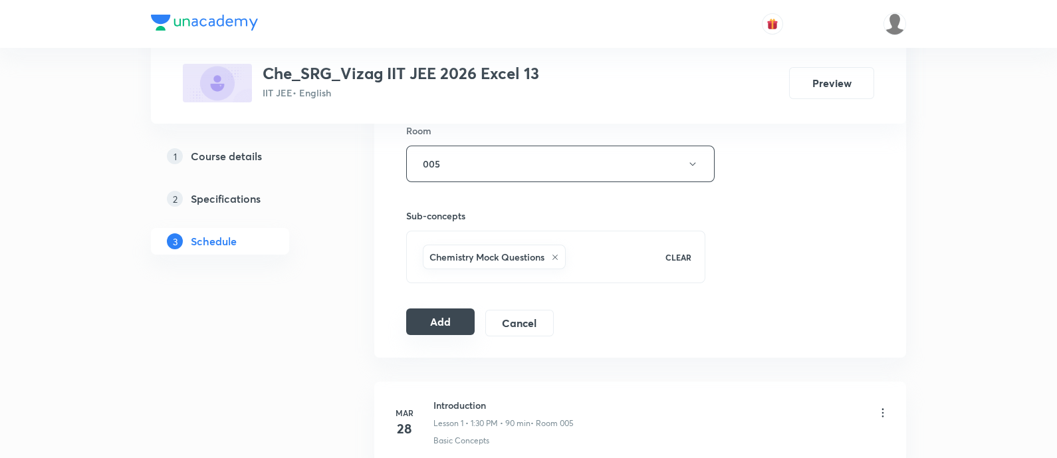
click at [440, 319] on button "Add" at bounding box center [440, 322] width 68 height 27
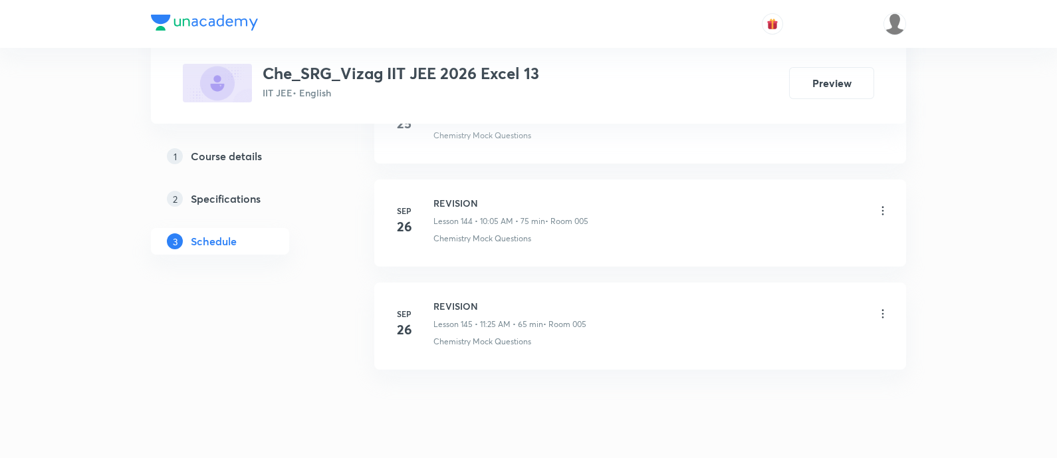
scroll to position [14911, 0]
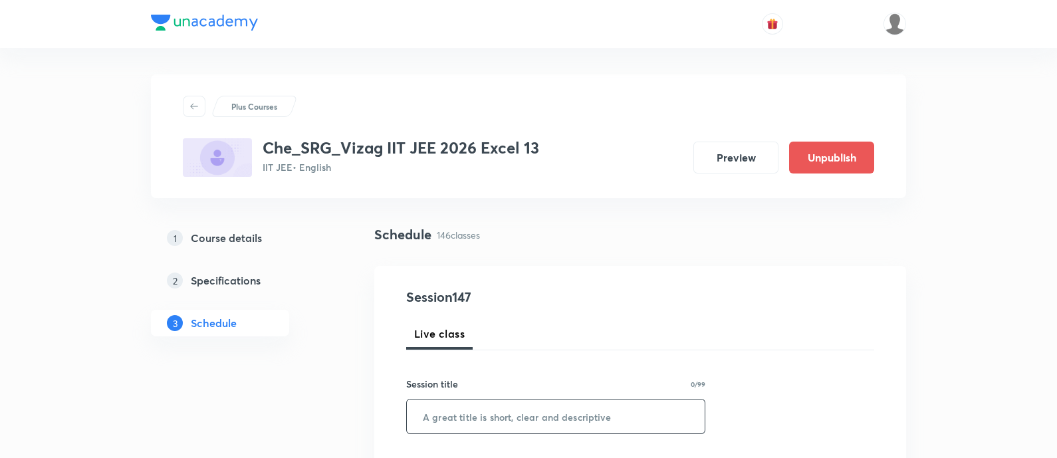
paste input "REVISION"
click at [509, 405] on input "text" at bounding box center [556, 417] width 298 height 34
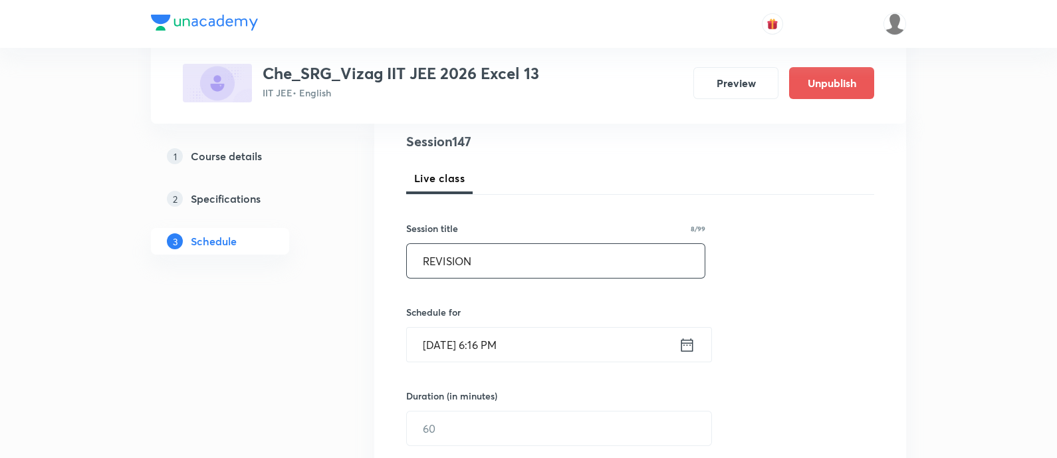
scroll to position [160, 0]
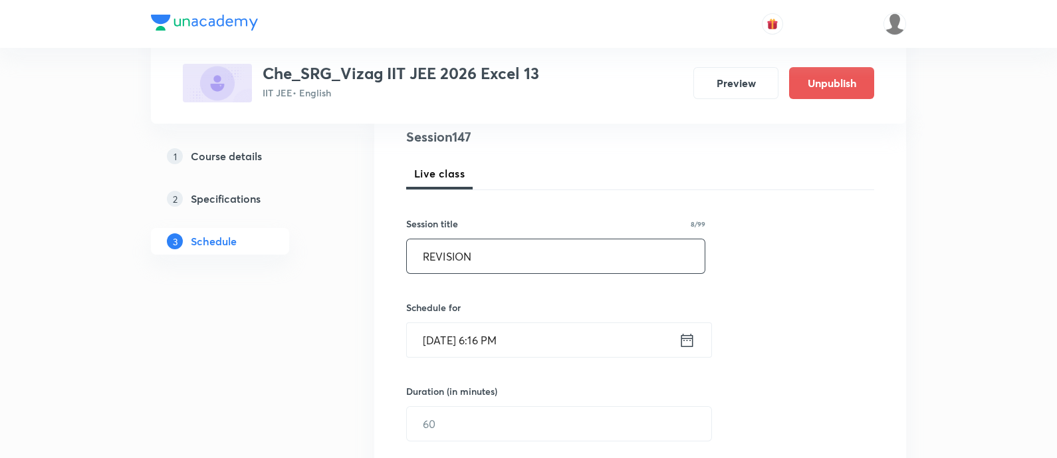
type input "REVISION"
click at [687, 336] on icon at bounding box center [687, 340] width 17 height 19
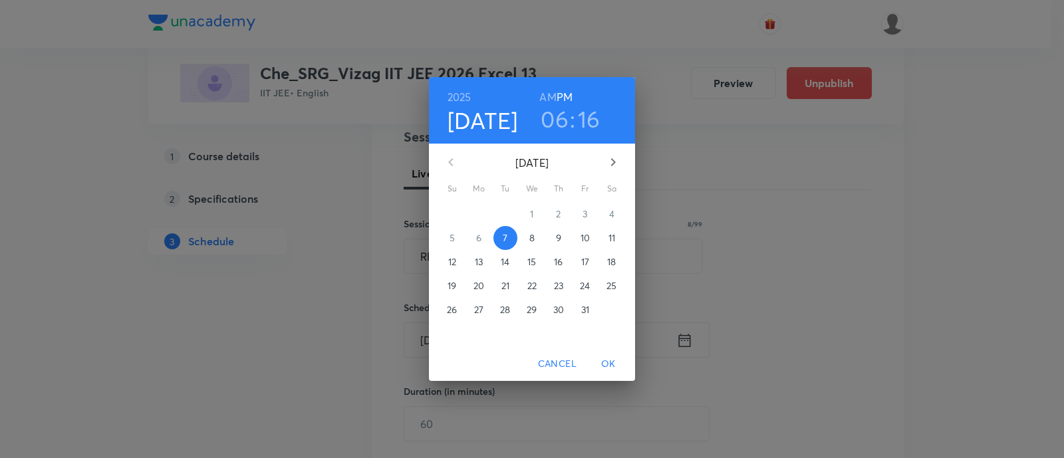
click at [534, 242] on p "8" at bounding box center [531, 237] width 5 height 13
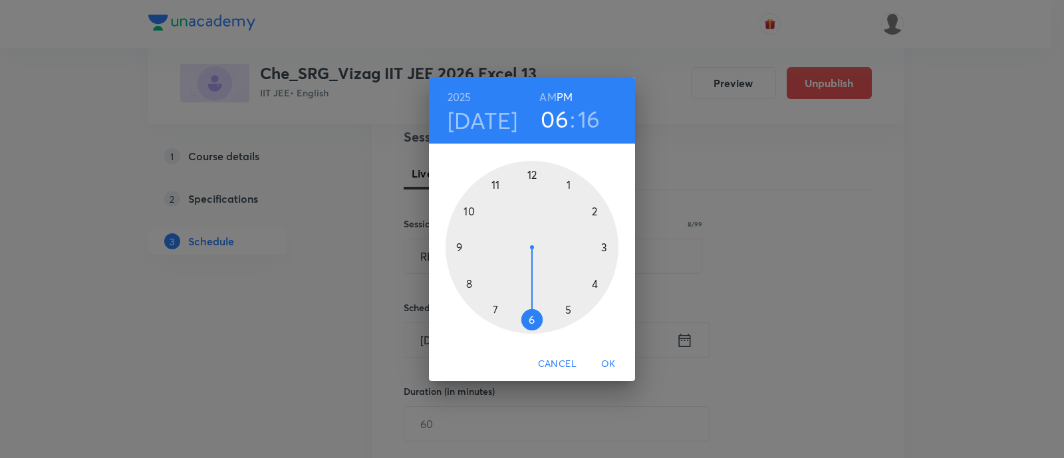
click at [547, 92] on h6 "AM" at bounding box center [547, 97] width 17 height 19
click at [496, 184] on div at bounding box center [532, 247] width 173 height 173
click at [569, 305] on div at bounding box center [532, 247] width 173 height 173
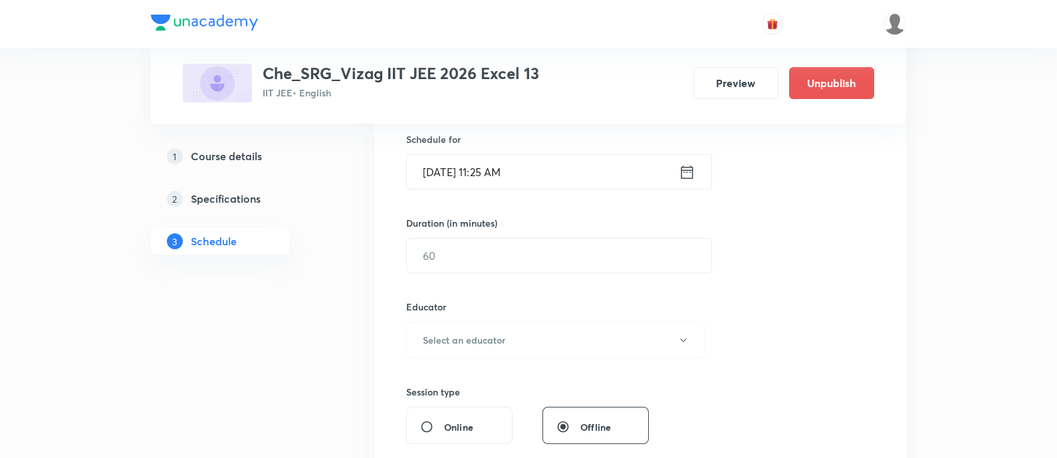
scroll to position [338, 0]
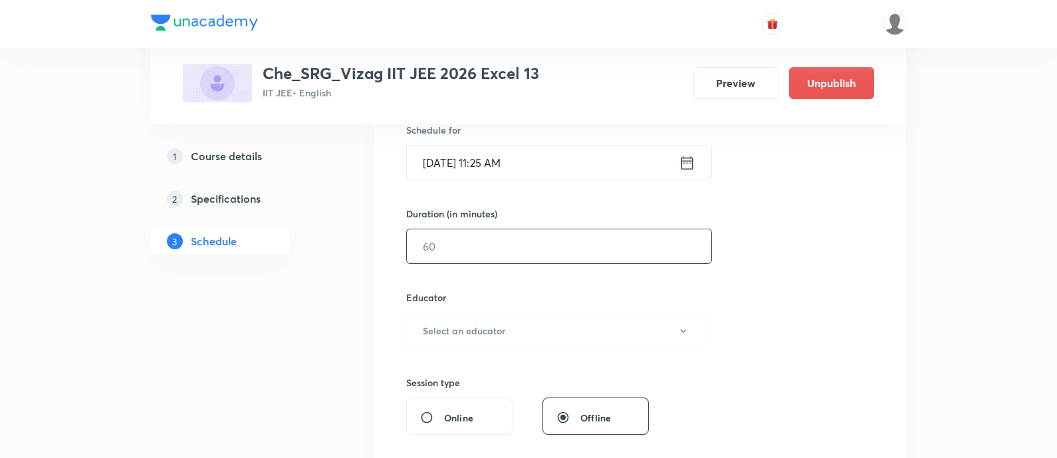
click at [546, 251] on input "text" at bounding box center [559, 246] width 305 height 34
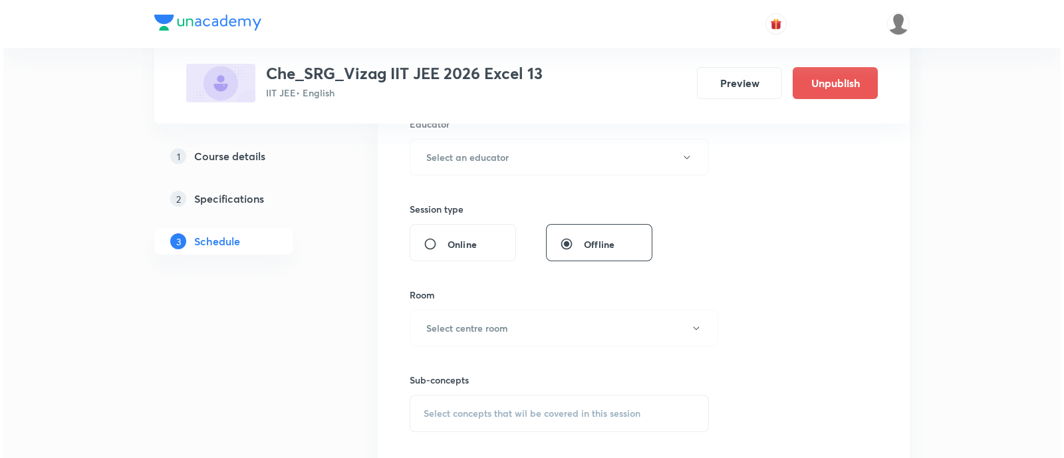
scroll to position [512, 0]
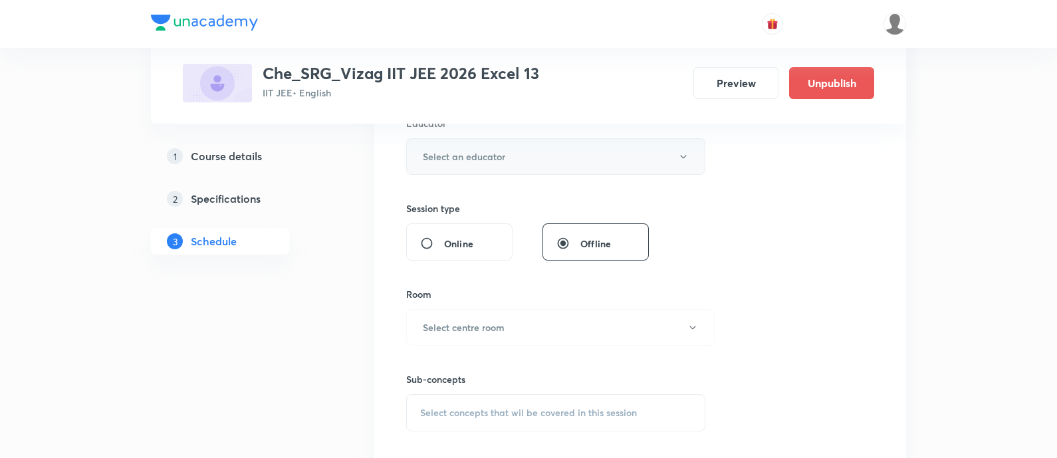
type input "65"
click at [496, 164] on button "Select an educator" at bounding box center [555, 156] width 299 height 37
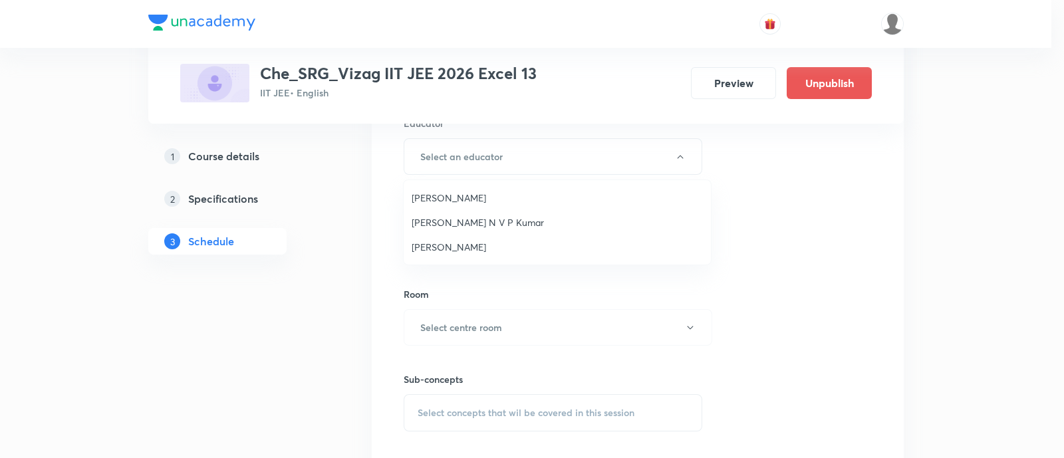
click at [499, 217] on span "Vadakattu N V P Kumar" at bounding box center [557, 222] width 291 height 14
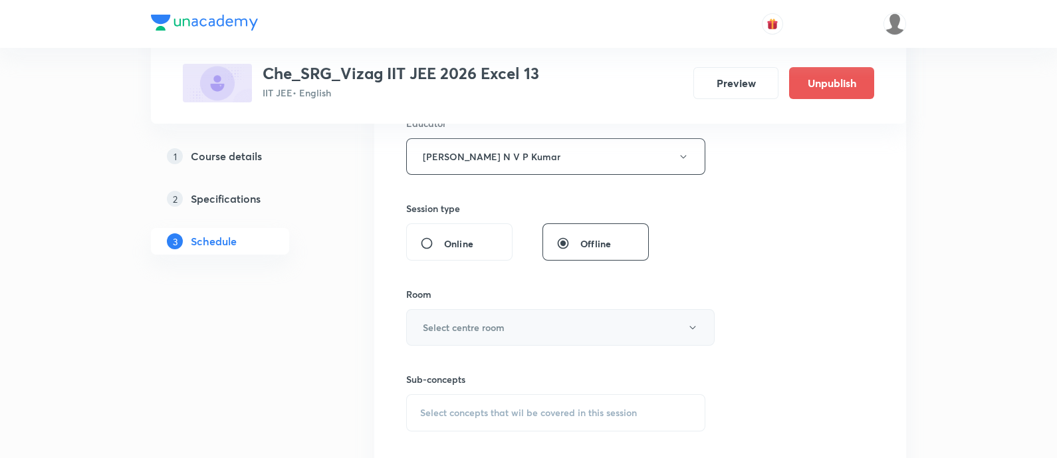
click at [491, 321] on h6 "Select centre room" at bounding box center [464, 328] width 82 height 14
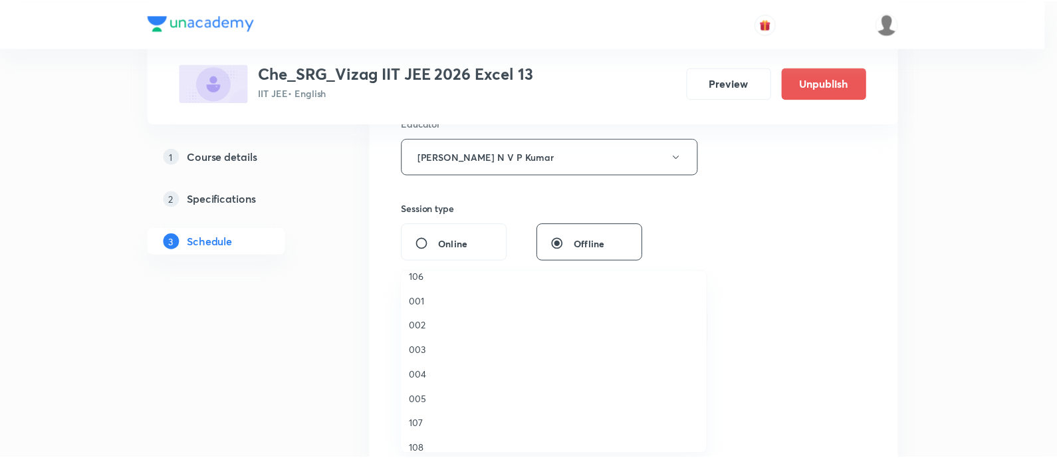
scroll to position [146, 0]
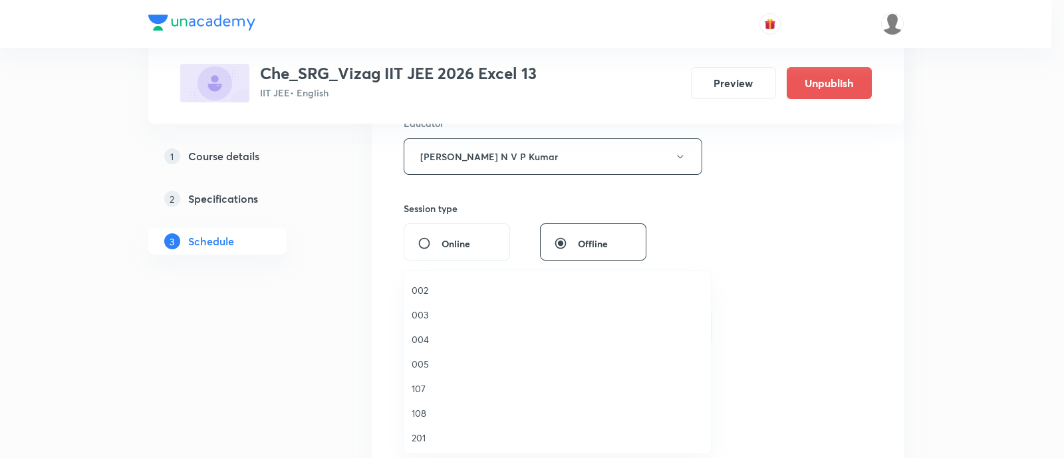
click at [459, 357] on span "005" at bounding box center [557, 364] width 291 height 14
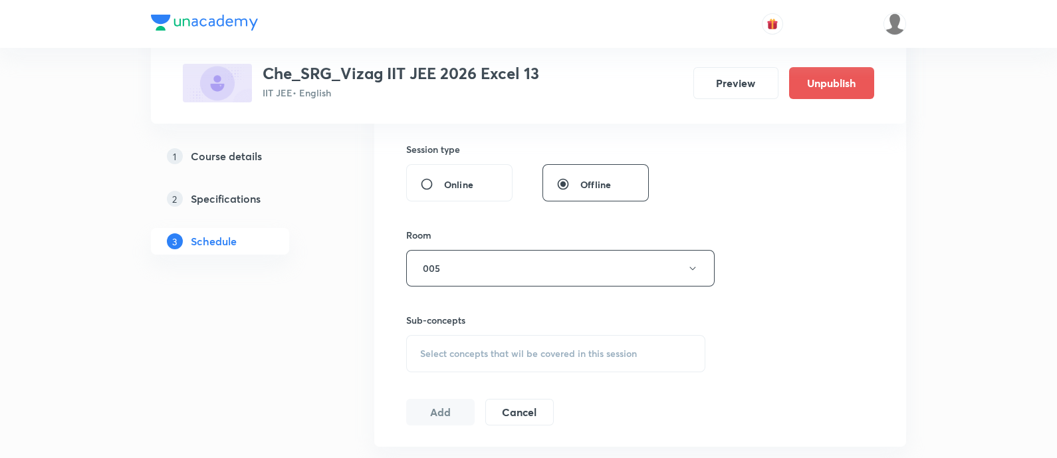
scroll to position [673, 0]
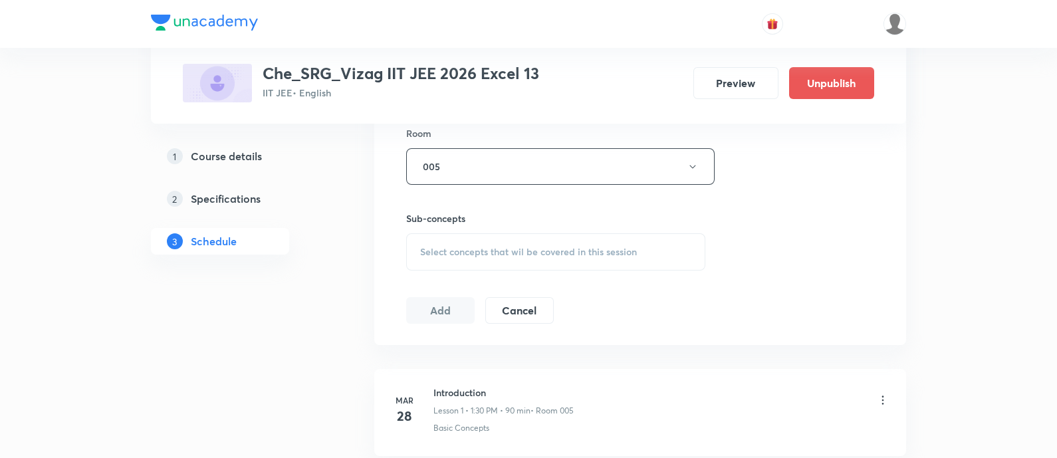
click at [475, 239] on div "Select concepts that wil be covered in this session" at bounding box center [555, 251] width 299 height 37
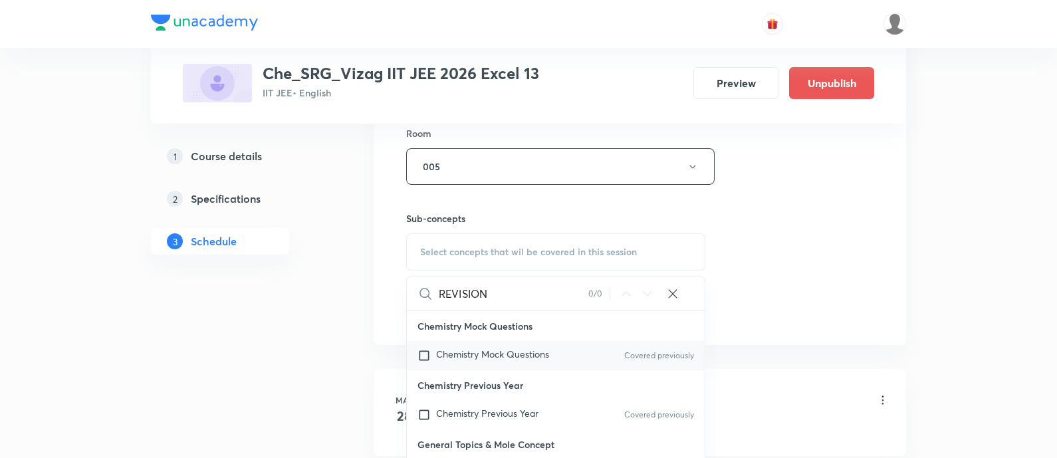
type input "REVISION"
click at [516, 354] on span "Chemistry Mock Questions" at bounding box center [492, 354] width 113 height 13
checkbox input "true"
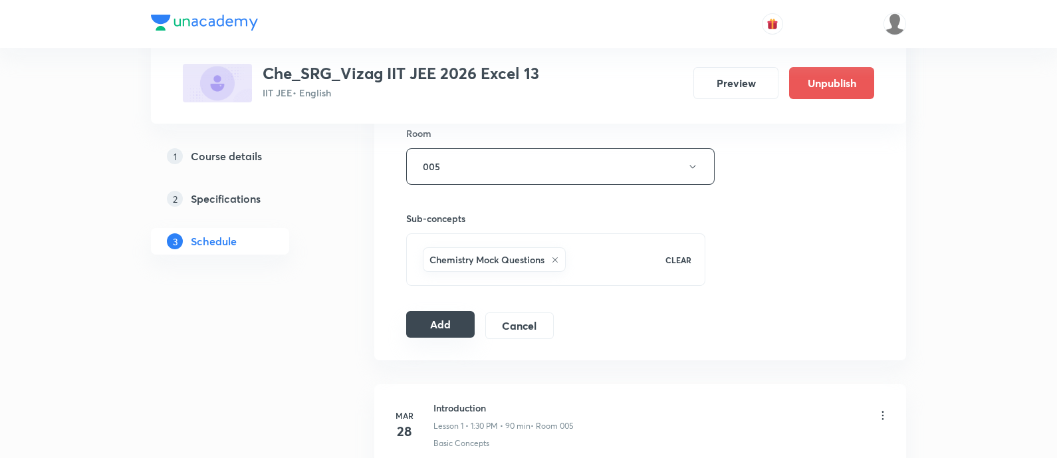
click at [445, 323] on button "Add" at bounding box center [440, 324] width 68 height 27
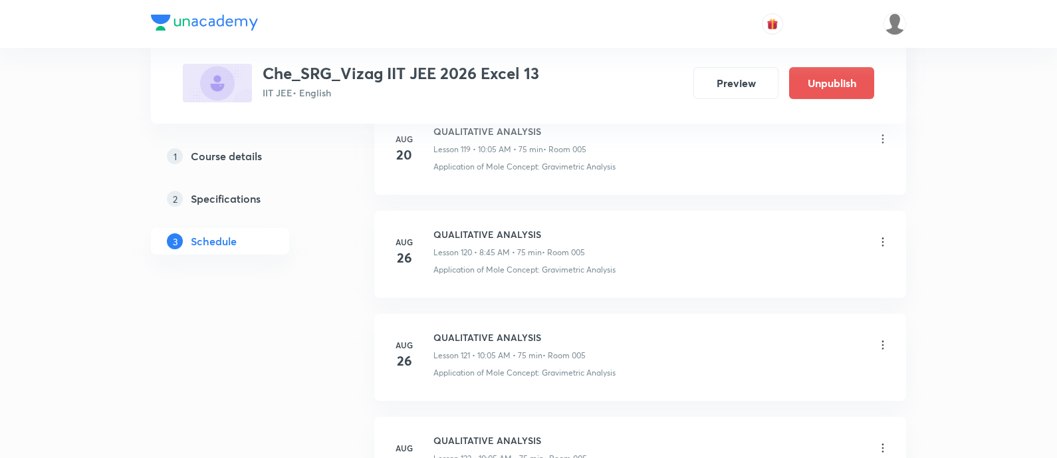
scroll to position [14134, 0]
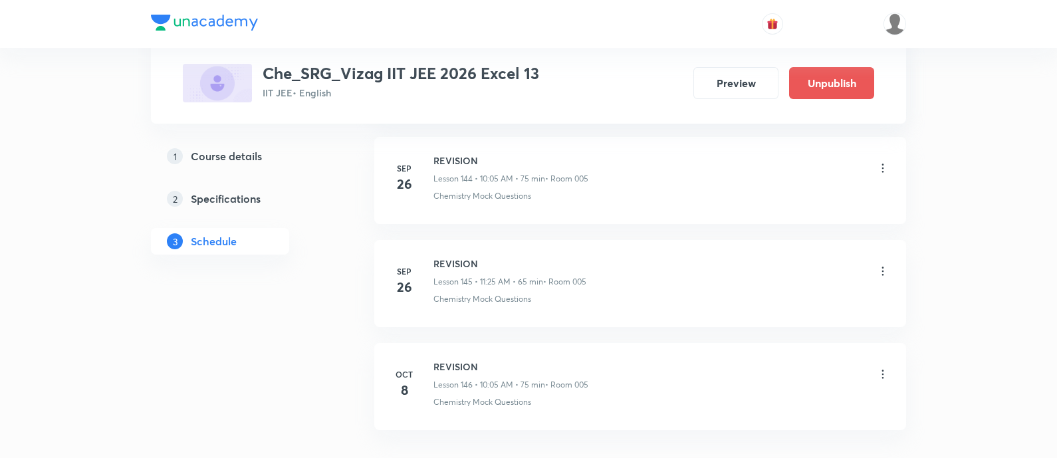
scroll to position [15708, 0]
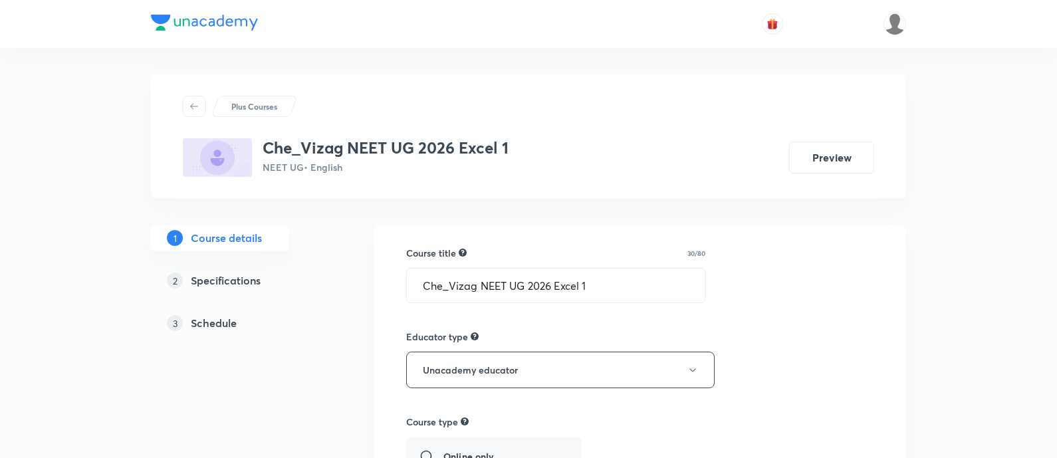
click at [253, 274] on h5 "Specifications" at bounding box center [226, 281] width 70 height 16
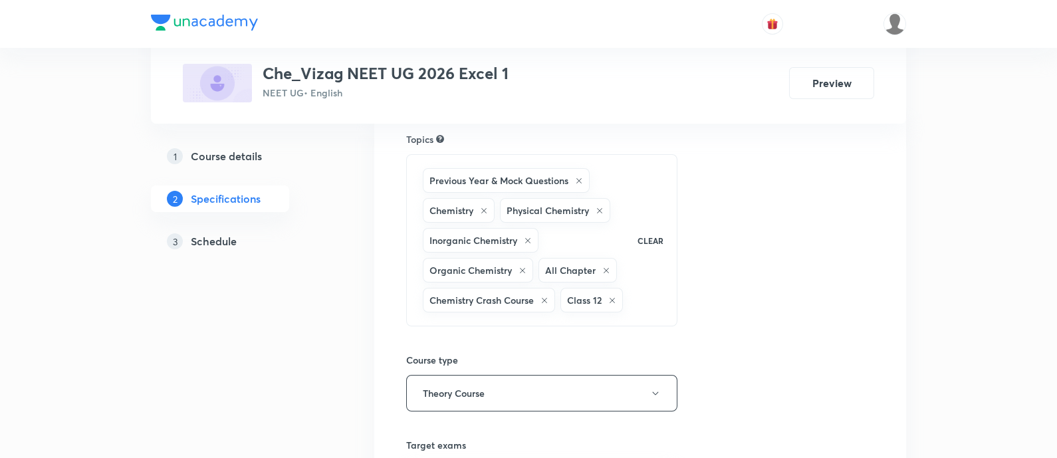
scroll to position [106, 0]
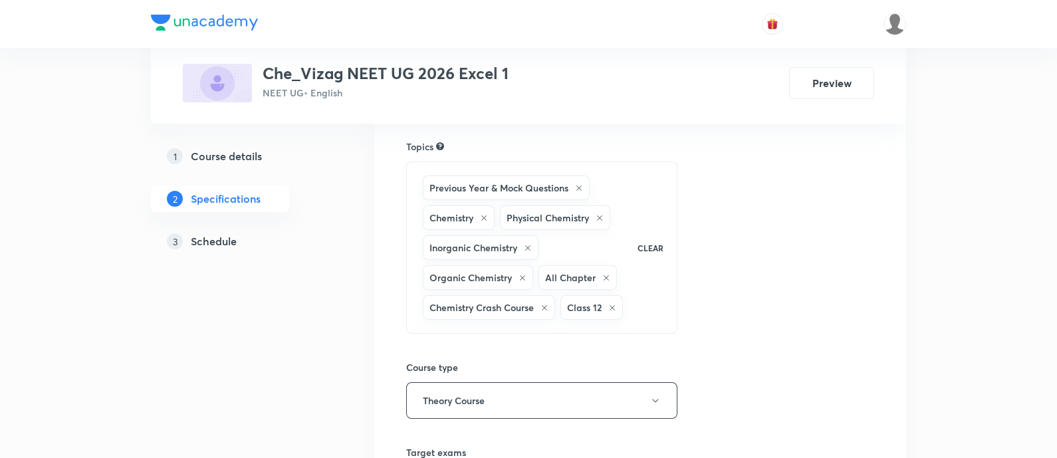
click at [249, 153] on h5 "Course details" at bounding box center [226, 156] width 71 height 16
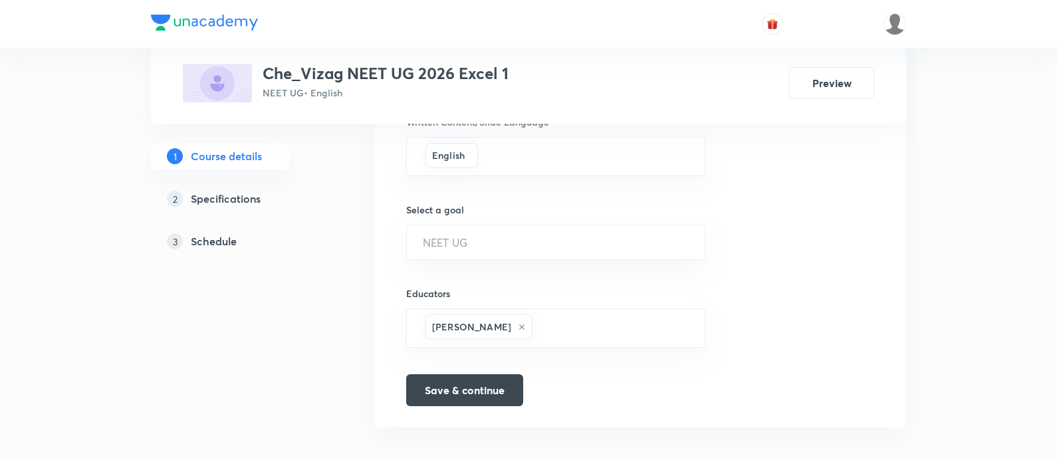
scroll to position [856, 0]
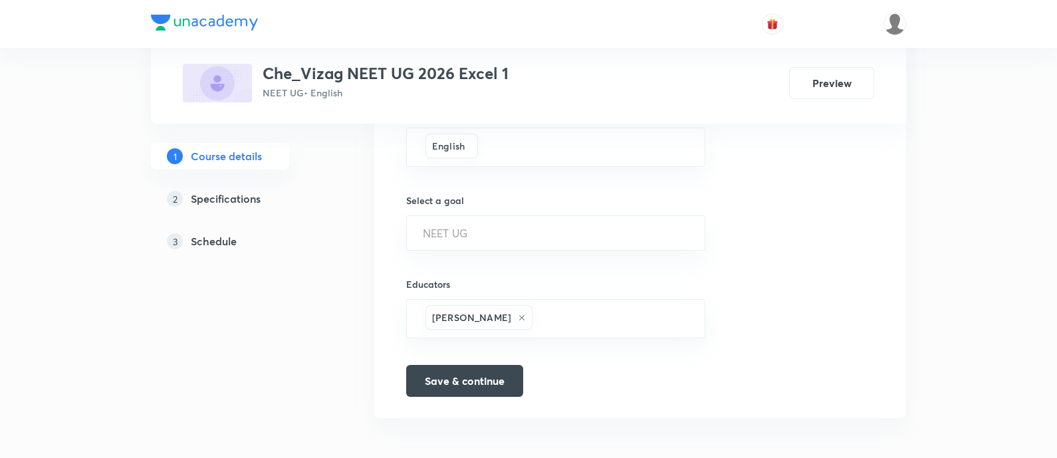
click at [216, 241] on h5 "Schedule" at bounding box center [214, 241] width 46 height 16
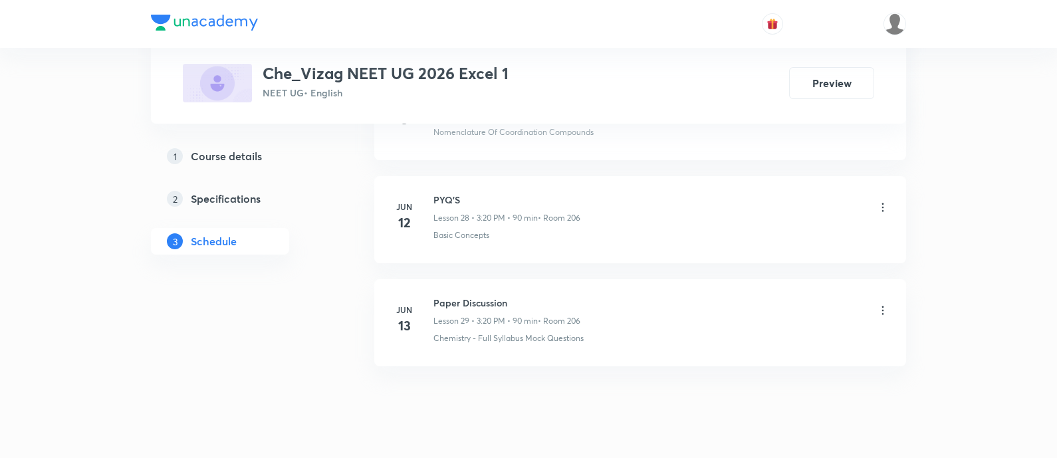
scroll to position [3626, 0]
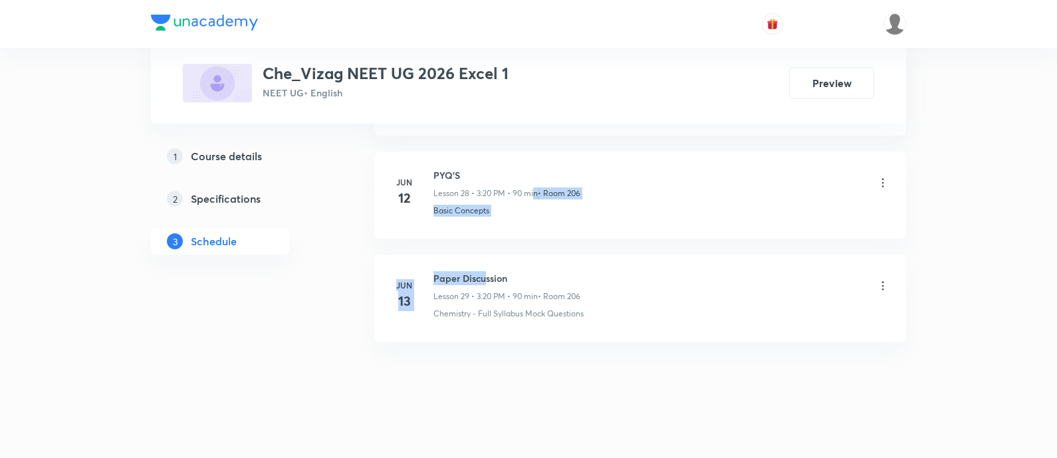
drag, startPoint x: 487, startPoint y: 261, endPoint x: 537, endPoint y: 191, distance: 85.8
click at [537, 191] on div "PYQ'S Lesson 28 • 3:20 PM • 90 min • Room 206 Basic Concepts" at bounding box center [662, 192] width 456 height 49
click at [450, 171] on h6 "PYQ'S" at bounding box center [507, 175] width 147 height 14
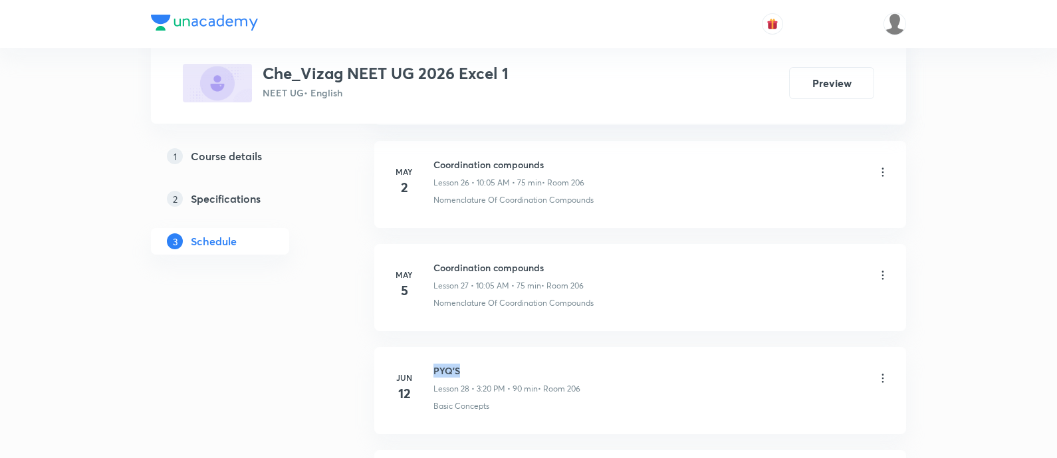
scroll to position [3410, 0]
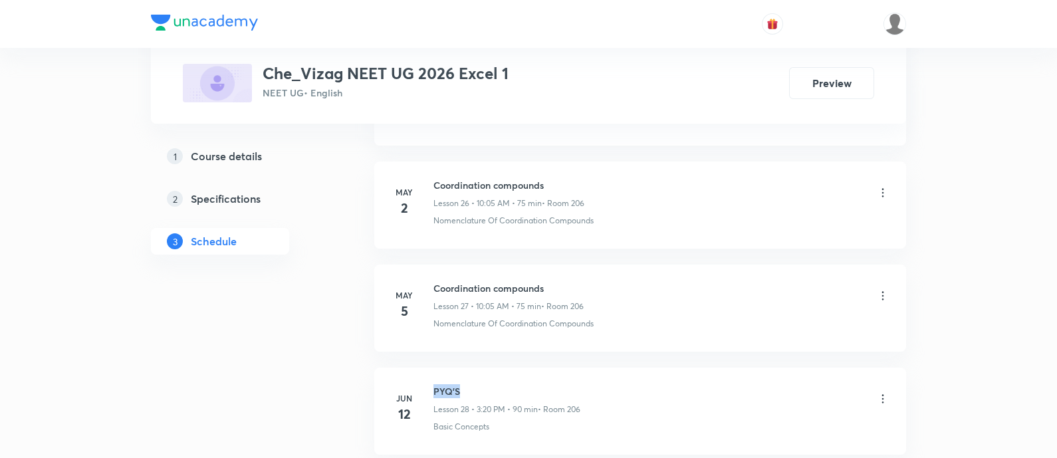
copy h6 "PYQ'S"
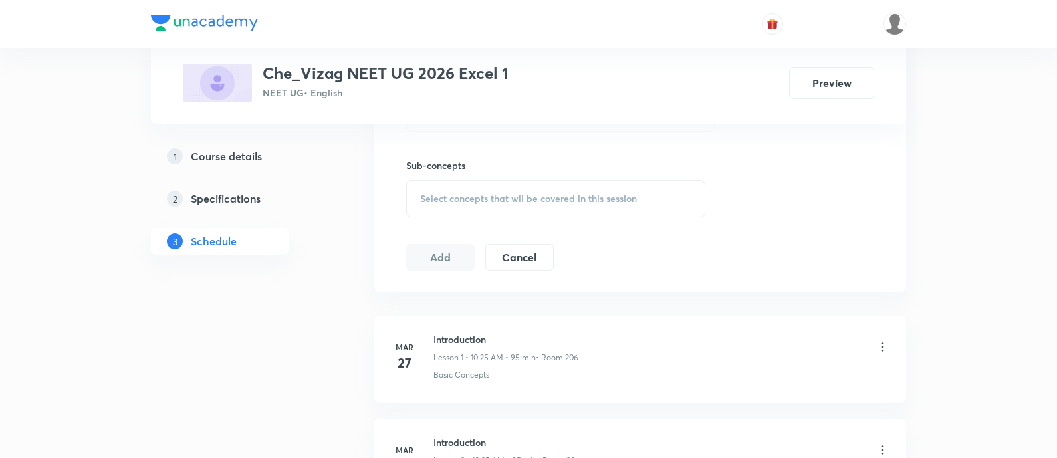
scroll to position [0, 0]
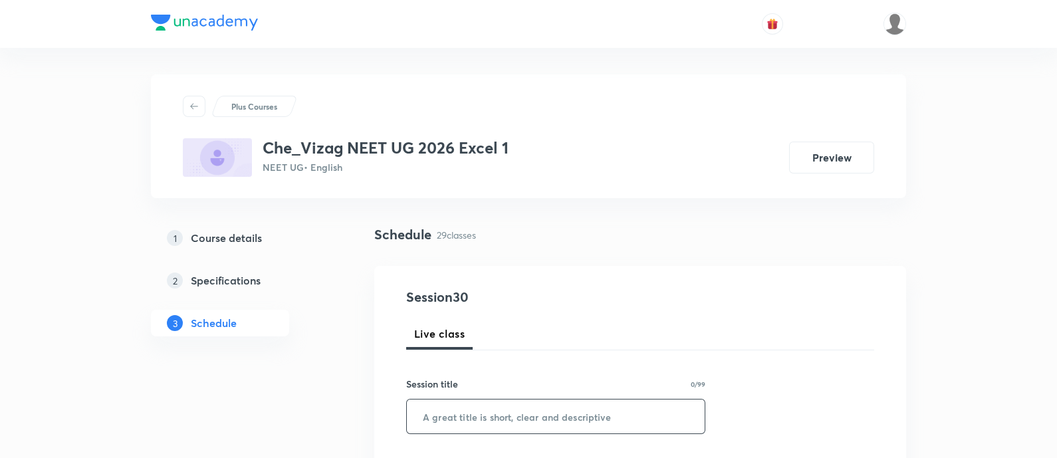
paste input "PYQ'S"
click at [503, 409] on input "PYQ'S" at bounding box center [556, 417] width 298 height 34
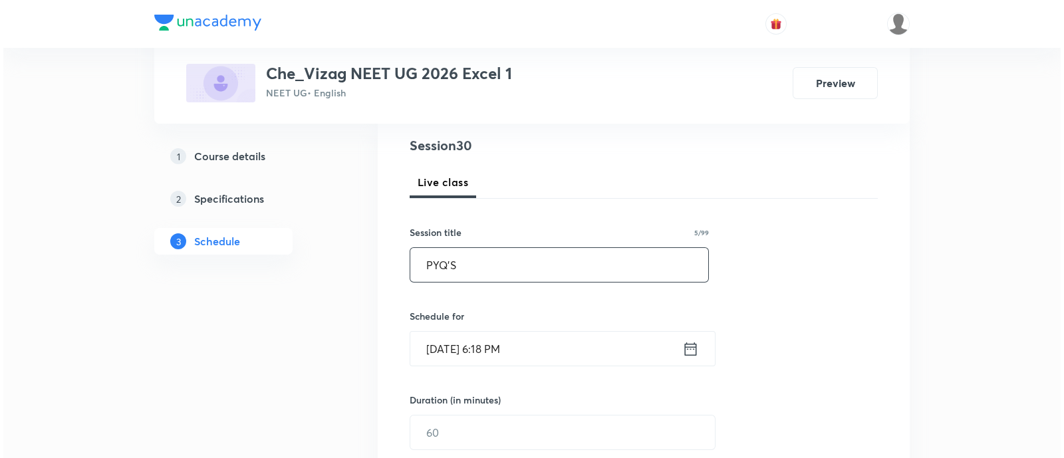
scroll to position [152, 0]
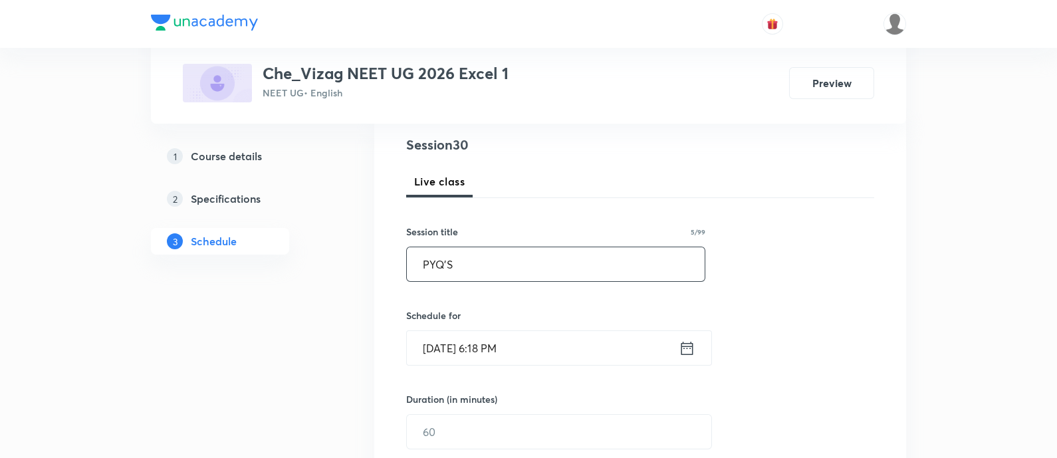
type input "PYQ'S"
click at [683, 341] on icon at bounding box center [688, 347] width 12 height 13
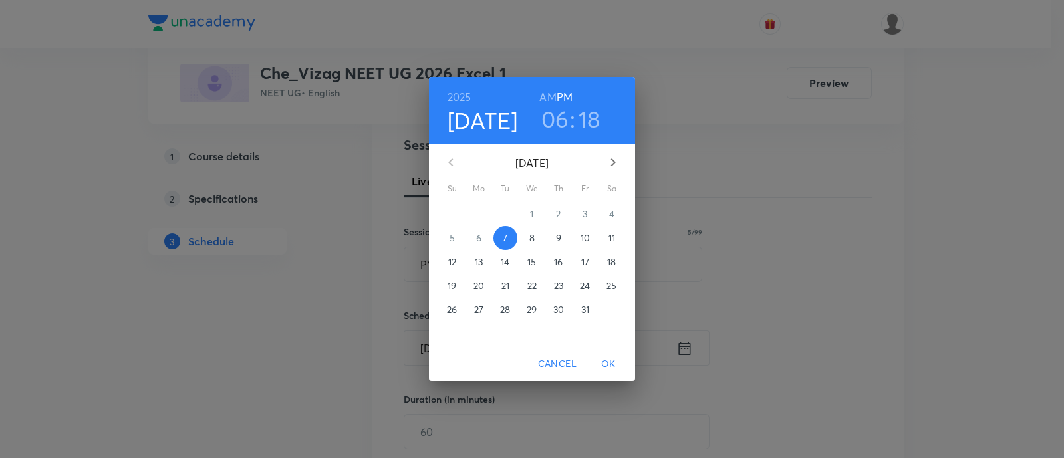
click at [527, 240] on span "8" at bounding box center [532, 237] width 24 height 13
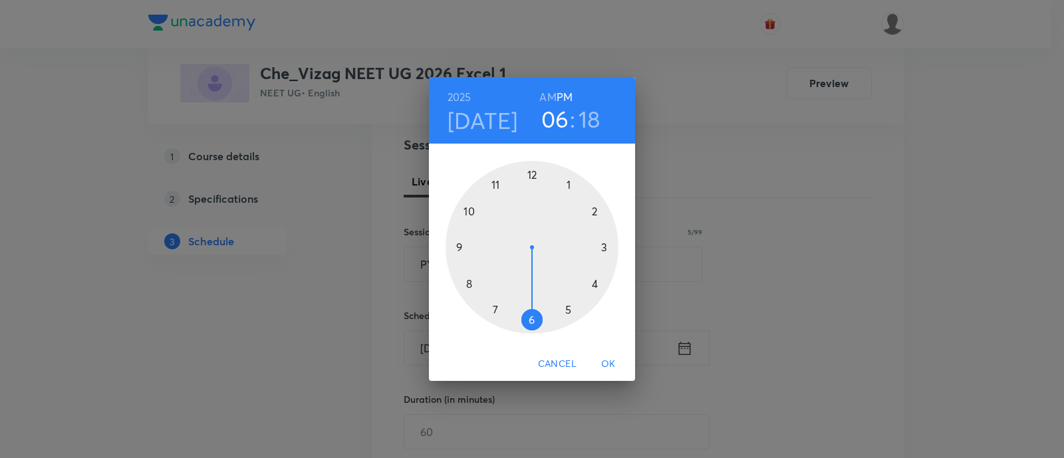
click at [543, 96] on h6 "AM" at bounding box center [547, 97] width 17 height 19
click at [470, 283] on div at bounding box center [532, 247] width 173 height 173
click at [459, 245] on div at bounding box center [532, 247] width 173 height 173
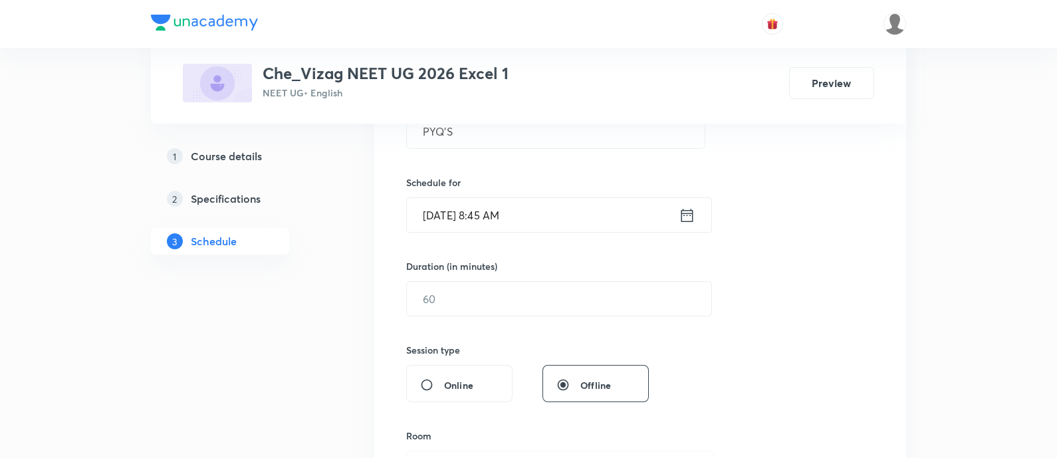
scroll to position [349, 0]
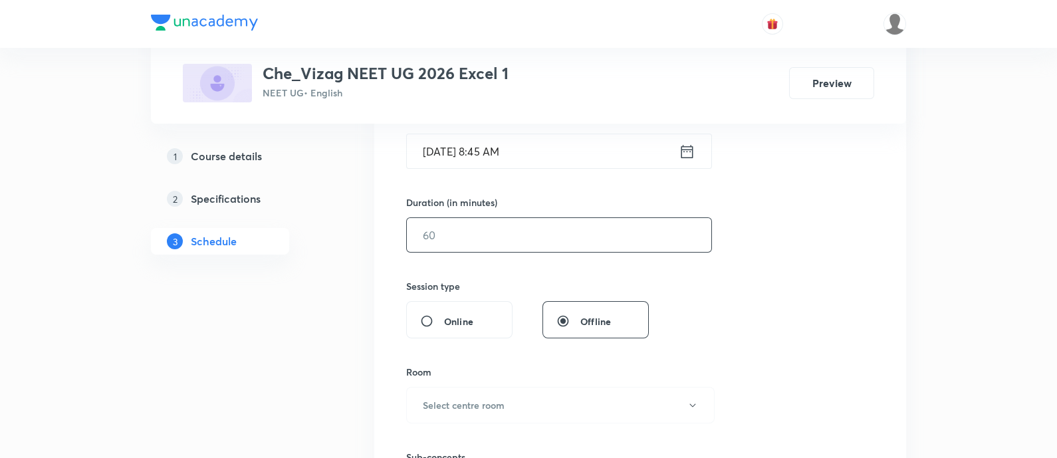
click at [462, 243] on input "text" at bounding box center [559, 235] width 305 height 34
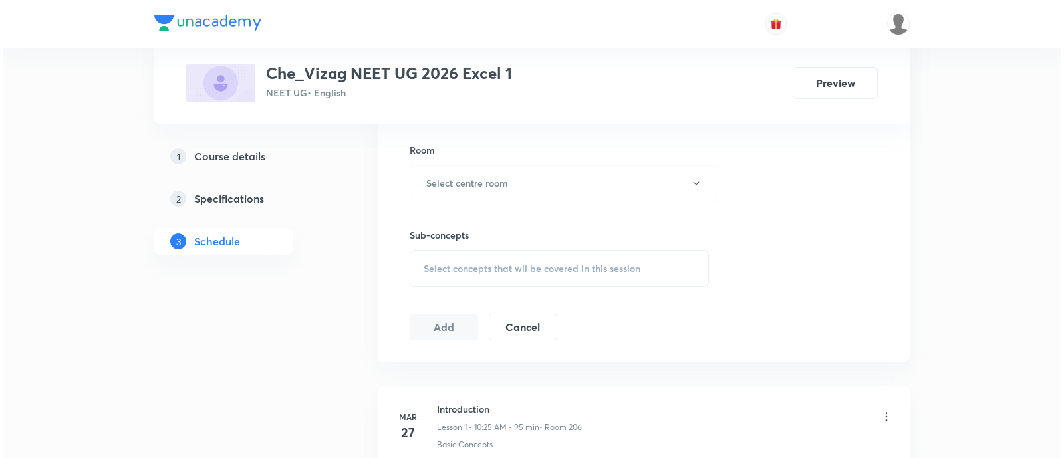
scroll to position [575, 0]
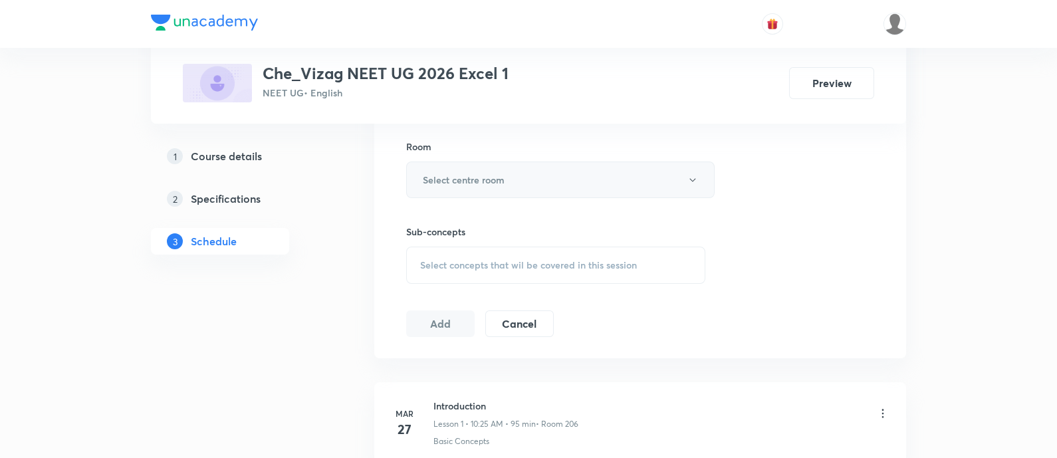
type input "75"
click at [462, 189] on button "Select centre room" at bounding box center [560, 180] width 309 height 37
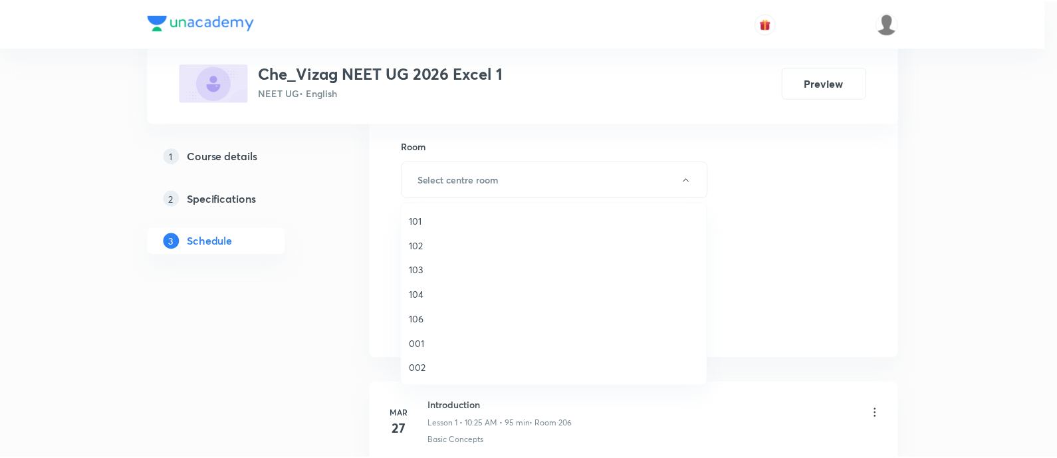
scroll to position [369, 0]
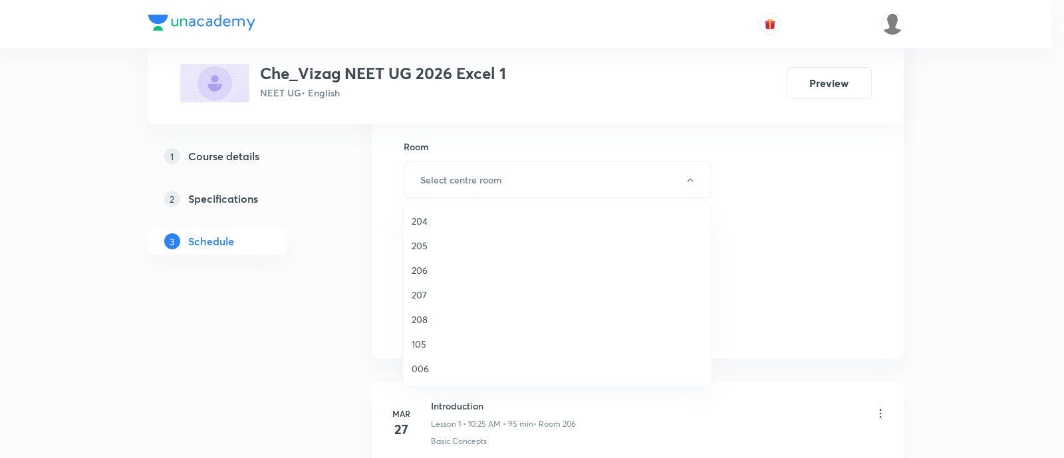
click at [453, 266] on span "206" at bounding box center [557, 270] width 291 height 14
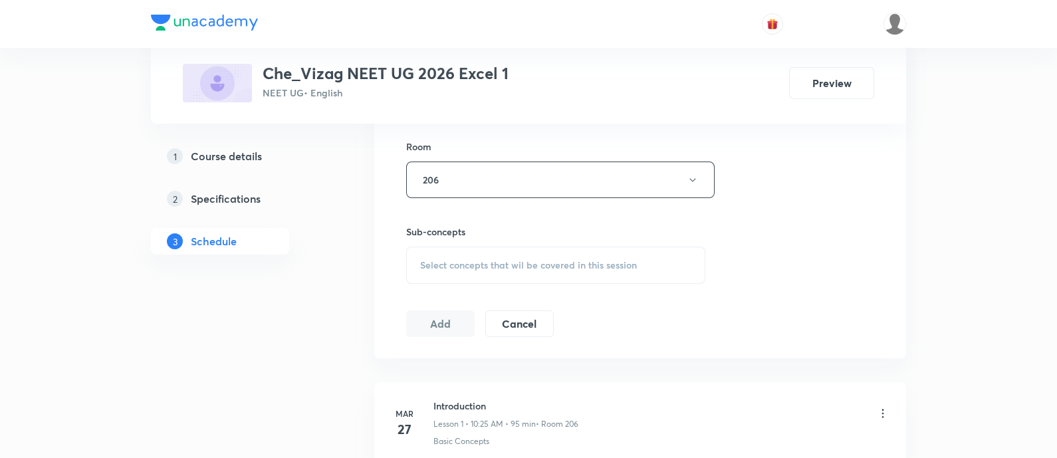
click at [463, 265] on span "Select concepts that wil be covered in this session" at bounding box center [528, 265] width 217 height 11
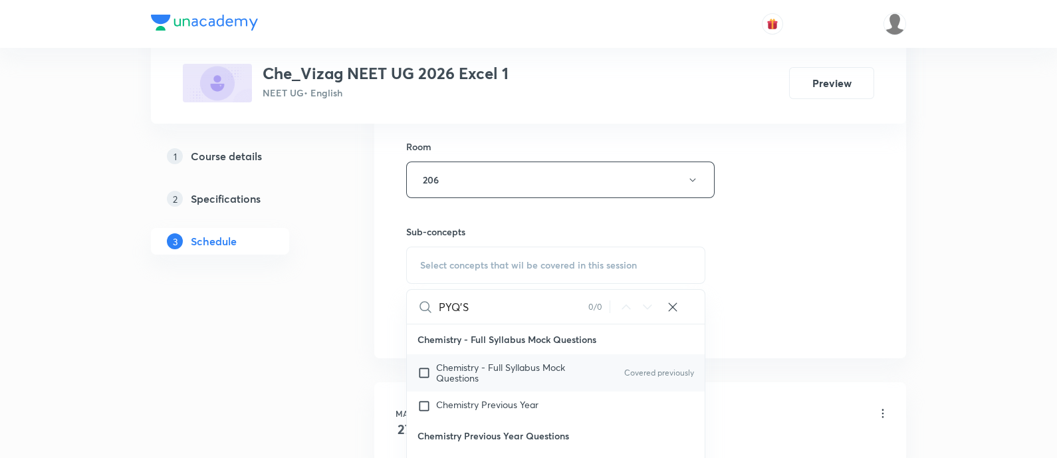
type input "PYQ'S"
click at [483, 354] on div "Chemistry - Full Syllabus Mock Questions Covered previously" at bounding box center [556, 372] width 298 height 37
checkbox input "true"
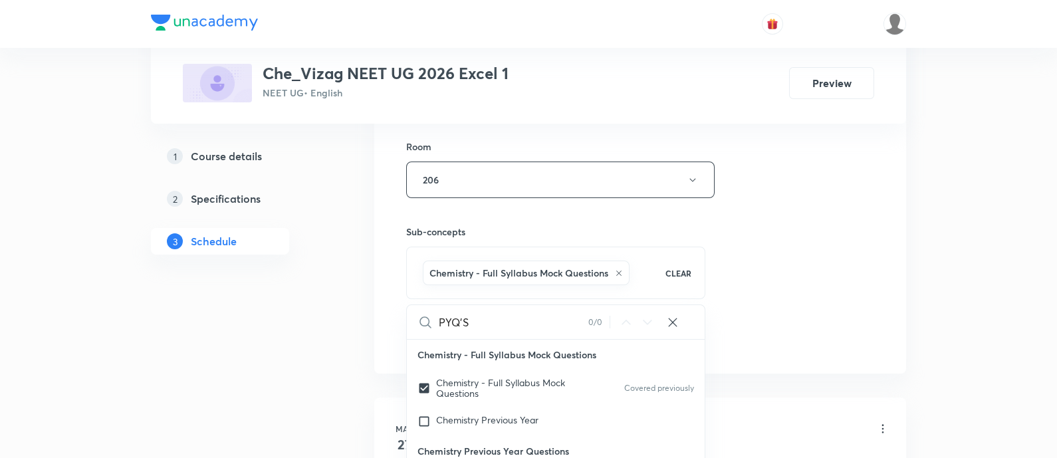
click at [751, 209] on div "Session 30 Live class Session title 5/99 PYQ'S ​ Schedule for Oct 8, 2025, 8:45…" at bounding box center [640, 33] width 468 height 640
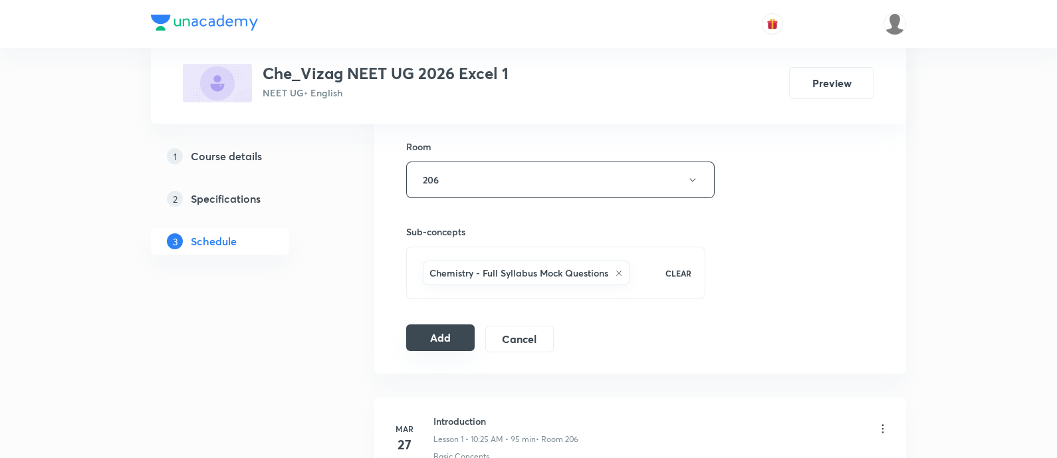
click at [436, 332] on button "Add" at bounding box center [440, 338] width 68 height 27
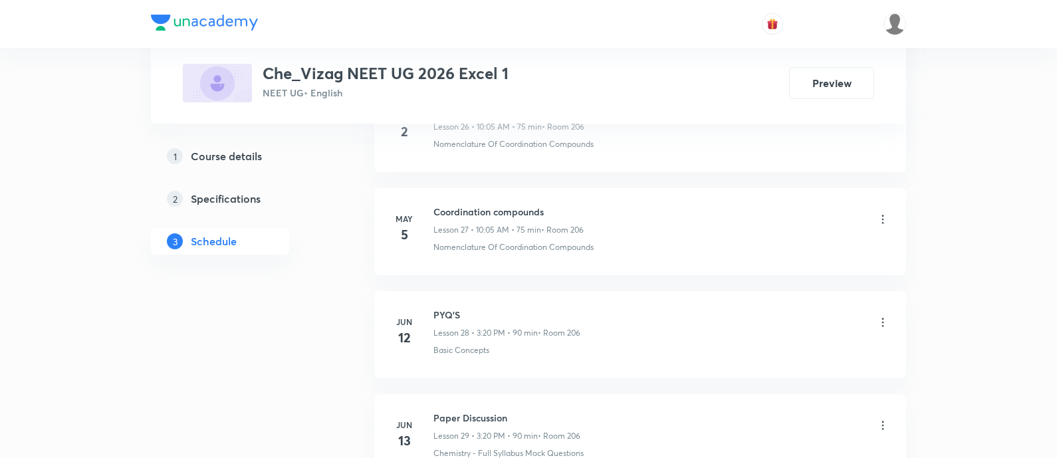
scroll to position [3641, 0]
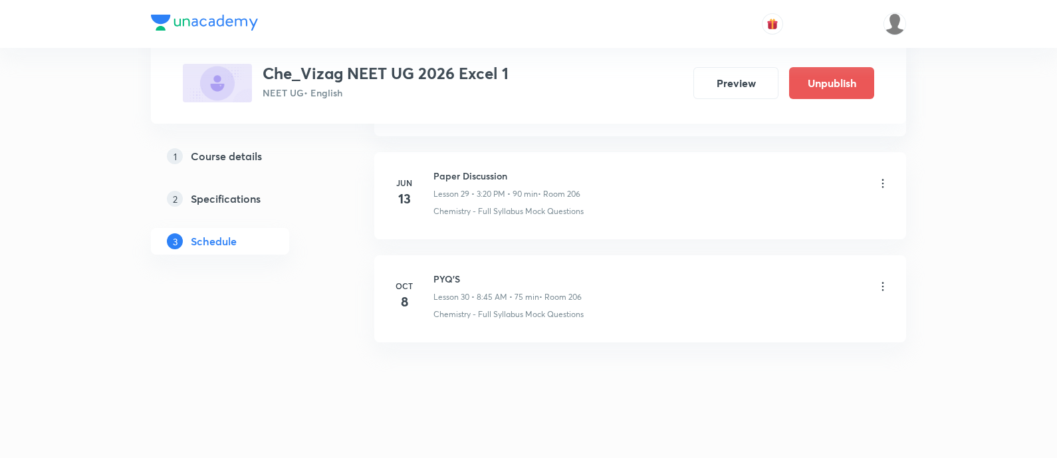
scroll to position [3729, 0]
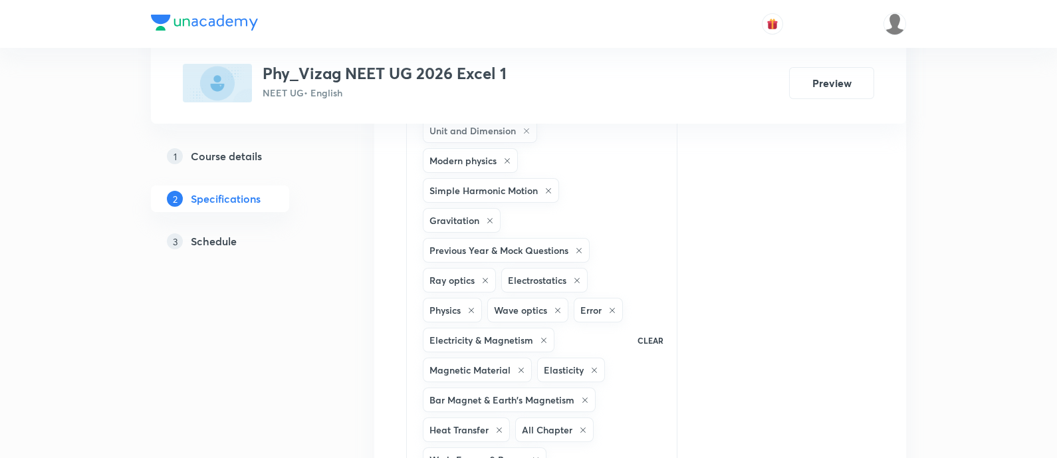
click at [231, 244] on h5 "Schedule" at bounding box center [214, 241] width 46 height 16
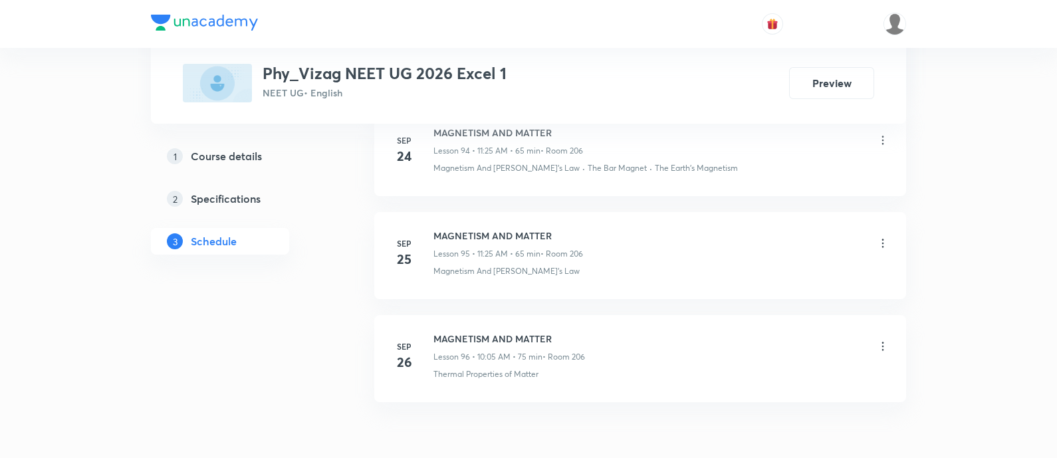
scroll to position [10480, 0]
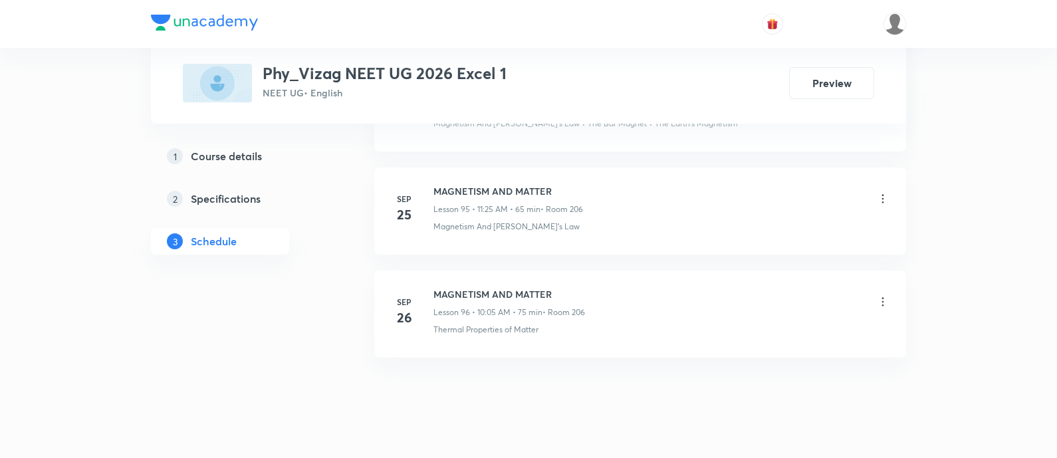
click at [481, 287] on h6 "MAGNETISM AND MATTER" at bounding box center [510, 294] width 152 height 14
copy h6 "MAGNETISM AND MATTER"
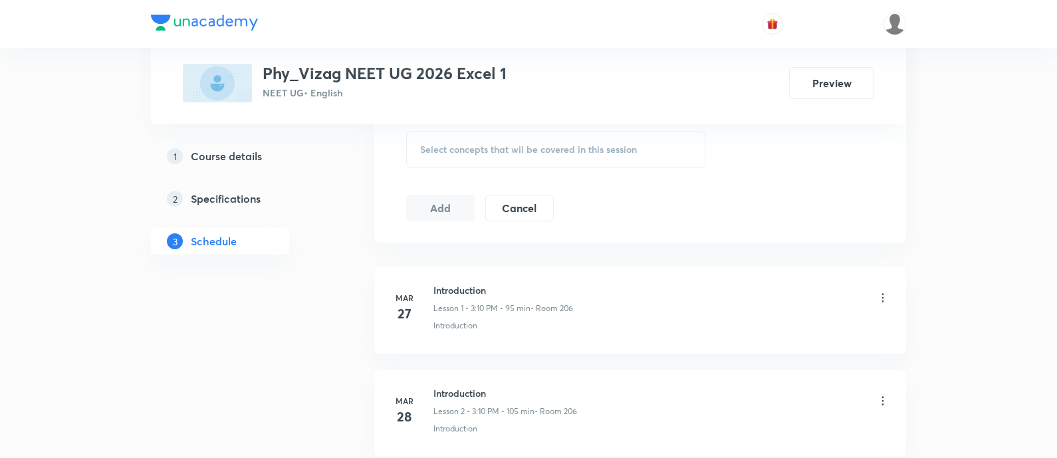
scroll to position [0, 0]
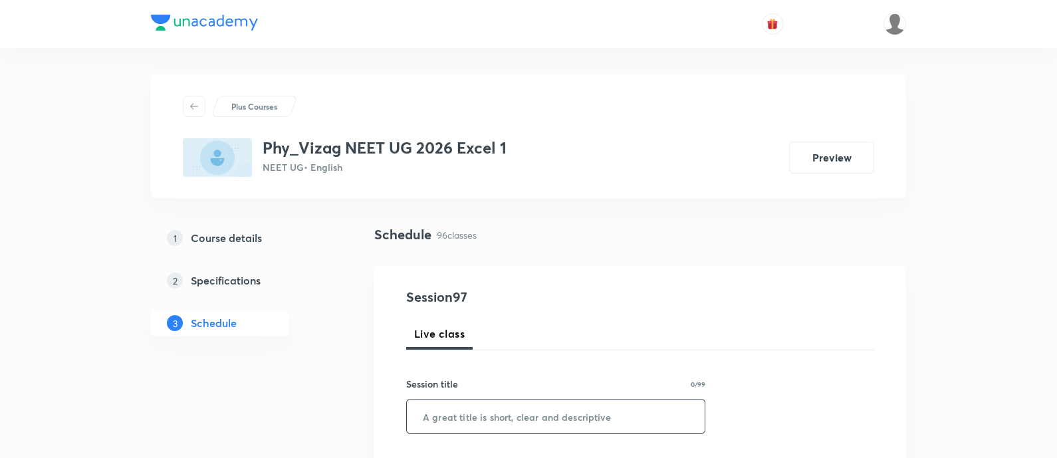
click at [505, 423] on input "text" at bounding box center [556, 417] width 298 height 34
paste input "MAGNETISM AND MATTER"
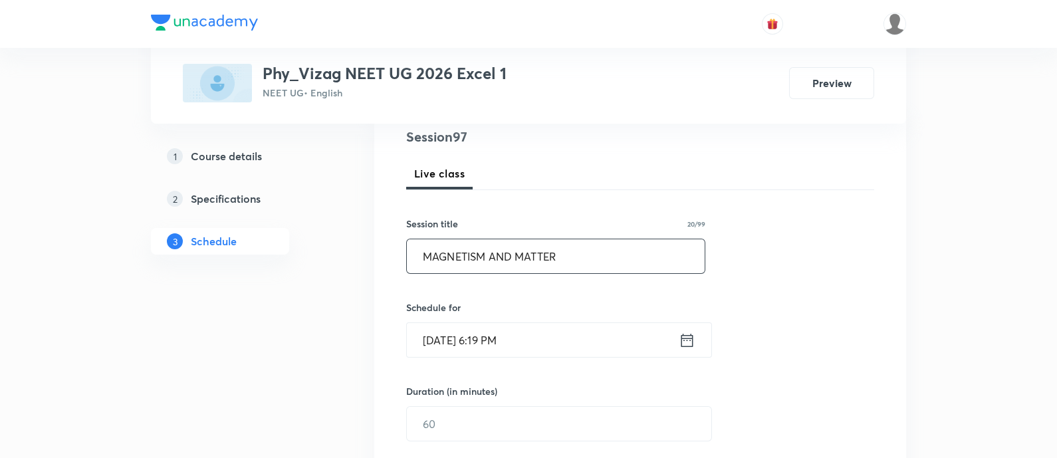
scroll to position [163, 0]
type input "MAGNETISM AND MATTER"
click at [687, 339] on icon at bounding box center [687, 338] width 17 height 19
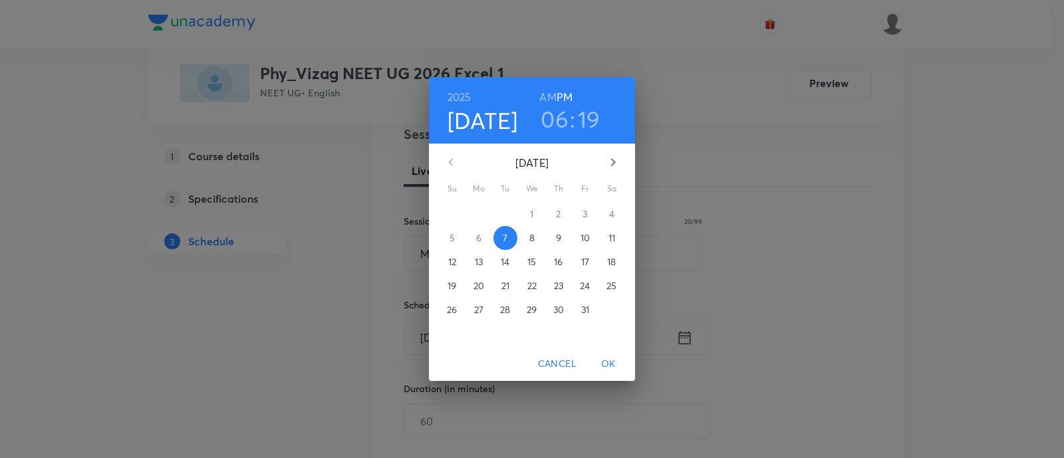
click at [533, 237] on p "8" at bounding box center [531, 237] width 5 height 13
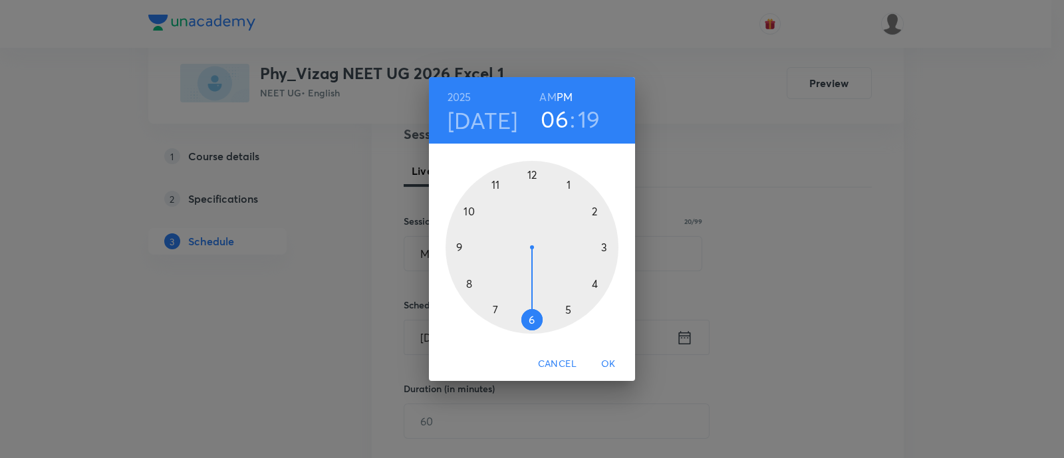
click at [548, 101] on h6 "AM" at bounding box center [547, 97] width 17 height 19
click at [470, 211] on div at bounding box center [532, 247] width 173 height 173
click at [570, 184] on div at bounding box center [532, 247] width 173 height 173
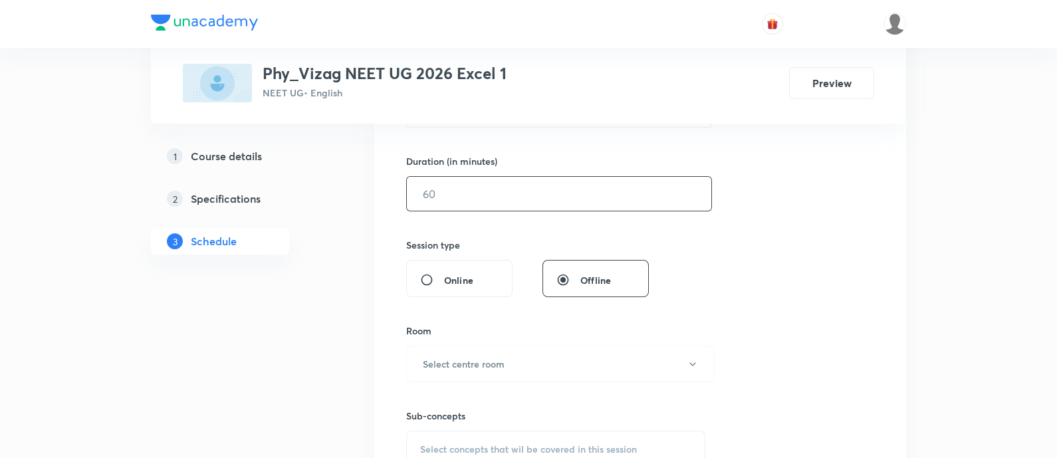
scroll to position [344, 0]
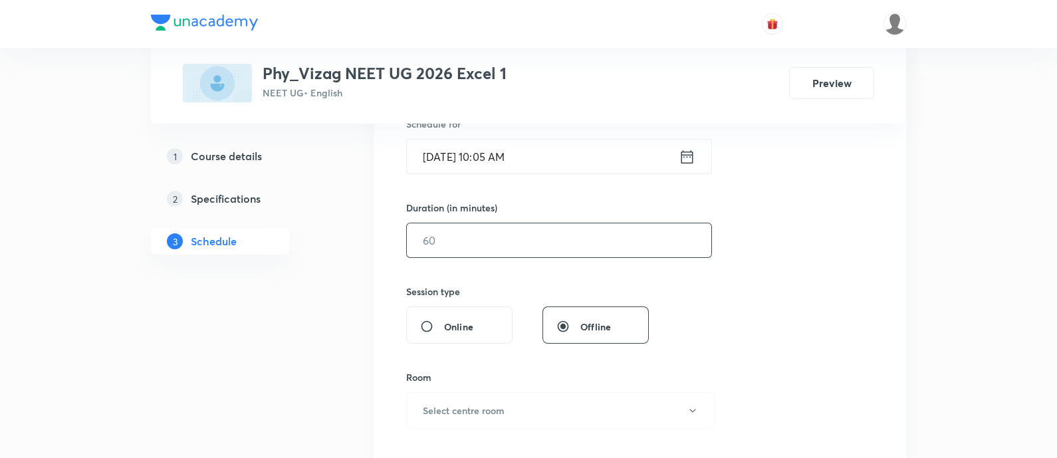
click at [529, 233] on input "text" at bounding box center [559, 240] width 305 height 34
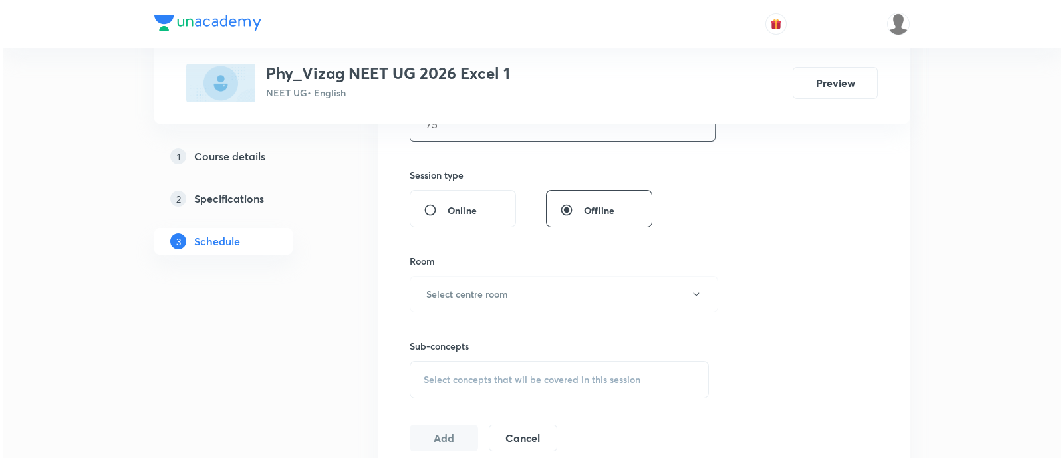
scroll to position [463, 0]
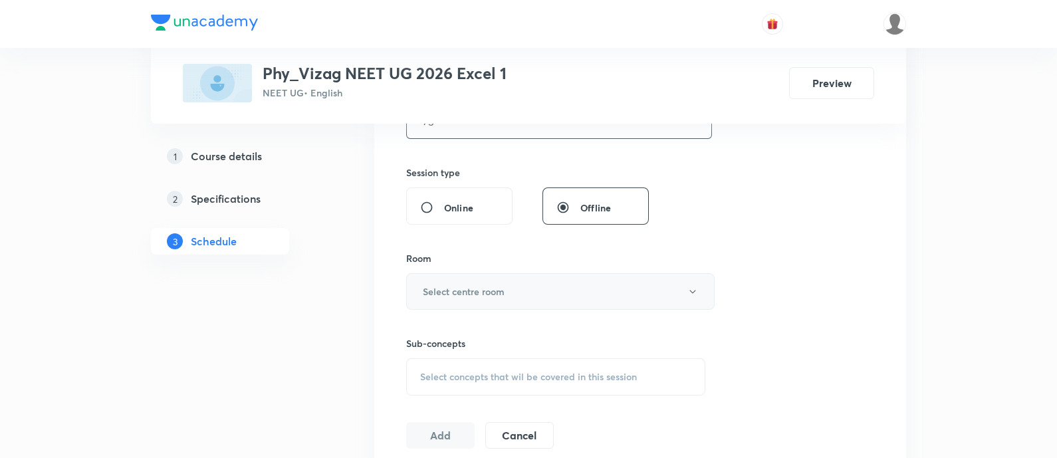
type input "75"
click at [515, 289] on button "Select centre room" at bounding box center [560, 291] width 309 height 37
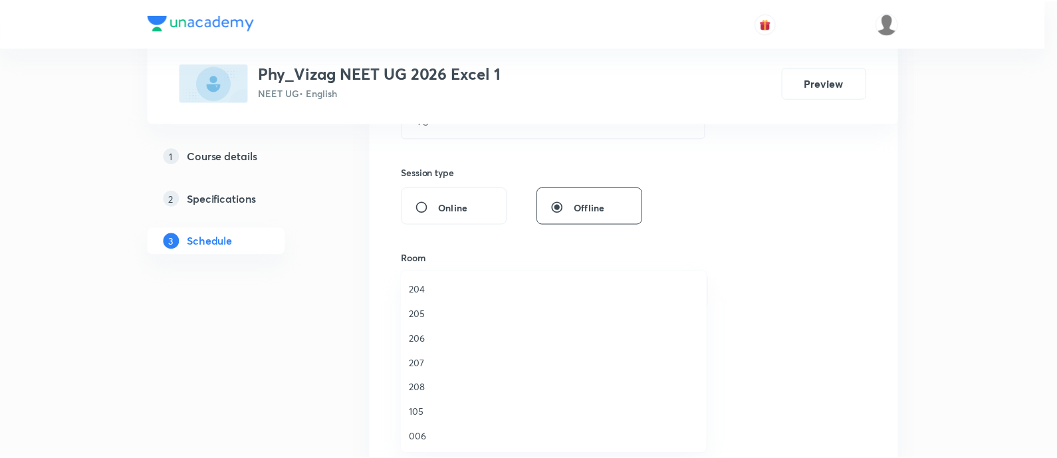
scroll to position [369, 0]
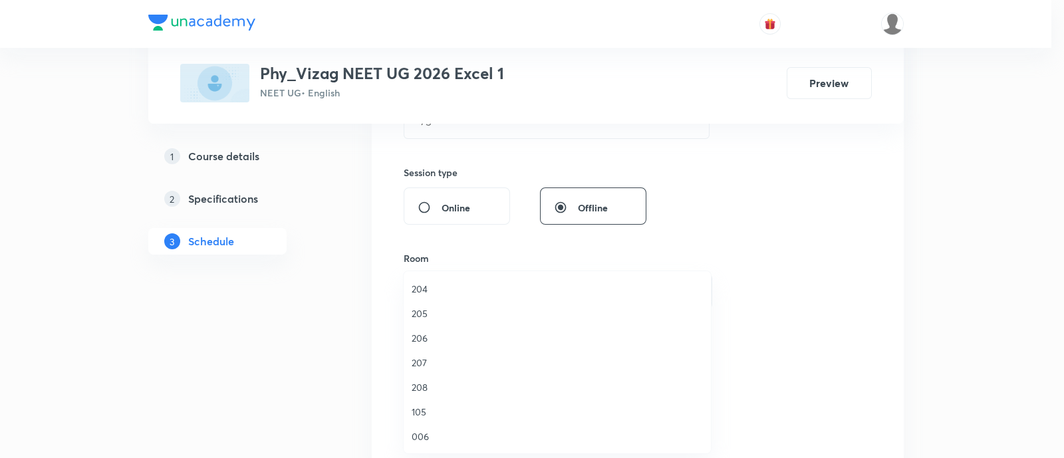
click at [442, 339] on span "206" at bounding box center [557, 338] width 291 height 14
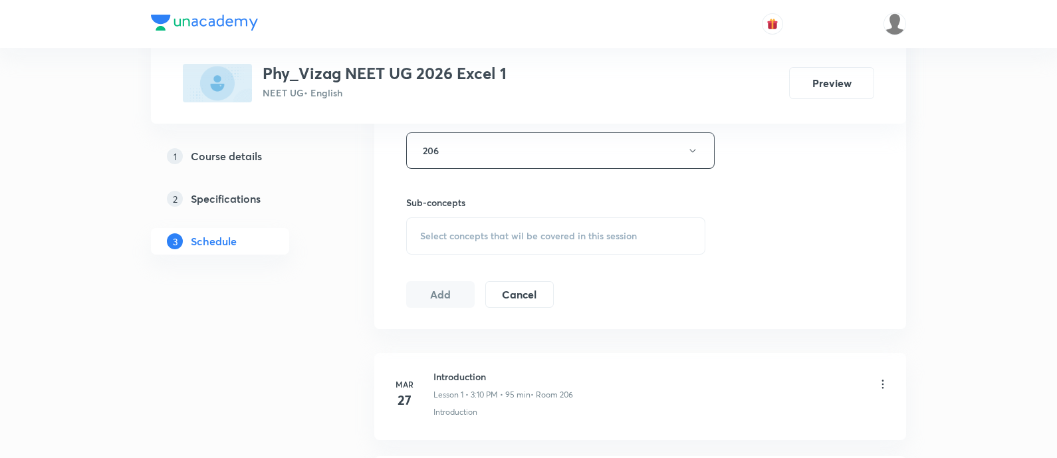
scroll to position [605, 0]
click at [462, 233] on span "Select concepts that wil be covered in this session" at bounding box center [528, 235] width 217 height 11
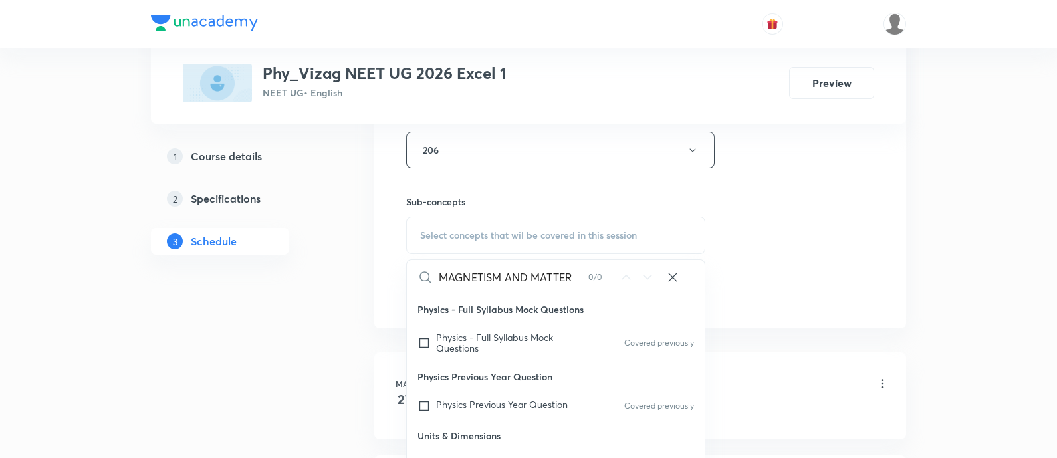
click at [545, 280] on input "MAGNETISM AND MATTER" at bounding box center [514, 277] width 150 height 34
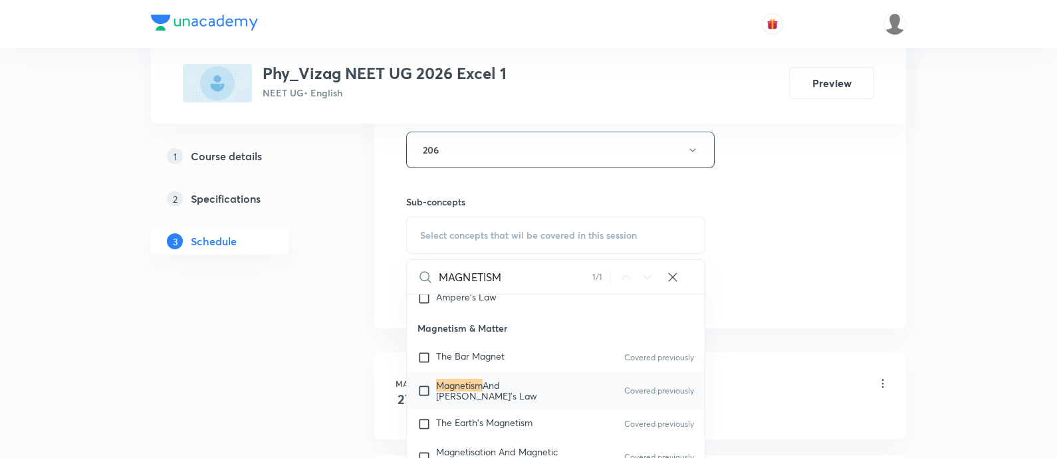
scroll to position [12463, 0]
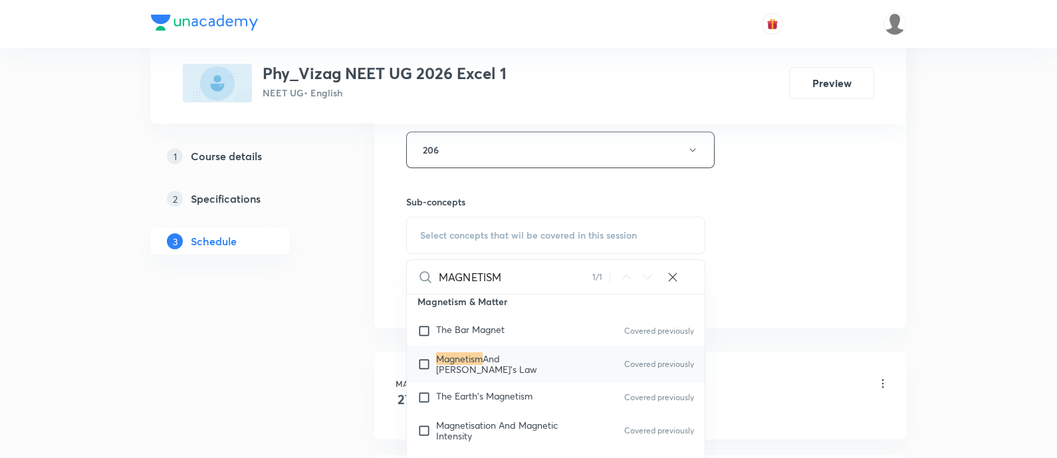
type input "MAGNETISM"
click at [537, 376] on span "And Gauss's Law" at bounding box center [486, 363] width 101 height 23
checkbox input "true"
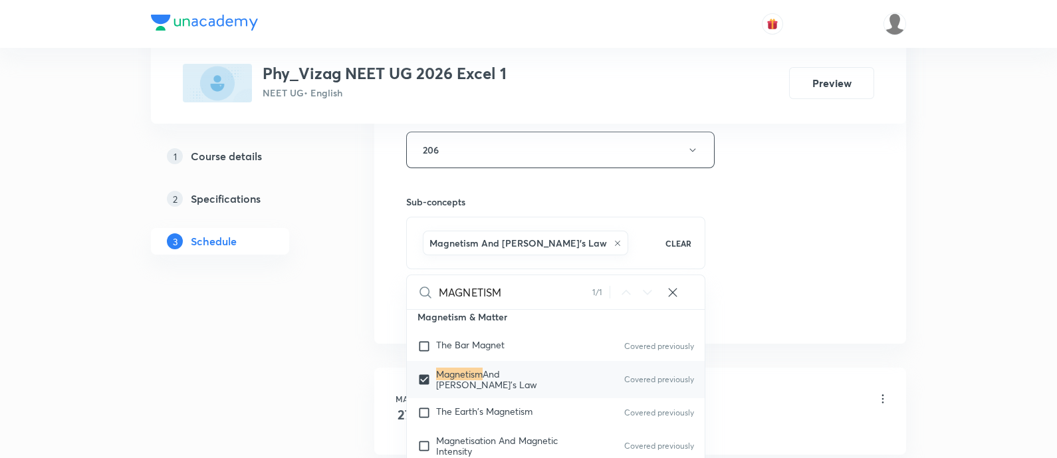
click at [747, 241] on div "Session 97 Live class Session title 20/99 MAGNETISM AND MATTER ​ Schedule for O…" at bounding box center [640, 3] width 468 height 640
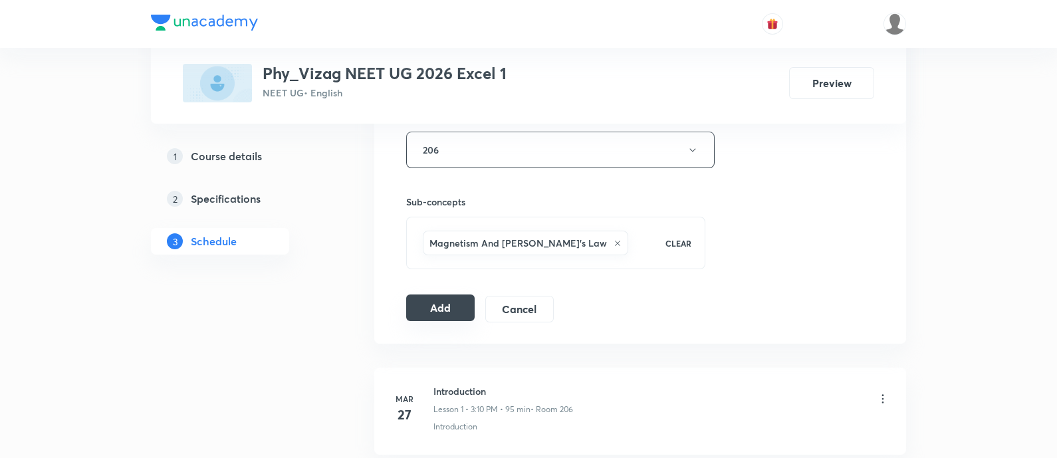
click at [448, 312] on button "Add" at bounding box center [440, 308] width 68 height 27
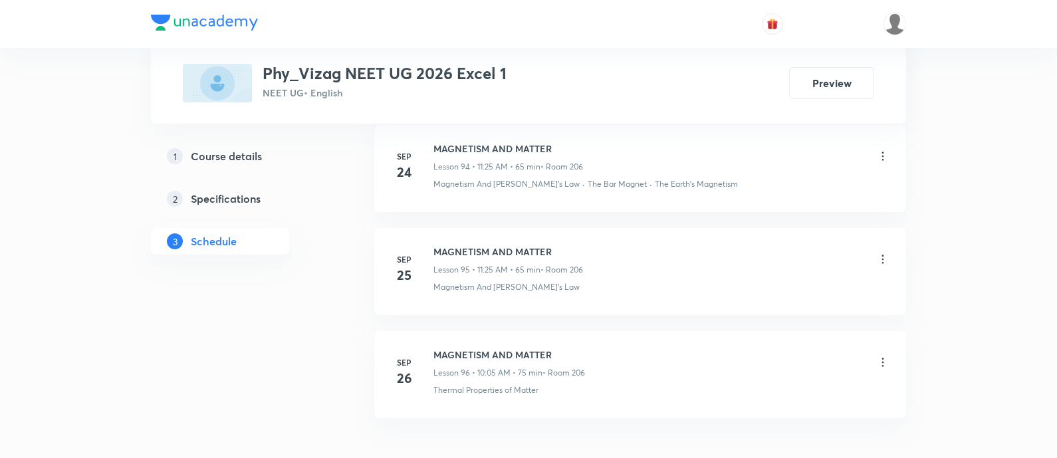
scroll to position [10495, 0]
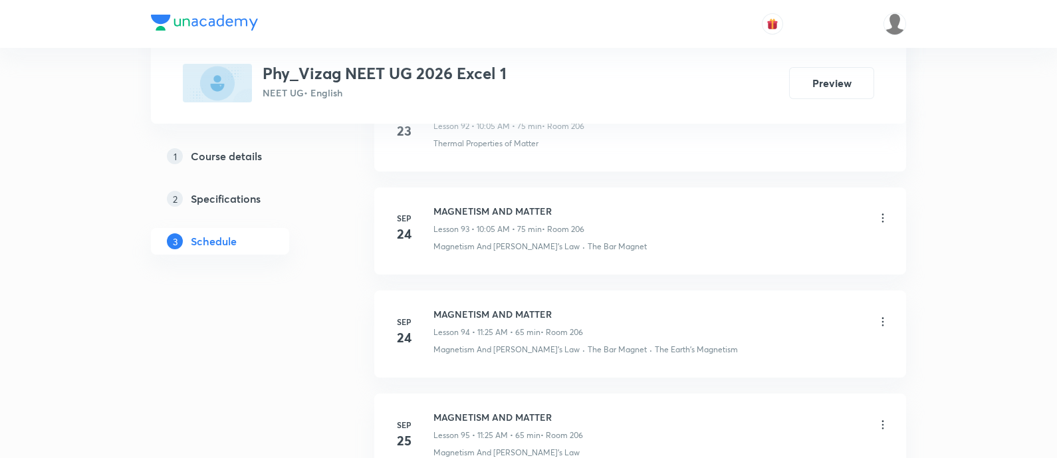
scroll to position [10480, 0]
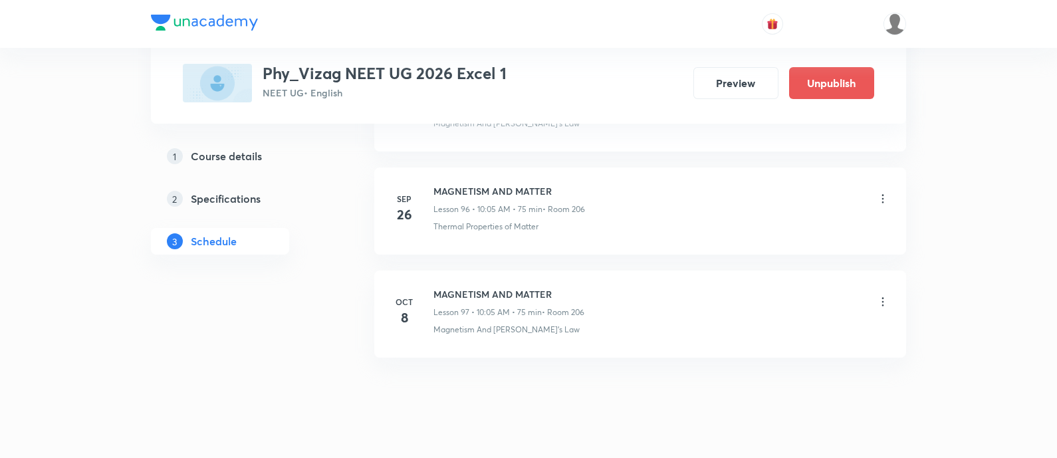
scroll to position [10583, 0]
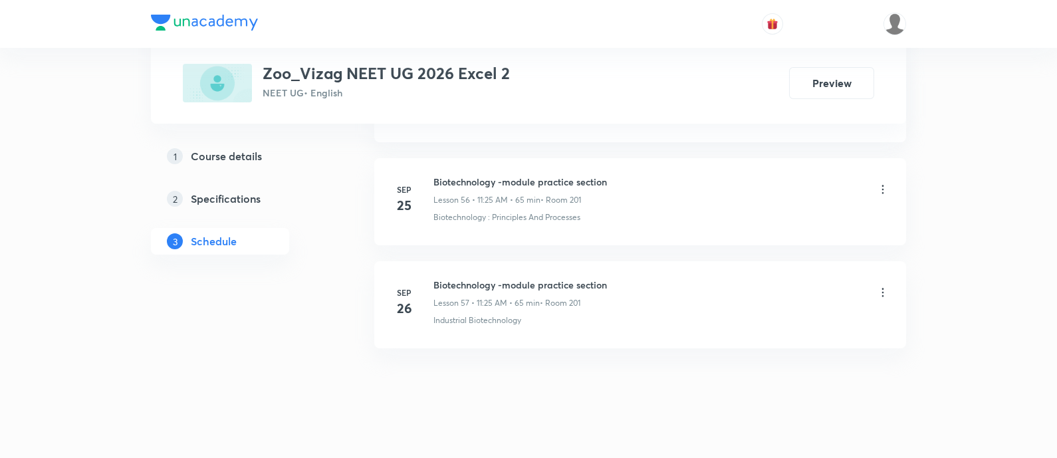
click at [539, 278] on h6 "Biotechnology -module practice section" at bounding box center [521, 285] width 174 height 14
copy h6 "Biotechnology -module practice section"
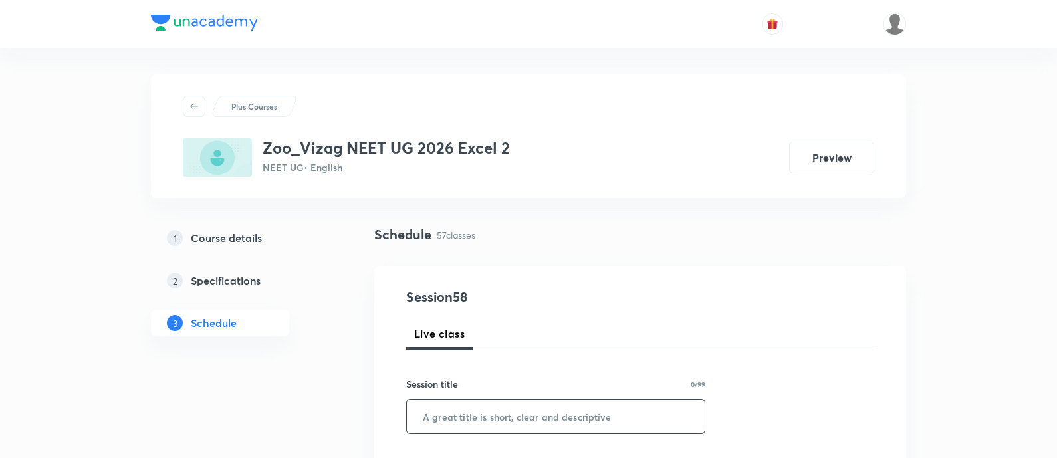
paste input "Biotechnology -module practice section"
click at [541, 419] on input "Biotechnology -module practice section" at bounding box center [556, 417] width 298 height 34
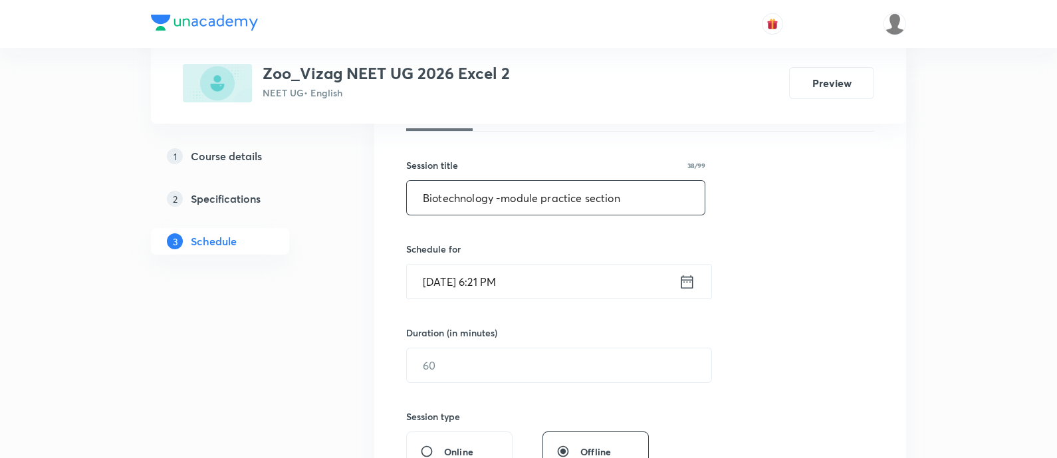
scroll to position [224, 0]
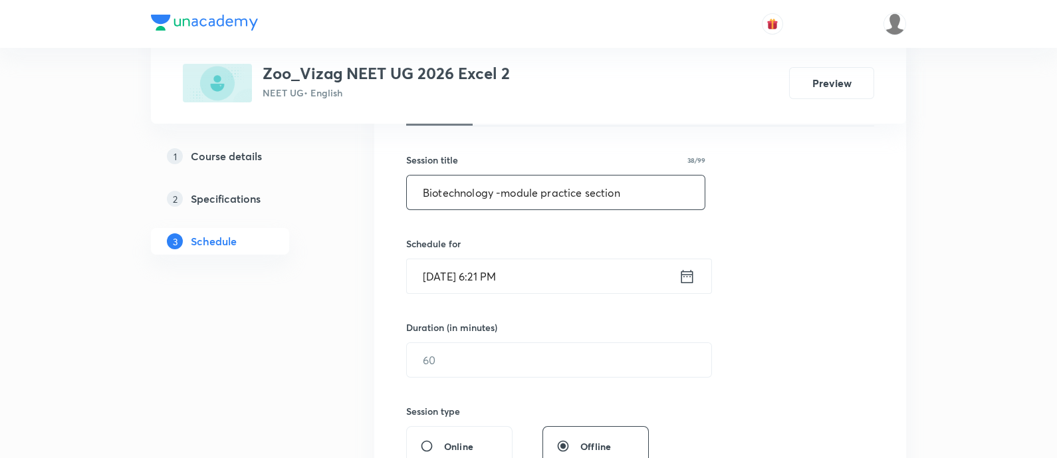
type input "Biotechnology -module practice section"
click at [686, 275] on icon at bounding box center [687, 276] width 17 height 19
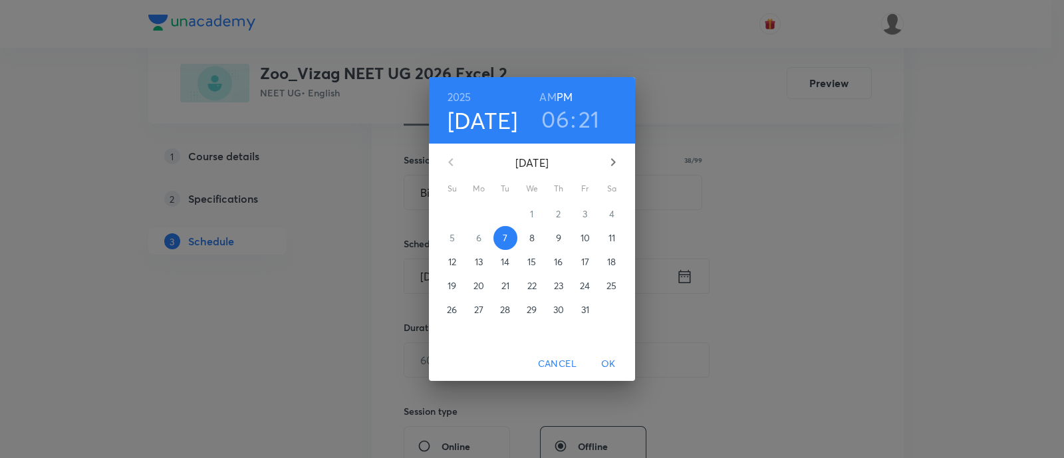
click at [532, 237] on p "8" at bounding box center [531, 237] width 5 height 13
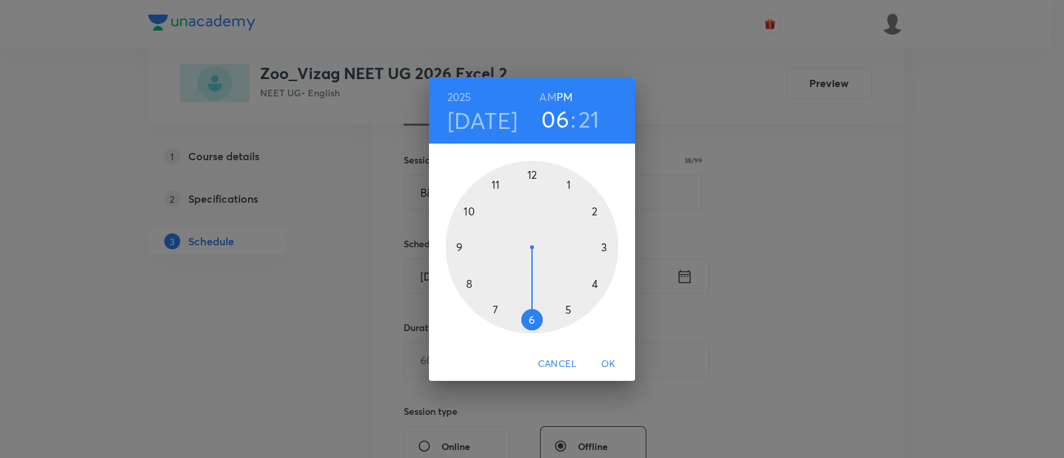
click at [546, 97] on h6 "AM" at bounding box center [547, 97] width 17 height 19
click at [495, 188] on div at bounding box center [532, 247] width 173 height 173
click at [567, 309] on div at bounding box center [532, 247] width 173 height 173
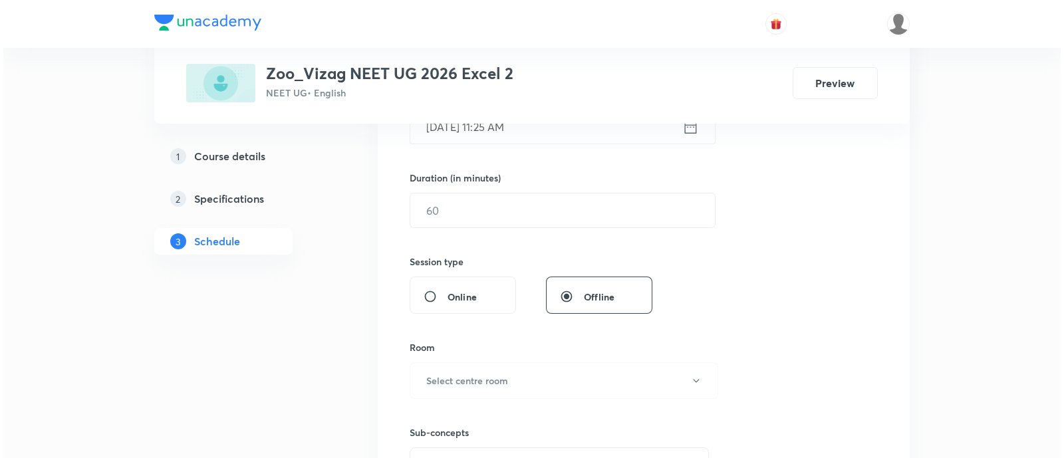
scroll to position [393, 0]
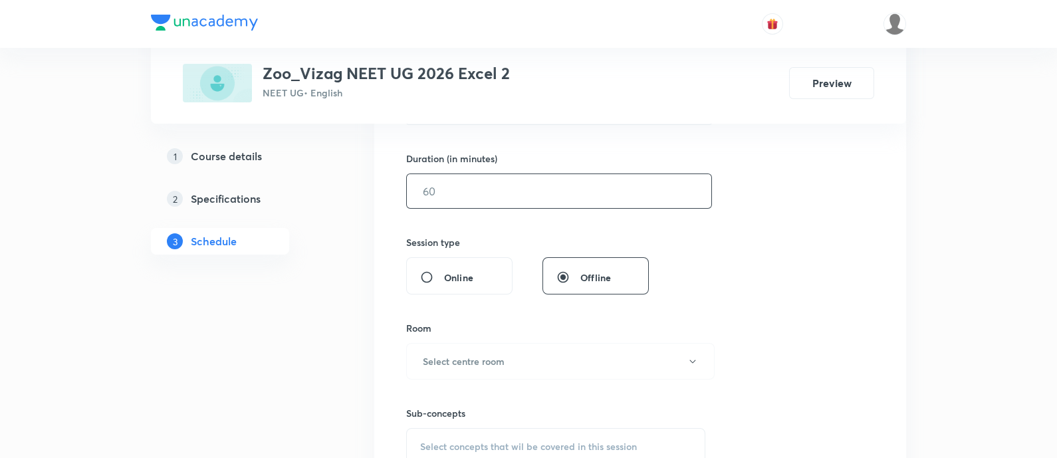
click at [519, 199] on input "text" at bounding box center [559, 191] width 305 height 34
type input "65"
click at [492, 361] on h6 "Select centre room" at bounding box center [464, 361] width 82 height 14
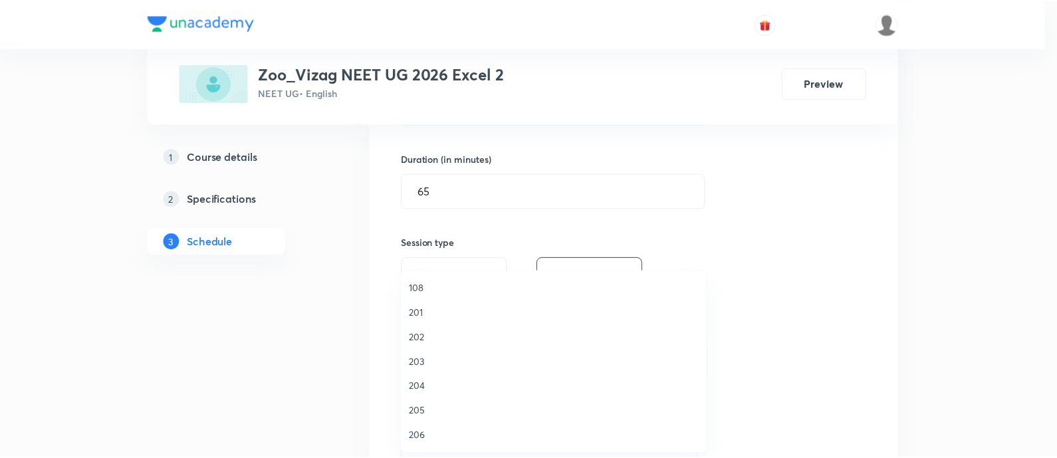
scroll to position [269, 0]
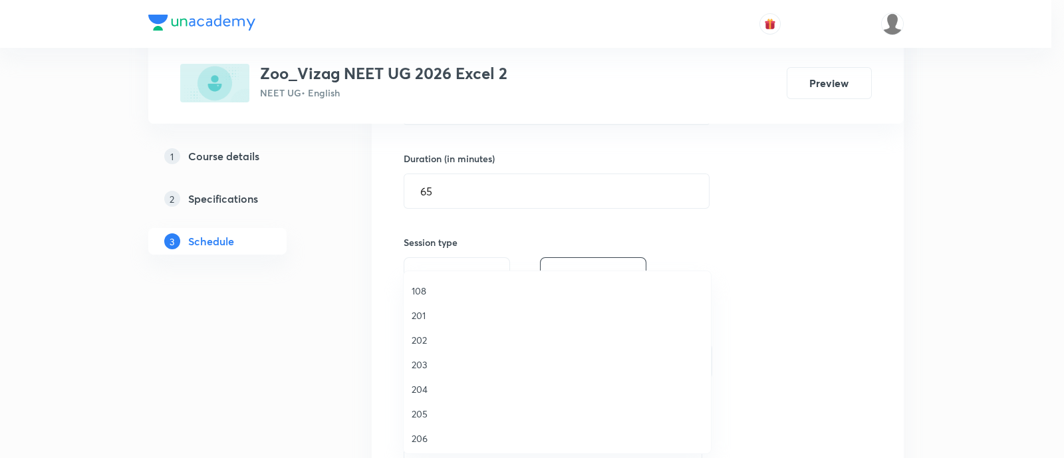
click at [446, 317] on span "201" at bounding box center [557, 316] width 291 height 14
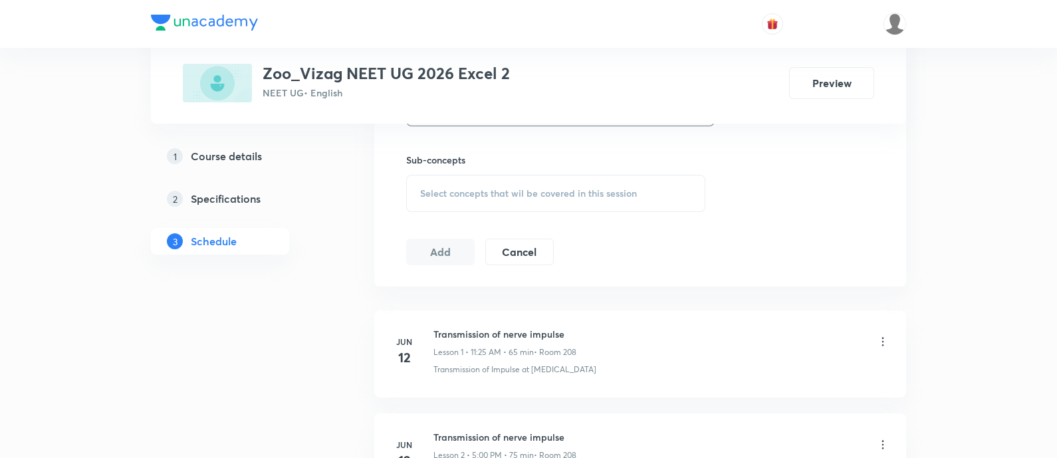
scroll to position [648, 0]
click at [489, 202] on div "Select concepts that wil be covered in this session" at bounding box center [555, 192] width 299 height 37
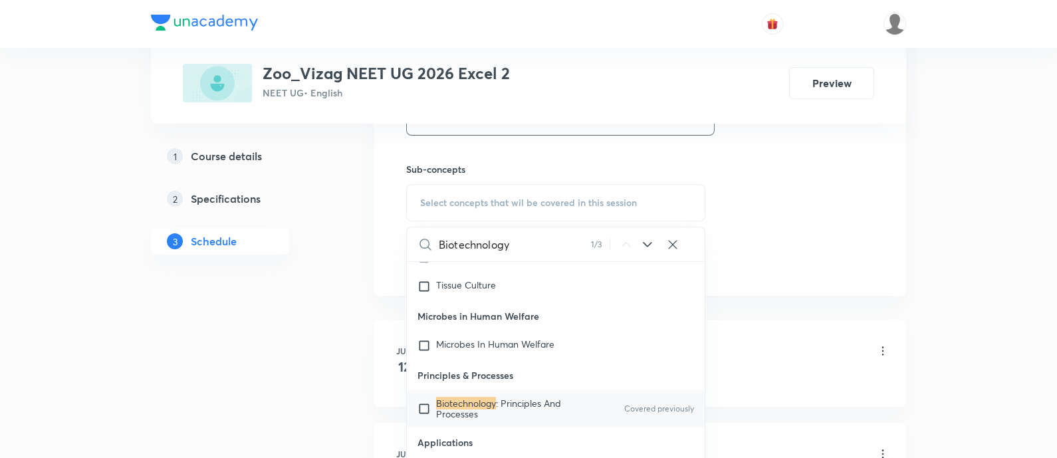
scroll to position [11166, 0]
type input "Biotechnology"
click at [522, 397] on span ": Principles And Processes" at bounding box center [498, 408] width 125 height 23
checkbox input "true"
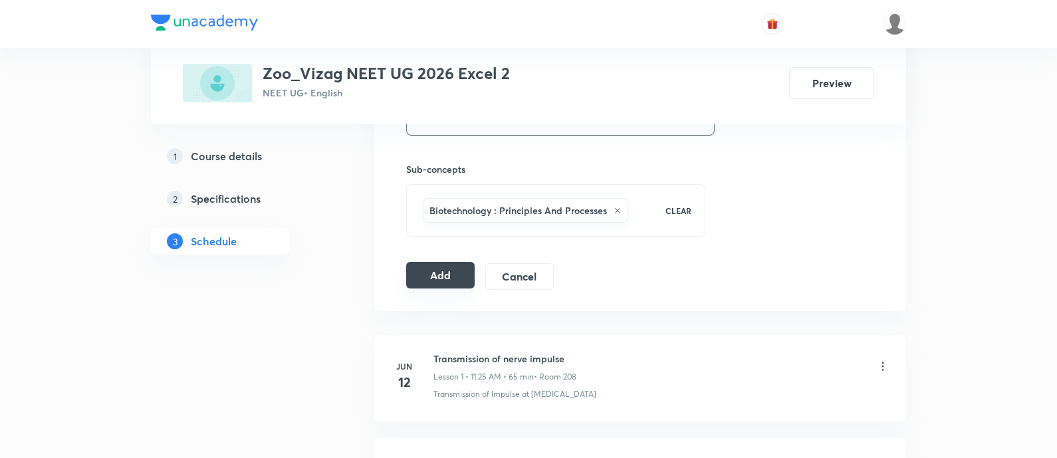
click at [448, 271] on button "Add" at bounding box center [440, 275] width 68 height 27
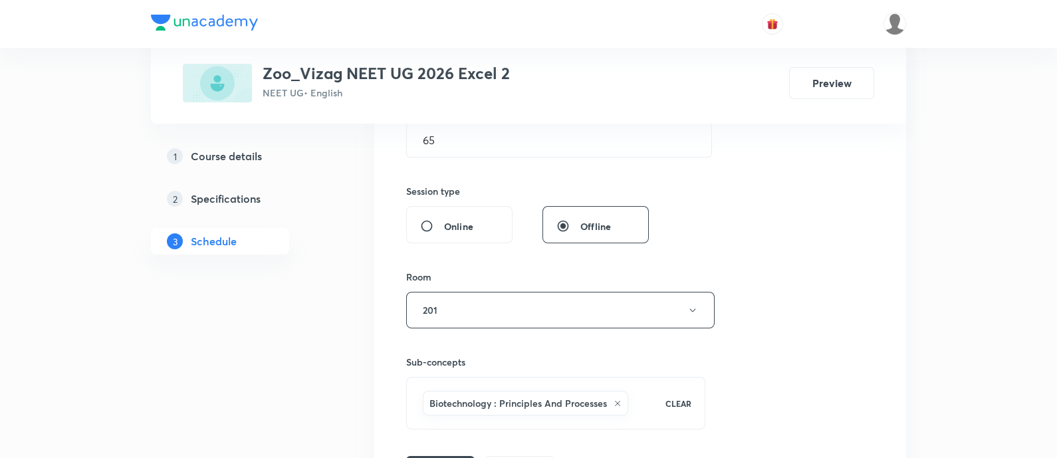
scroll to position [504, 0]
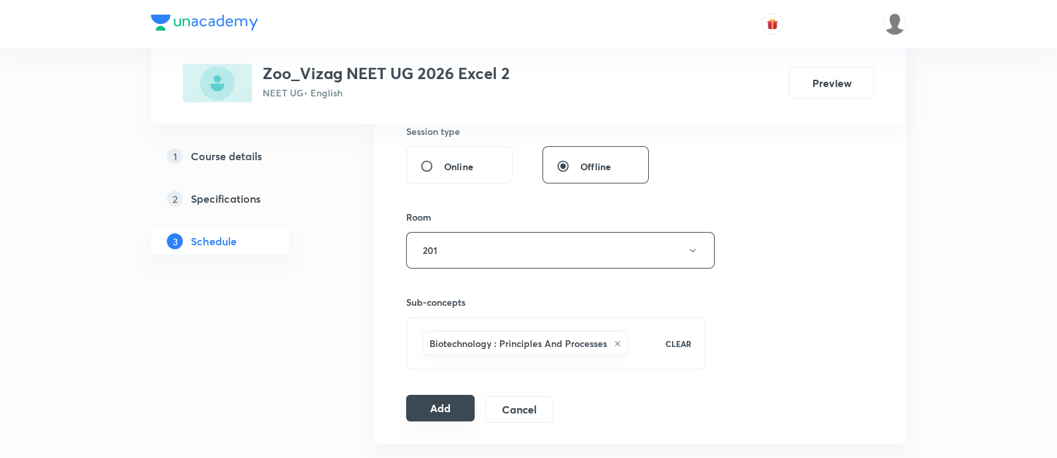
click at [462, 412] on button "Add" at bounding box center [440, 408] width 68 height 27
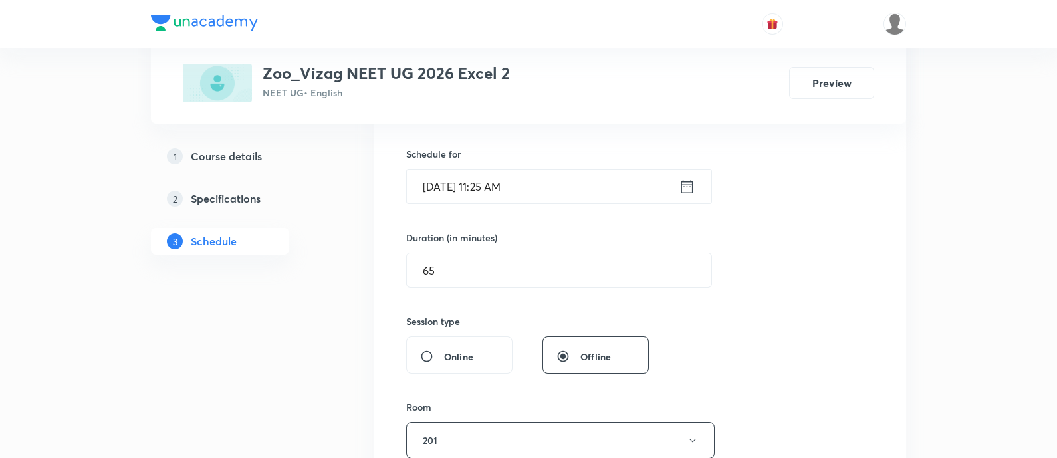
scroll to position [332, 0]
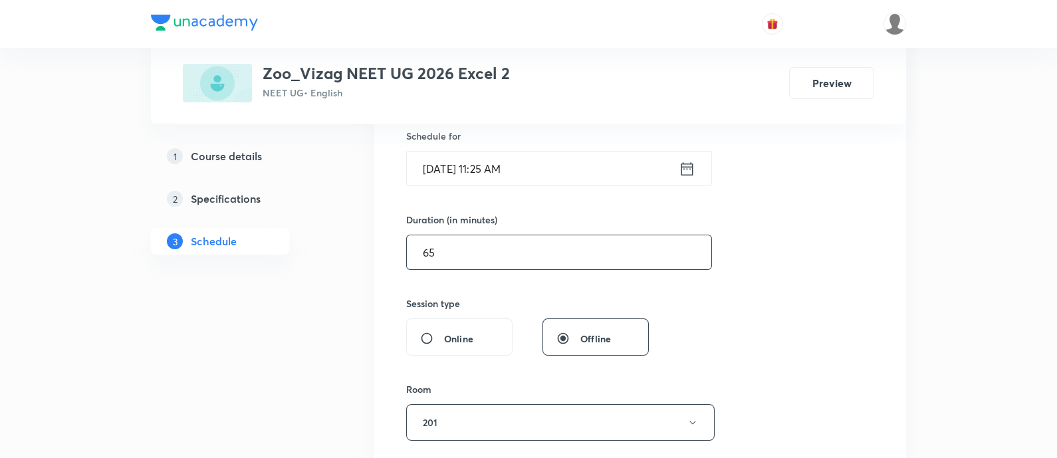
click at [480, 251] on input "65" at bounding box center [559, 252] width 305 height 34
type input "60"
click at [685, 166] on icon at bounding box center [688, 168] width 12 height 13
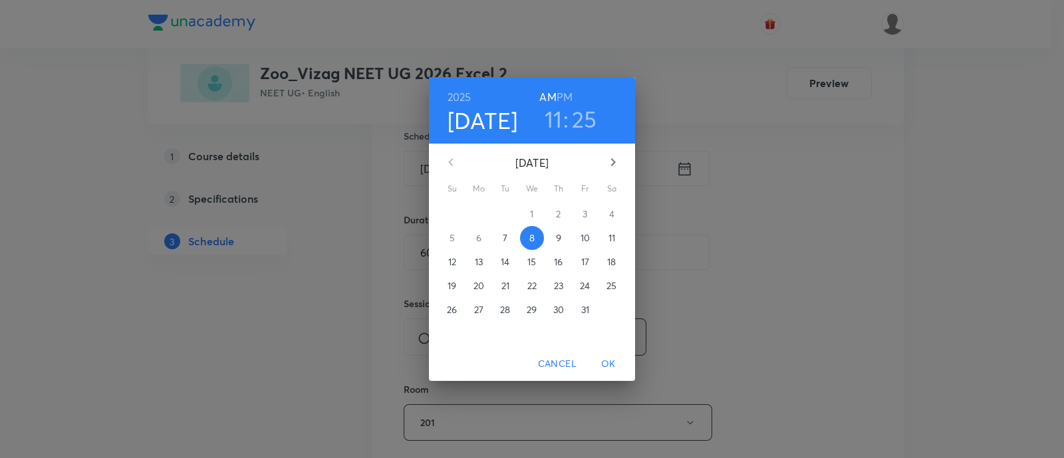
click at [572, 124] on h3 "25" at bounding box center [584, 119] width 25 height 28
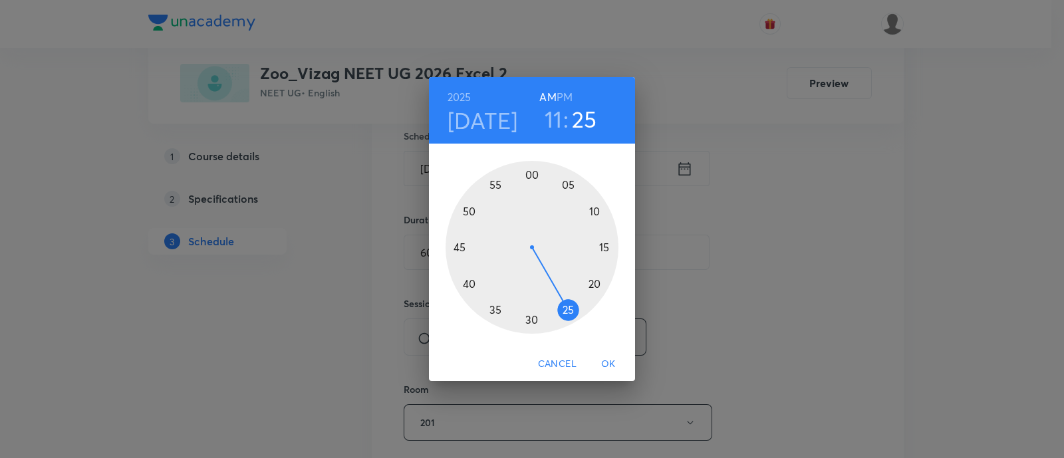
click at [532, 321] on div at bounding box center [532, 247] width 173 height 173
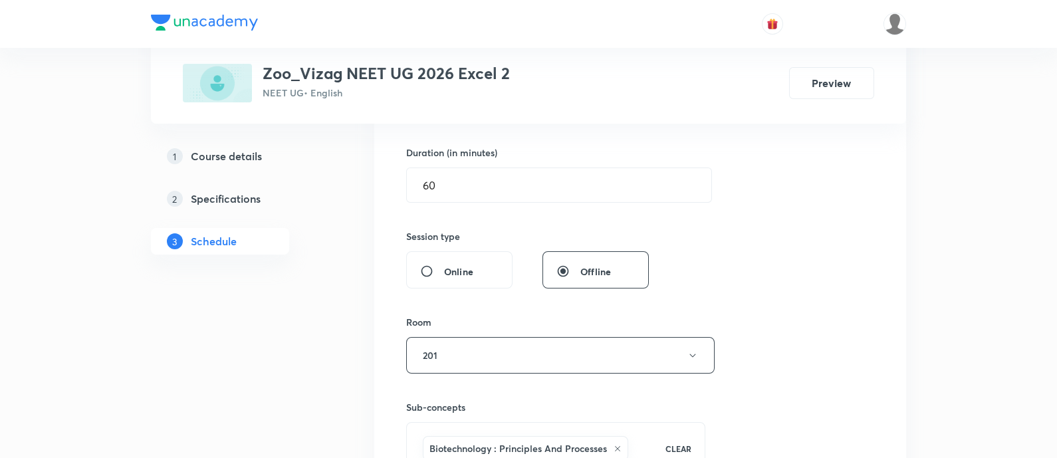
scroll to position [587, 0]
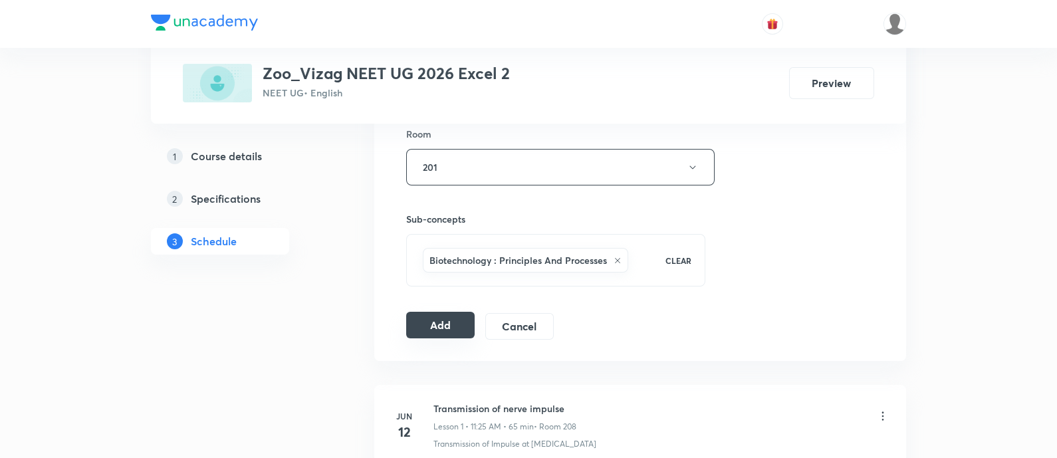
click at [432, 325] on button "Add" at bounding box center [440, 325] width 68 height 27
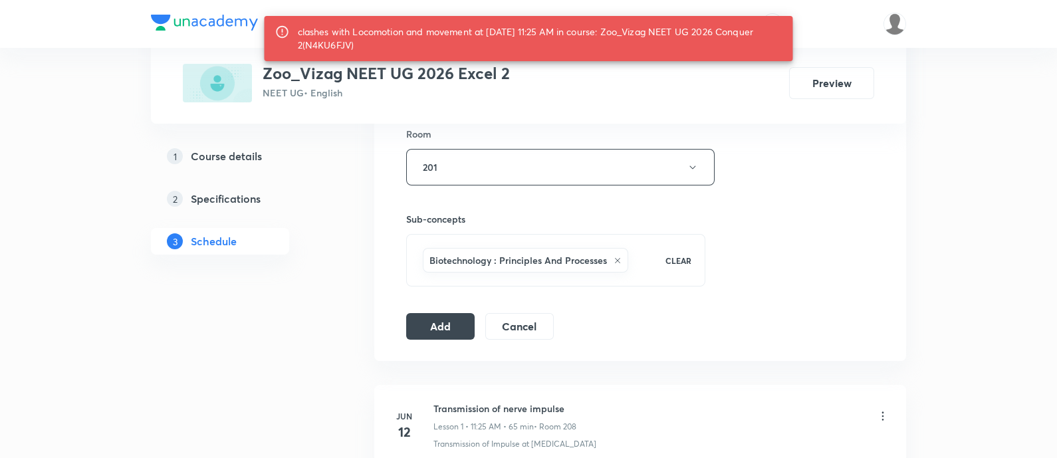
click at [317, 39] on div "clashes with Locomotion and movement at 08 Oct 2025 11:25 AM in course: Zoo_Viz…" at bounding box center [540, 38] width 485 height 37
copy div "N4KU6FJV"
click at [859, 240] on div "Session 58 Live class Session title 38/99 Biotechnology -module practice sectio…" at bounding box center [640, 20] width 468 height 640
